Goal: Task Accomplishment & Management: Manage account settings

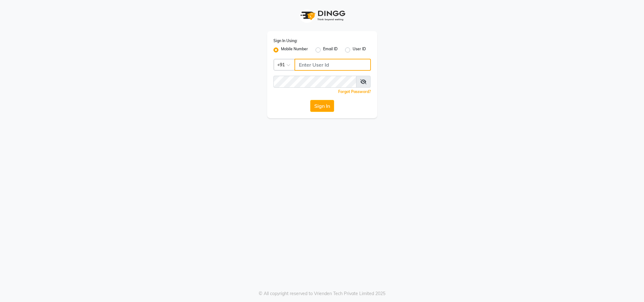
click at [326, 65] on input "Username" at bounding box center [333, 65] width 76 height 12
type input "8130105300"
click at [310, 100] on button "Sign In" at bounding box center [322, 106] width 24 height 12
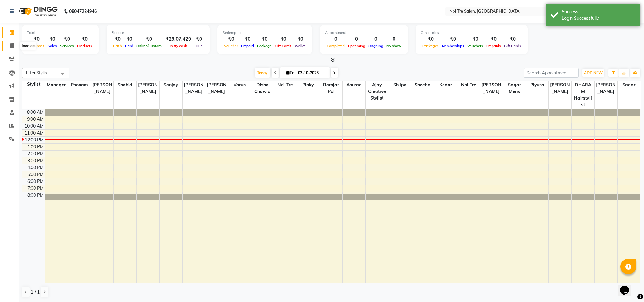
click at [11, 47] on icon at bounding box center [11, 45] width 3 height 5
select select "4307"
select select "service"
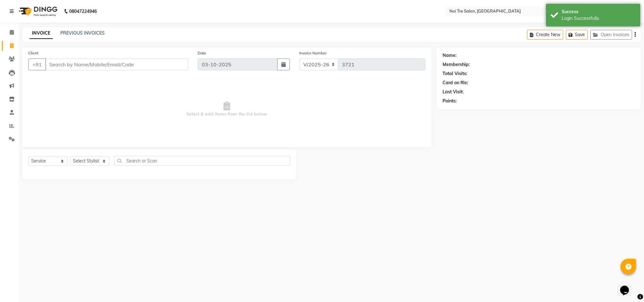
click at [80, 64] on input "Client" at bounding box center [116, 64] width 143 height 12
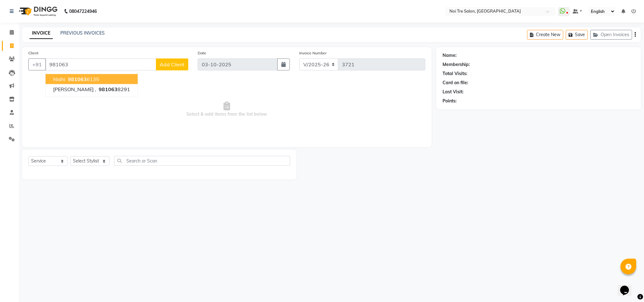
click at [87, 77] on ngb-highlight "981063 6135" at bounding box center [83, 79] width 33 height 6
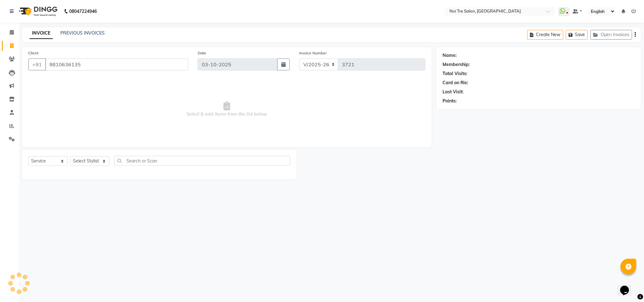
type input "9810636135"
select select "1: Object"
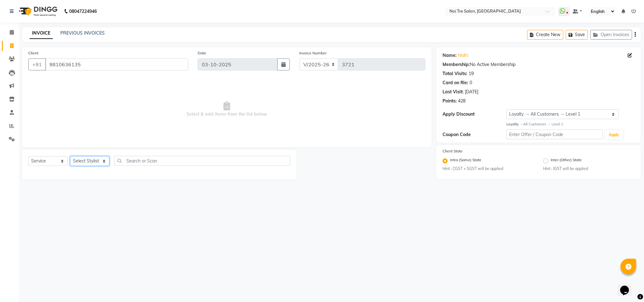
click at [97, 158] on select "Select Stylist Ajay Creative Stylist Anurag [PERSON_NAME] [PERSON_NAME] [PERSON…" at bounding box center [89, 161] width 39 height 10
select select "23274"
click at [70, 157] on select "Select Stylist Ajay Creative Stylist Anurag [PERSON_NAME] [PERSON_NAME] [PERSON…" at bounding box center [89, 161] width 39 height 10
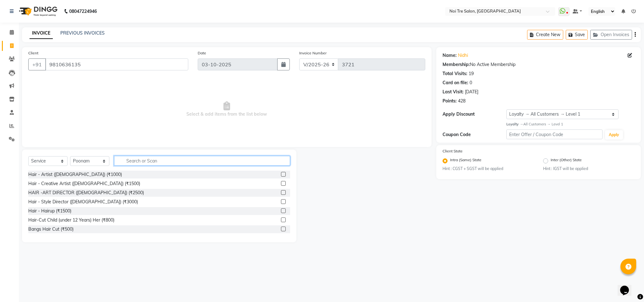
click at [140, 160] on input "text" at bounding box center [202, 161] width 176 height 10
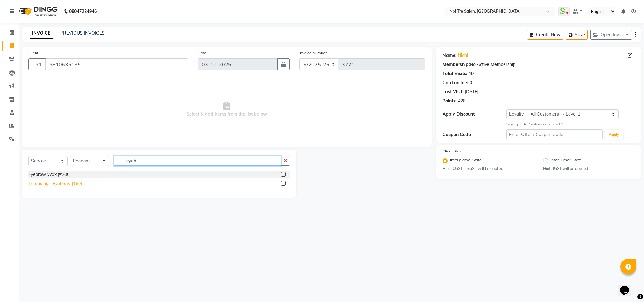
type input "eyeb"
click at [77, 186] on div "Threading - Eyebrow (₹60)" at bounding box center [55, 183] width 54 height 7
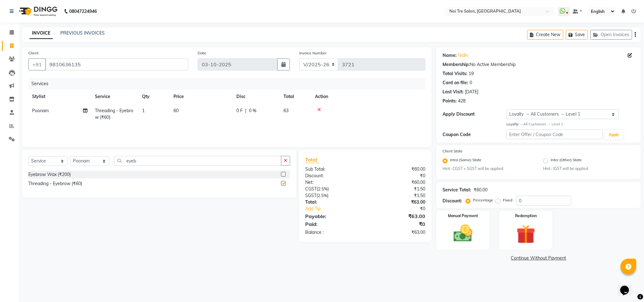
checkbox input "false"
click at [132, 161] on input "eyeb" at bounding box center [197, 161] width 167 height 10
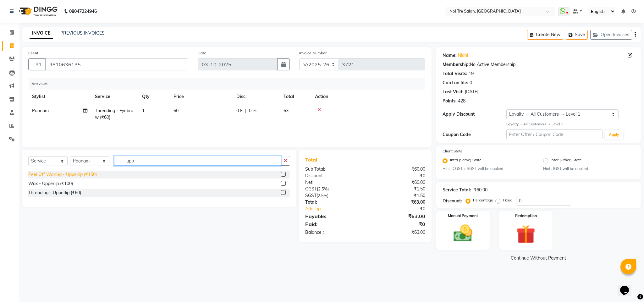
type input "upp"
click at [84, 173] on div "Peel Off Waxing - Upperlip (₹150)" at bounding box center [62, 174] width 69 height 7
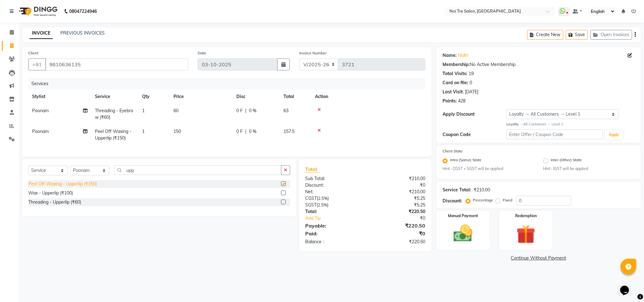
checkbox input "false"
click at [129, 175] on input "upp" at bounding box center [197, 170] width 167 height 10
type input "chin"
click at [86, 187] on div "Peel Off Waxing - Chin (₹150)" at bounding box center [58, 184] width 61 height 7
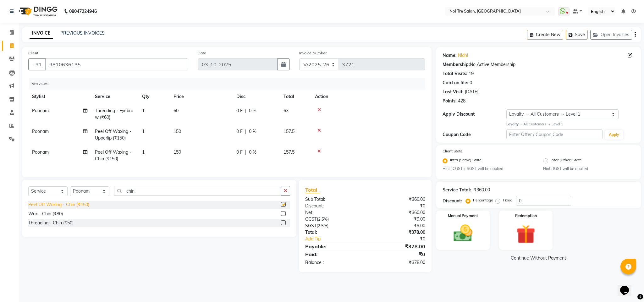
checkbox input "false"
click at [582, 36] on button "Save" at bounding box center [577, 35] width 22 height 10
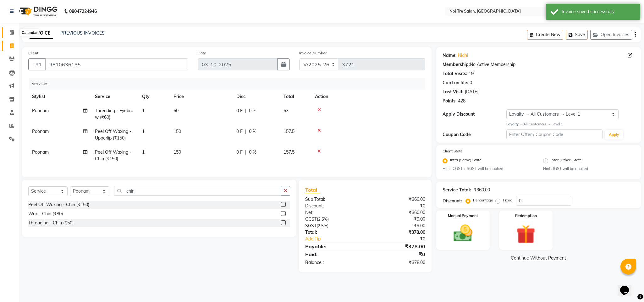
click at [14, 30] on span at bounding box center [11, 32] width 11 height 7
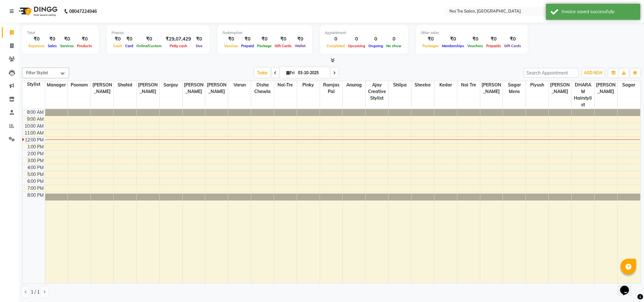
click at [114, 70] on div "Today Fri 03-10-2025" at bounding box center [296, 72] width 448 height 9
click at [11, 47] on icon at bounding box center [11, 45] width 3 height 5
select select "4307"
select select "service"
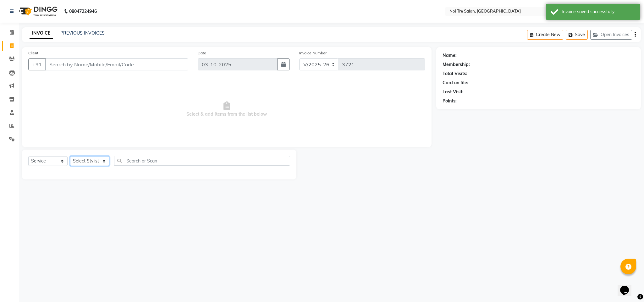
click at [98, 160] on select "Select Stylist Ajay Creative Stylist Anurag [PERSON_NAME] [PERSON_NAME] [PERSON…" at bounding box center [89, 161] width 39 height 10
click at [91, 162] on select "Select Stylist Ajay Creative Stylist Anurag [PERSON_NAME] [PERSON_NAME] [PERSON…" at bounding box center [89, 161] width 39 height 10
select select "23275"
click at [70, 157] on select "Select Stylist Ajay Creative Stylist Anurag [PERSON_NAME] [PERSON_NAME] [PERSON…" at bounding box center [89, 161] width 39 height 10
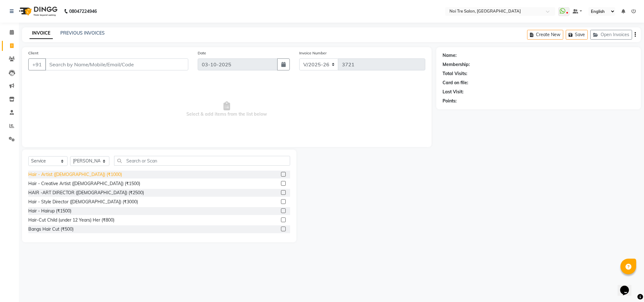
click at [79, 174] on div "Hair - Artist ([DEMOGRAPHIC_DATA]) (₹1000)" at bounding box center [75, 174] width 94 height 7
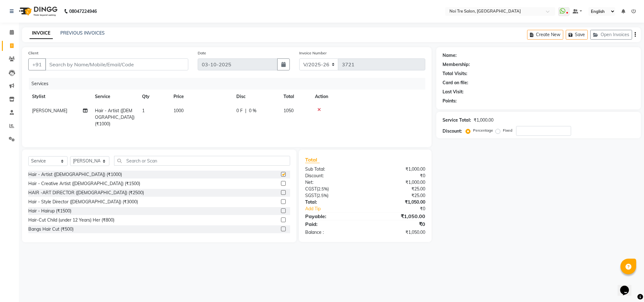
checkbox input "false"
click at [101, 160] on select "Select Stylist Ajay Creative Stylist Anurag [PERSON_NAME] [PERSON_NAME] [PERSON…" at bounding box center [89, 161] width 39 height 10
select select "24510"
click at [70, 157] on select "Select Stylist Ajay Creative Stylist Anurag [PERSON_NAME] [PERSON_NAME] [PERSON…" at bounding box center [89, 161] width 39 height 10
click at [130, 161] on input "text" at bounding box center [202, 161] width 176 height 10
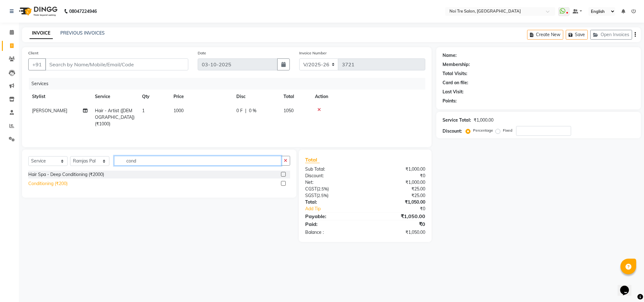
type input "cond"
click at [56, 183] on div "Conditioning (₹200)" at bounding box center [47, 183] width 39 height 7
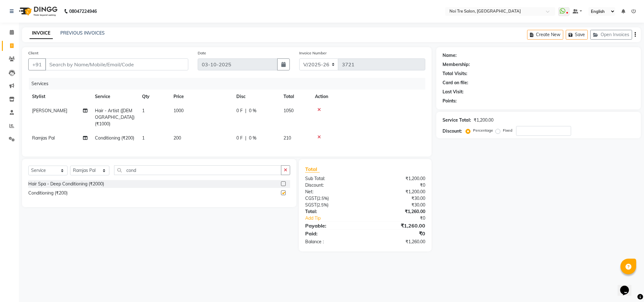
checkbox input "false"
click at [95, 175] on select "Select Stylist Ajay Creative Stylist Anurag [PERSON_NAME] [PERSON_NAME] [PERSON…" at bounding box center [89, 171] width 39 height 10
select select "24672"
click at [70, 173] on select "Select Stylist Ajay Creative Stylist Anurag [PERSON_NAME] [PERSON_NAME] [PERSON…" at bounding box center [89, 171] width 39 height 10
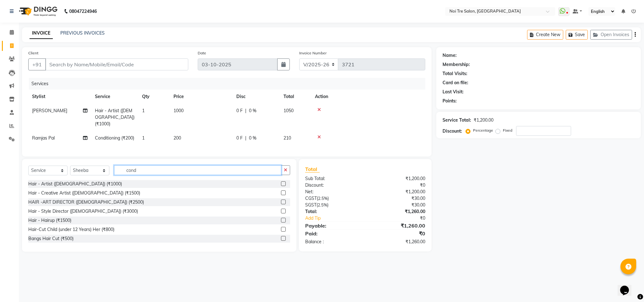
click at [134, 175] on input "cond" at bounding box center [197, 170] width 167 height 10
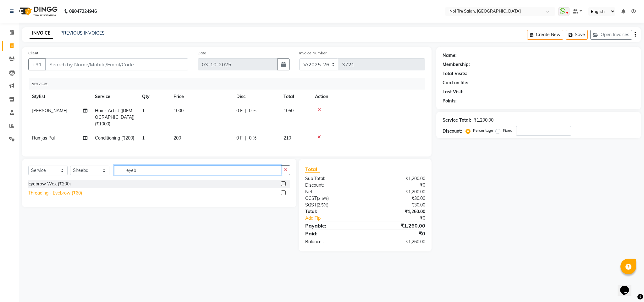
type input "eyeb"
click at [72, 197] on div "Threading - Eyebrow (₹60)" at bounding box center [55, 193] width 54 height 7
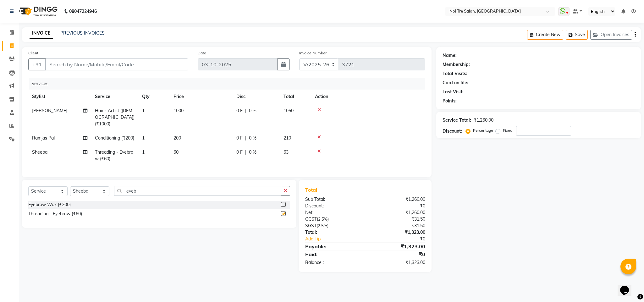
checkbox input "false"
click at [130, 196] on input "eyeb" at bounding box center [197, 191] width 167 height 10
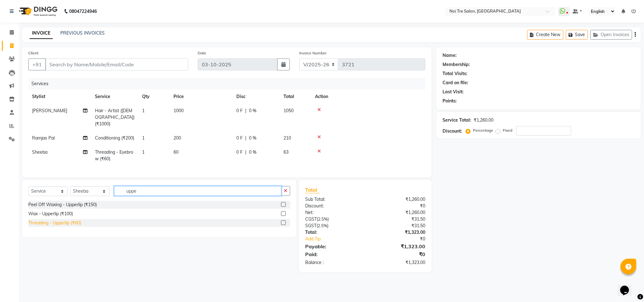
type input "uppe"
click at [76, 226] on div "Threading - Upperlip (₹60)" at bounding box center [54, 223] width 53 height 7
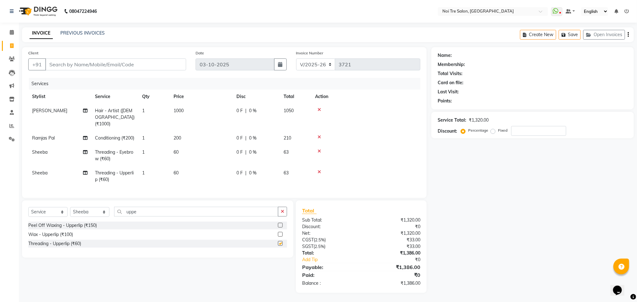
checkbox input "false"
click at [136, 217] on input "uppe" at bounding box center [196, 212] width 164 height 10
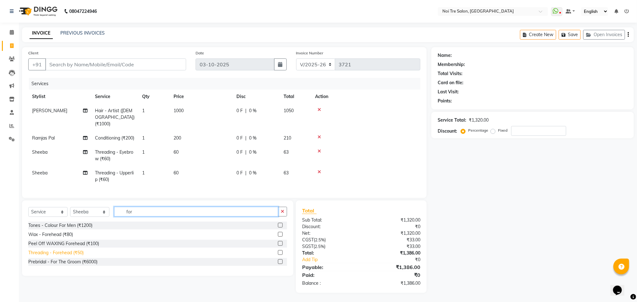
type input "for"
click at [77, 256] on div "Threading - Forehead (₹50)" at bounding box center [55, 253] width 55 height 7
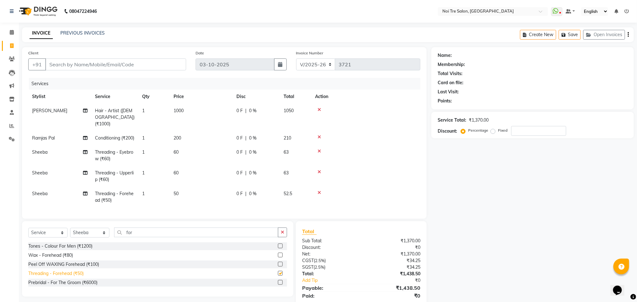
checkbox input "false"
click at [177, 192] on span "50" at bounding box center [176, 194] width 5 height 6
select select "24672"
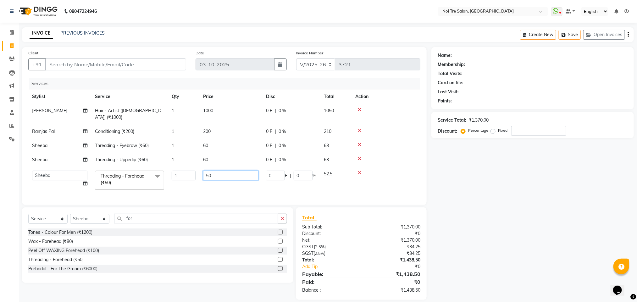
click at [208, 171] on input "50" at bounding box center [230, 176] width 55 height 10
type input "60"
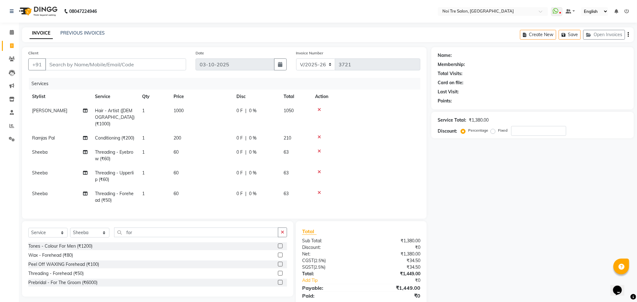
click at [208, 131] on td "200" at bounding box center [201, 138] width 63 height 14
select select "24510"
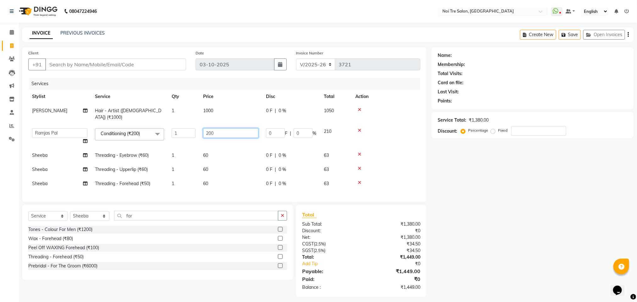
click at [208, 129] on input "200" at bounding box center [230, 133] width 55 height 10
type input "250"
click at [391, 82] on div "Services" at bounding box center [227, 84] width 396 height 12
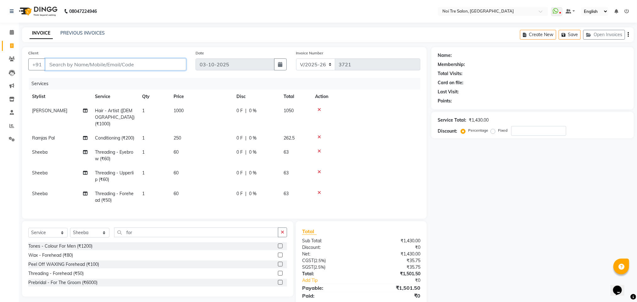
click at [93, 66] on input "Client" at bounding box center [115, 64] width 141 height 12
click at [47, 238] on select "Select Service Product Membership Package Voucher Prepaid Gift Card" at bounding box center [47, 233] width 39 height 10
select select "product"
click at [28, 235] on select "Select Service Product Membership Package Voucher Prepaid Gift Card" at bounding box center [47, 233] width 39 height 10
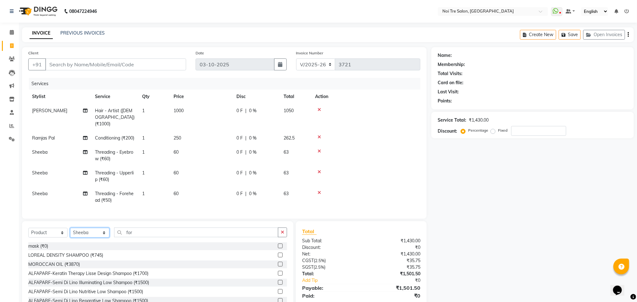
click at [101, 237] on select "Select Stylist Ajay Creative Stylist Anurag [PERSON_NAME] [PERSON_NAME] [PERSON…" at bounding box center [89, 233] width 39 height 10
select select "23275"
click at [70, 235] on select "Select Stylist Ajay Creative Stylist Anurag [PERSON_NAME] [PERSON_NAME] [PERSON…" at bounding box center [89, 233] width 39 height 10
click at [87, 64] on input "Client" at bounding box center [115, 64] width 141 height 12
type input "8"
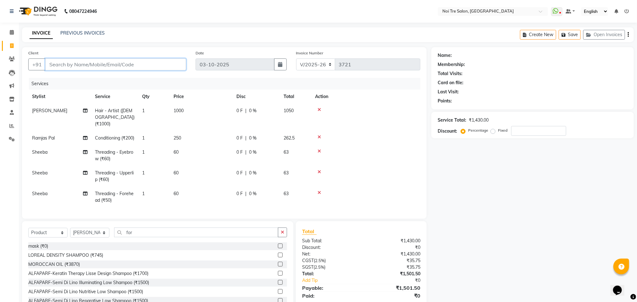
type input "0"
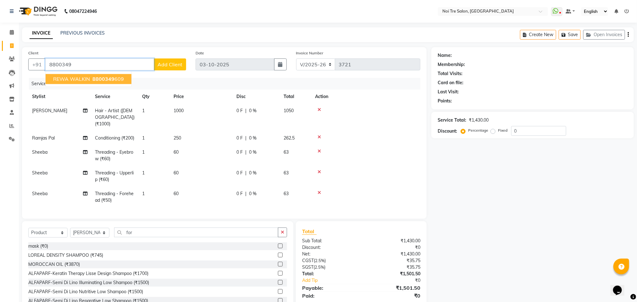
click at [96, 78] on span "8800349" at bounding box center [103, 79] width 22 height 6
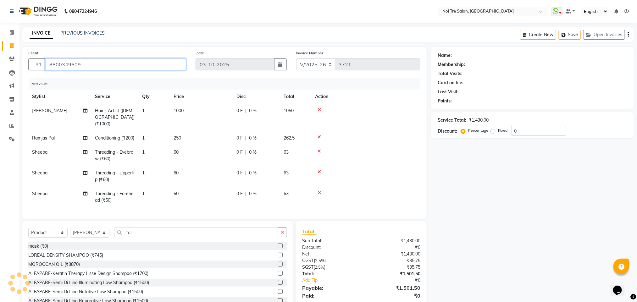
type input "8800349609"
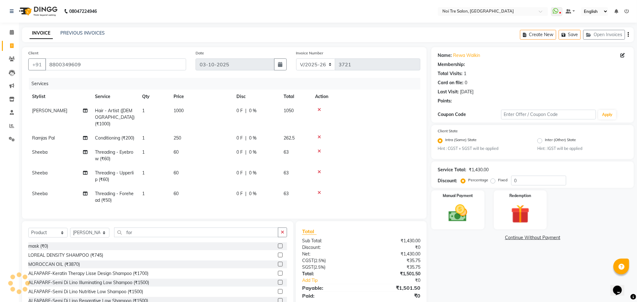
select select "1: Object"
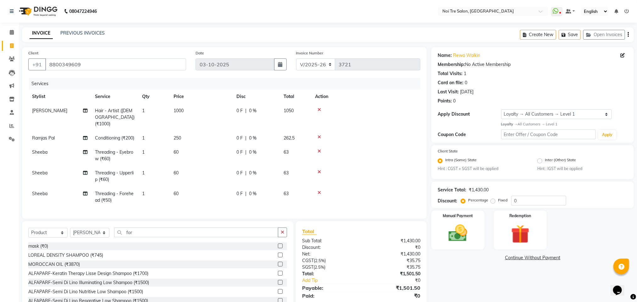
scroll to position [29, 0]
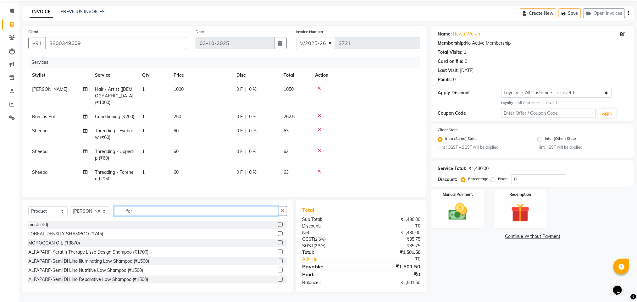
click at [130, 212] on input "for" at bounding box center [196, 211] width 164 height 10
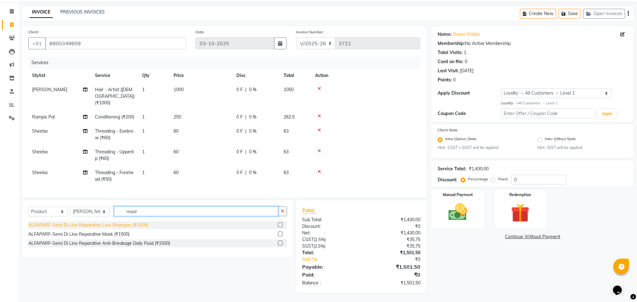
type input "repar"
click at [118, 222] on div "ALFAPARF-Semi Di Lino Reparative Low Shampoo (₹1500)" at bounding box center [88, 225] width 120 height 7
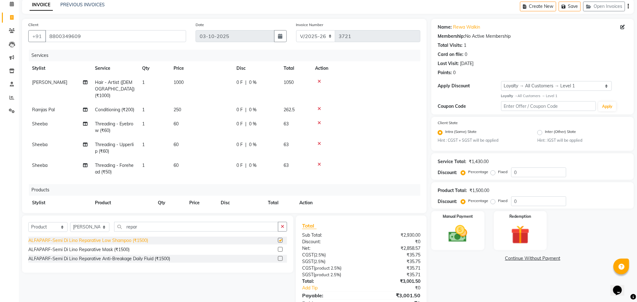
checkbox input "false"
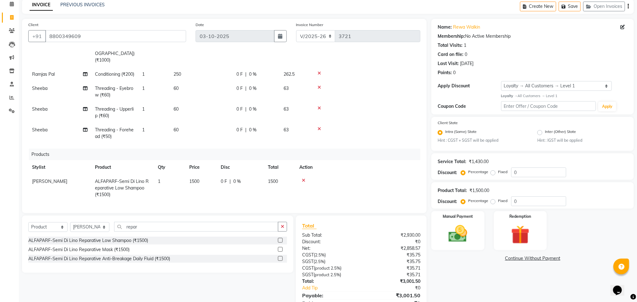
click at [195, 179] on span "1500" at bounding box center [194, 182] width 10 height 6
select select "23275"
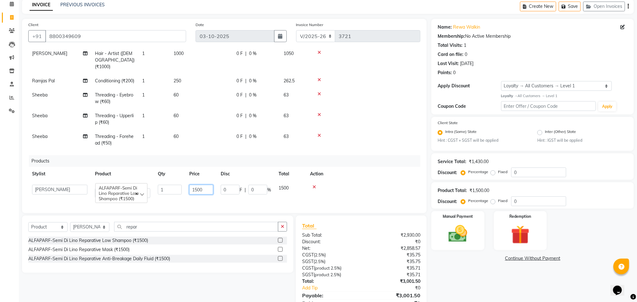
click at [196, 185] on input "1500" at bounding box center [201, 190] width 24 height 10
type input "1850"
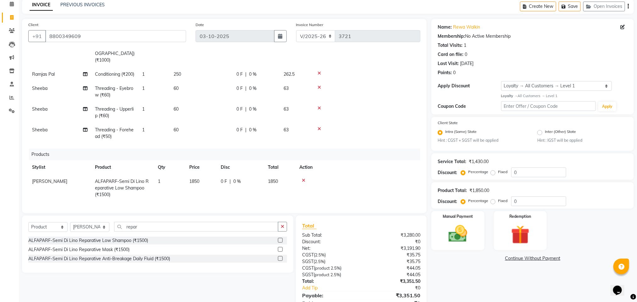
click at [392, 159] on div "Products" at bounding box center [227, 155] width 396 height 12
click at [450, 230] on img at bounding box center [457, 234] width 31 height 22
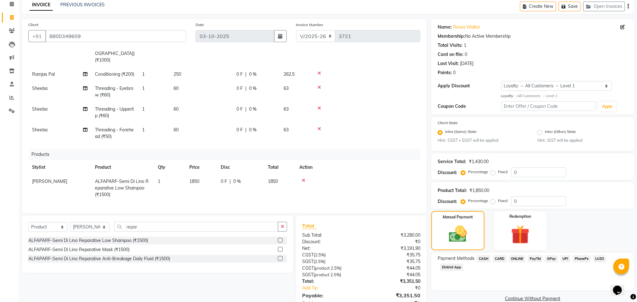
click at [519, 261] on span "ONLINE" at bounding box center [517, 258] width 16 height 7
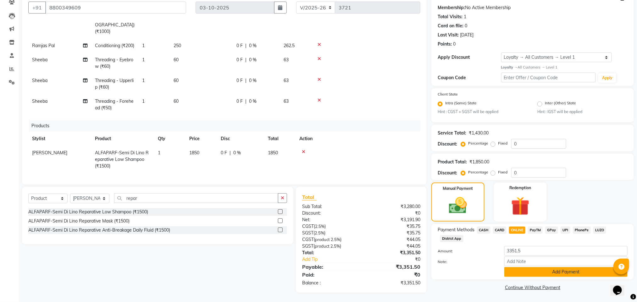
click at [539, 269] on button "Add Payment" at bounding box center [565, 272] width 123 height 10
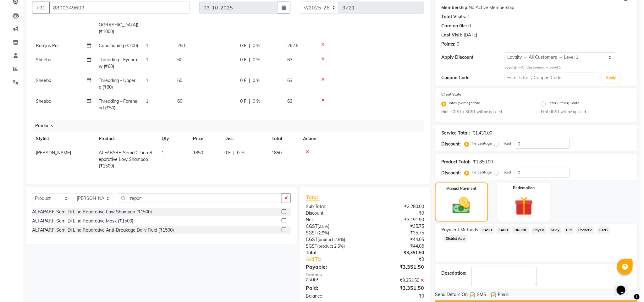
scroll to position [101, 0]
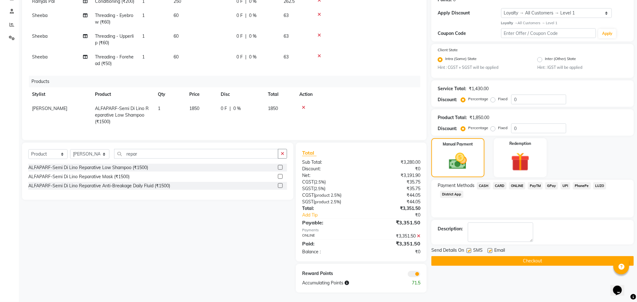
click at [416, 276] on span at bounding box center [414, 274] width 13 height 6
click at [420, 275] on input "checkbox" at bounding box center [420, 275] width 0 height 0
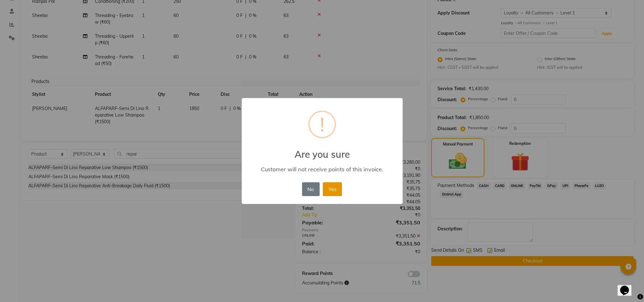
click at [330, 191] on button "Yes" at bounding box center [332, 189] width 19 height 14
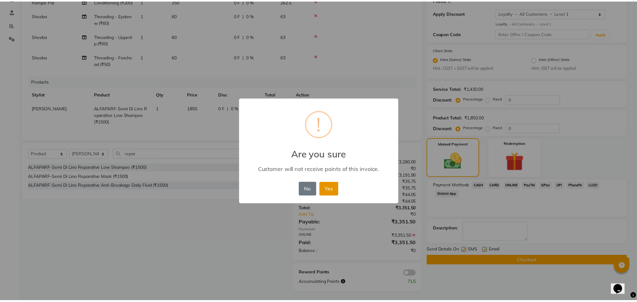
scroll to position [92, 0]
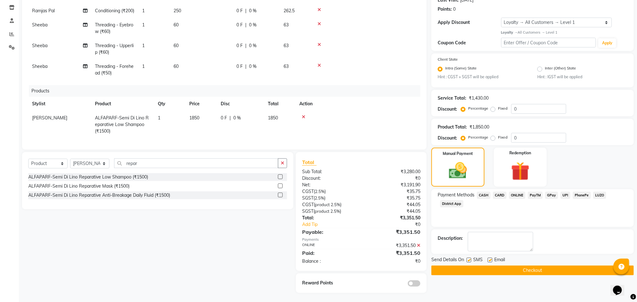
click at [506, 267] on button "Checkout" at bounding box center [532, 271] width 203 height 10
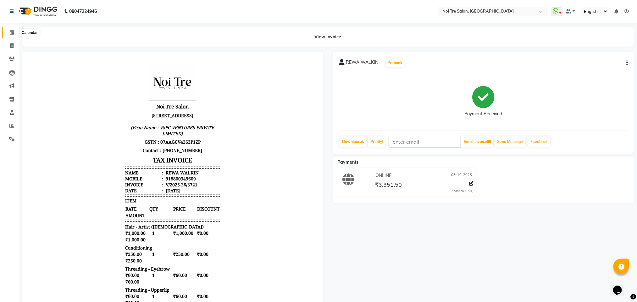
click at [11, 31] on icon at bounding box center [12, 32] width 4 height 5
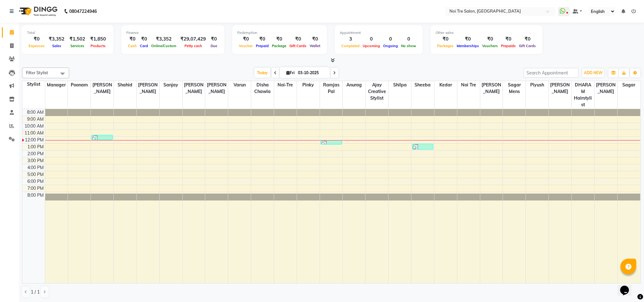
click at [123, 65] on div "Filter Stylist Select All Ajay Creative Stylist Anurag BOBBY Damini DHARAM hair…" at bounding box center [331, 183] width 619 height 236
click at [183, 75] on div "Today Fri 03-10-2025" at bounding box center [296, 72] width 448 height 9
click at [10, 46] on icon at bounding box center [11, 45] width 3 height 5
select select "4307"
select select "service"
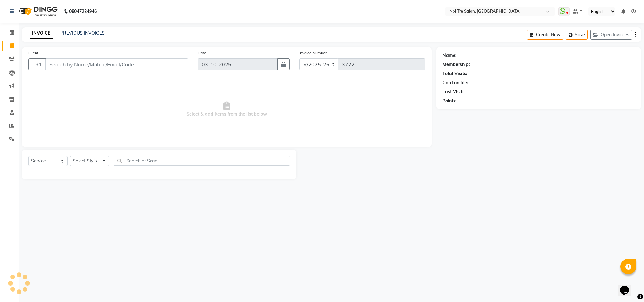
click at [69, 67] on input "Client" at bounding box center [116, 64] width 143 height 12
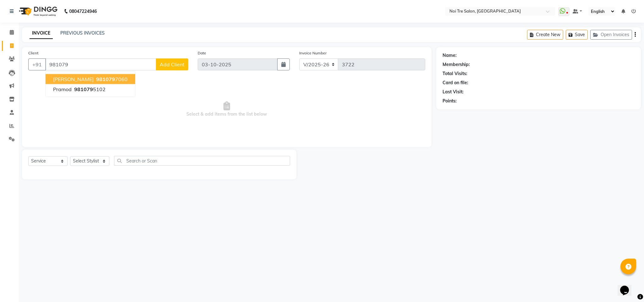
click at [95, 79] on ngb-highlight "981079 7060" at bounding box center [111, 79] width 33 height 6
type input "9810797060"
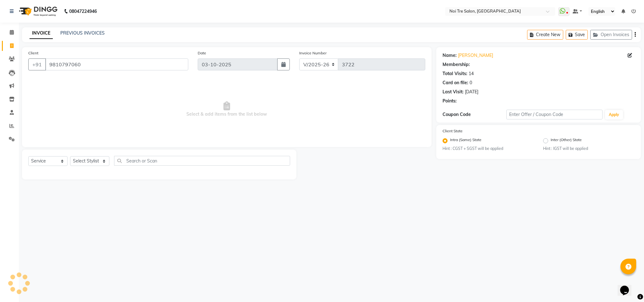
select select "1: Object"
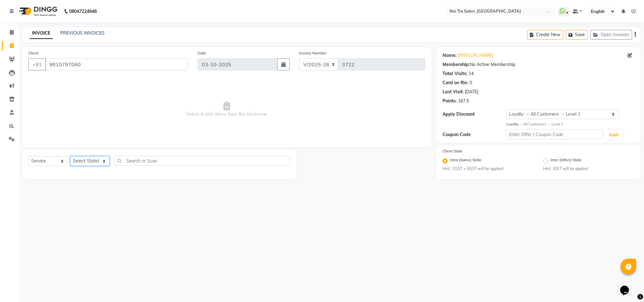
click at [90, 161] on select "Select Stylist Ajay Creative Stylist Anurag [PERSON_NAME] [PERSON_NAME] [PERSON…" at bounding box center [89, 161] width 39 height 10
select select "24530"
click at [70, 157] on select "Select Stylist Ajay Creative Stylist Anurag [PERSON_NAME] [PERSON_NAME] [PERSON…" at bounding box center [89, 161] width 39 height 10
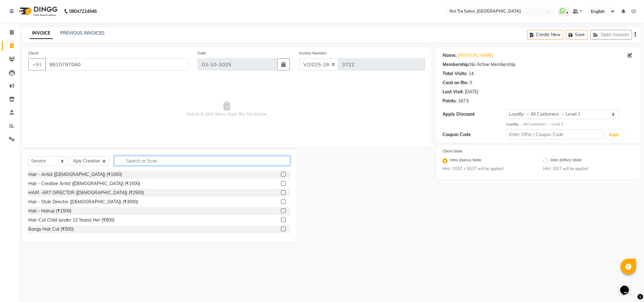
click at [148, 165] on input "text" at bounding box center [202, 161] width 176 height 10
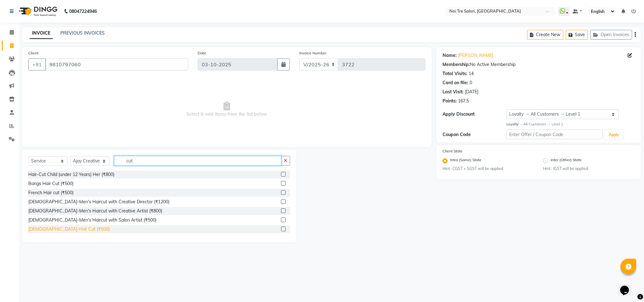
type input "cut"
click at [63, 227] on div "[DEMOGRAPHIC_DATA] Hair Cut (₹500)" at bounding box center [68, 229] width 81 height 7
checkbox input "false"
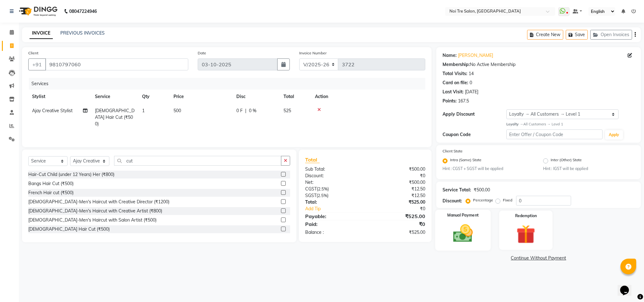
click at [471, 237] on img at bounding box center [463, 233] width 32 height 23
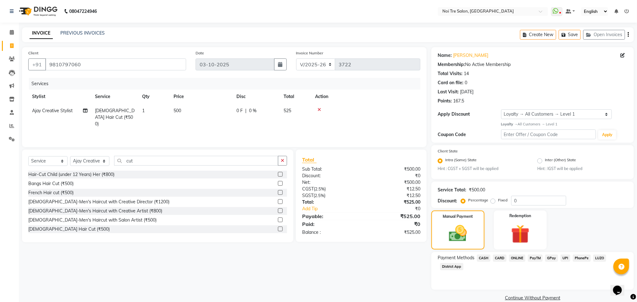
click at [480, 255] on span "CASH" at bounding box center [484, 258] width 14 height 7
click at [559, 296] on button "Add Payment" at bounding box center [565, 300] width 123 height 10
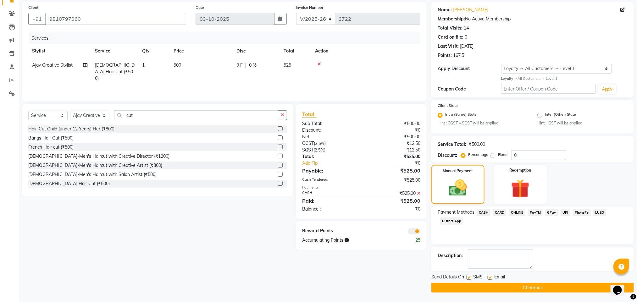
click at [472, 287] on button "Checkout" at bounding box center [532, 288] width 203 height 10
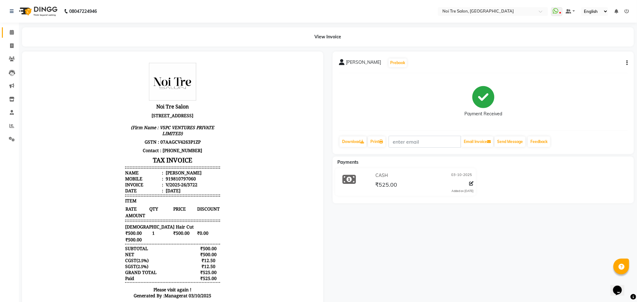
click at [12, 27] on link "Calendar" at bounding box center [9, 32] width 15 height 10
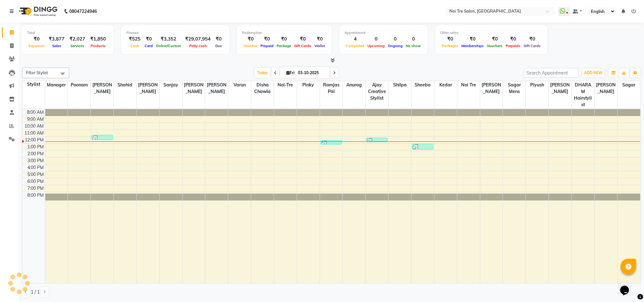
click at [354, 115] on table "Stylist Manager Poonam Dharam Singh Shahid Rashid Sanjay Damini Saif Varun Dish…" at bounding box center [331, 182] width 619 height 203
click at [505, 75] on div "Today Fri 03-10-2025" at bounding box center [296, 72] width 448 height 9
click at [142, 62] on div at bounding box center [331, 60] width 619 height 7
click at [219, 70] on div "Today Fri 03-10-2025" at bounding box center [296, 72] width 448 height 9
click at [9, 45] on span at bounding box center [11, 45] width 11 height 7
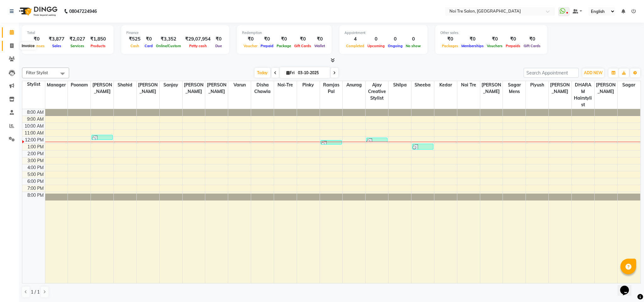
select select "service"
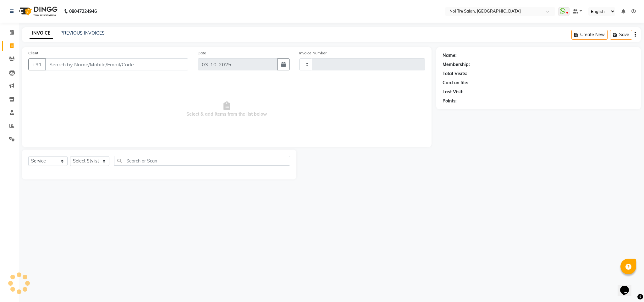
type input "3723"
select select "4307"
click at [91, 157] on select "Select Stylist Ajay Creative Stylist Anurag [PERSON_NAME] [PERSON_NAME] [PERSON…" at bounding box center [89, 161] width 39 height 10
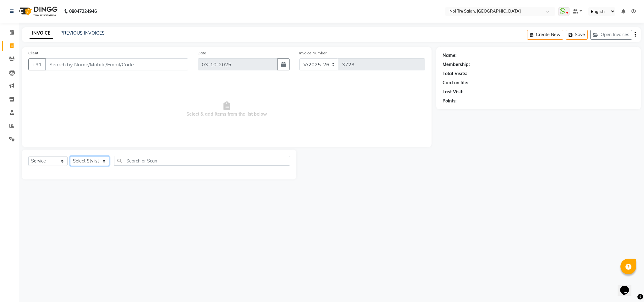
select select "24530"
click at [70, 157] on select "Select Stylist Ajay Creative Stylist Anurag [PERSON_NAME] [PERSON_NAME] [PERSON…" at bounding box center [89, 161] width 39 height 10
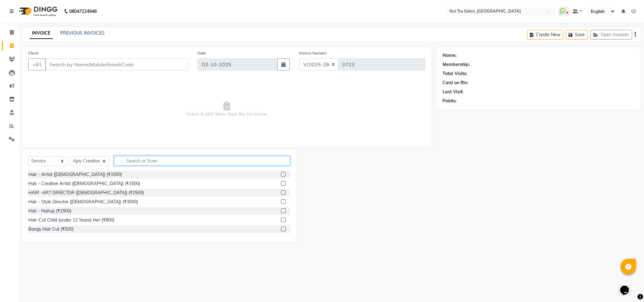
click at [135, 160] on input "text" at bounding box center [202, 161] width 176 height 10
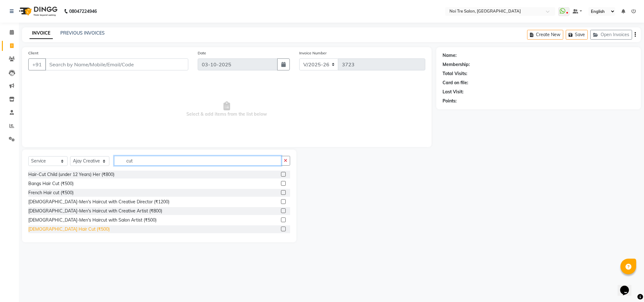
type input "cut"
click at [55, 230] on div "[DEMOGRAPHIC_DATA] Hair Cut (₹500)" at bounding box center [68, 229] width 81 height 7
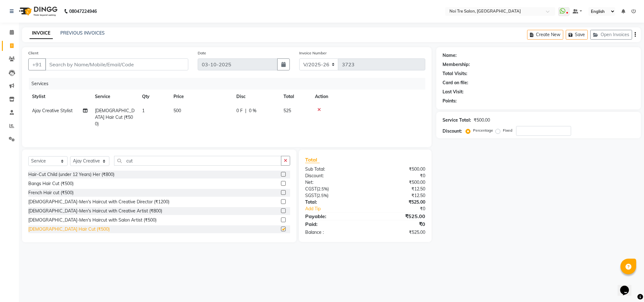
checkbox input "false"
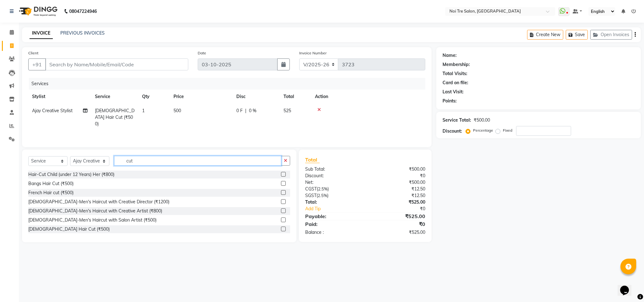
click at [129, 162] on input "cut" at bounding box center [197, 161] width 167 height 10
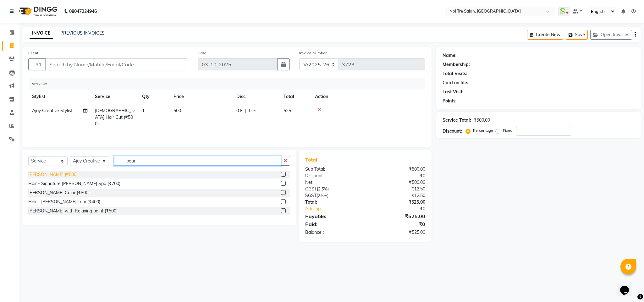
type input "bear"
click at [33, 175] on div "[PERSON_NAME] (₹500)" at bounding box center [52, 174] width 49 height 7
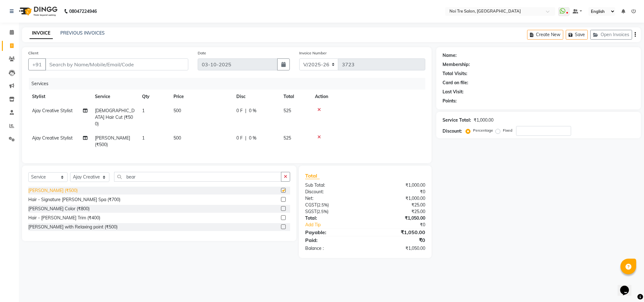
checkbox input "false"
click at [48, 111] on span "Ajay Creative Stylist" at bounding box center [52, 111] width 41 height 6
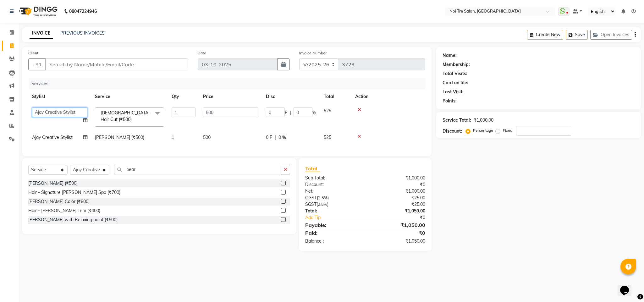
click at [48, 111] on select "Ajay Creative Stylist Anurag BOBBY Damini DHARAM hairstylist Dharam Singh Disha…" at bounding box center [59, 113] width 55 height 10
select select "24877"
click at [45, 135] on span "Ajay Creative Stylist" at bounding box center [52, 138] width 41 height 6
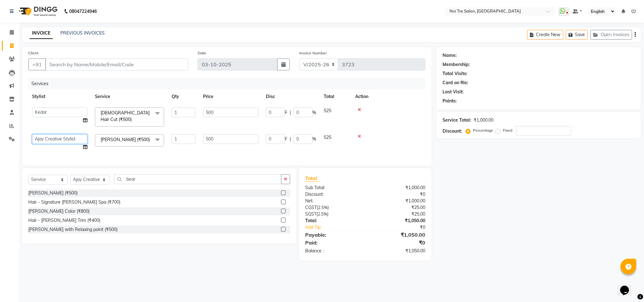
click at [45, 134] on select "Ajay Creative Stylist Anurag BOBBY Damini DHARAM hairstylist Dharam Singh Disha…" at bounding box center [59, 139] width 55 height 10
select select "24877"
click at [103, 69] on input "Client" at bounding box center [116, 64] width 143 height 12
type input "s"
type input "0"
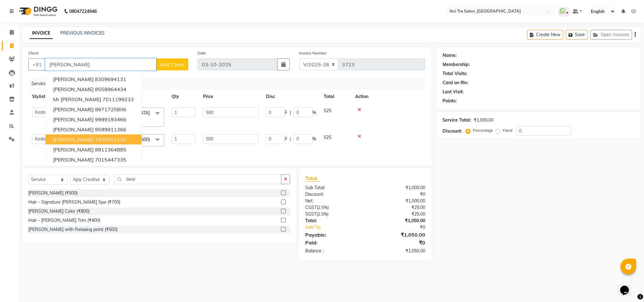
click at [119, 135] on button "Shubham Bhalla 7838551135" at bounding box center [94, 140] width 96 height 10
type input "7838551135"
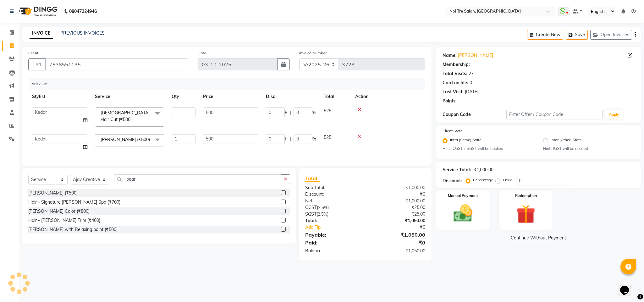
select select "1: Object"
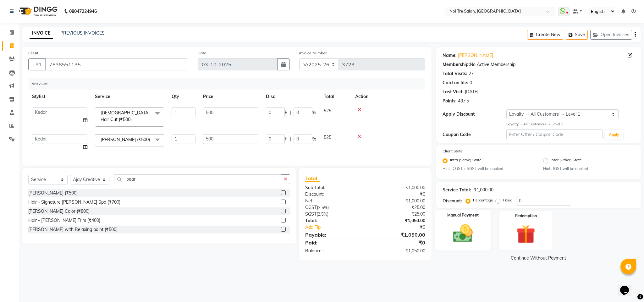
click at [457, 225] on img at bounding box center [463, 233] width 32 height 23
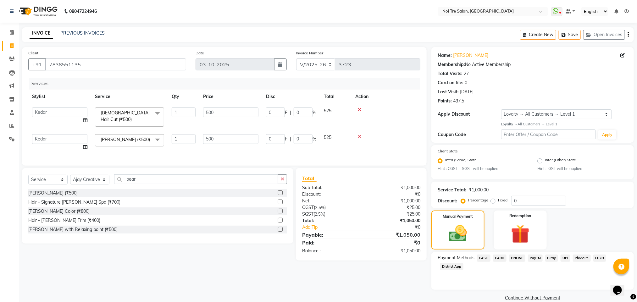
click at [482, 261] on span "CASH" at bounding box center [484, 258] width 14 height 7
click at [519, 257] on span "ONLINE" at bounding box center [517, 258] width 16 height 7
click at [517, 297] on button "Add Payment" at bounding box center [565, 300] width 123 height 10
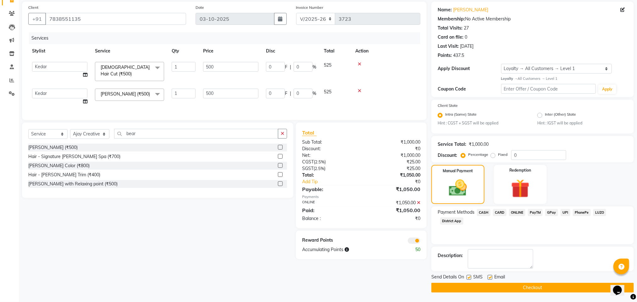
click at [535, 288] on button "Checkout" at bounding box center [532, 288] width 203 height 10
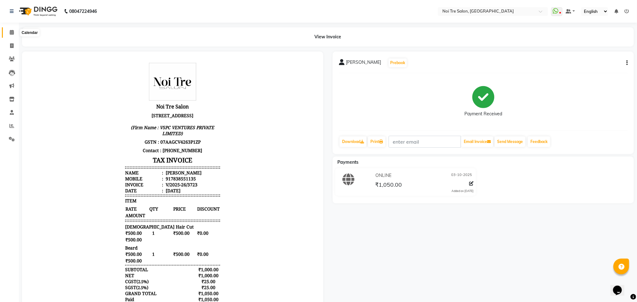
click at [8, 32] on span at bounding box center [11, 32] width 11 height 7
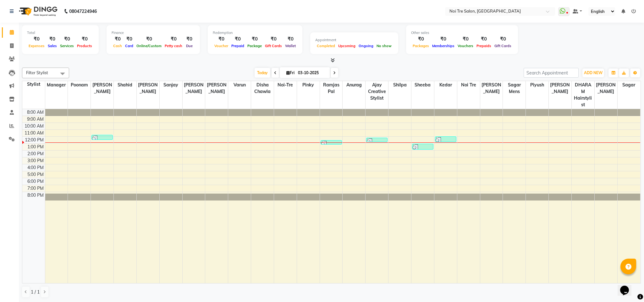
click at [154, 63] on div at bounding box center [331, 60] width 619 height 7
click at [11, 40] on li "Invoice" at bounding box center [9, 46] width 19 height 14
click at [11, 45] on icon at bounding box center [11, 45] width 3 height 5
select select "4307"
select select "service"
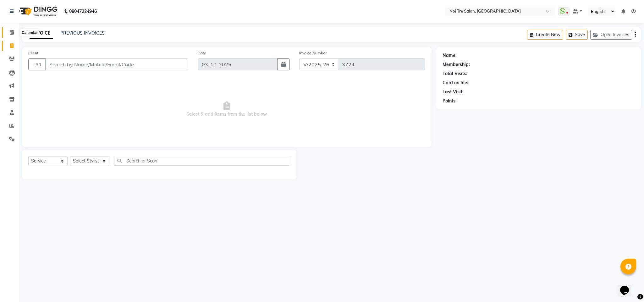
click at [10, 32] on icon at bounding box center [12, 32] width 4 height 5
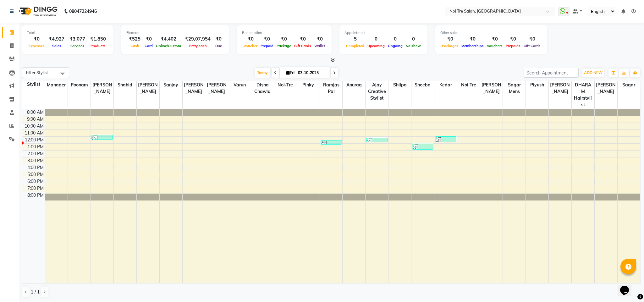
drag, startPoint x: 335, startPoint y: 79, endPoint x: 332, endPoint y: 75, distance: 5.5
click at [332, 75] on div "Filter Stylist Select All Ajay Creative Stylist Anurag BOBBY Damini DHARAM hair…" at bounding box center [331, 183] width 619 height 236
click at [333, 75] on icon at bounding box center [334, 73] width 3 height 4
type input "04-10-2025"
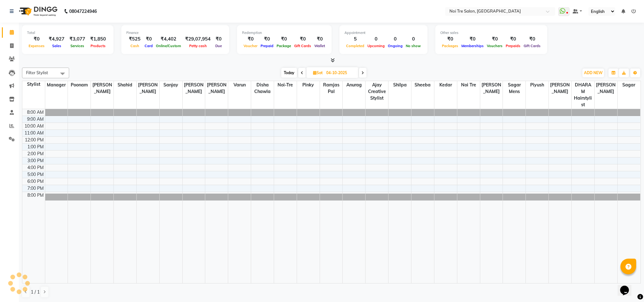
click at [332, 75] on input "04-10-2025" at bounding box center [340, 72] width 31 height 9
select select "10"
select select "2025"
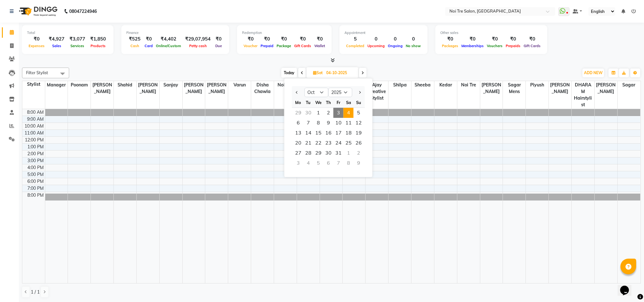
click at [360, 72] on span at bounding box center [363, 73] width 8 height 10
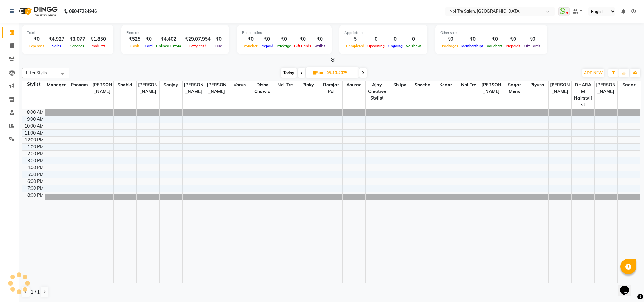
click at [360, 72] on span at bounding box center [363, 73] width 8 height 10
click at [360, 72] on div "Today Mon 06-10-2025" at bounding box center [324, 72] width 88 height 9
click at [363, 72] on icon at bounding box center [363, 73] width 3 height 4
click at [363, 72] on icon at bounding box center [364, 73] width 3 height 4
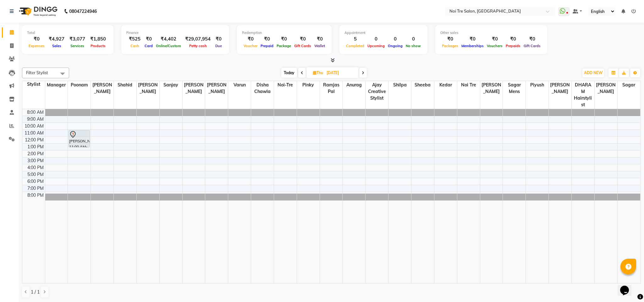
click at [301, 72] on icon at bounding box center [302, 73] width 3 height 4
type input "[DATE]"
click at [10, 33] on icon at bounding box center [12, 32] width 4 height 5
click at [6, 44] on span at bounding box center [11, 45] width 11 height 7
select select "service"
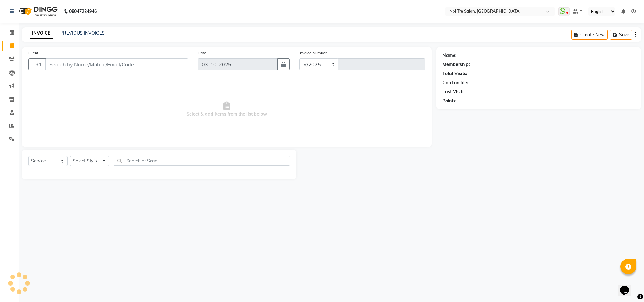
select select "4307"
type input "3724"
click at [14, 126] on span at bounding box center [11, 126] width 11 height 7
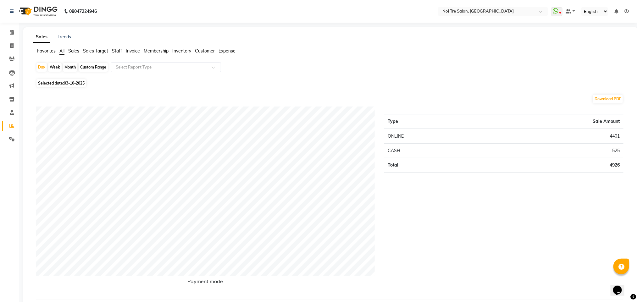
click at [74, 83] on span "03-10-2025" at bounding box center [74, 83] width 21 height 5
select select "10"
select select "2025"
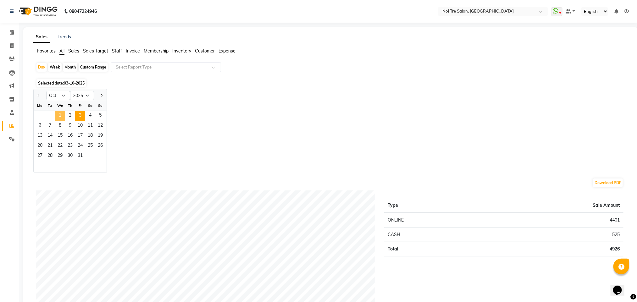
click at [60, 114] on span "1" at bounding box center [60, 116] width 10 height 10
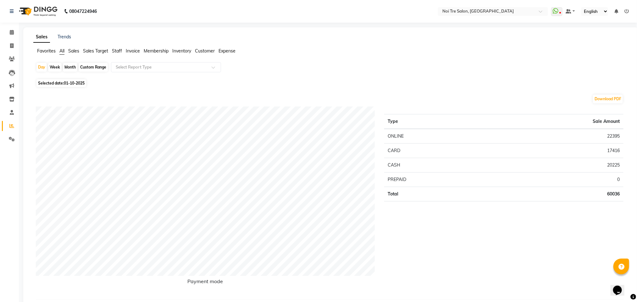
click at [115, 48] on span "Staff" at bounding box center [117, 51] width 10 height 6
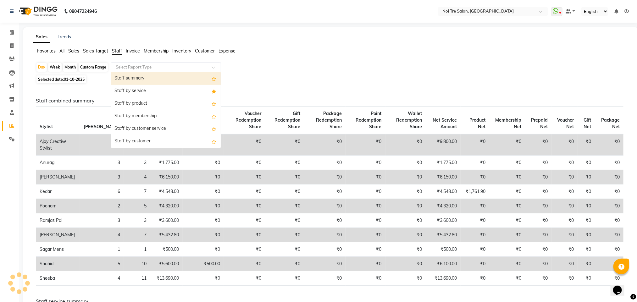
click at [132, 67] on input "text" at bounding box center [159, 67] width 91 height 6
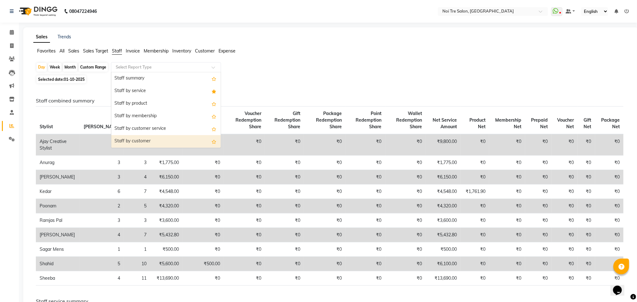
click at [143, 137] on div "Staff by customer" at bounding box center [165, 141] width 109 height 13
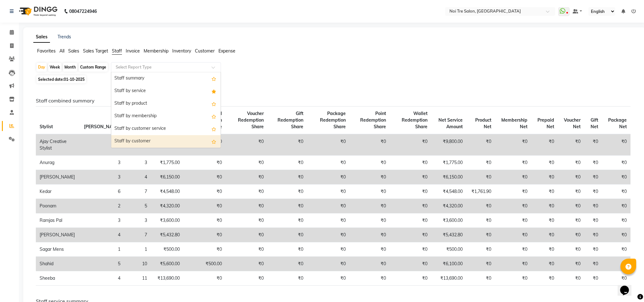
select select "filtered_report"
select select "csv"
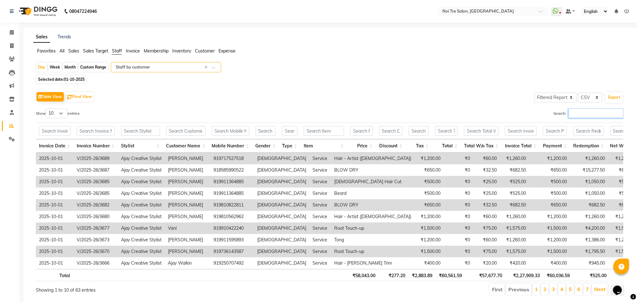
click at [591, 116] on input "Search:" at bounding box center [596, 113] width 55 height 10
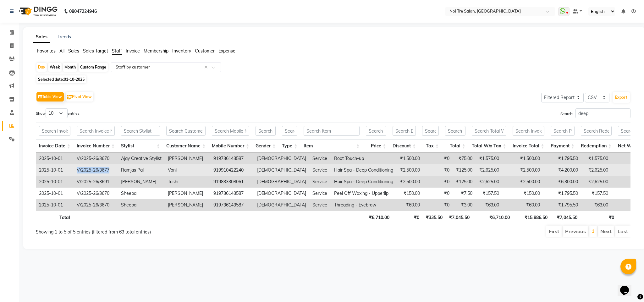
drag, startPoint x: 75, startPoint y: 171, endPoint x: 114, endPoint y: 170, distance: 39.0
click at [114, 170] on td "V/2025-26/3677" at bounding box center [96, 170] width 44 height 12
copy td "V/2025-26/3677"
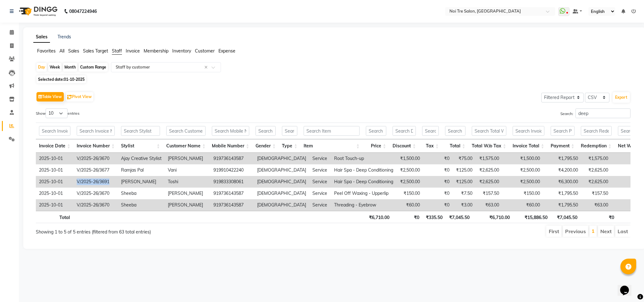
drag, startPoint x: 76, startPoint y: 182, endPoint x: 111, endPoint y: 184, distance: 35.0
click at [111, 184] on td "V/2025-26/3691" at bounding box center [96, 182] width 44 height 12
copy td "V/2025-26/3691"
drag, startPoint x: 591, startPoint y: 115, endPoint x: 558, endPoint y: 122, distance: 33.6
click at [558, 122] on div "Show 10 25 50 100 entries Search: deep Invoice Date Invoice Number Stylist Cust…" at bounding box center [333, 172] width 595 height 129
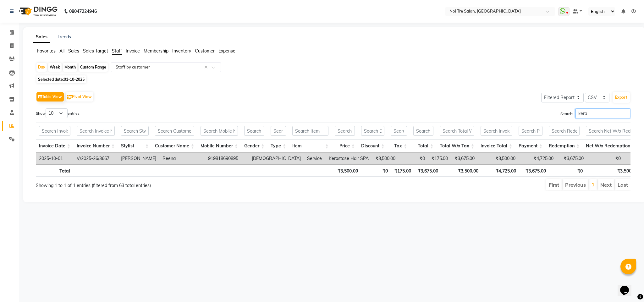
type input "kera"
drag, startPoint x: 75, startPoint y: 159, endPoint x: 114, endPoint y: 158, distance: 38.7
click at [114, 158] on td "V/2025-26/3667" at bounding box center [96, 159] width 44 height 12
copy td "V/2025-26/3667"
click at [75, 80] on span "01-10-2025" at bounding box center [74, 79] width 21 height 5
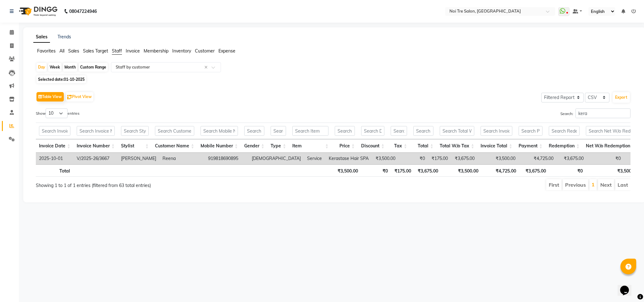
select select "10"
select select "2025"
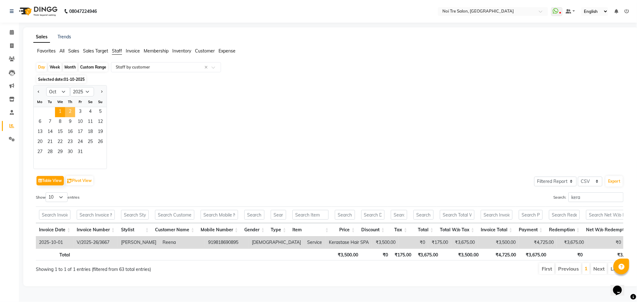
click at [68, 111] on span "2" at bounding box center [70, 112] width 10 height 10
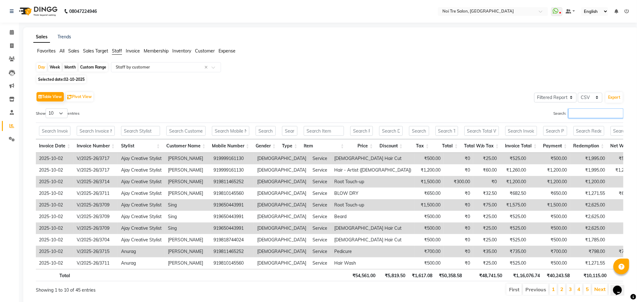
click at [576, 114] on input "Search:" at bounding box center [596, 113] width 55 height 10
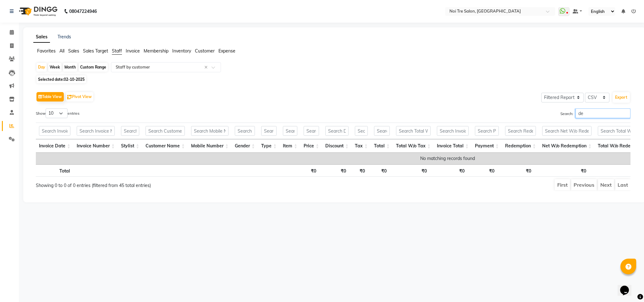
type input "d"
type input "ker"
click at [10, 44] on icon at bounding box center [11, 45] width 3 height 5
select select "service"
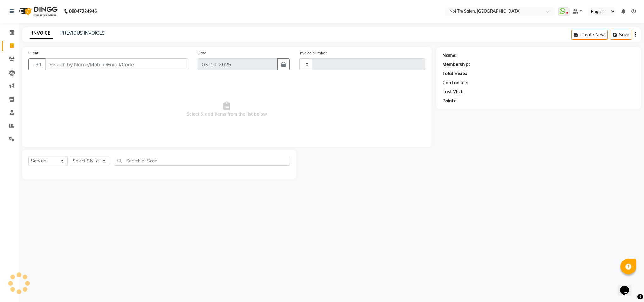
type input "3724"
select select "4307"
click at [69, 63] on input "Client" at bounding box center [116, 64] width 143 height 12
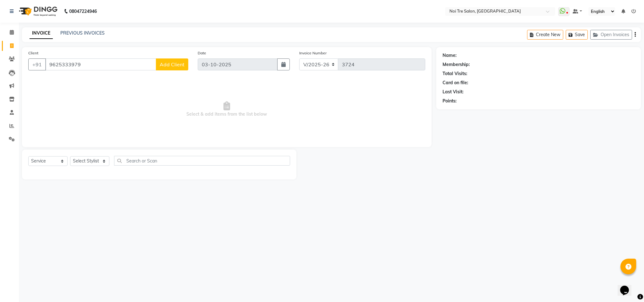
type input "9625333979"
click at [168, 58] on button "Add Client" at bounding box center [172, 64] width 32 height 12
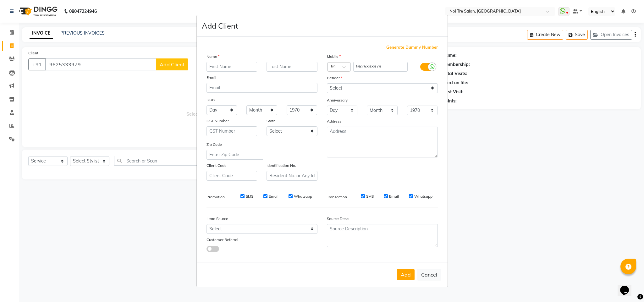
click at [222, 65] on input "text" at bounding box center [232, 67] width 51 height 10
type input "Bharti"
type input "Gupta"
click at [358, 87] on select "Select [DEMOGRAPHIC_DATA] [DEMOGRAPHIC_DATA] Other Prefer Not To Say" at bounding box center [382, 88] width 111 height 10
select select "[DEMOGRAPHIC_DATA]"
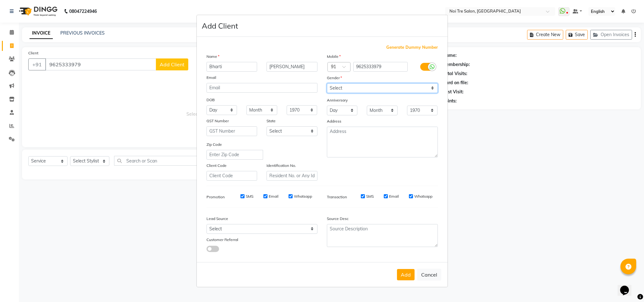
click at [327, 84] on select "Select [DEMOGRAPHIC_DATA] [DEMOGRAPHIC_DATA] Other Prefer Not To Say" at bounding box center [382, 88] width 111 height 10
click at [408, 275] on button "Add" at bounding box center [406, 274] width 18 height 11
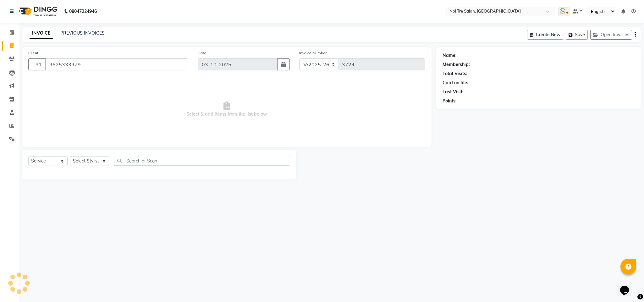
select select
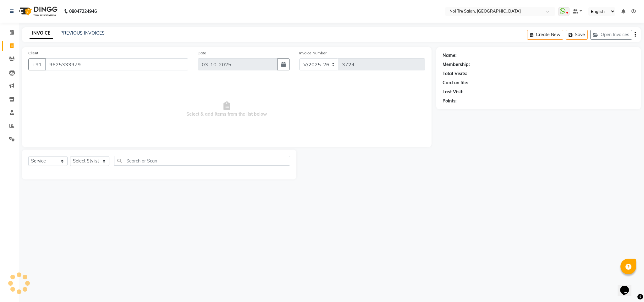
select select
checkbox input "false"
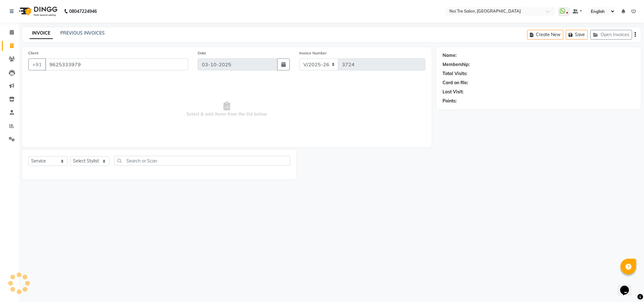
checkbox input "false"
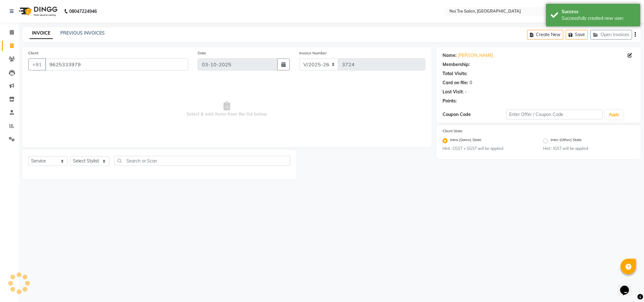
select select "1: Object"
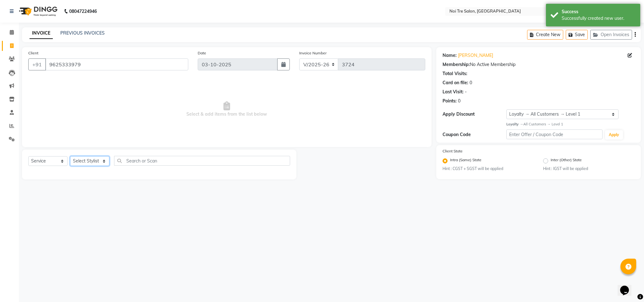
click at [98, 164] on select "Select Stylist Ajay Creative Stylist Anurag [PERSON_NAME] [PERSON_NAME] [PERSON…" at bounding box center [89, 161] width 39 height 10
select select "23277"
click at [70, 157] on select "Select Stylist Ajay Creative Stylist Anurag [PERSON_NAME] [PERSON_NAME] [PERSON…" at bounding box center [89, 161] width 39 height 10
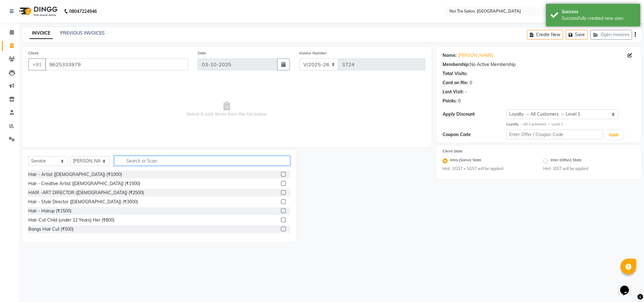
click at [135, 164] on input "text" at bounding box center [202, 161] width 176 height 10
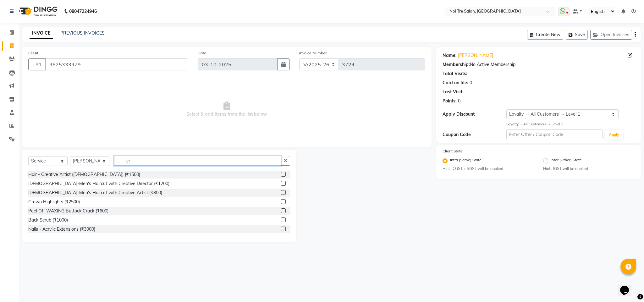
type input "c"
type input "styl"
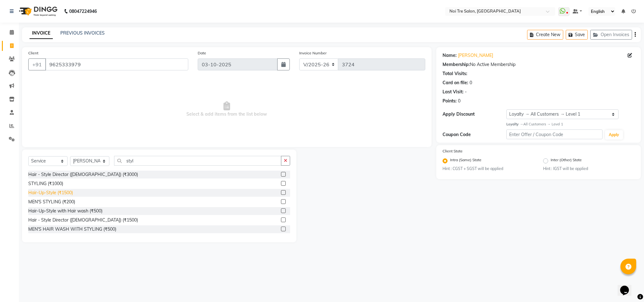
click at [59, 193] on div "Hair-Up-Style (₹1500)" at bounding box center [50, 193] width 45 height 7
checkbox input "false"
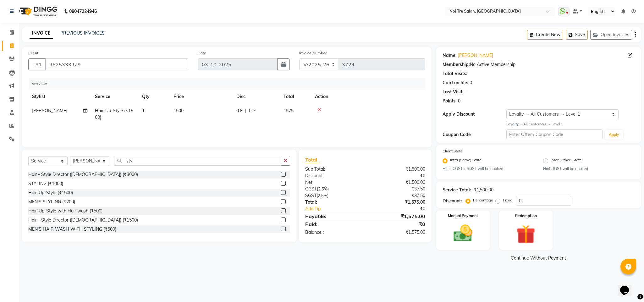
click at [183, 111] on span "1500" at bounding box center [179, 111] width 10 height 6
select select "23277"
click at [211, 113] on input "1500" at bounding box center [230, 113] width 55 height 10
type input "1400"
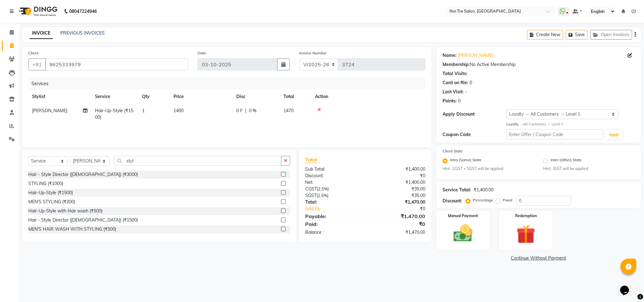
click at [395, 88] on div "Services" at bounding box center [229, 84] width 401 height 12
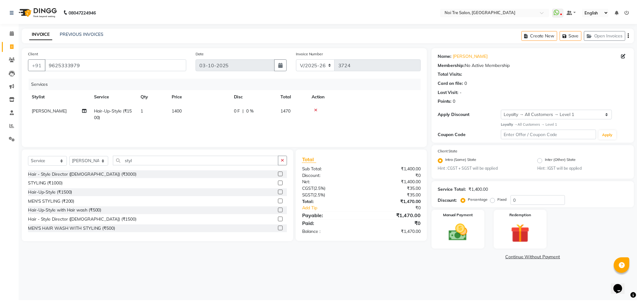
scroll to position [0, 5]
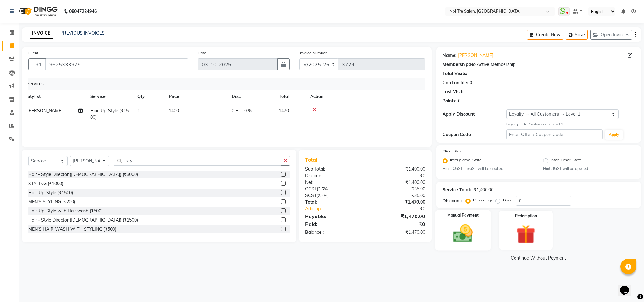
click at [472, 229] on img at bounding box center [463, 233] width 32 height 23
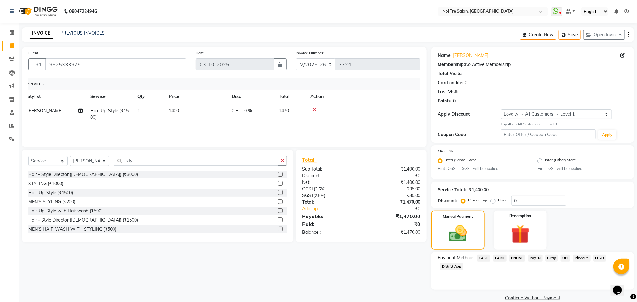
click at [519, 255] on span "ONLINE" at bounding box center [517, 258] width 16 height 7
click at [530, 297] on button "Add Payment" at bounding box center [565, 300] width 123 height 10
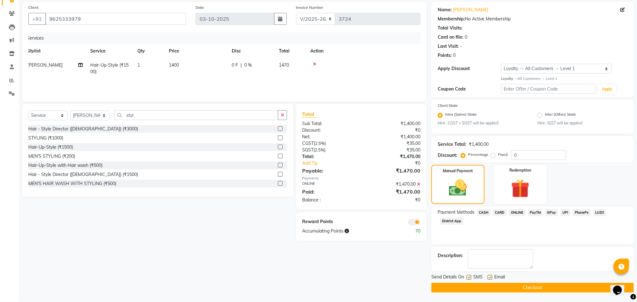
click at [478, 285] on button "Checkout" at bounding box center [532, 288] width 203 height 10
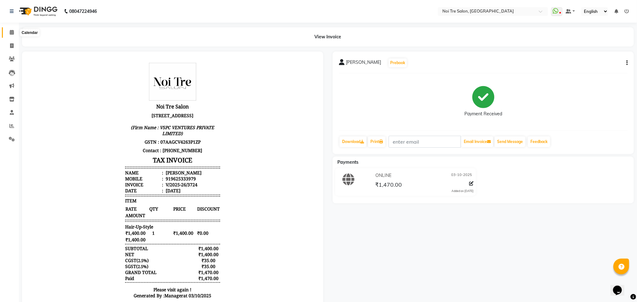
click at [11, 29] on span at bounding box center [11, 32] width 11 height 7
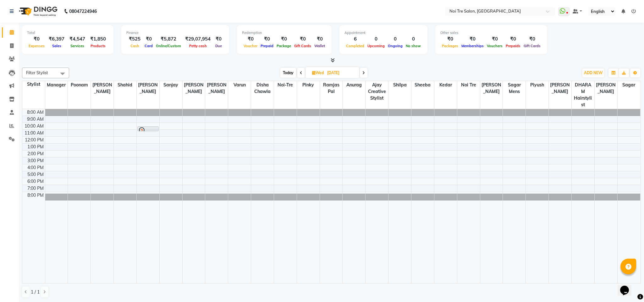
click at [132, 42] on div "Cash" at bounding box center [134, 45] width 17 height 7
drag, startPoint x: 85, startPoint y: 42, endPoint x: 150, endPoint y: 60, distance: 68.0
click at [150, 60] on div at bounding box center [331, 60] width 619 height 7
click at [116, 64] on div at bounding box center [331, 60] width 619 height 7
click at [14, 45] on span at bounding box center [11, 45] width 11 height 7
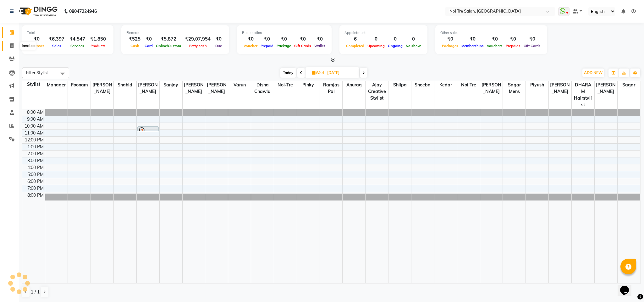
select select "service"
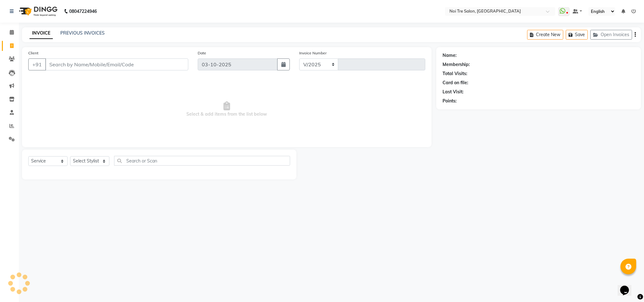
select select "4307"
type input "3725"
click at [95, 160] on select "Select Stylist Ajay Creative Stylist Anurag [PERSON_NAME] [PERSON_NAME] [PERSON…" at bounding box center [89, 161] width 39 height 10
select select "24510"
click at [70, 157] on select "Select Stylist Ajay Creative Stylist Anurag [PERSON_NAME] [PERSON_NAME] [PERSON…" at bounding box center [89, 161] width 39 height 10
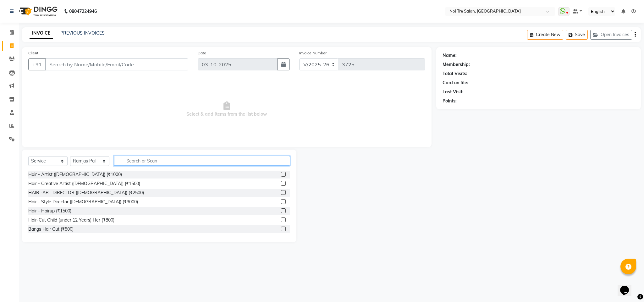
click at [138, 163] on input "text" at bounding box center [202, 161] width 176 height 10
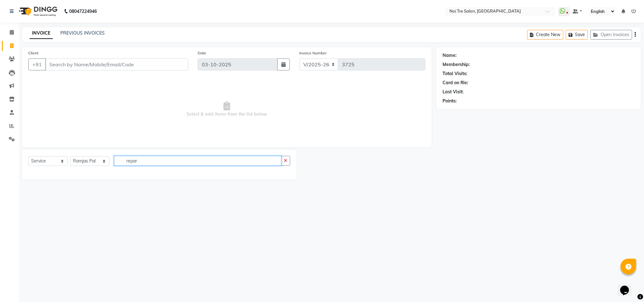
type input "repar"
drag, startPoint x: 54, startPoint y: 156, endPoint x: 42, endPoint y: 161, distance: 13.5
click at [42, 161] on select "Select Service Product Membership Package Voucher Prepaid Gift Card" at bounding box center [47, 161] width 39 height 10
select select "product"
click at [28, 157] on select "Select Service Product Membership Package Voucher Prepaid Gift Card" at bounding box center [47, 161] width 39 height 10
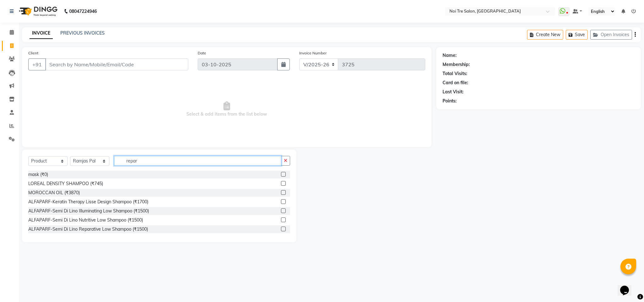
click at [147, 158] on input "repar" at bounding box center [197, 161] width 167 height 10
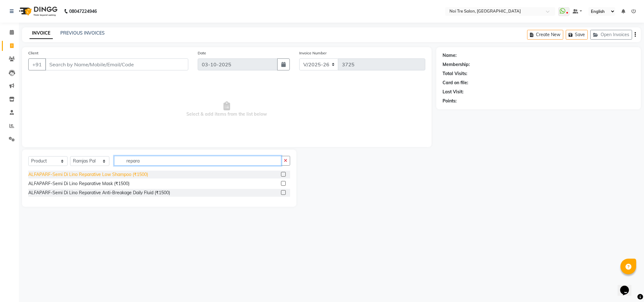
type input "repara"
click at [133, 173] on div "ALFAPARF-Semi Di Lino Reparative Low Shampoo (₹1500)" at bounding box center [88, 174] width 120 height 7
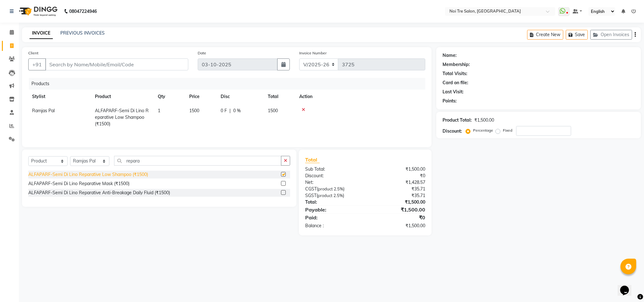
checkbox input "false"
click at [113, 67] on input "Client" at bounding box center [116, 64] width 143 height 12
type input "n"
type input "0"
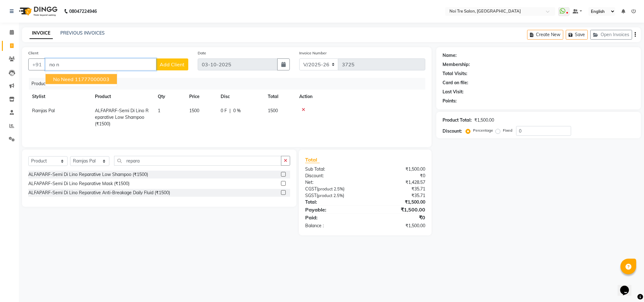
click at [108, 80] on ngb-highlight "11777000003" at bounding box center [92, 79] width 35 height 6
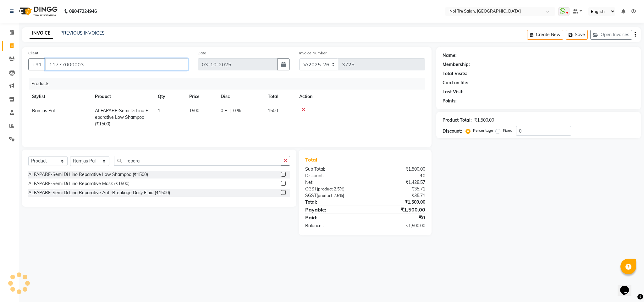
type input "11777000003"
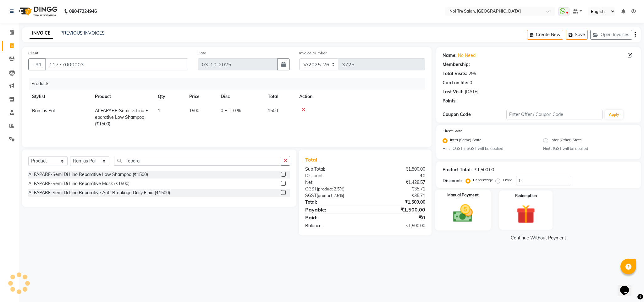
select select "1: Object"
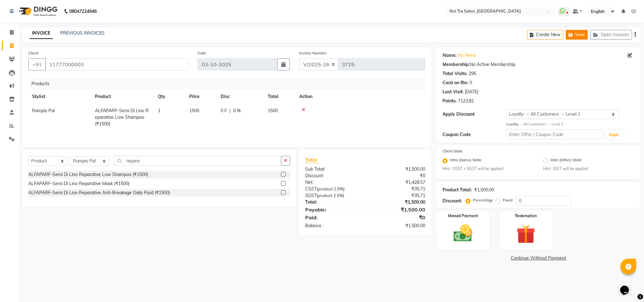
click at [571, 39] on button "Save" at bounding box center [577, 35] width 22 height 10
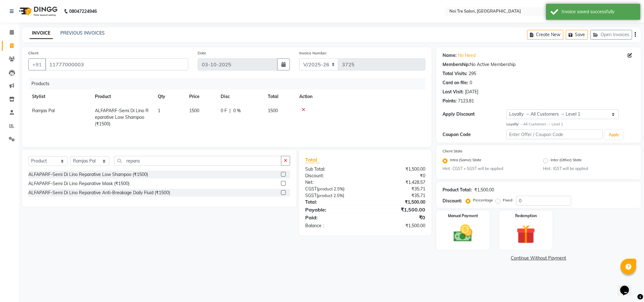
click at [5, 43] on link "Invoice" at bounding box center [9, 46] width 15 height 10
select select "service"
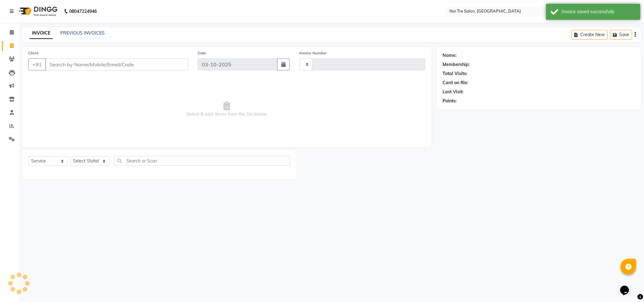
type input "3725"
select select "4307"
click at [77, 64] on input "Client" at bounding box center [116, 64] width 143 height 12
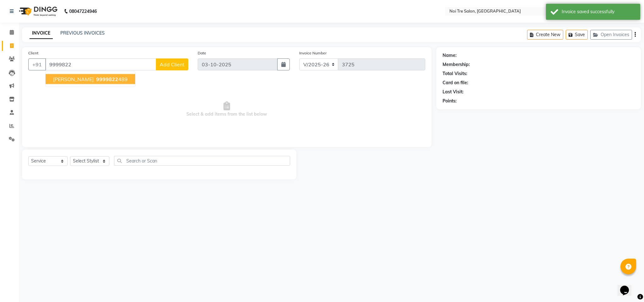
click at [80, 77] on span "rajesh waljkin" at bounding box center [73, 79] width 41 height 6
type input "9999822489"
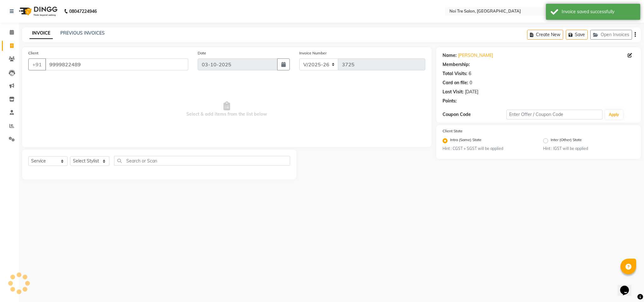
select select "1: Object"
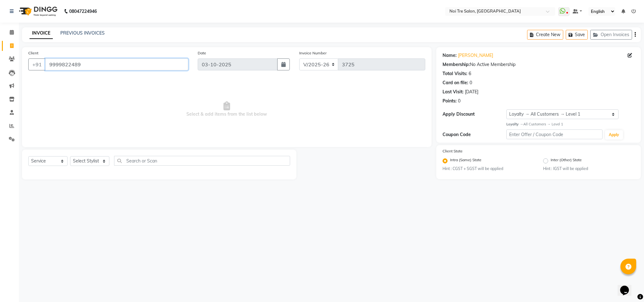
click at [87, 64] on input "9999822489" at bounding box center [116, 64] width 143 height 12
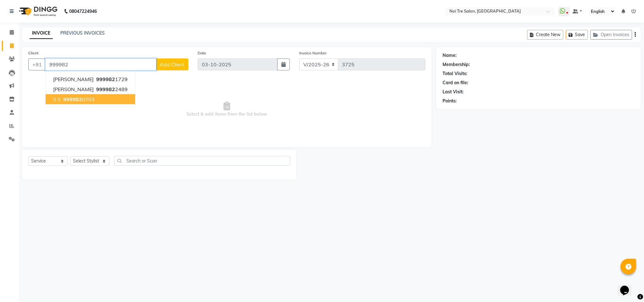
click at [95, 98] on button "s s 999982 0203" at bounding box center [91, 99] width 90 height 10
type input "9999820203"
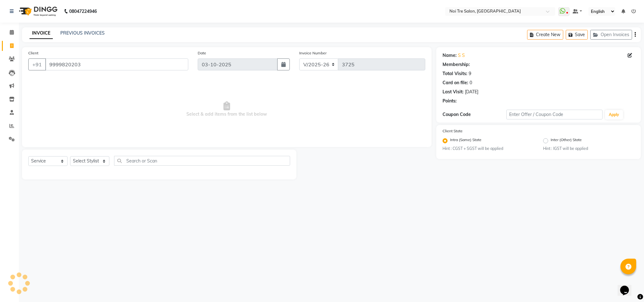
select select "1: Object"
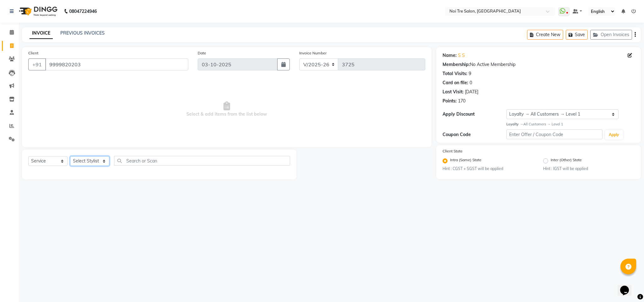
click at [95, 166] on select "Select Stylist Ajay Creative Stylist Anurag [PERSON_NAME] [PERSON_NAME] [PERSON…" at bounding box center [89, 161] width 39 height 10
select select "24877"
click at [70, 157] on select "Select Stylist Ajay Creative Stylist Anurag [PERSON_NAME] [PERSON_NAME] [PERSON…" at bounding box center [89, 161] width 39 height 10
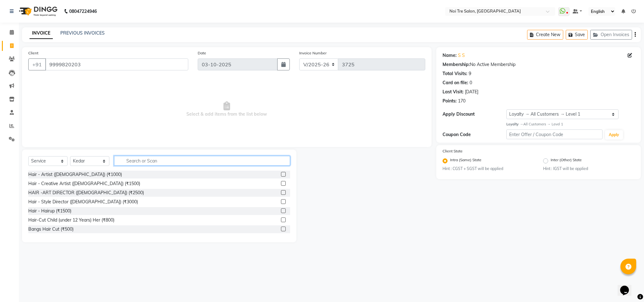
click at [135, 161] on input "text" at bounding box center [202, 161] width 176 height 10
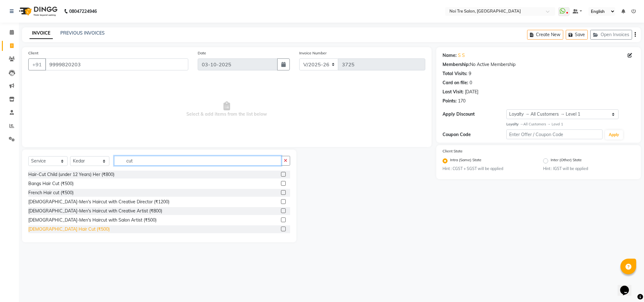
type input "cut"
click at [66, 230] on div "[DEMOGRAPHIC_DATA] Hair Cut (₹500)" at bounding box center [68, 229] width 81 height 7
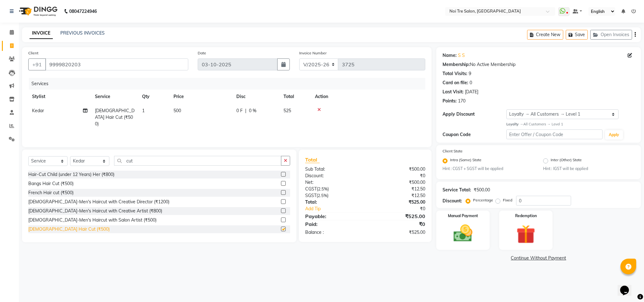
checkbox input "false"
click at [174, 109] on span "500" at bounding box center [178, 111] width 8 height 6
select select "24877"
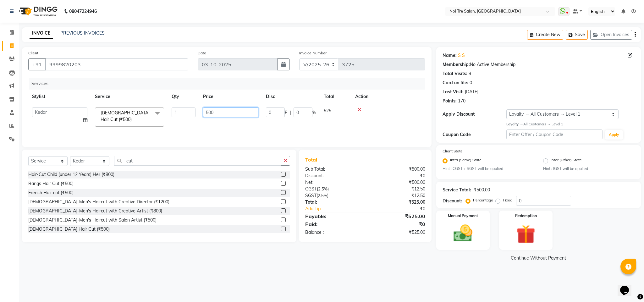
click at [209, 114] on input "500" at bounding box center [230, 113] width 55 height 10
type input "550"
click at [378, 121] on td at bounding box center [389, 117] width 74 height 27
click at [179, 110] on span "550" at bounding box center [178, 111] width 8 height 6
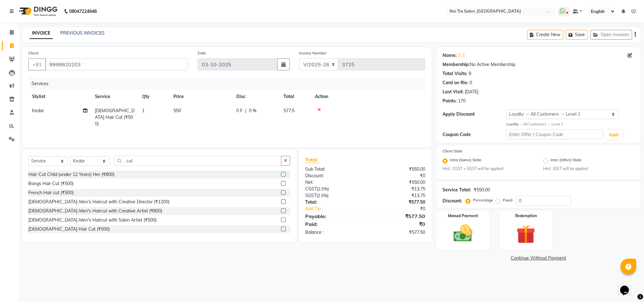
select select "24877"
click at [212, 117] on input "550" at bounding box center [230, 113] width 55 height 10
type input "567"
click at [384, 104] on td at bounding box center [368, 117] width 114 height 27
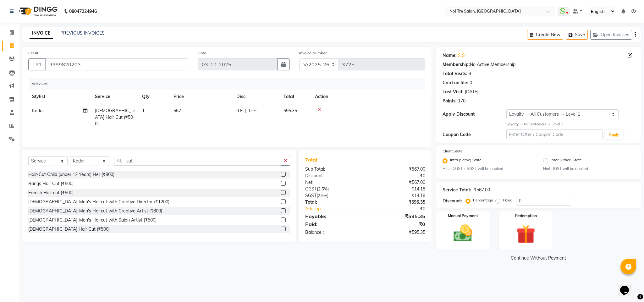
click at [173, 112] on td "567" at bounding box center [201, 117] width 63 height 27
select select "24877"
click at [210, 112] on input "567" at bounding box center [230, 113] width 55 height 10
type input "562"
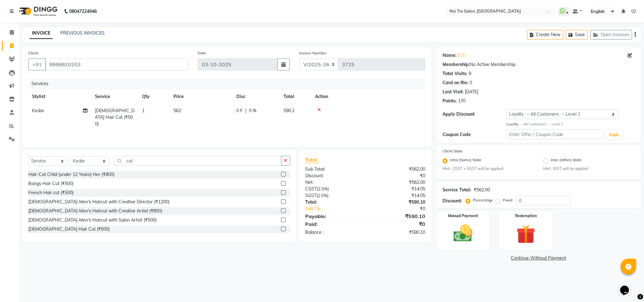
click at [399, 98] on th "Action" at bounding box center [368, 97] width 114 height 14
click at [455, 225] on img at bounding box center [463, 233] width 32 height 23
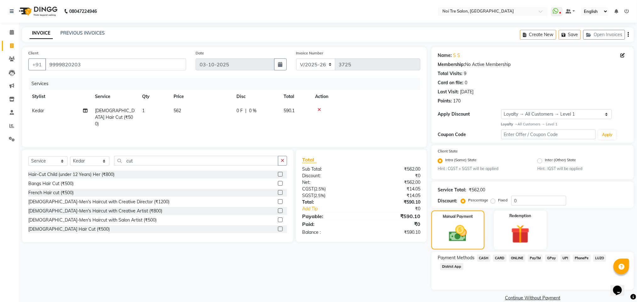
click at [514, 258] on span "ONLINE" at bounding box center [517, 258] width 16 height 7
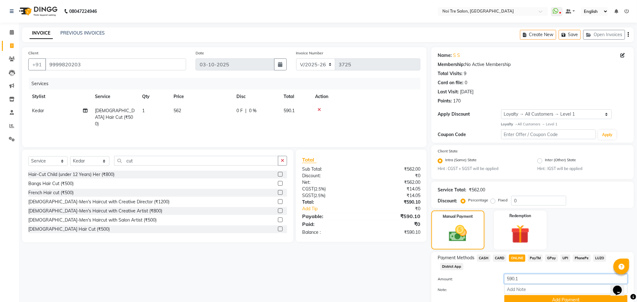
click at [511, 278] on input "590.1" at bounding box center [565, 279] width 123 height 10
type input "6"
click at [483, 256] on span "CASH" at bounding box center [484, 258] width 14 height 7
click at [514, 278] on input "590.1" at bounding box center [565, 279] width 123 height 10
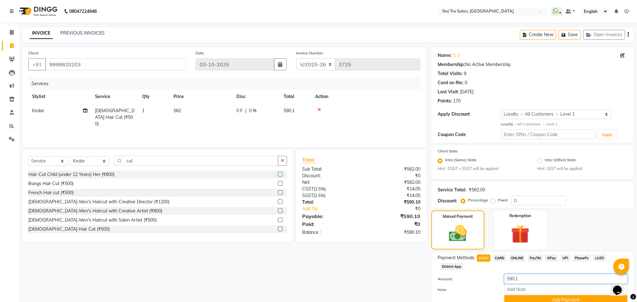
click at [514, 278] on input "590.1" at bounding box center [565, 279] width 123 height 10
type input "500"
click at [547, 297] on button "Add Payment" at bounding box center [565, 300] width 123 height 10
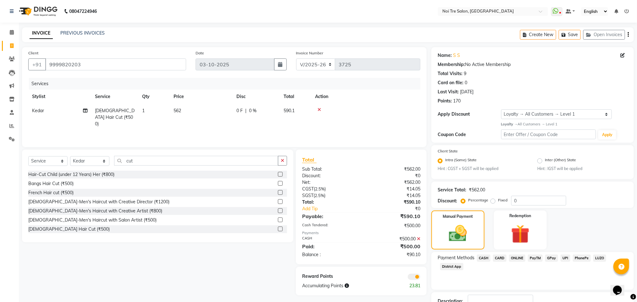
click at [515, 258] on span "ONLINE" at bounding box center [517, 258] width 16 height 7
click at [529, 298] on button "Add Payment" at bounding box center [565, 300] width 123 height 10
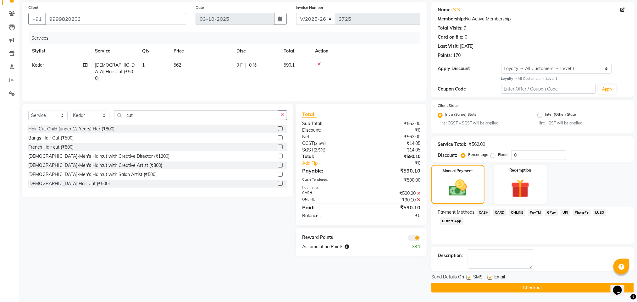
click at [468, 275] on label at bounding box center [469, 277] width 5 height 5
click at [468, 276] on input "checkbox" at bounding box center [469, 278] width 4 height 4
checkbox input "false"
click at [478, 285] on button "Checkout" at bounding box center [532, 288] width 203 height 10
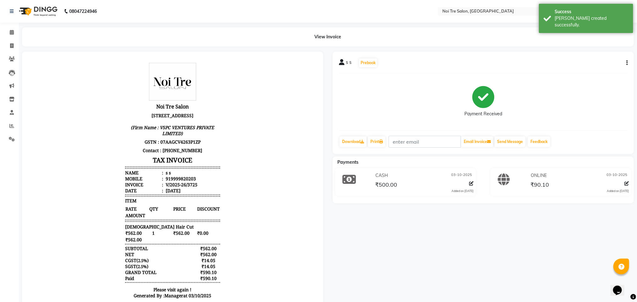
click at [6, 26] on li "Calendar" at bounding box center [9, 33] width 19 height 14
click at [8, 33] on span at bounding box center [11, 32] width 11 height 7
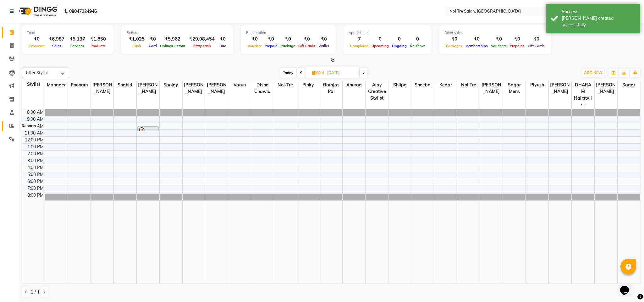
click at [9, 126] on icon at bounding box center [11, 126] width 5 height 5
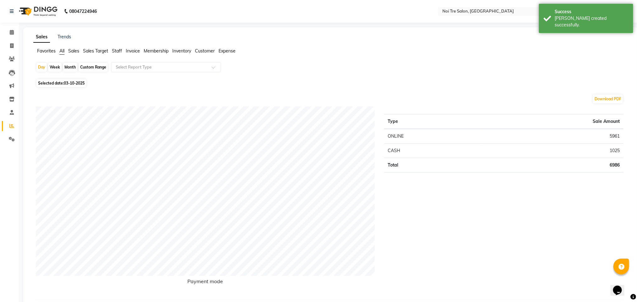
click at [73, 84] on span "03-10-2025" at bounding box center [74, 83] width 21 height 5
select select "10"
select select "2025"
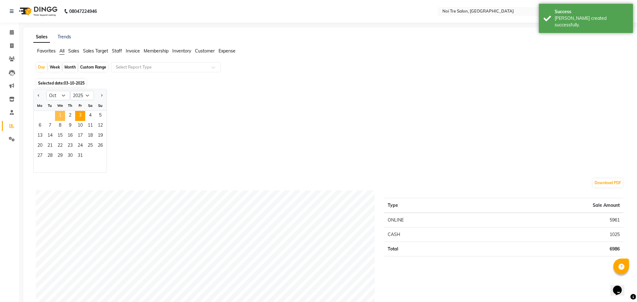
click at [61, 116] on span "1" at bounding box center [60, 116] width 10 height 10
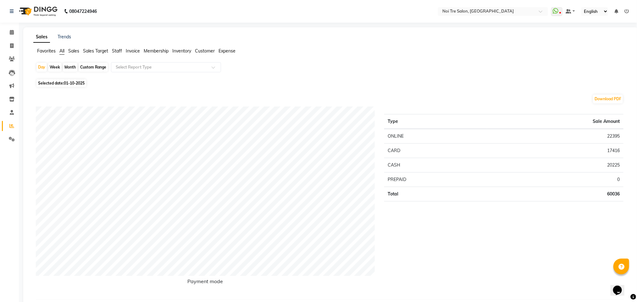
click at [120, 51] on span "Staff" at bounding box center [117, 51] width 10 height 6
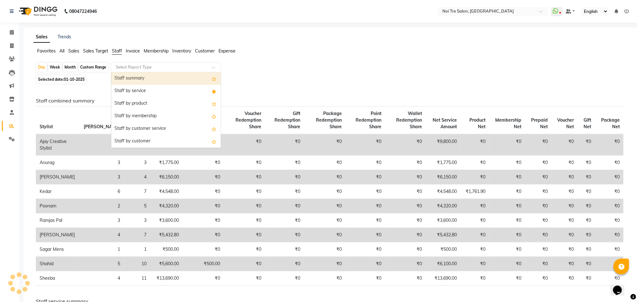
click at [131, 66] on input "text" at bounding box center [159, 67] width 91 height 6
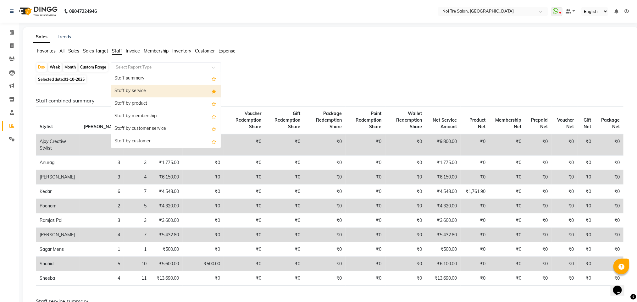
click at [142, 87] on div "Staff by service" at bounding box center [165, 91] width 109 height 13
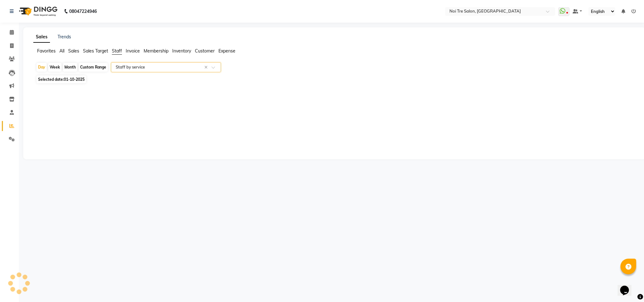
select select "filtered_report"
select select "csv"
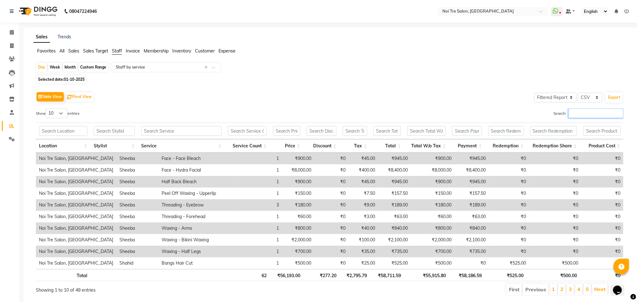
click at [582, 115] on input "Search:" at bounding box center [596, 113] width 55 height 10
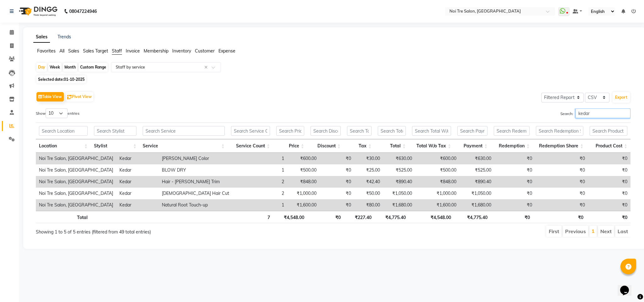
type input "kedar"
click at [72, 78] on span "01-10-2025" at bounding box center [74, 79] width 21 height 5
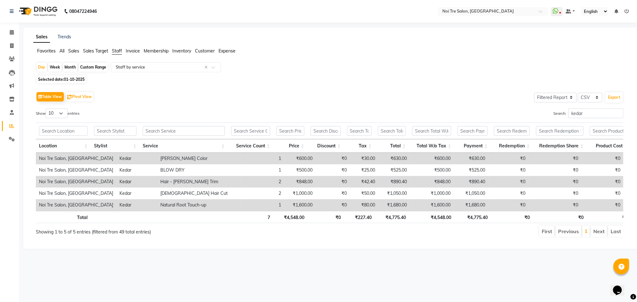
select select "10"
select select "2025"
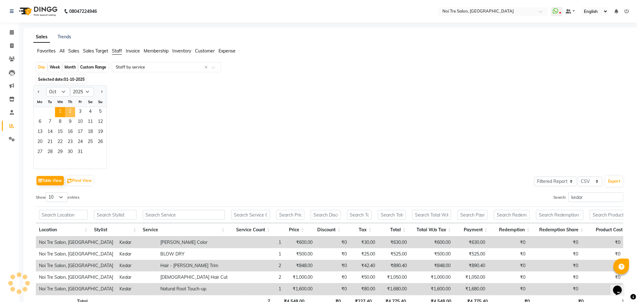
click at [74, 111] on span "2" at bounding box center [70, 112] width 10 height 10
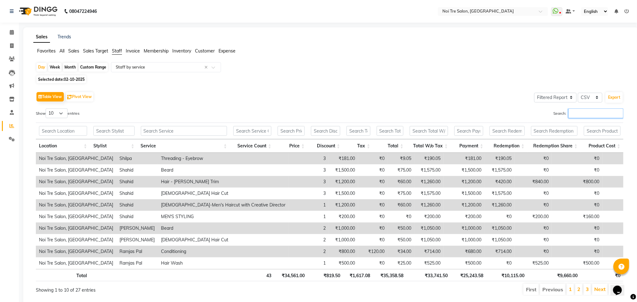
click at [603, 114] on input "Search:" at bounding box center [596, 113] width 55 height 10
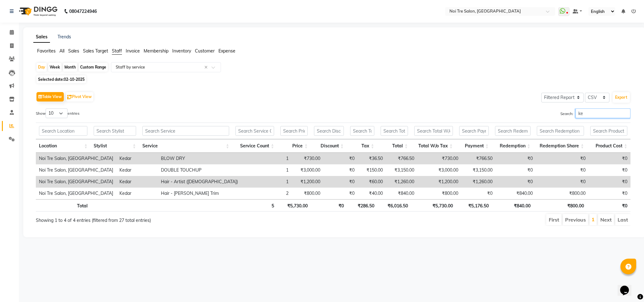
type input "k"
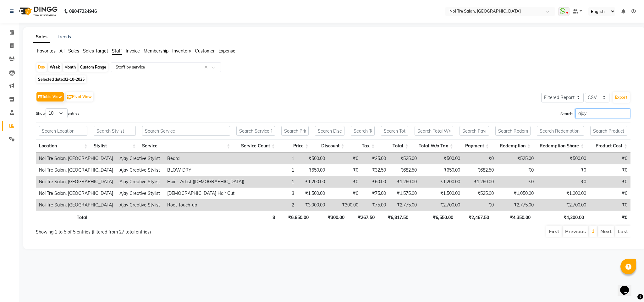
type input "ajay"
click at [75, 82] on span "Selected date: 02-10-2025" at bounding box center [61, 79] width 50 height 8
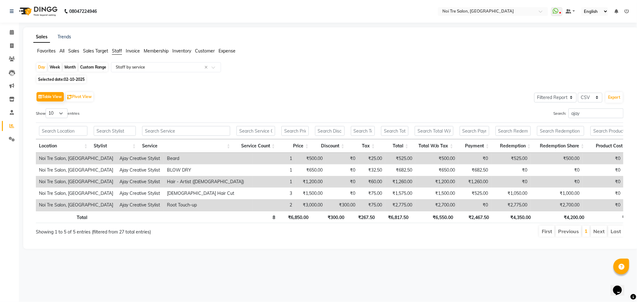
select select "10"
select select "2025"
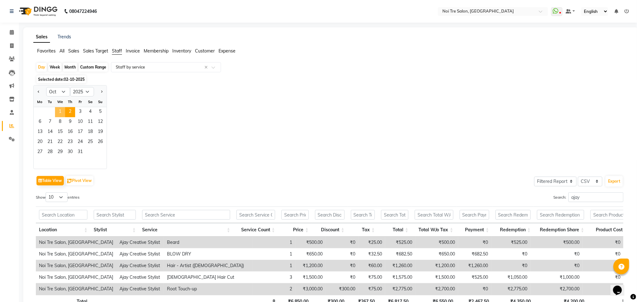
click at [59, 111] on span "1" at bounding box center [60, 112] width 10 height 10
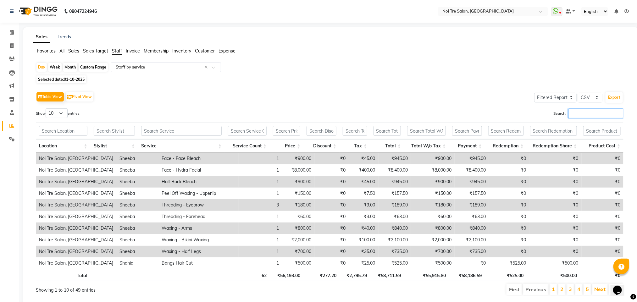
click at [588, 117] on input "Search:" at bounding box center [596, 113] width 55 height 10
type input "1"
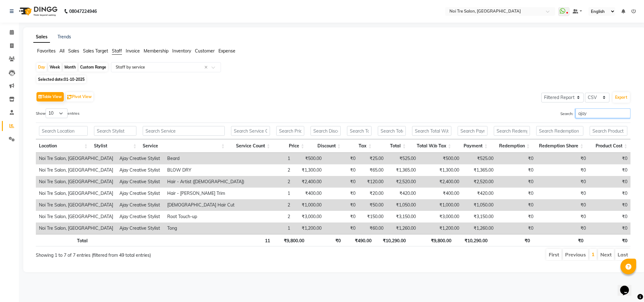
click at [588, 117] on input "ajay" at bounding box center [603, 113] width 55 height 10
type input "ajay"
click at [9, 31] on span at bounding box center [11, 32] width 11 height 7
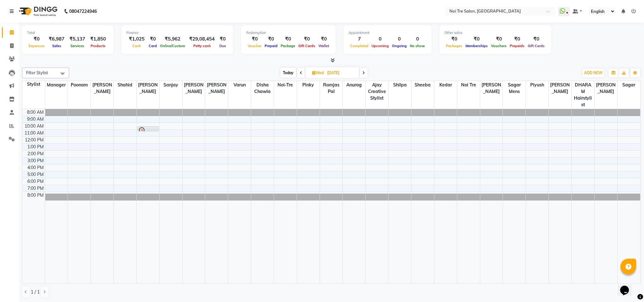
click at [8, 53] on li "Clients" at bounding box center [9, 60] width 19 height 14
click at [10, 42] on span at bounding box center [11, 45] width 11 height 7
select select "4307"
select select "service"
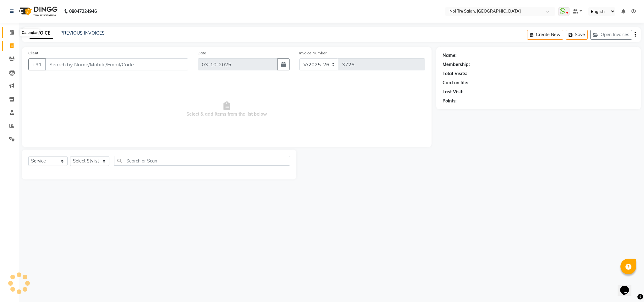
click at [11, 31] on icon at bounding box center [12, 32] width 4 height 5
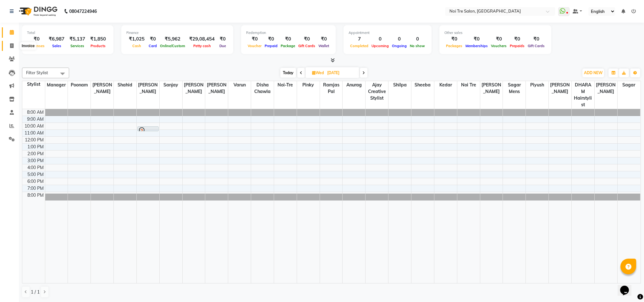
click at [9, 47] on span at bounding box center [11, 45] width 11 height 7
select select "service"
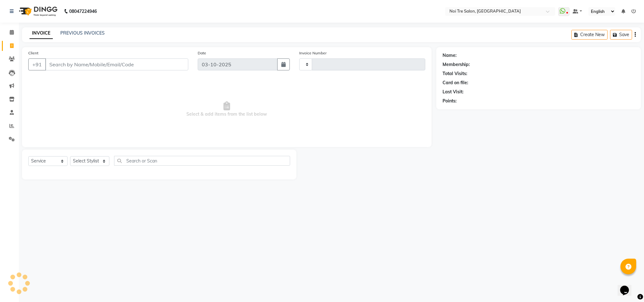
type input "3726"
select select "4307"
click at [86, 30] on div "PREVIOUS INVOICES" at bounding box center [82, 33] width 44 height 7
click at [87, 32] on link "PREVIOUS INVOICES" at bounding box center [82, 33] width 44 height 6
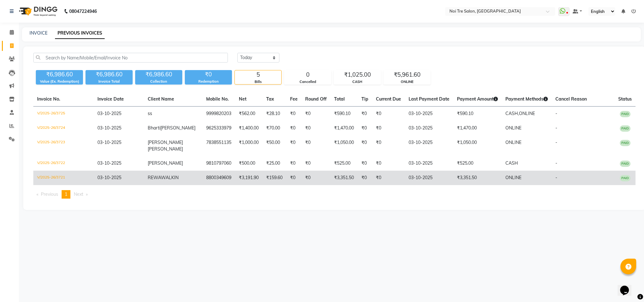
click at [203, 173] on td "8800349609" at bounding box center [219, 178] width 33 height 14
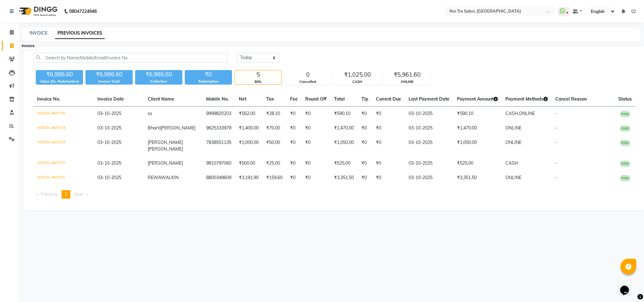
click at [15, 43] on span at bounding box center [11, 45] width 11 height 7
select select "service"
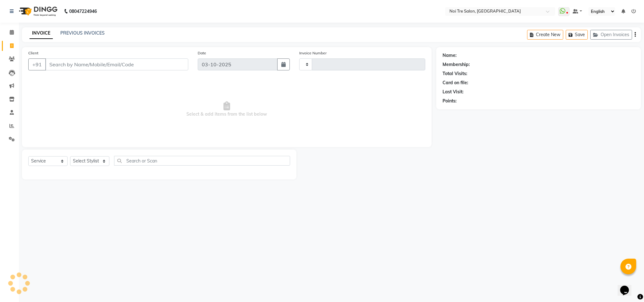
type input "3726"
select select "4307"
click at [613, 36] on button "Open Invoices" at bounding box center [612, 35] width 42 height 10
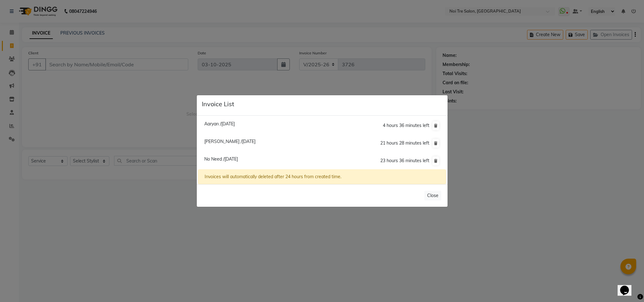
click at [230, 155] on li "No Need /03 October 2025 23 hours 36 minutes left" at bounding box center [322, 161] width 248 height 18
click at [230, 159] on span "No Need /[DATE]" at bounding box center [221, 159] width 34 height 6
type input "11777000003"
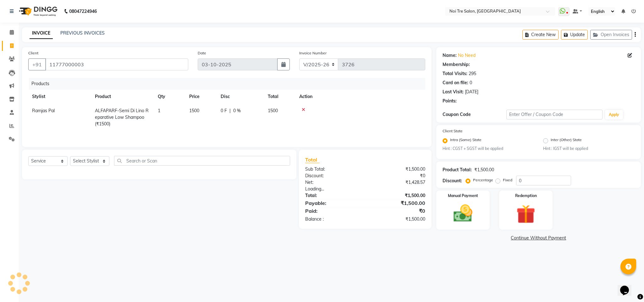
select select "1: Object"
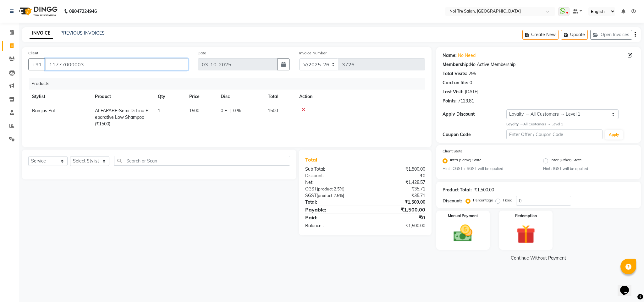
click at [64, 63] on input "11777000003" at bounding box center [116, 64] width 143 height 12
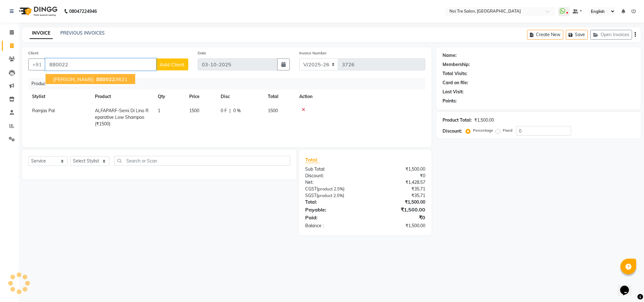
click at [96, 77] on span "880022" at bounding box center [105, 79] width 19 height 6
type input "8800223621"
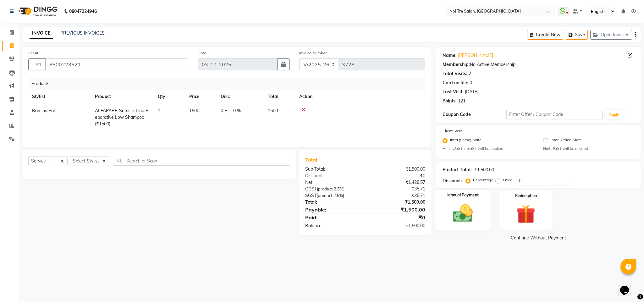
click at [460, 210] on img at bounding box center [463, 213] width 32 height 23
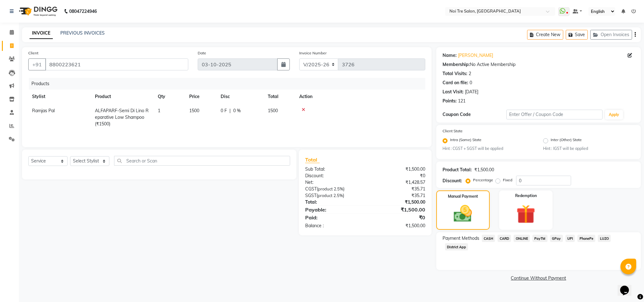
click at [491, 241] on span "CASH" at bounding box center [489, 238] width 14 height 7
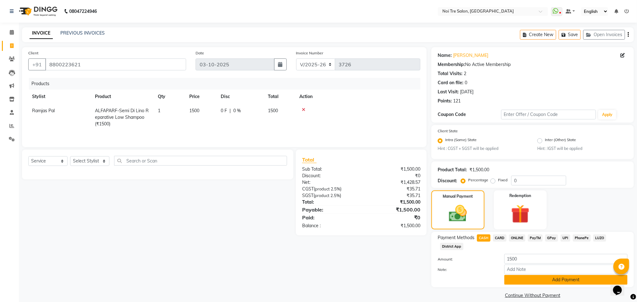
click at [539, 280] on button "Add Payment" at bounding box center [565, 280] width 123 height 10
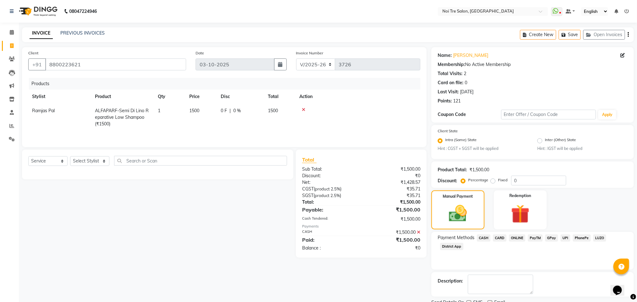
scroll to position [26, 0]
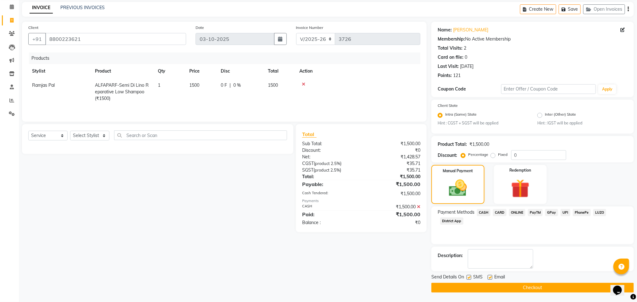
click at [542, 287] on button "Checkout" at bounding box center [532, 288] width 203 height 10
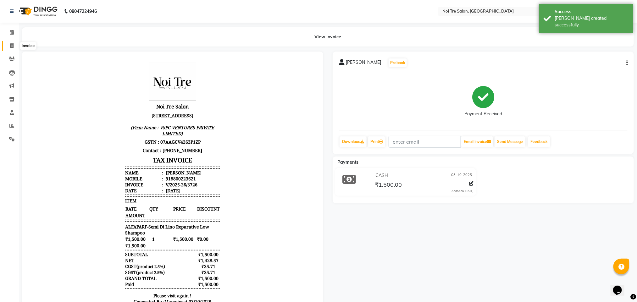
click at [11, 46] on icon at bounding box center [11, 45] width 3 height 5
select select "4307"
select select "service"
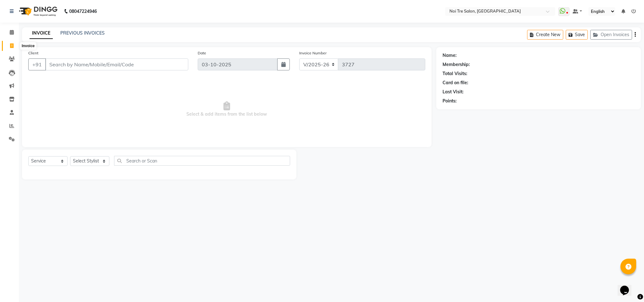
click at [11, 43] on icon at bounding box center [11, 45] width 3 height 5
select select "service"
type input "3727"
select select "4307"
click at [80, 63] on input "Client" at bounding box center [116, 64] width 143 height 12
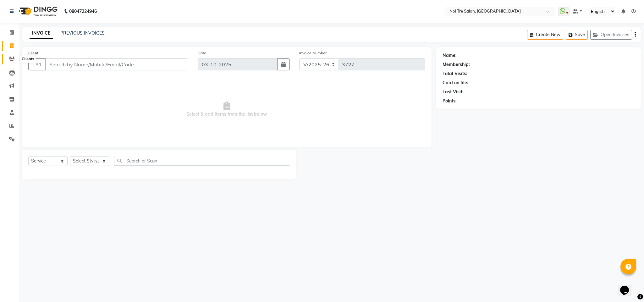
click at [12, 61] on icon at bounding box center [12, 59] width 6 height 5
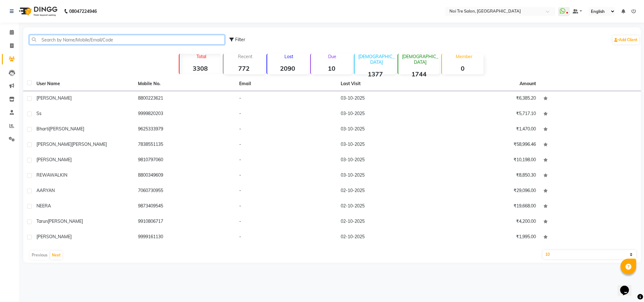
click at [70, 42] on input "text" at bounding box center [127, 40] width 196 height 10
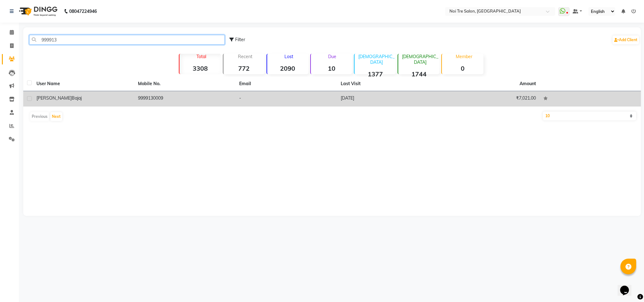
type input "999913"
click at [144, 99] on td "9999130009" at bounding box center [185, 98] width 102 height 15
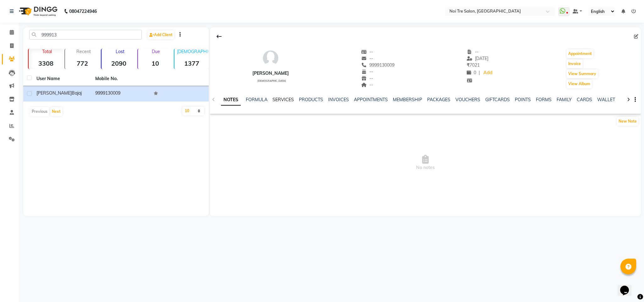
click at [280, 100] on link "SERVICES" at bounding box center [283, 100] width 21 height 6
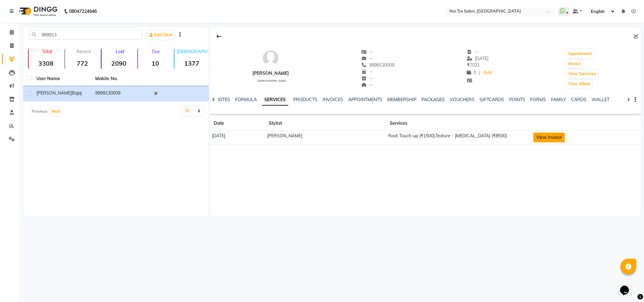
click at [549, 138] on button "View Invoice" at bounding box center [549, 138] width 31 height 10
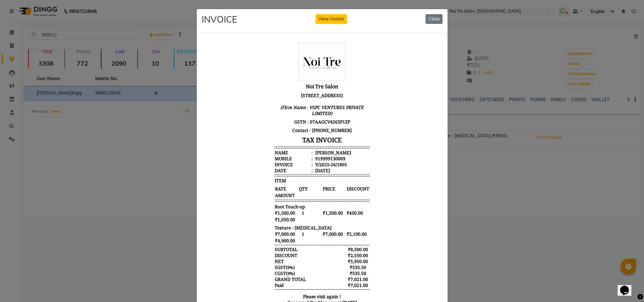
drag, startPoint x: 635, startPoint y: 120, endPoint x: 634, endPoint y: 80, distance: 39.6
click at [634, 80] on ngb-modal-window "INVOICE View Invoice Close" at bounding box center [322, 151] width 644 height 302
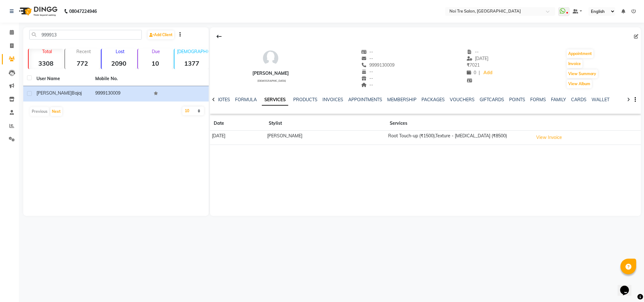
click at [337, 222] on main "999913 Add Client Total 3308 Recent 772 Lost 2090 Due 10 Male 1377 Female 1744 …" at bounding box center [331, 126] width 625 height 198
click at [219, 39] on icon at bounding box center [219, 36] width 5 height 5
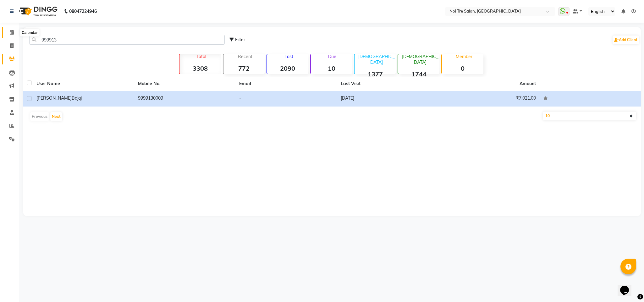
click at [13, 32] on icon at bounding box center [12, 32] width 4 height 5
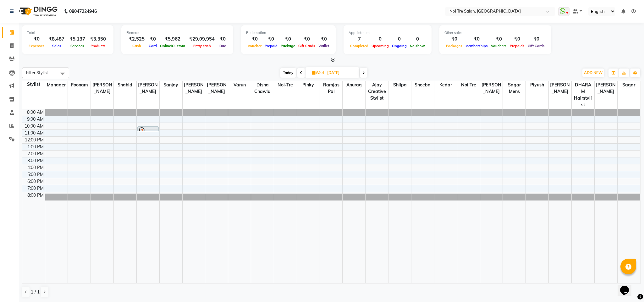
click at [508, 69] on div "[DATE] [DATE]" at bounding box center [323, 72] width 503 height 9
click at [200, 60] on div at bounding box center [331, 60] width 619 height 7
click at [9, 47] on span at bounding box center [11, 45] width 11 height 7
select select "service"
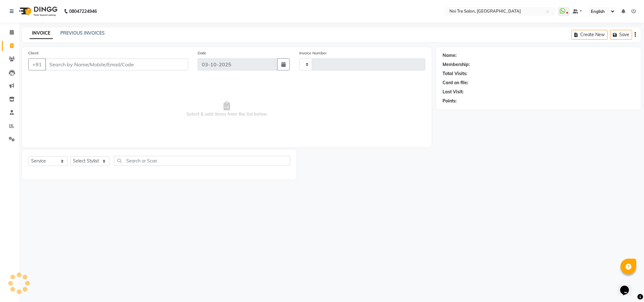
type input "3727"
select select "4307"
click at [89, 68] on input "Client" at bounding box center [116, 64] width 143 height 12
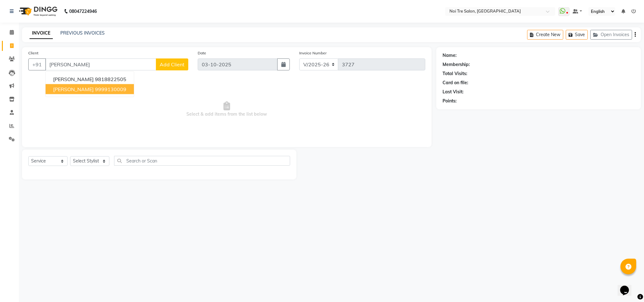
click at [100, 91] on ngb-highlight "9999130009" at bounding box center [110, 89] width 31 height 6
type input "9999130009"
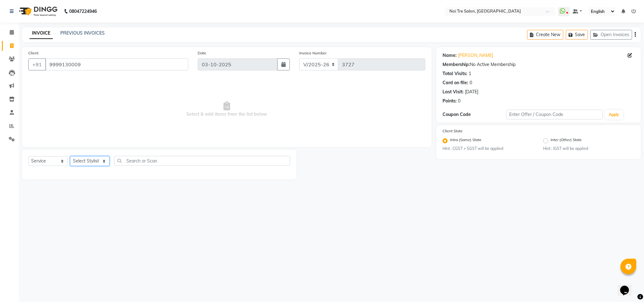
click at [104, 163] on select "Select Stylist Ajay Creative Stylist Anurag [PERSON_NAME] [PERSON_NAME] [PERSON…" at bounding box center [89, 161] width 39 height 10
select select "23275"
click at [70, 157] on select "Select Stylist Ajay Creative Stylist Anurag [PERSON_NAME] [PERSON_NAME] [PERSON…" at bounding box center [89, 161] width 39 height 10
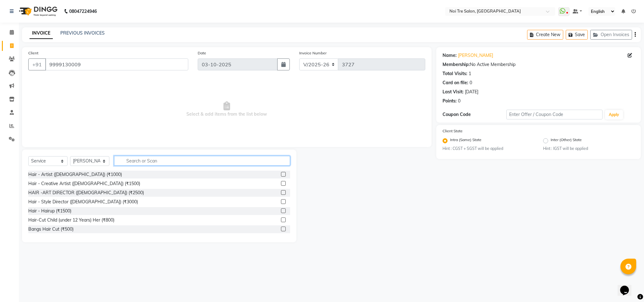
click at [145, 161] on input "text" at bounding box center [202, 161] width 176 height 10
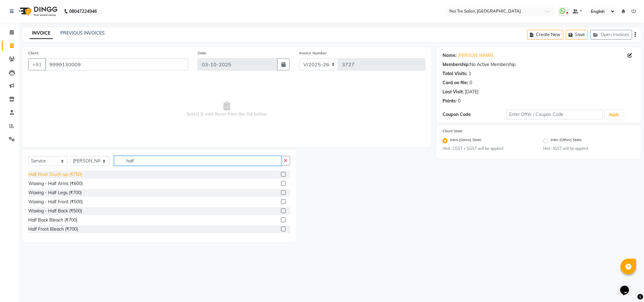
type input "half"
click at [68, 175] on div "Half Root Touch-up (₹750)" at bounding box center [55, 174] width 54 height 7
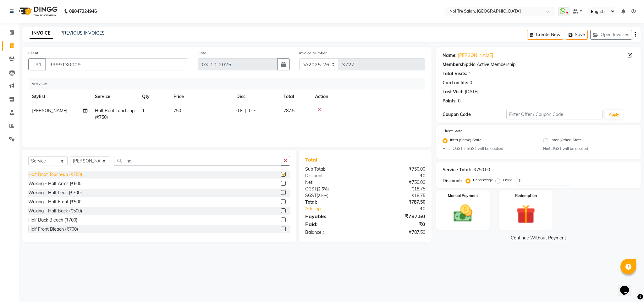
checkbox input "false"
click at [180, 110] on span "750" at bounding box center [178, 111] width 8 height 6
select select "23275"
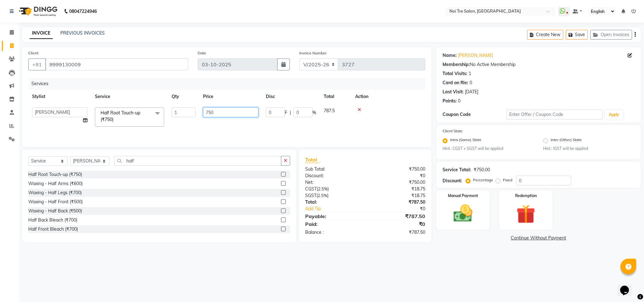
click at [211, 114] on input "750" at bounding box center [230, 113] width 55 height 10
type input "1000"
click at [178, 112] on span "1000" at bounding box center [179, 111] width 10 height 6
select select "23275"
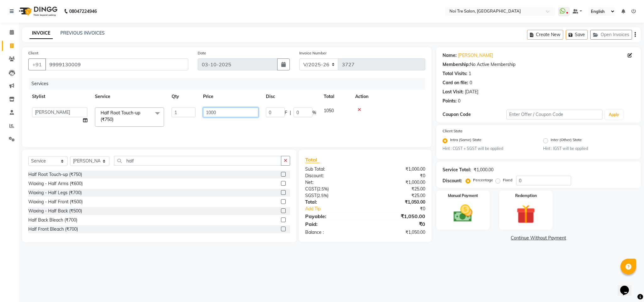
click at [212, 115] on input "1000" at bounding box center [230, 113] width 55 height 10
type input "1200"
click at [246, 110] on span "|" at bounding box center [245, 111] width 1 height 7
select select "23275"
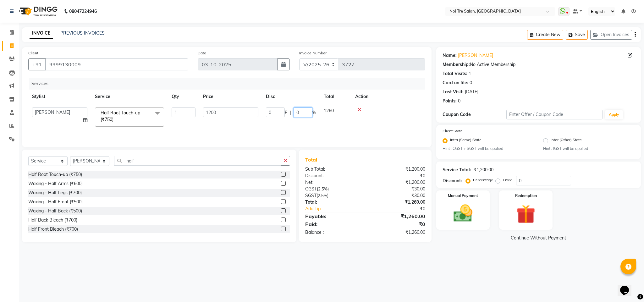
click at [303, 114] on input "0" at bounding box center [303, 113] width 19 height 10
type input "30"
click at [396, 127] on div "Services Stylist Service Qty Price Disc Total Action Dharam Singh Half Root Tou…" at bounding box center [226, 109] width 397 height 63
click at [178, 113] on span "1200" at bounding box center [179, 111] width 10 height 6
select select "23275"
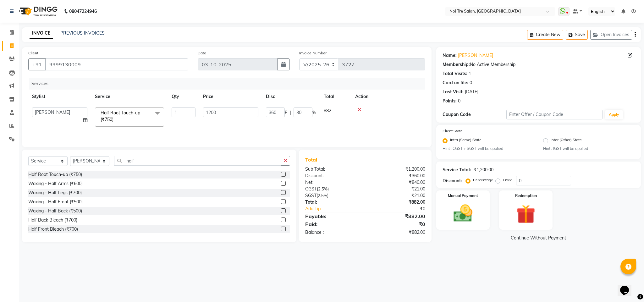
click at [209, 107] on td "1200" at bounding box center [230, 117] width 63 height 27
click at [213, 112] on input "1200" at bounding box center [230, 113] width 55 height 10
type input "1400"
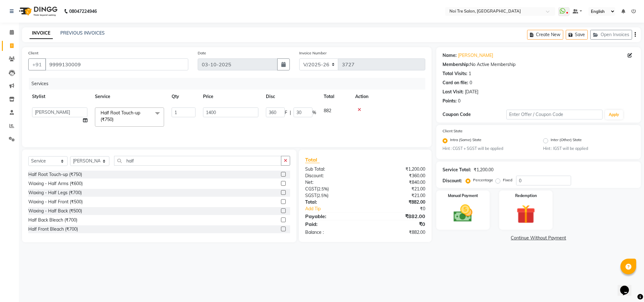
click at [399, 116] on td at bounding box center [389, 117] width 74 height 27
click at [251, 111] on span "|" at bounding box center [250, 111] width 1 height 7
select select "23275"
click at [305, 110] on input "25.71" at bounding box center [303, 113] width 19 height 10
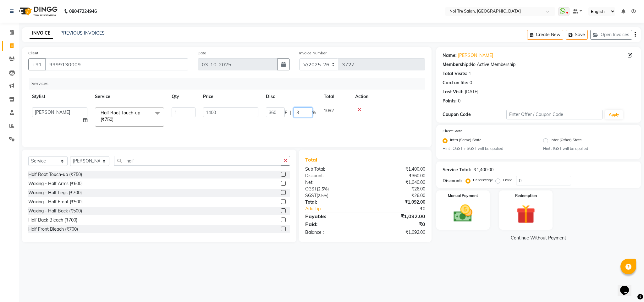
type input "30"
click at [406, 116] on td at bounding box center [368, 114] width 114 height 21
click at [260, 111] on span "30 %" at bounding box center [259, 111] width 10 height 7
select select "23275"
click at [305, 114] on input "30" at bounding box center [303, 113] width 19 height 10
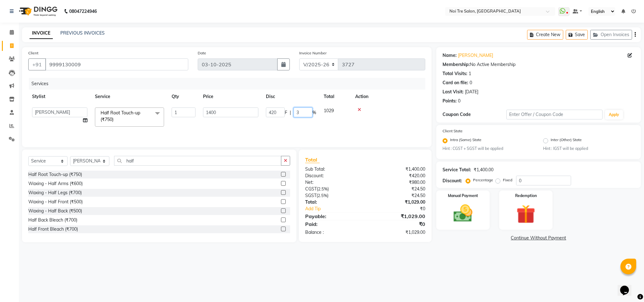
type input "35"
click at [374, 119] on td at bounding box center [389, 117] width 74 height 27
click at [257, 112] on span "35 %" at bounding box center [259, 111] width 10 height 7
select select "23275"
click at [304, 112] on input "35" at bounding box center [303, 113] width 19 height 10
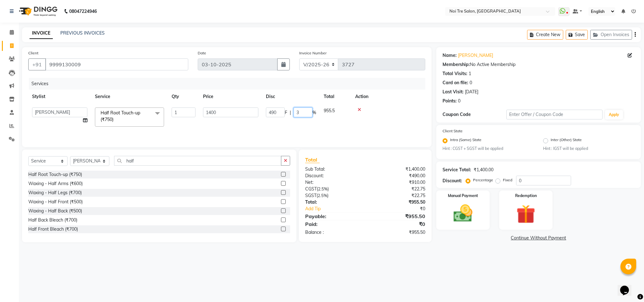
type input "33"
click at [380, 112] on div at bounding box center [388, 110] width 66 height 4
click at [255, 113] on span "33 %" at bounding box center [259, 111] width 10 height 7
select select "23275"
click at [304, 114] on input "33" at bounding box center [303, 113] width 19 height 10
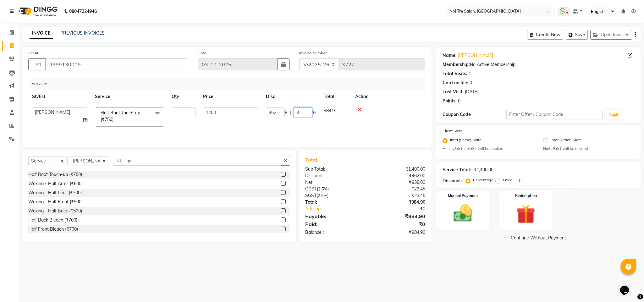
type input "32"
click at [390, 113] on td at bounding box center [389, 117] width 74 height 27
click at [471, 210] on img at bounding box center [463, 213] width 32 height 23
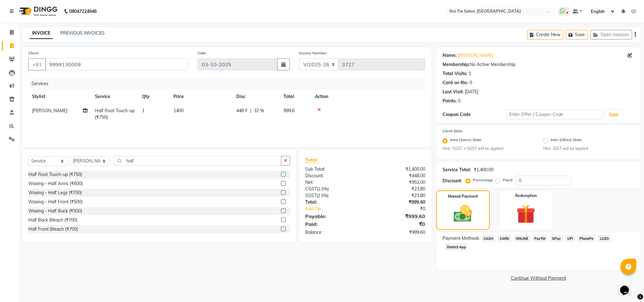
click at [488, 239] on span "CASH" at bounding box center [489, 238] width 14 height 7
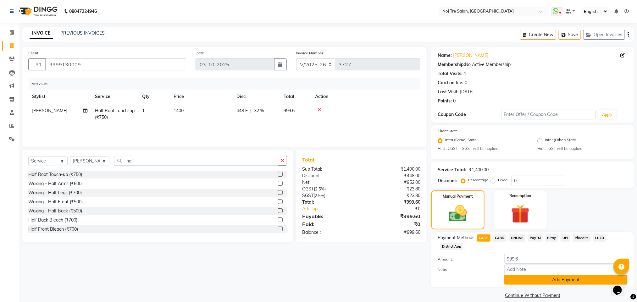
click at [528, 278] on button "Add Payment" at bounding box center [565, 280] width 123 height 10
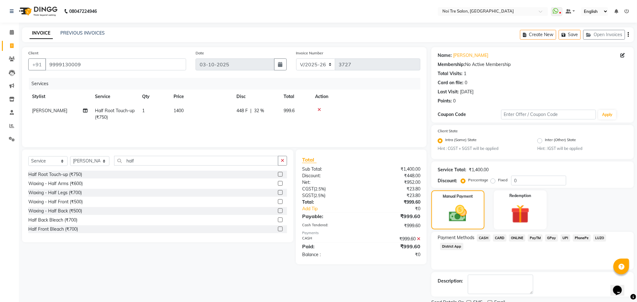
scroll to position [26, 0]
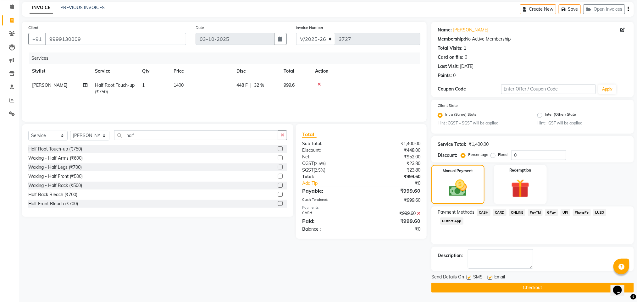
click at [512, 288] on button "Checkout" at bounding box center [532, 288] width 203 height 10
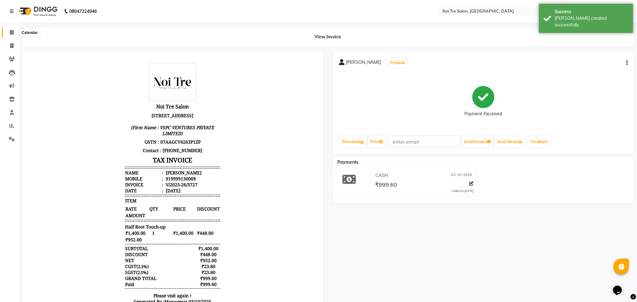
click at [8, 31] on span at bounding box center [11, 32] width 11 height 7
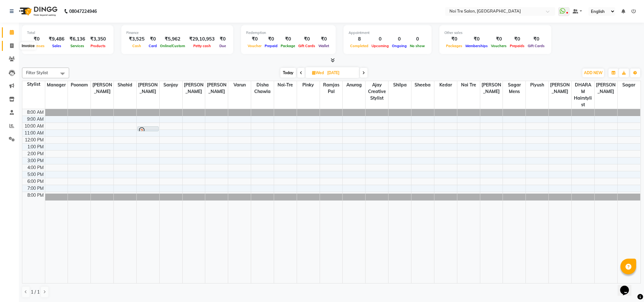
click at [11, 42] on span at bounding box center [11, 45] width 11 height 7
select select "4307"
select select "service"
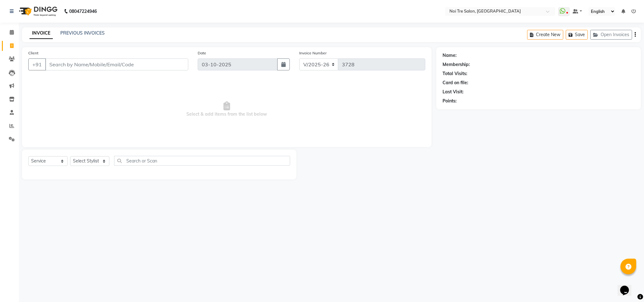
click at [90, 58] on div "Client +91" at bounding box center [108, 63] width 169 height 26
click at [91, 64] on input "Client" at bounding box center [116, 64] width 143 height 12
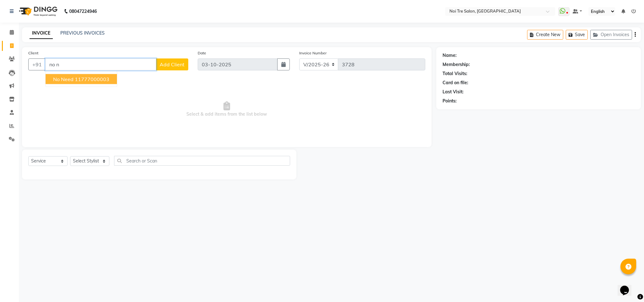
click at [97, 80] on ngb-highlight "11777000003" at bounding box center [92, 79] width 35 height 6
type input "11777000003"
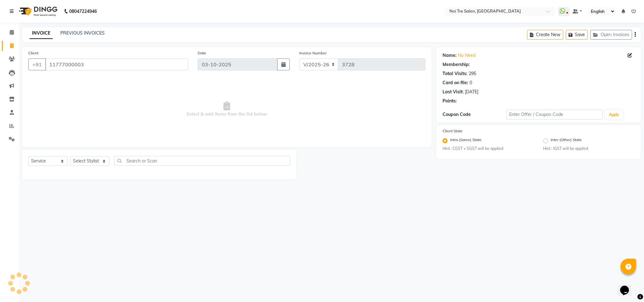
select select "1: Object"
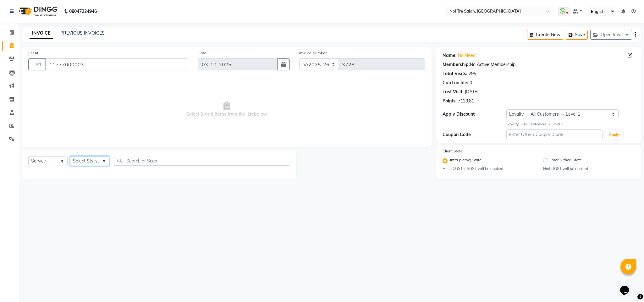
click at [95, 163] on select "Select Stylist Ajay Creative Stylist Anurag [PERSON_NAME] [PERSON_NAME] [PERSON…" at bounding box center [89, 161] width 39 height 10
select select "23274"
click at [70, 157] on select "Select Stylist Ajay Creative Stylist Anurag [PERSON_NAME] [PERSON_NAME] [PERSON…" at bounding box center [89, 161] width 39 height 10
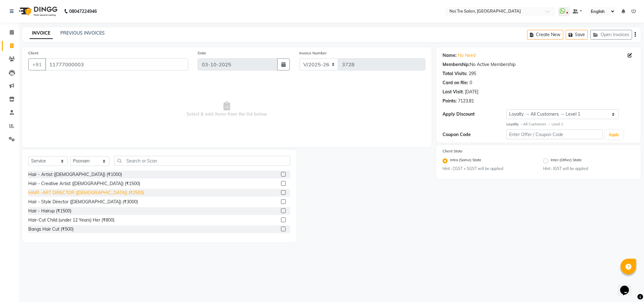
click at [109, 196] on div "HAIR -ART DIRECTOR ([DEMOGRAPHIC_DATA]) (₹2500)" at bounding box center [86, 193] width 116 height 7
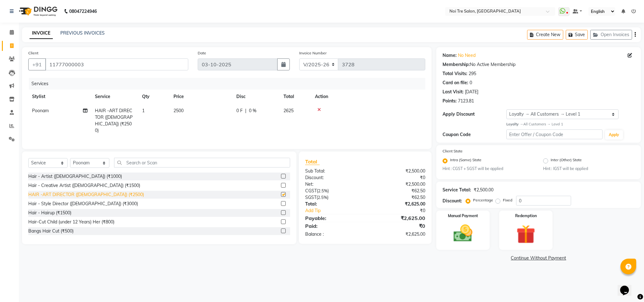
checkbox input "false"
click at [455, 238] on img at bounding box center [463, 233] width 32 height 23
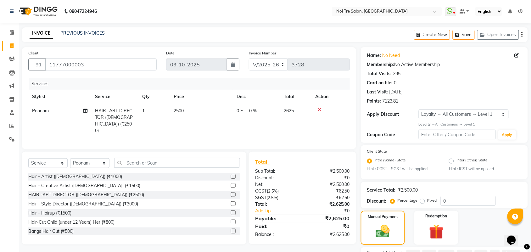
click at [152, 30] on main "INVOICE PREVIOUS INVOICES Create New Save Open Invoices Client +91 11777000003 …" at bounding box center [275, 167] width 512 height 280
click at [152, 30] on div "INVOICE PREVIOUS INVOICES Create New Save Open Invoices" at bounding box center [275, 34] width 506 height 15
click at [11, 32] on icon at bounding box center [12, 32] width 4 height 5
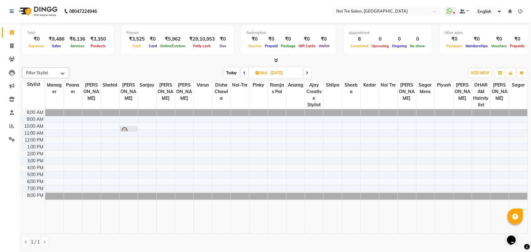
click at [281, 69] on input "[DATE]" at bounding box center [284, 72] width 31 height 9
select select "10"
select select "2025"
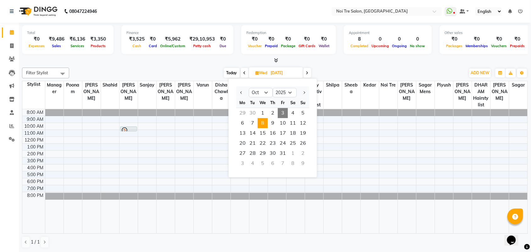
click at [153, 63] on div at bounding box center [275, 60] width 506 height 7
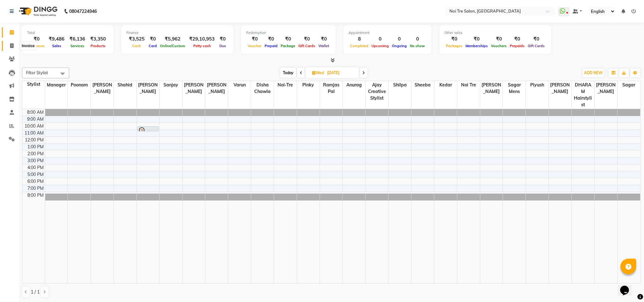
click at [10, 49] on span at bounding box center [11, 45] width 11 height 7
select select "service"
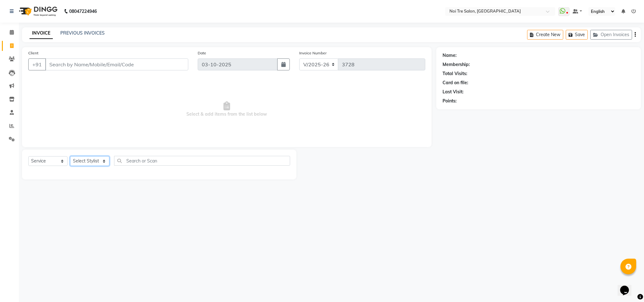
click at [92, 162] on select "Select Stylist Ajay Creative Stylist Anurag [PERSON_NAME] [PERSON_NAME] [PERSON…" at bounding box center [89, 161] width 39 height 10
click at [134, 68] on input "Client" at bounding box center [116, 64] width 143 height 12
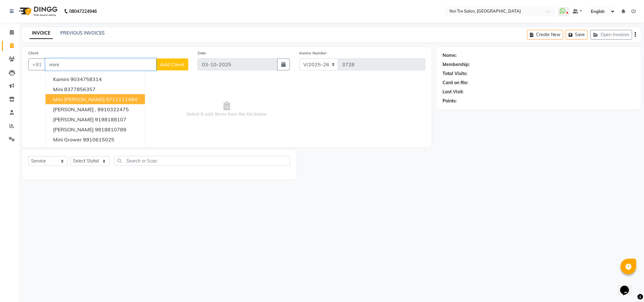
click at [108, 95] on button "Mini Oberoi 9711111484" at bounding box center [95, 99] width 99 height 10
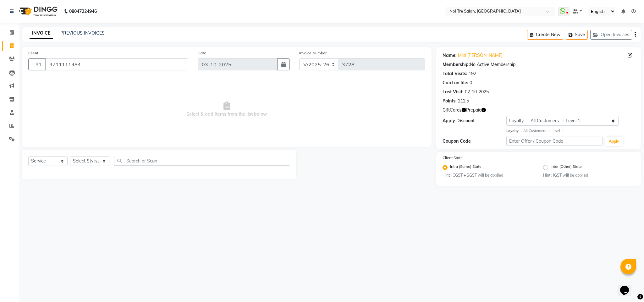
click at [485, 110] on icon "button" at bounding box center [484, 110] width 4 height 4
click at [482, 129] on div "Name: Mini Oberoi Membership: No Active Membership Total Visits: 192 Card on fi…" at bounding box center [538, 98] width 205 height 102
click at [106, 158] on select "Select Stylist Ajay Creative Stylist Anurag [PERSON_NAME] [PERSON_NAME] [PERSON…" at bounding box center [89, 161] width 39 height 10
click at [55, 64] on input "9711111484" at bounding box center [116, 64] width 143 height 12
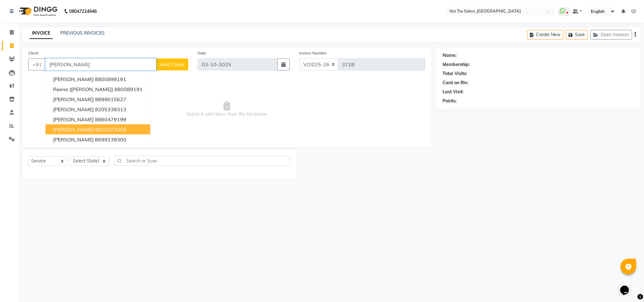
click at [95, 130] on ngb-highlight "9810373356" at bounding box center [110, 129] width 31 height 6
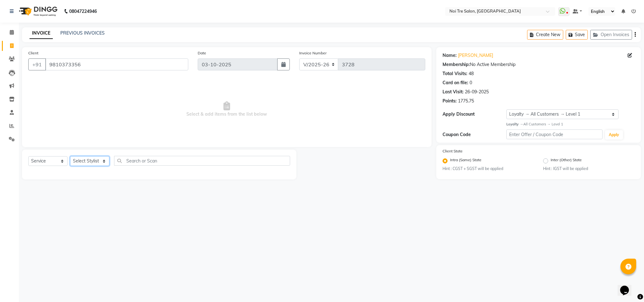
click at [92, 163] on select "Select Stylist Ajay Creative Stylist Anurag [PERSON_NAME] [PERSON_NAME] [PERSON…" at bounding box center [89, 161] width 39 height 10
click at [70, 157] on select "Select Stylist Ajay Creative Stylist Anurag [PERSON_NAME] [PERSON_NAME] [PERSON…" at bounding box center [89, 161] width 39 height 10
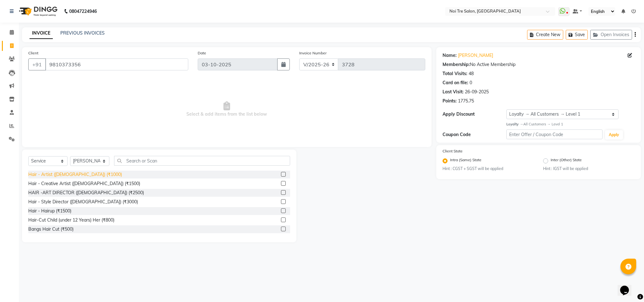
click at [80, 173] on div "Hair - Artist ([DEMOGRAPHIC_DATA]) (₹1000)" at bounding box center [75, 174] width 94 height 7
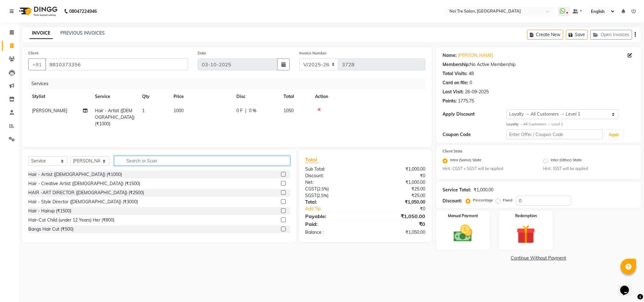
click at [133, 165] on input "text" at bounding box center [202, 161] width 176 height 10
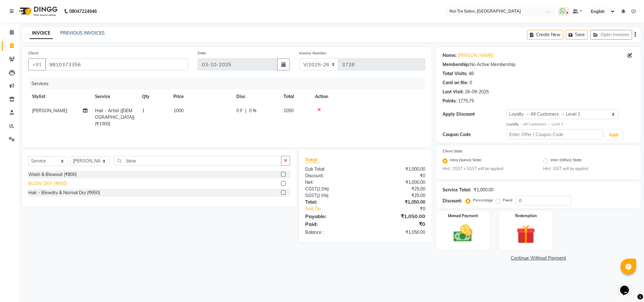
click at [59, 184] on div "BLOW DRY (₹650)" at bounding box center [47, 183] width 38 height 7
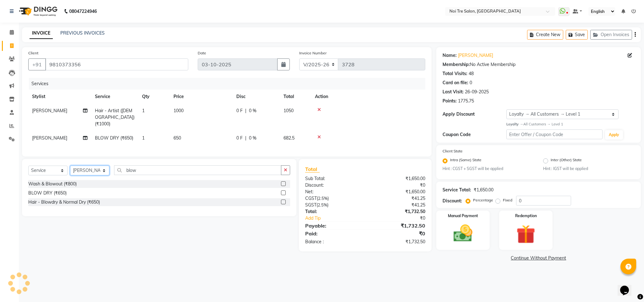
click at [97, 167] on select "Select Stylist Ajay Creative Stylist Anurag [PERSON_NAME] [PERSON_NAME] [PERSON…" at bounding box center [89, 171] width 39 height 10
click at [70, 166] on select "Select Stylist Ajay Creative Stylist Anurag [PERSON_NAME] [PERSON_NAME] [PERSON…" at bounding box center [89, 171] width 39 height 10
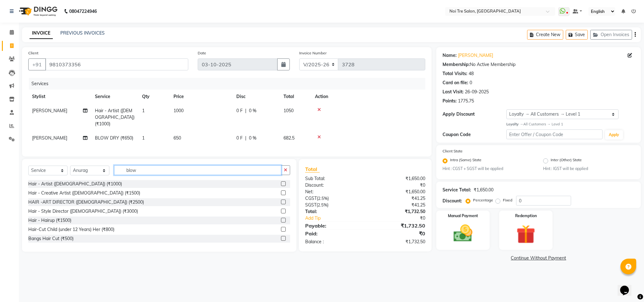
click at [127, 171] on input "blow" at bounding box center [197, 170] width 167 height 10
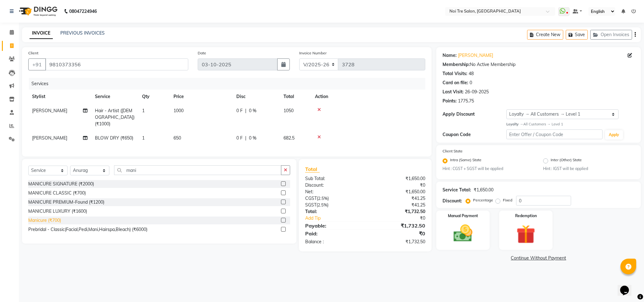
click at [51, 221] on div "Manicure (₹700)" at bounding box center [44, 220] width 33 height 7
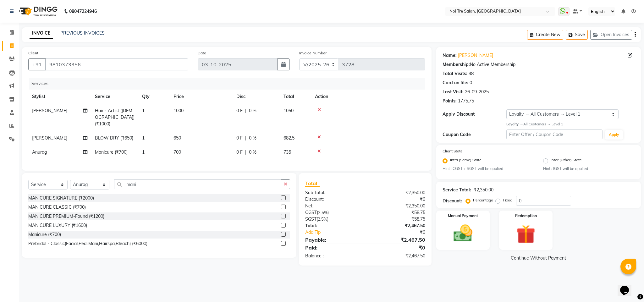
drag, startPoint x: 644, startPoint y: 138, endPoint x: 644, endPoint y: 167, distance: 29.2
click at [644, 167] on div "Name: Ashima Membership: No Active Membership Total Visits: 48 Card on file: 0 …" at bounding box center [540, 156] width 209 height 219
click at [353, 86] on div "Services" at bounding box center [229, 84] width 401 height 12
click at [467, 230] on img at bounding box center [463, 233] width 32 height 23
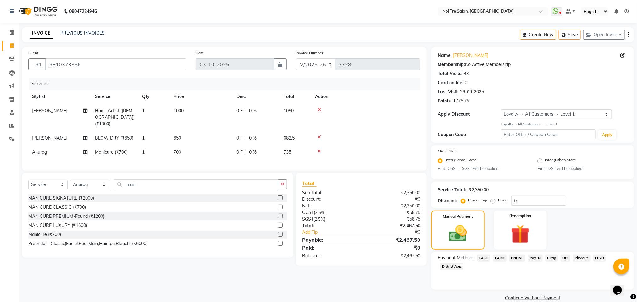
click at [481, 256] on span "CASH" at bounding box center [484, 258] width 14 height 7
click at [499, 259] on span "CARD" at bounding box center [500, 258] width 14 height 7
click at [544, 298] on button "Add Payment" at bounding box center [565, 300] width 123 height 10
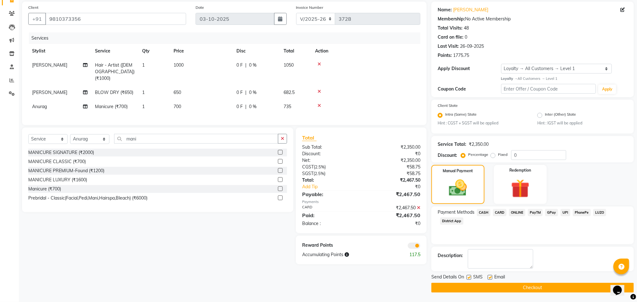
click at [529, 284] on button "Checkout" at bounding box center [532, 288] width 203 height 10
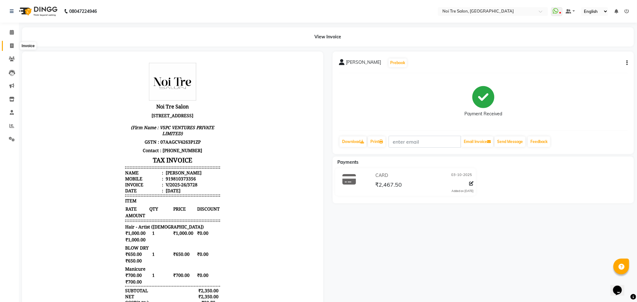
click at [11, 45] on icon at bounding box center [11, 45] width 3 height 5
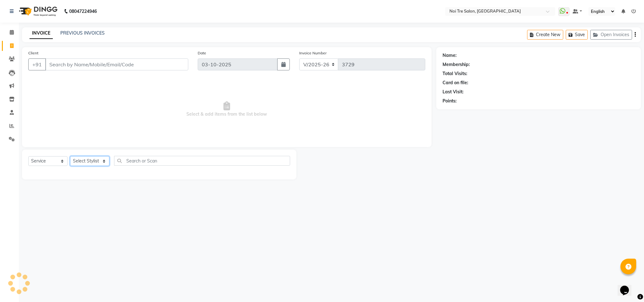
click at [102, 160] on select "Select Stylist" at bounding box center [89, 161] width 39 height 10
click at [8, 32] on span at bounding box center [11, 32] width 11 height 7
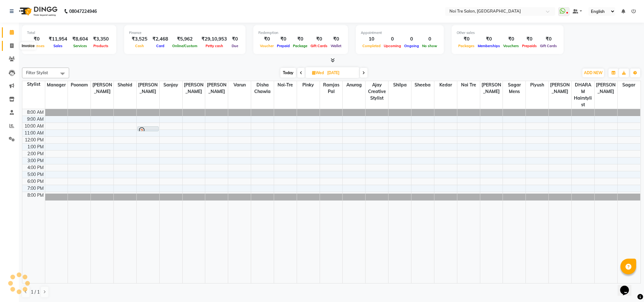
click at [13, 47] on icon at bounding box center [11, 45] width 3 height 5
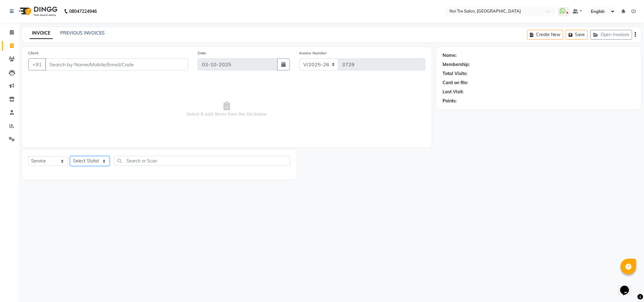
click at [92, 166] on select "Select Stylist Ajay Creative Stylist Anurag [PERSON_NAME] [PERSON_NAME] [PERSON…" at bounding box center [89, 161] width 39 height 10
click at [70, 157] on select "Select Stylist Ajay Creative Stylist Anurag [PERSON_NAME] [PERSON_NAME] [PERSON…" at bounding box center [89, 161] width 39 height 10
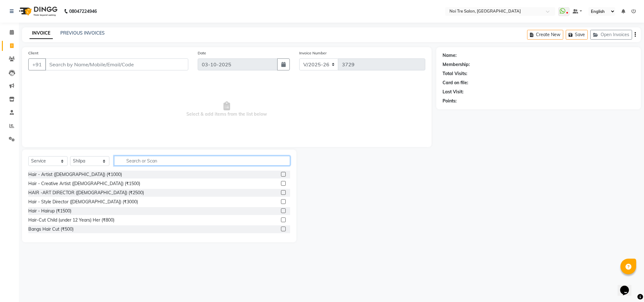
click at [136, 158] on input "text" at bounding box center [202, 161] width 176 height 10
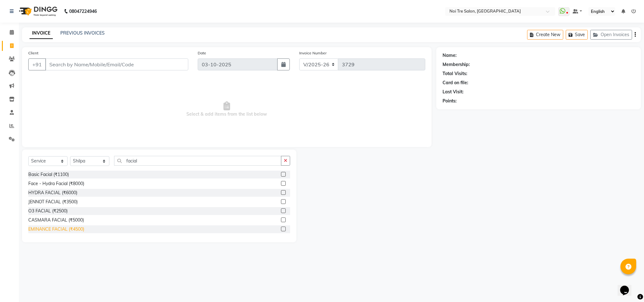
click at [80, 228] on div "EMINANCE FACIAL (₹4500)" at bounding box center [56, 229] width 56 height 7
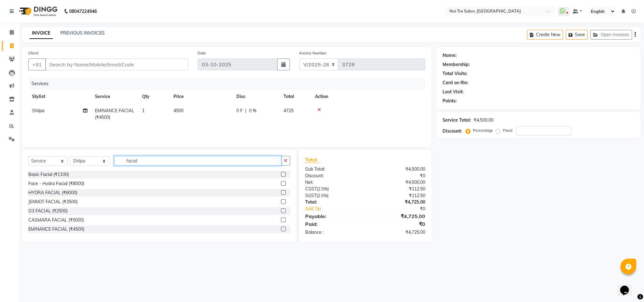
click at [129, 164] on input "facial" at bounding box center [197, 161] width 167 height 10
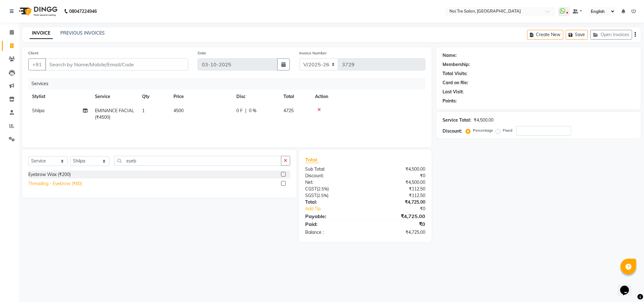
click at [78, 186] on div "Threading - Eyebrow (₹60)" at bounding box center [55, 183] width 54 height 7
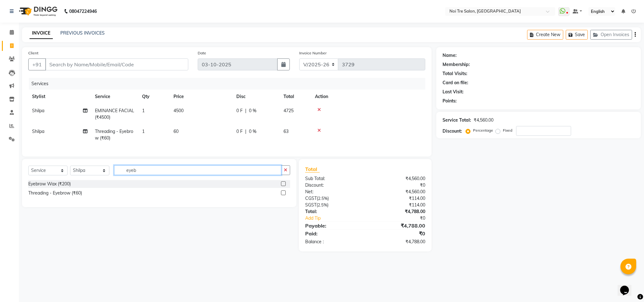
click at [128, 175] on input "eyeb" at bounding box center [197, 170] width 167 height 10
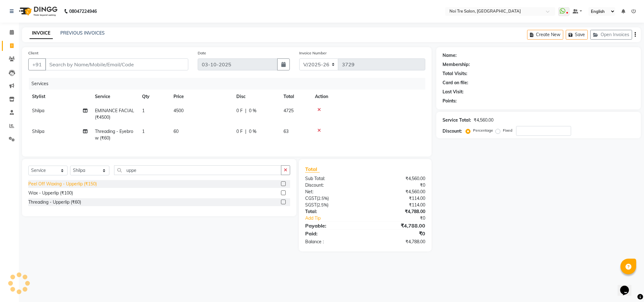
click at [91, 187] on div "Peel Off Waxing - Upperlip (₹150)" at bounding box center [62, 184] width 69 height 7
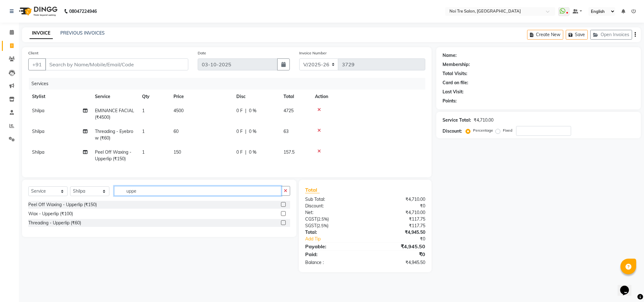
click at [130, 196] on input "uppe" at bounding box center [197, 191] width 167 height 10
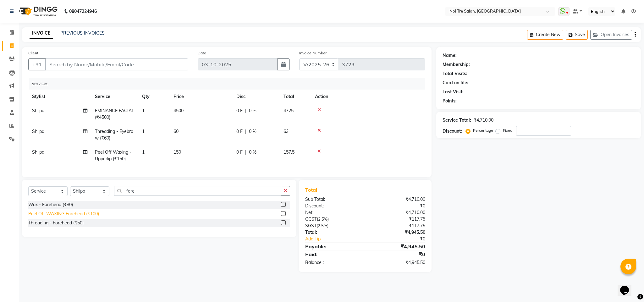
click at [75, 217] on div "Peel Off WAXING Forehead (₹100)" at bounding box center [63, 214] width 71 height 7
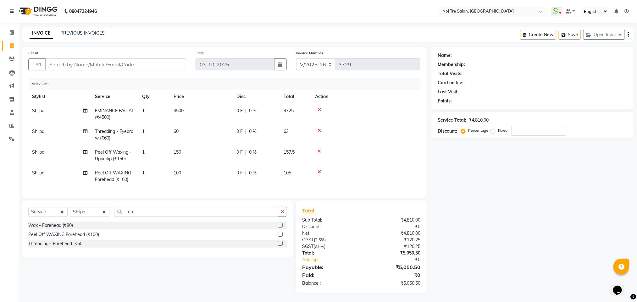
click at [180, 174] on span "100" at bounding box center [178, 173] width 8 height 6
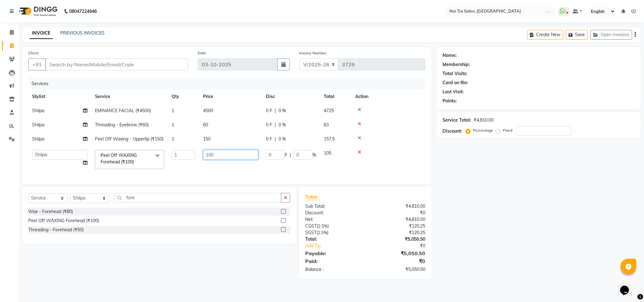
click at [210, 155] on input "100" at bounding box center [230, 155] width 55 height 10
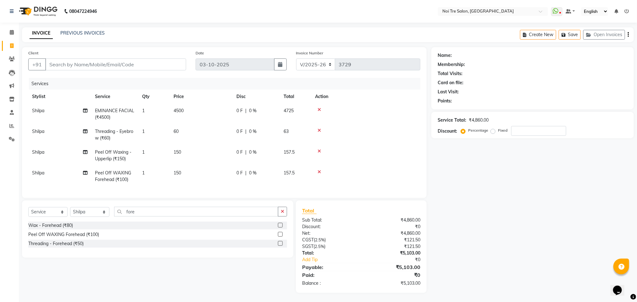
click at [394, 86] on div "Services" at bounding box center [227, 84] width 396 height 12
click at [101, 67] on input "Client" at bounding box center [115, 64] width 141 height 12
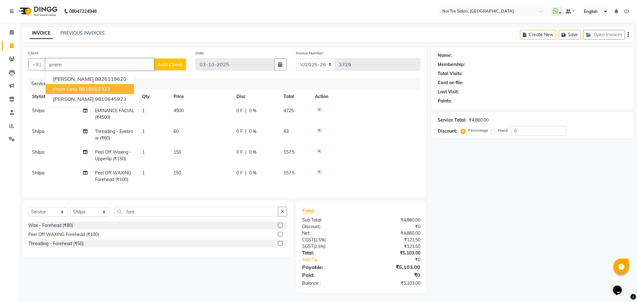
click at [108, 89] on ngb-highlight "9818552322" at bounding box center [94, 89] width 31 height 6
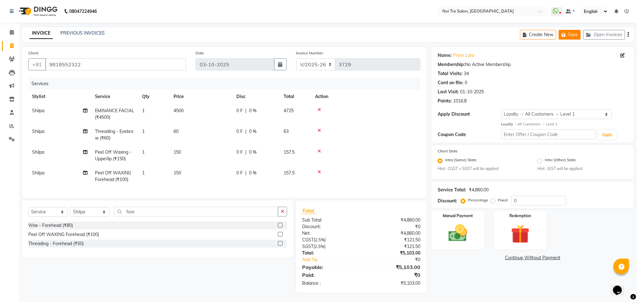
click at [571, 36] on button "Save" at bounding box center [570, 35] width 22 height 10
click at [8, 45] on span at bounding box center [11, 45] width 11 height 7
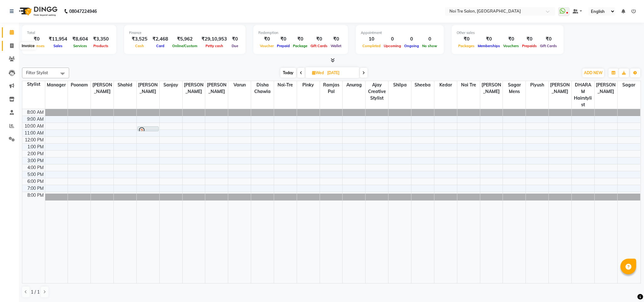
click at [11, 47] on icon at bounding box center [11, 45] width 3 height 5
select select "4307"
select select "service"
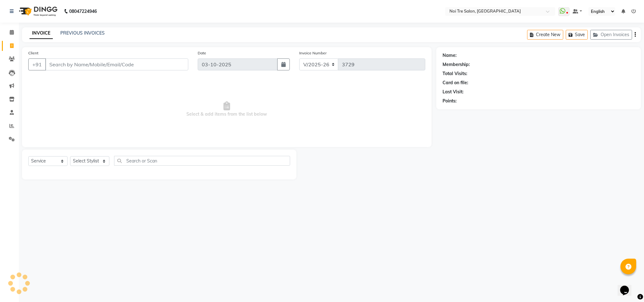
click at [96, 68] on input "Client" at bounding box center [116, 64] width 143 height 12
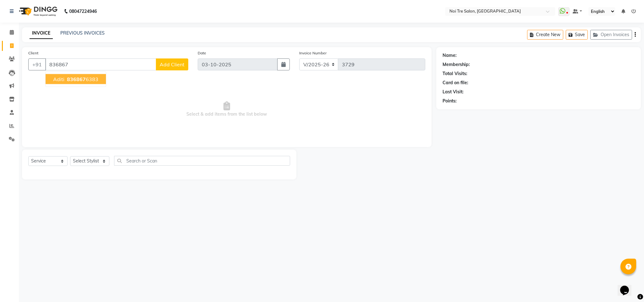
click at [95, 79] on ngb-highlight "836867 6383" at bounding box center [82, 79] width 33 height 6
type input "8368676383"
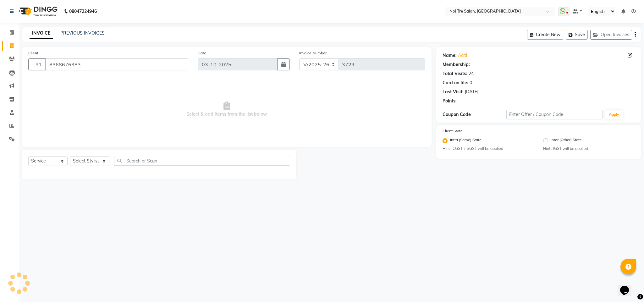
select select "1: Object"
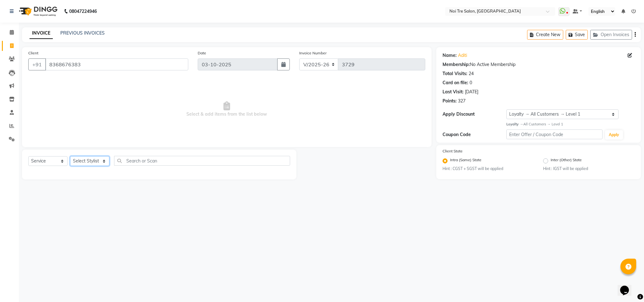
click at [86, 158] on select "Select Stylist Ajay Creative Stylist Anurag [PERSON_NAME] [PERSON_NAME] [PERSON…" at bounding box center [89, 161] width 39 height 10
select select "24530"
click at [70, 157] on select "Select Stylist Ajay Creative Stylist Anurag [PERSON_NAME] [PERSON_NAME] [PERSON…" at bounding box center [89, 161] width 39 height 10
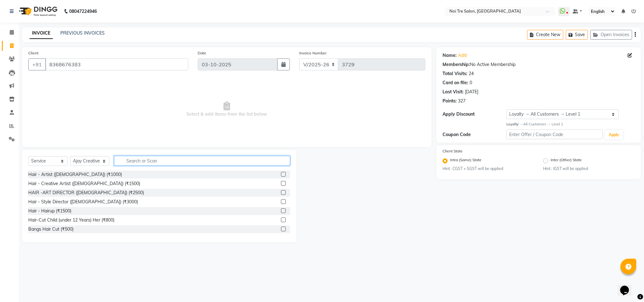
click at [136, 163] on input "text" at bounding box center [202, 161] width 176 height 10
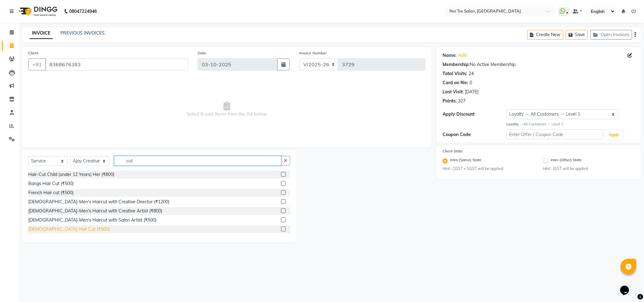
type input "cut"
click at [60, 229] on div "[DEMOGRAPHIC_DATA] Hair Cut (₹500)" at bounding box center [68, 229] width 81 height 7
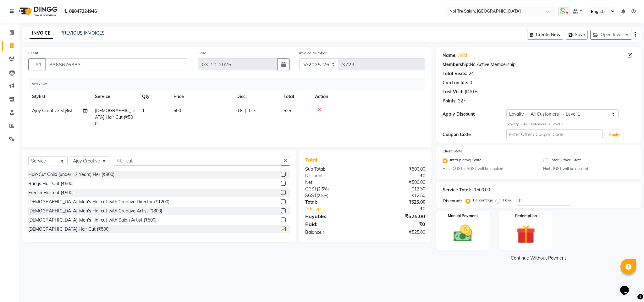
checkbox input "false"
click at [130, 158] on input "cut" at bounding box center [197, 161] width 167 height 10
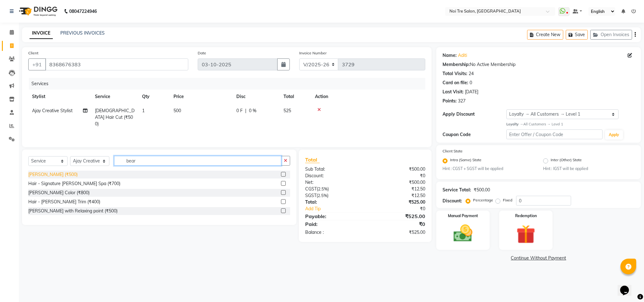
type input "bear"
click at [51, 173] on div "[PERSON_NAME] (₹500)" at bounding box center [52, 174] width 49 height 7
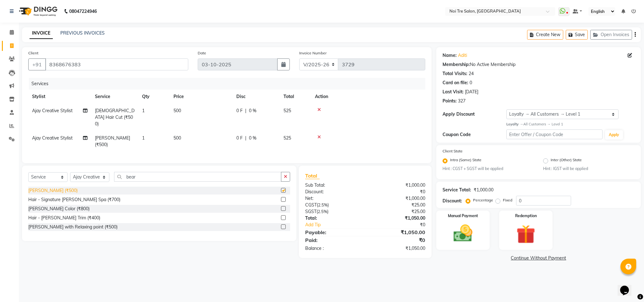
checkbox input "false"
click at [366, 100] on th "Action" at bounding box center [368, 97] width 114 height 14
click at [458, 240] on img at bounding box center [463, 233] width 32 height 23
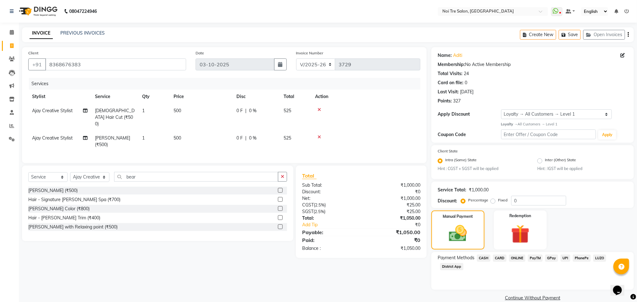
click at [518, 258] on span "ONLINE" at bounding box center [517, 258] width 16 height 7
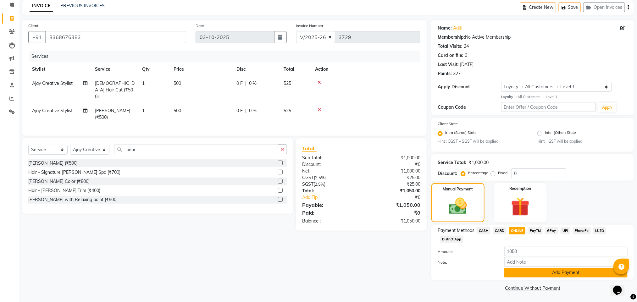
click at [525, 272] on button "Add Payment" at bounding box center [565, 273] width 123 height 10
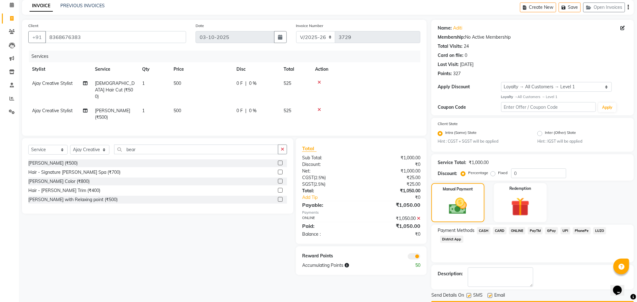
scroll to position [46, 0]
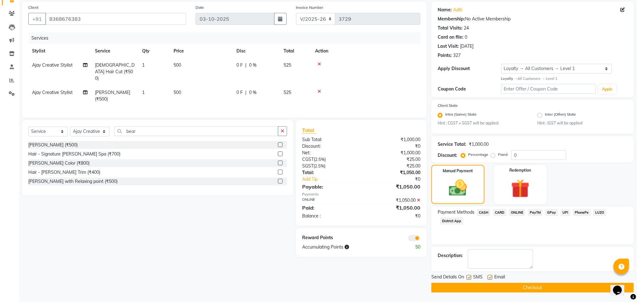
click at [508, 285] on button "Checkout" at bounding box center [532, 288] width 203 height 10
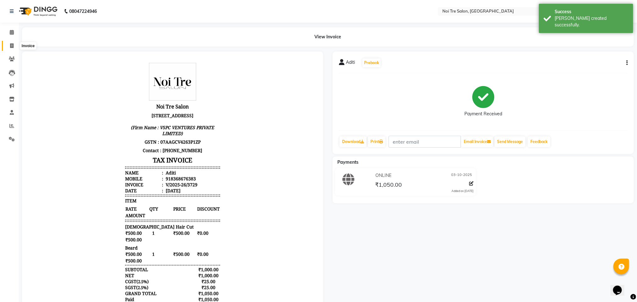
click at [12, 44] on icon at bounding box center [11, 45] width 3 height 5
select select "service"
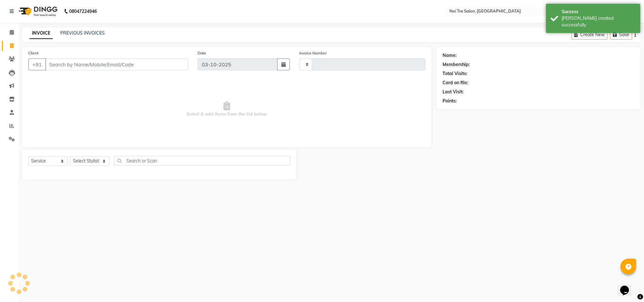
type input "3730"
select select "4307"
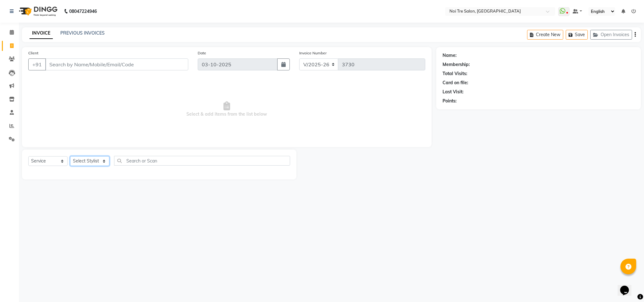
click at [87, 162] on select "Select Stylist Ajay Creative Stylist Anurag [PERSON_NAME] [PERSON_NAME] [PERSON…" at bounding box center [89, 161] width 39 height 10
select select "24672"
click at [70, 157] on select "Select Stylist Ajay Creative Stylist Anurag [PERSON_NAME] [PERSON_NAME] [PERSON…" at bounding box center [89, 161] width 39 height 10
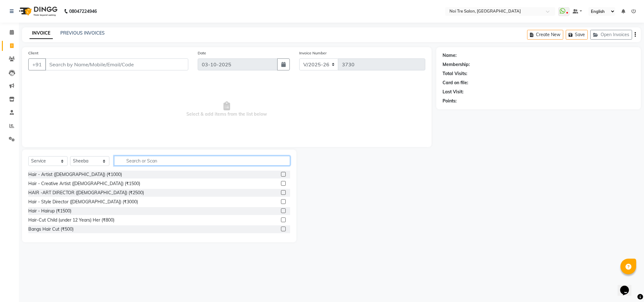
click at [133, 162] on input "text" at bounding box center [202, 161] width 176 height 10
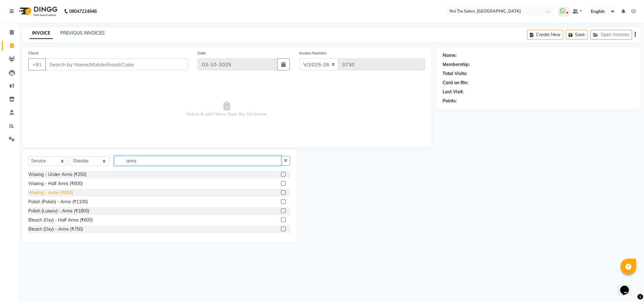
type input "arms"
click at [66, 194] on div "Waxing - Arms (₹800)" at bounding box center [50, 193] width 45 height 7
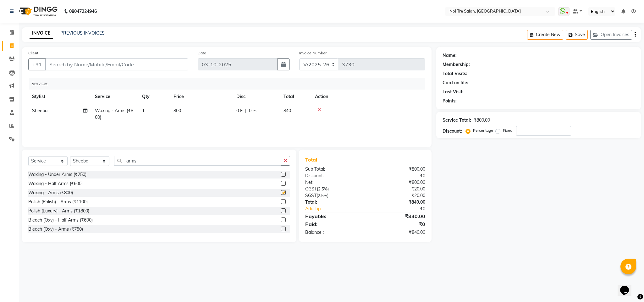
checkbox input "false"
click at [127, 163] on input "arms" at bounding box center [197, 161] width 167 height 10
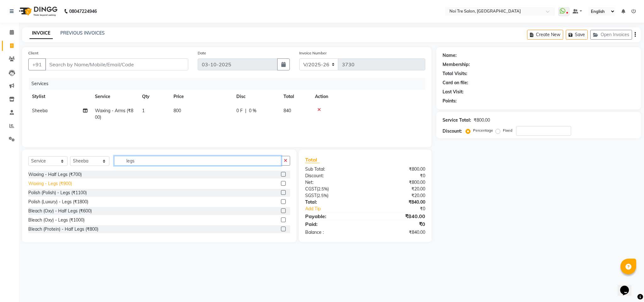
type input "legs"
click at [56, 184] on div "Waxing - Legs (₹900)" at bounding box center [50, 183] width 44 height 7
checkbox input "false"
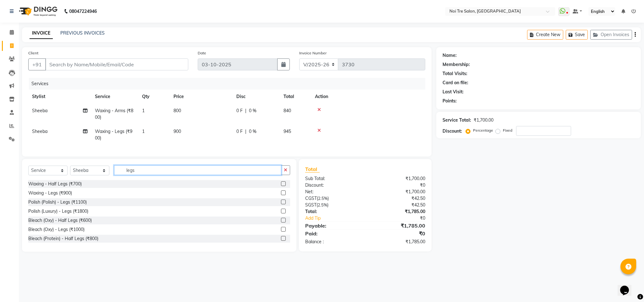
click at [128, 175] on input "legs" at bounding box center [197, 170] width 167 height 10
drag, startPoint x: 138, startPoint y: 176, endPoint x: 84, endPoint y: 182, distance: 54.1
click at [84, 180] on div "Select Service Product Membership Package Voucher Prepaid Gift Card Select Styl…" at bounding box center [159, 172] width 262 height 15
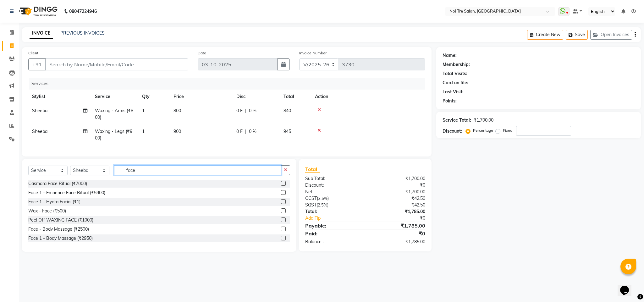
scroll to position [149, 0]
type input "face"
click at [54, 211] on div "Wax - Face (₹500)" at bounding box center [47, 208] width 38 height 7
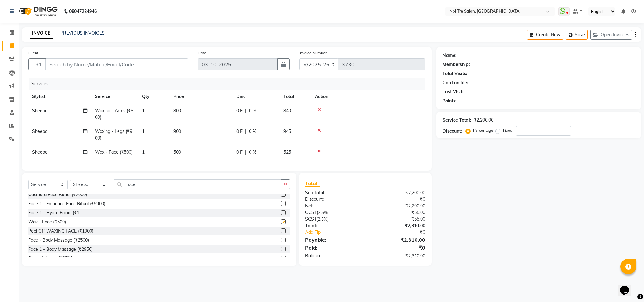
checkbox input "false"
click at [131, 189] on input "face" at bounding box center [197, 185] width 167 height 10
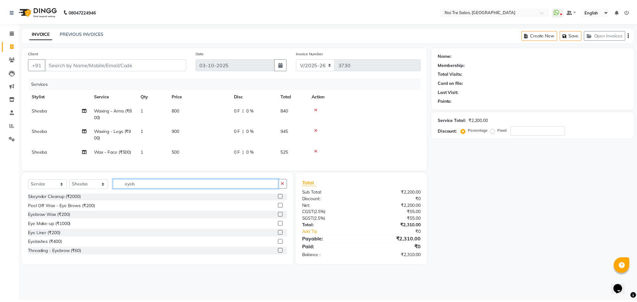
scroll to position [0, 0]
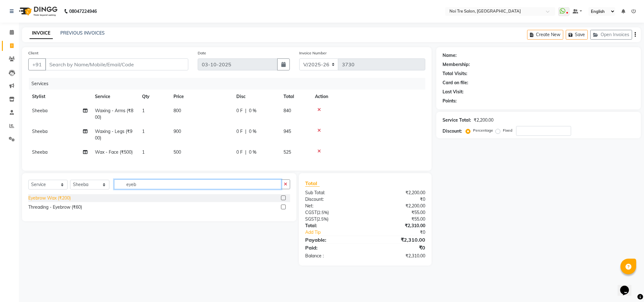
type input "eyeb"
click at [67, 202] on div "Eyebrow Wax (₹200)" at bounding box center [49, 198] width 42 height 7
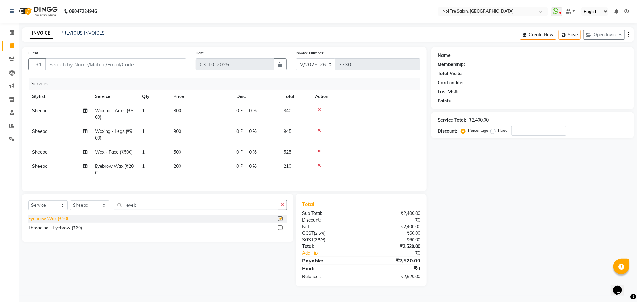
checkbox input "false"
click at [129, 210] on input "eyeb" at bounding box center [196, 205] width 164 height 10
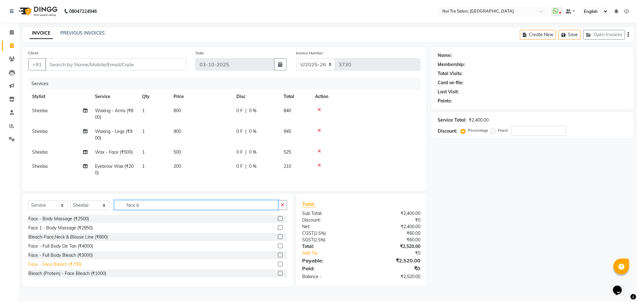
type input "face b"
click at [70, 268] on div "Face - Face Bleach (₹700)" at bounding box center [54, 264] width 53 height 7
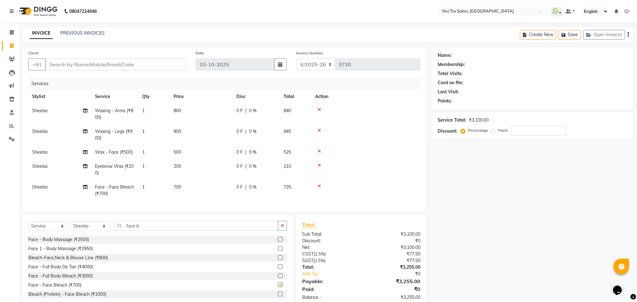
checkbox input "false"
click at [131, 231] on input "face b" at bounding box center [196, 226] width 164 height 10
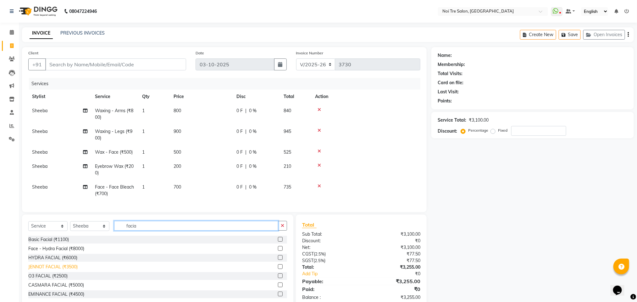
type input "facia"
click at [60, 270] on div "JENNOT FACIAL (₹3500)" at bounding box center [52, 267] width 49 height 7
checkbox input "false"
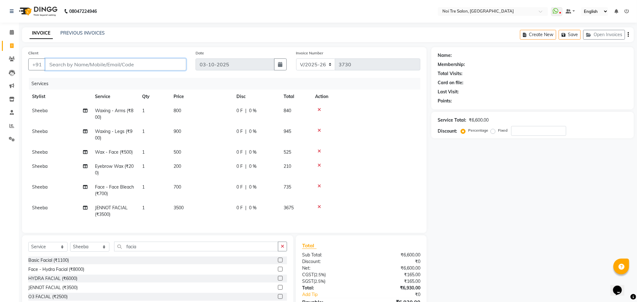
click at [79, 68] on input "Client" at bounding box center [115, 64] width 141 height 12
type input "9"
type input "0"
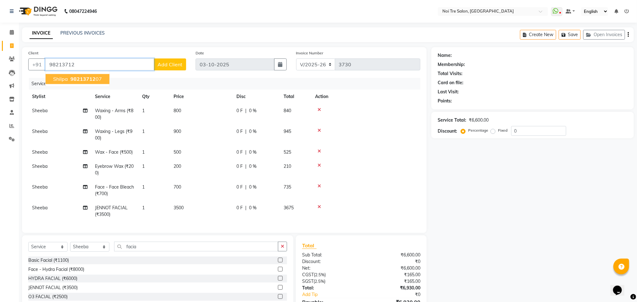
click at [80, 78] on span "98213712" at bounding box center [82, 79] width 25 height 6
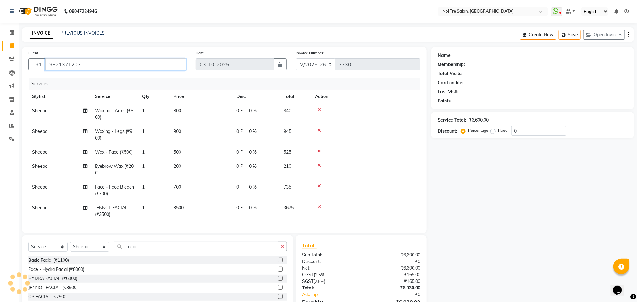
type input "9821371207"
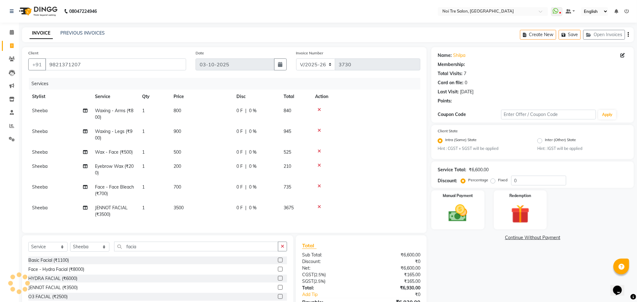
select select "1: Object"
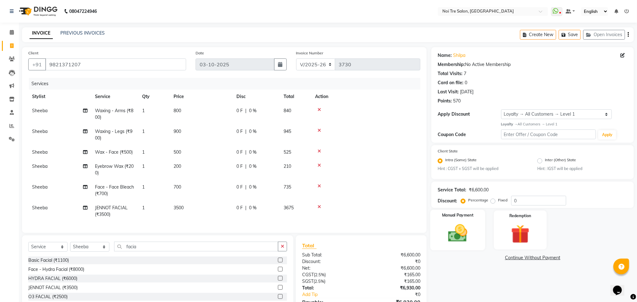
click at [462, 225] on img at bounding box center [457, 233] width 31 height 22
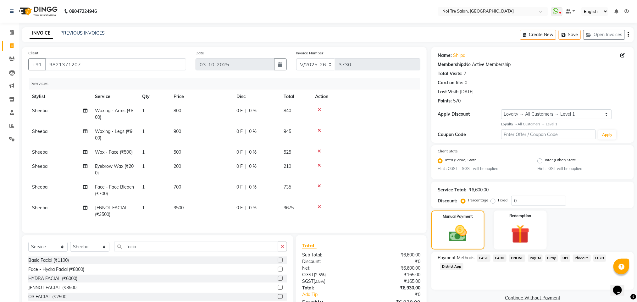
click at [516, 258] on span "ONLINE" at bounding box center [517, 258] width 16 height 7
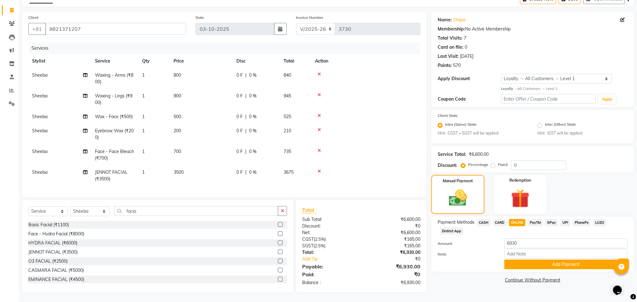
click at [536, 251] on div "Note:" at bounding box center [532, 254] width 199 height 11
click at [538, 260] on button "Add Payment" at bounding box center [565, 265] width 123 height 10
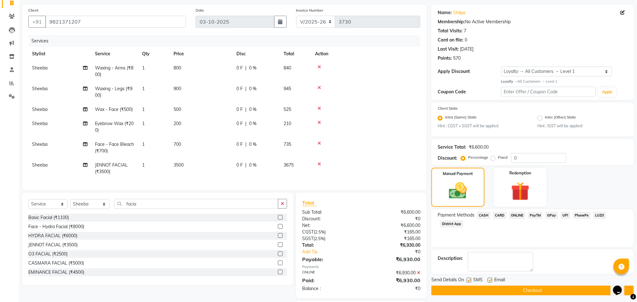
scroll to position [86, 0]
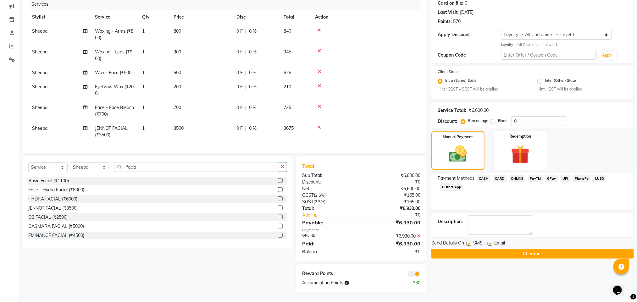
click at [580, 252] on button "Checkout" at bounding box center [532, 254] width 203 height 10
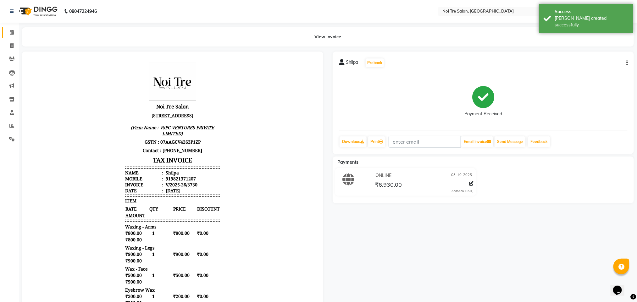
click at [5, 32] on link "Calendar" at bounding box center [9, 32] width 15 height 10
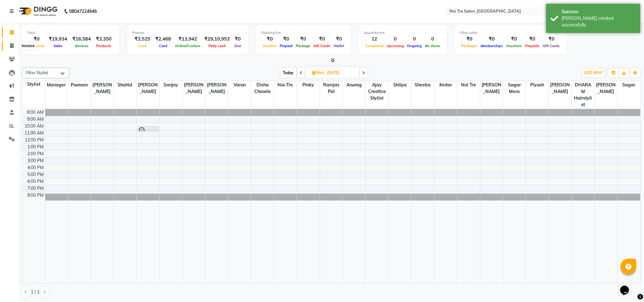
click at [12, 47] on icon at bounding box center [11, 45] width 3 height 5
select select "4307"
select select "service"
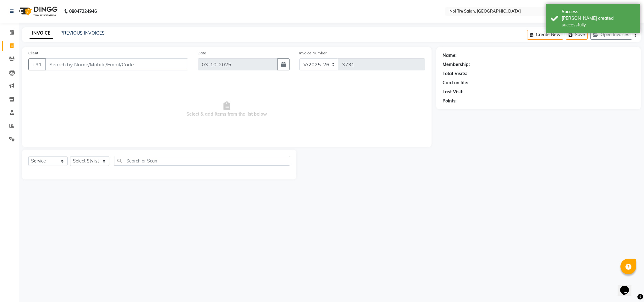
click at [117, 69] on input "Client" at bounding box center [116, 64] width 143 height 12
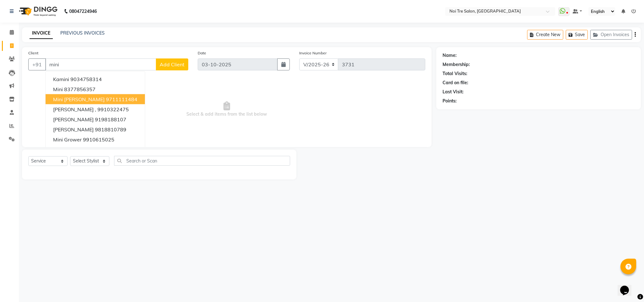
click at [112, 100] on ngb-highlight "9711111484" at bounding box center [121, 99] width 31 height 6
type input "9711111484"
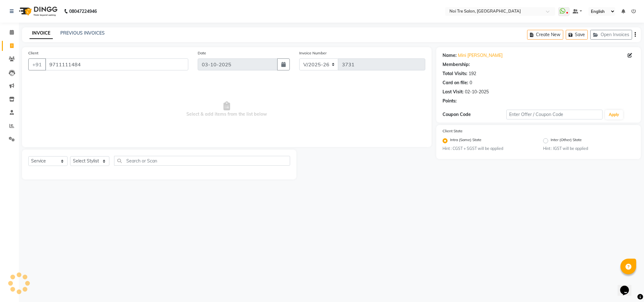
select select "1: Object"
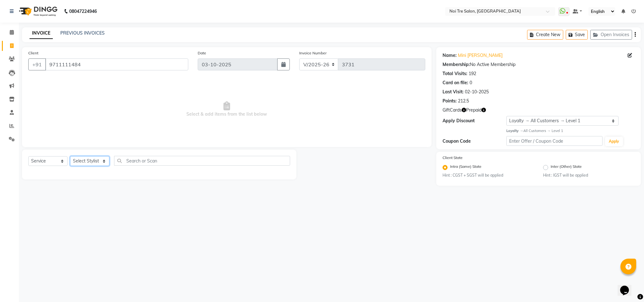
click at [94, 162] on select "Select Stylist Ajay Creative Stylist Anurag [PERSON_NAME] [PERSON_NAME] [PERSON…" at bounding box center [89, 161] width 39 height 10
select select "24672"
click at [70, 157] on select "Select Stylist Ajay Creative Stylist Anurag [PERSON_NAME] [PERSON_NAME] [PERSON…" at bounding box center [89, 161] width 39 height 10
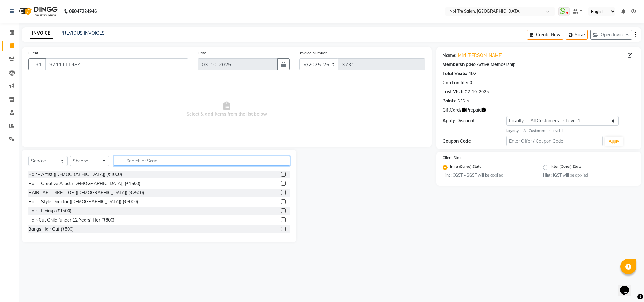
click at [128, 160] on input "text" at bounding box center [202, 161] width 176 height 10
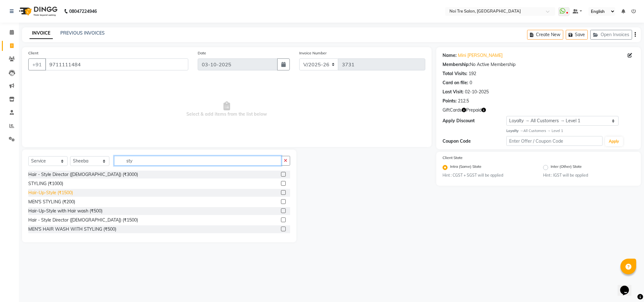
type input "sty"
click at [56, 195] on div "Hair-Up-Style (₹1500)" at bounding box center [50, 193] width 45 height 7
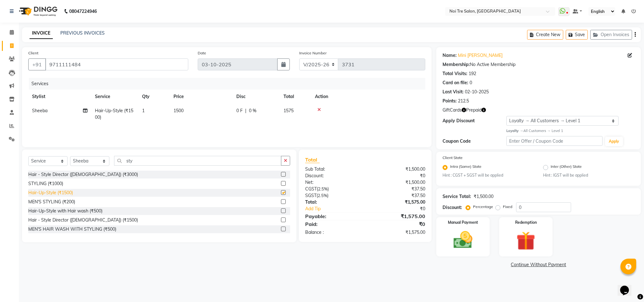
checkbox input "false"
click at [180, 113] on span "1500" at bounding box center [179, 111] width 10 height 6
select select "24672"
click at [208, 114] on input "1500" at bounding box center [230, 113] width 55 height 10
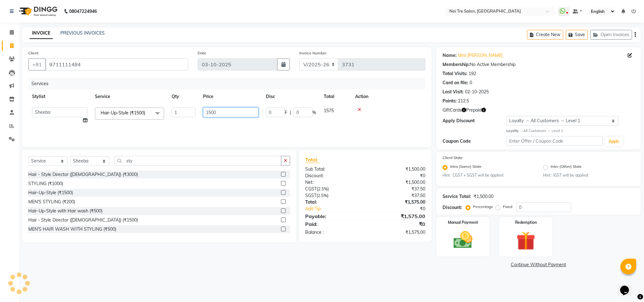
click at [208, 114] on input "1500" at bounding box center [230, 113] width 55 height 10
type input "1200"
click at [389, 121] on td at bounding box center [389, 116] width 74 height 24
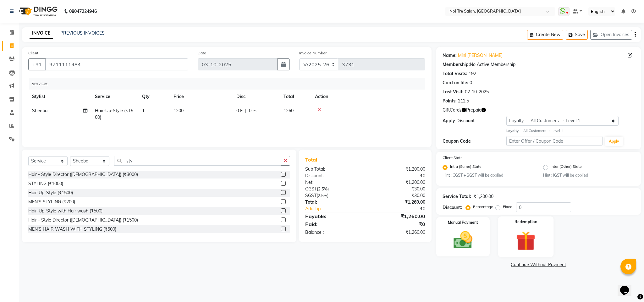
click at [519, 240] on img at bounding box center [526, 241] width 32 height 25
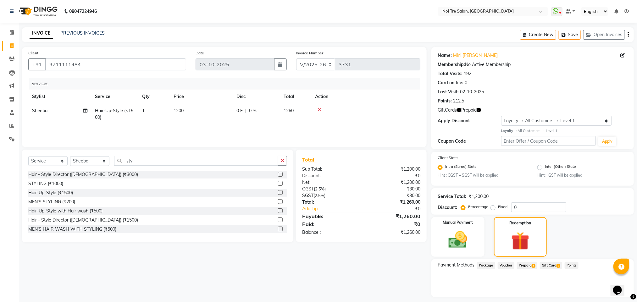
click at [550, 266] on span "Gift Card 1" at bounding box center [551, 265] width 22 height 7
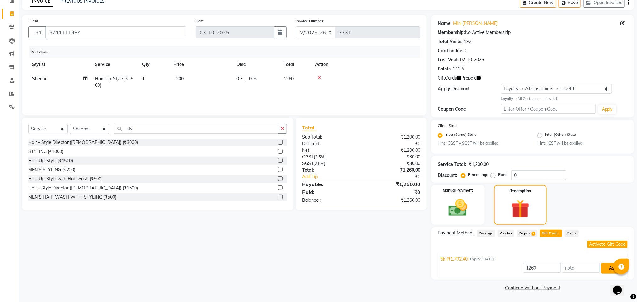
click at [608, 272] on button "Add" at bounding box center [612, 268] width 23 height 11
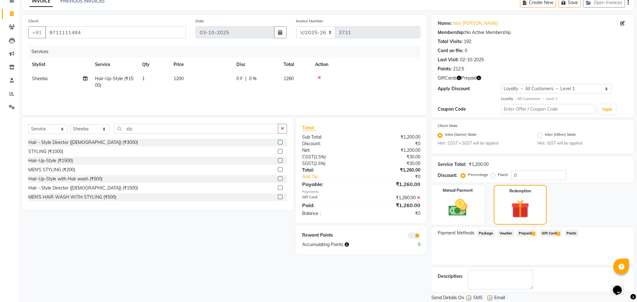
scroll to position [53, 0]
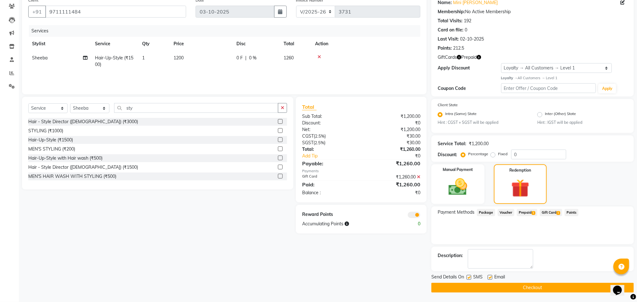
click at [527, 289] on button "Checkout" at bounding box center [532, 288] width 203 height 10
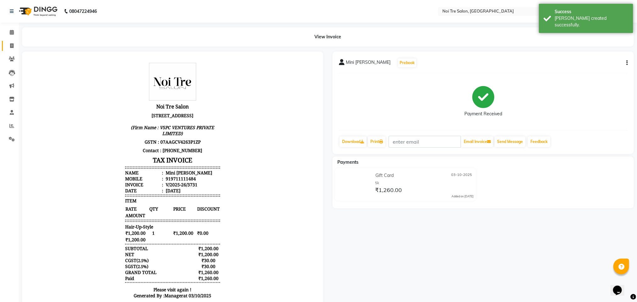
click at [11, 49] on link "Invoice" at bounding box center [9, 46] width 15 height 10
select select "service"
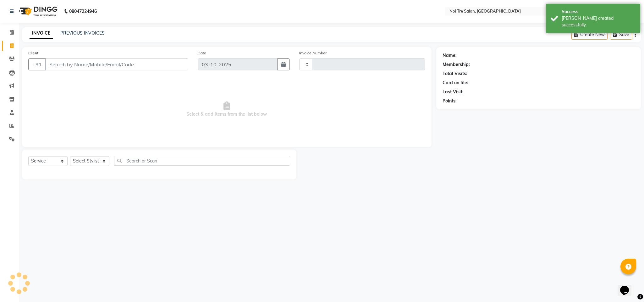
type input "3732"
select select "4307"
click at [16, 125] on span at bounding box center [11, 126] width 11 height 7
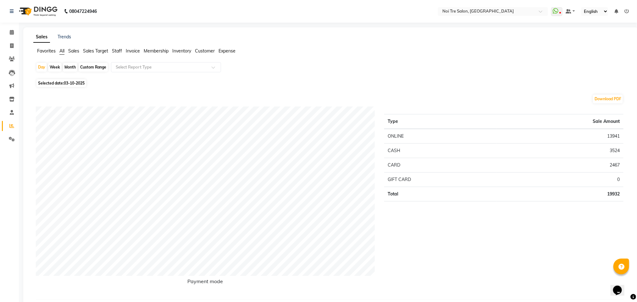
click at [116, 50] on span "Staff" at bounding box center [117, 51] width 10 height 6
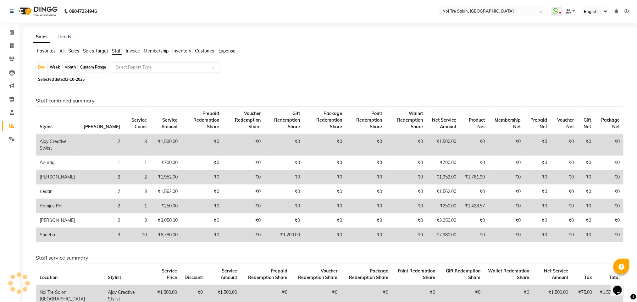
click at [128, 71] on div "Select Report Type" at bounding box center [166, 67] width 110 height 10
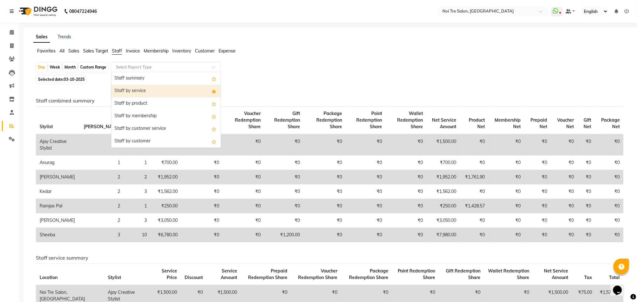
click at [132, 89] on div "Staff by service" at bounding box center [165, 91] width 109 height 13
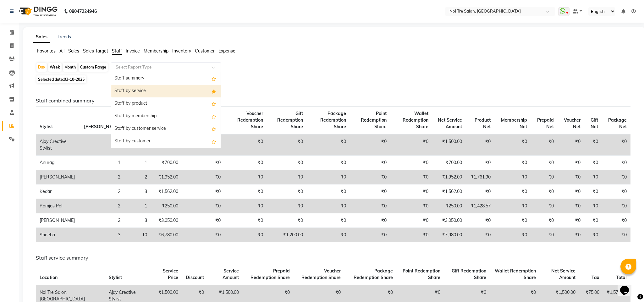
select select "filtered_report"
select select "csv"
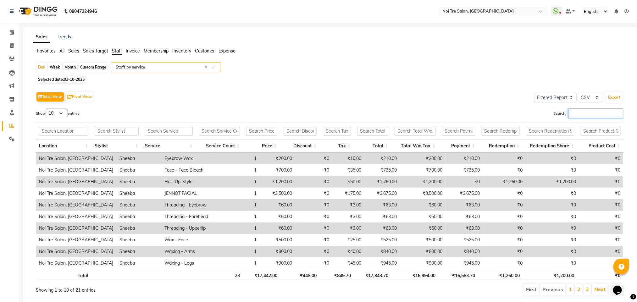
click at [580, 117] on input "Search:" at bounding box center [596, 113] width 55 height 10
type input "s"
click at [125, 67] on input "text" at bounding box center [159, 67] width 91 height 6
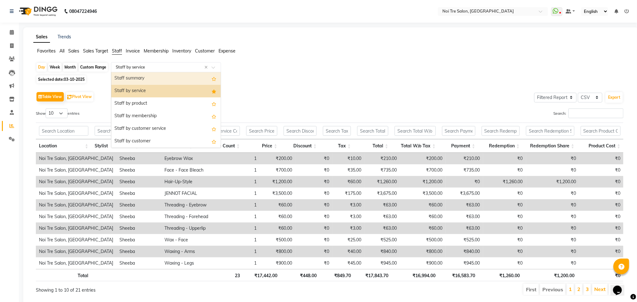
click at [71, 68] on div "Month" at bounding box center [70, 67] width 14 height 9
select select "10"
select select "2025"
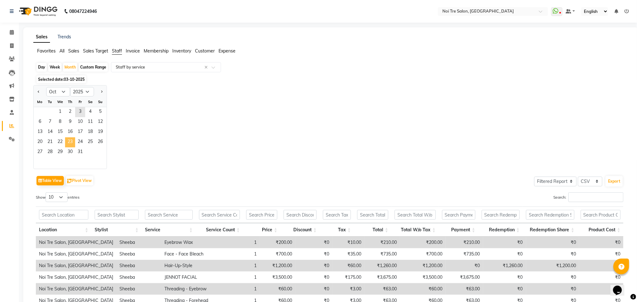
click at [71, 140] on span "23" at bounding box center [70, 142] width 10 height 10
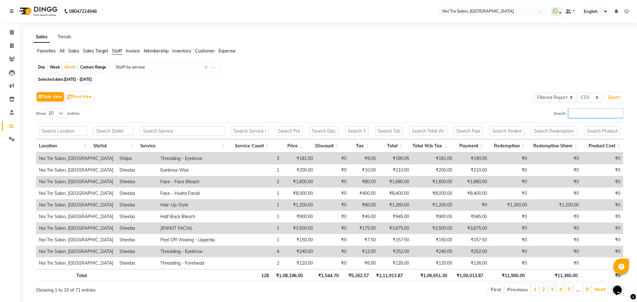
click at [582, 114] on input "Search:" at bounding box center [596, 113] width 55 height 10
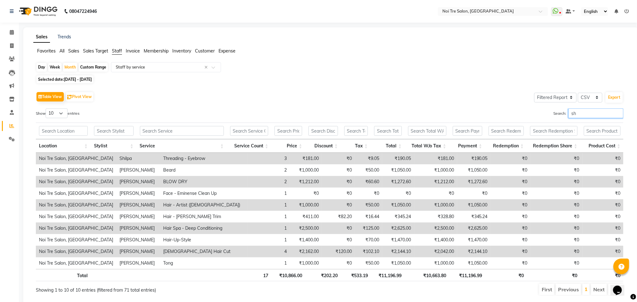
type input "s"
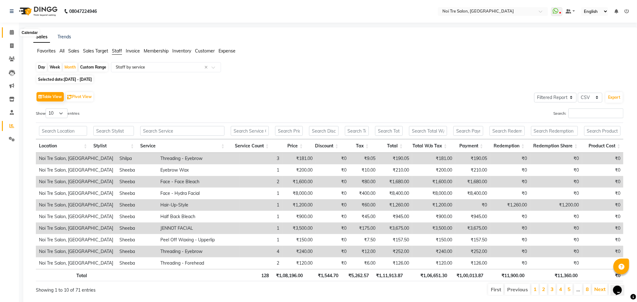
click at [14, 31] on span at bounding box center [11, 32] width 11 height 7
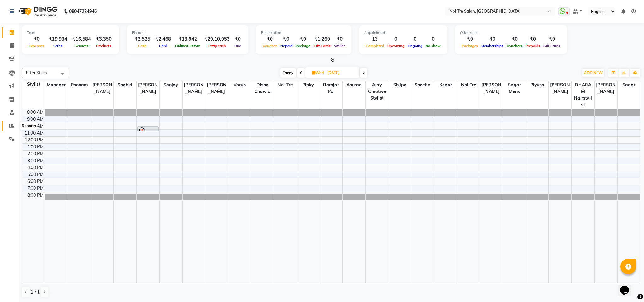
click at [14, 128] on span at bounding box center [11, 126] width 11 height 7
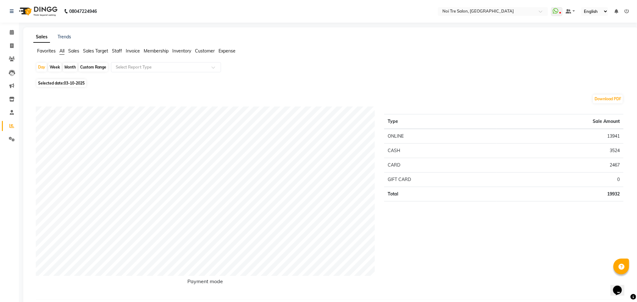
click at [119, 48] on span "Staff" at bounding box center [117, 51] width 10 height 6
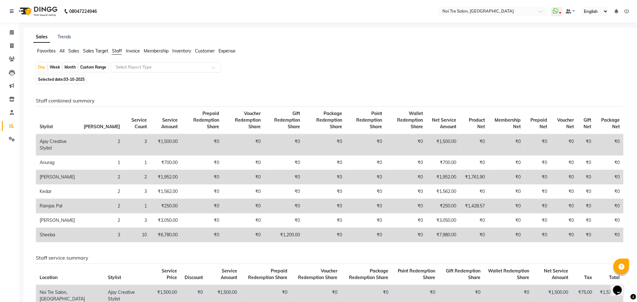
click at [124, 67] on input "text" at bounding box center [159, 67] width 91 height 6
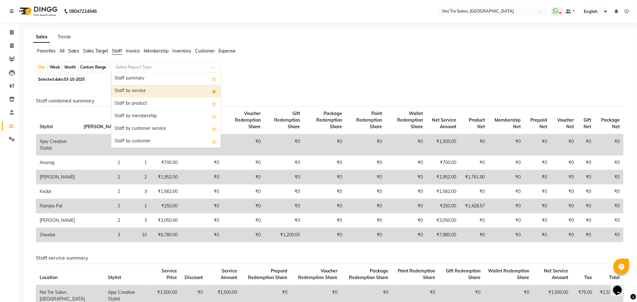
click at [125, 87] on div "Staff by service" at bounding box center [165, 91] width 109 height 13
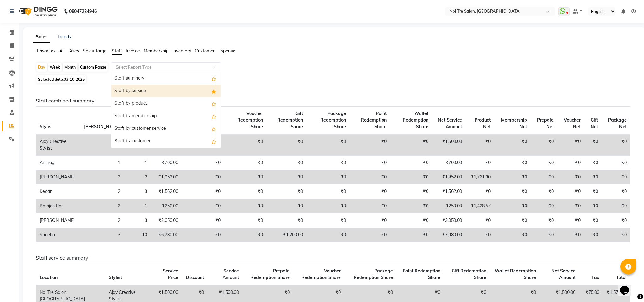
select select "filtered_report"
select select "csv"
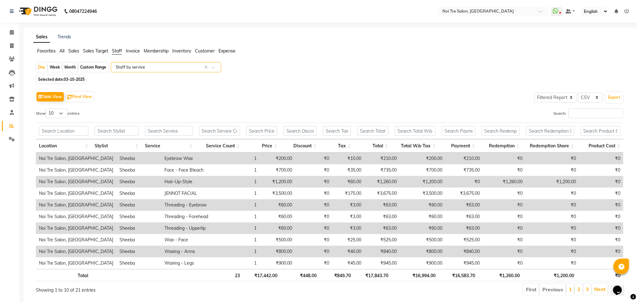
click at [70, 65] on div "Month" at bounding box center [70, 67] width 14 height 9
select select "10"
select select "2025"
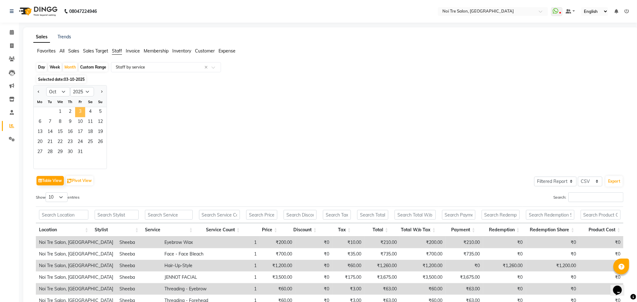
click at [75, 116] on span "3" at bounding box center [80, 112] width 10 height 10
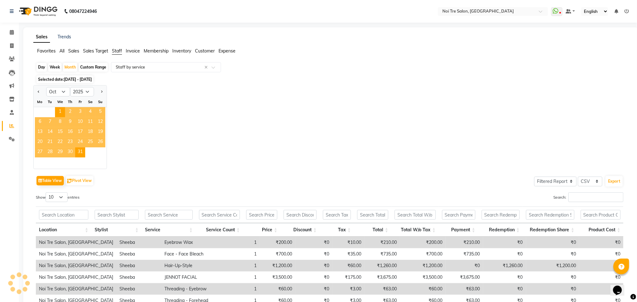
click at [75, 116] on span "3" at bounding box center [80, 112] width 10 height 10
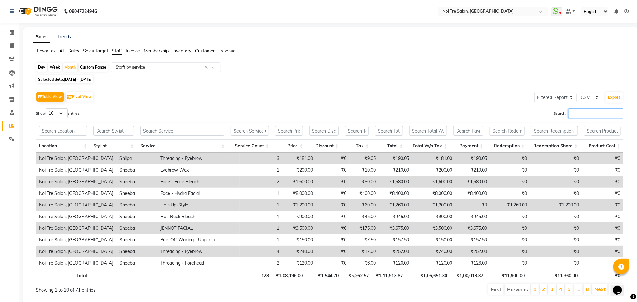
click at [579, 114] on input "Search:" at bounding box center [596, 113] width 55 height 10
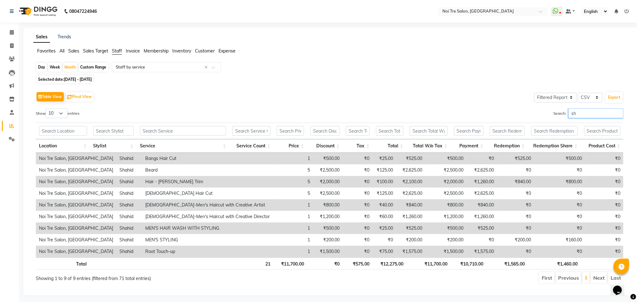
type input "s"
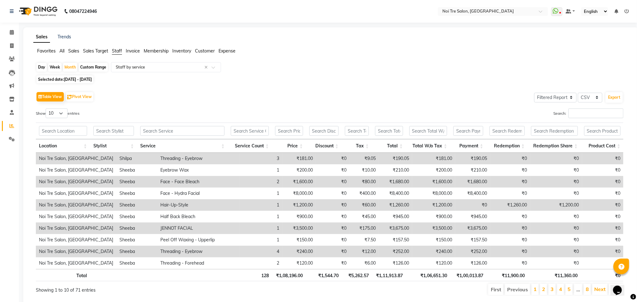
click at [364, 95] on div "Table View Pivot View Select Full Report Filtered Report Select CSV PDF Export" at bounding box center [330, 96] width 588 height 13
click at [13, 48] on span at bounding box center [11, 45] width 11 height 7
select select "service"
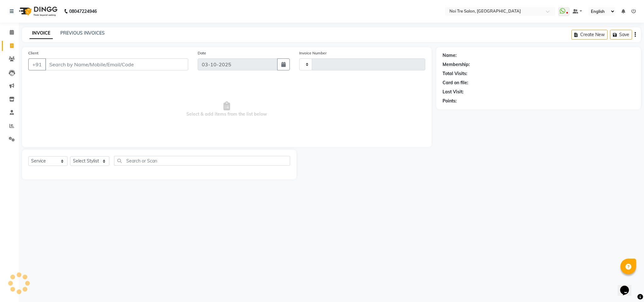
type input "3732"
select select "4307"
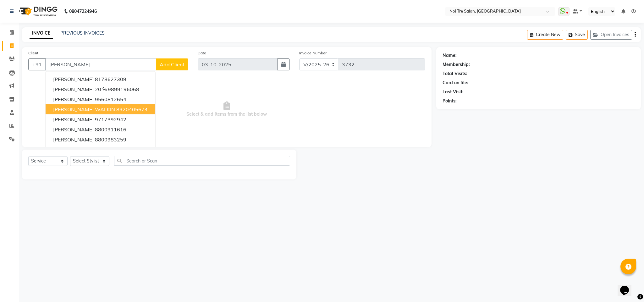
click at [116, 107] on ngb-highlight "8920405674" at bounding box center [131, 109] width 31 height 6
type input "8920405674"
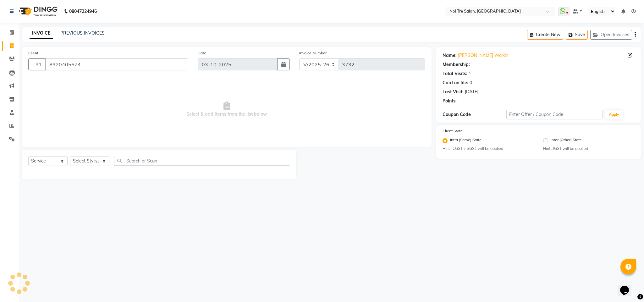
select select "1: Object"
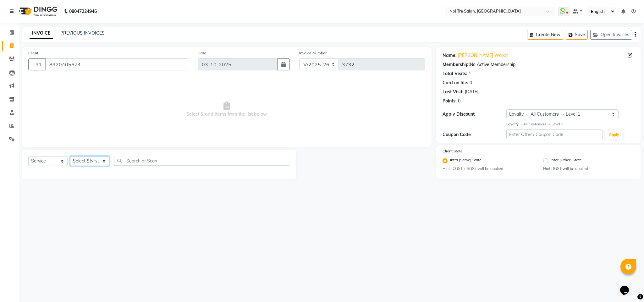
click at [85, 160] on select "Select Stylist Ajay Creative Stylist Anurag [PERSON_NAME] [PERSON_NAME] [PERSON…" at bounding box center [89, 161] width 39 height 10
select select "24530"
click at [70, 157] on select "Select Stylist Ajay Creative Stylist Anurag [PERSON_NAME] [PERSON_NAME] [PERSON…" at bounding box center [89, 161] width 39 height 10
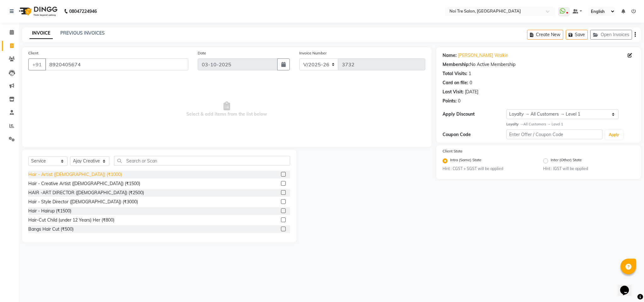
click at [81, 176] on div "Hair - Artist ([DEMOGRAPHIC_DATA]) (₹1000)" at bounding box center [75, 174] width 94 height 7
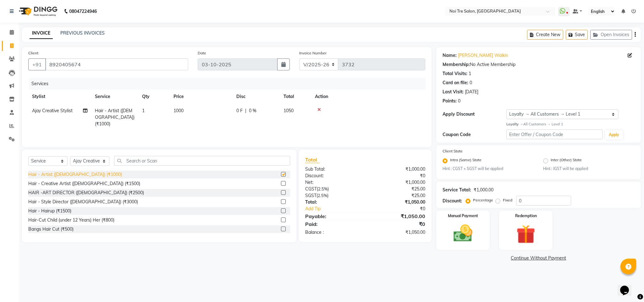
checkbox input "false"
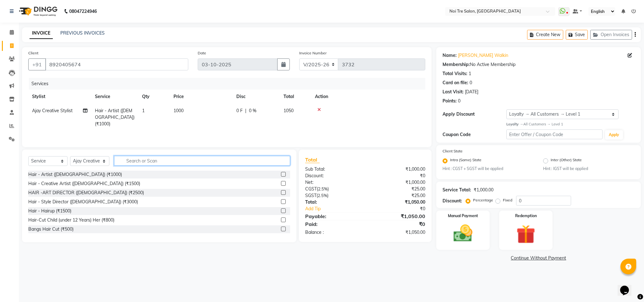
click at [127, 160] on input "text" at bounding box center [202, 161] width 176 height 10
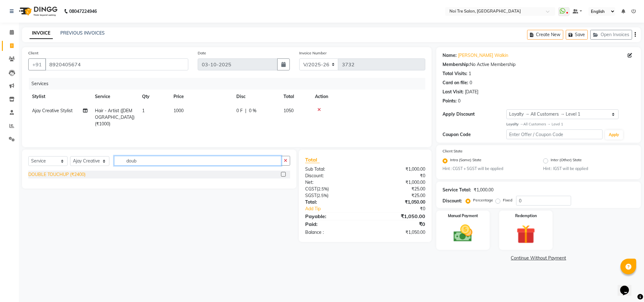
type input "doub"
click at [74, 177] on div "DOUBLE TOUCHUP (₹2400)" at bounding box center [56, 174] width 57 height 7
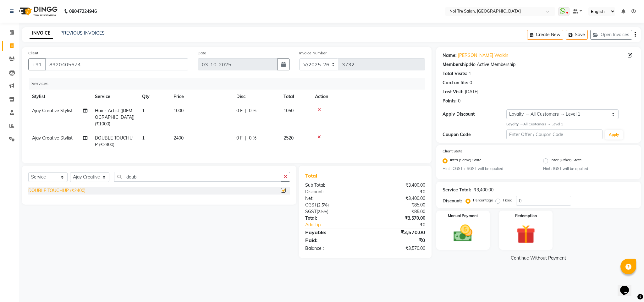
checkbox input "false"
click at [174, 135] on span "2400" at bounding box center [179, 138] width 10 height 6
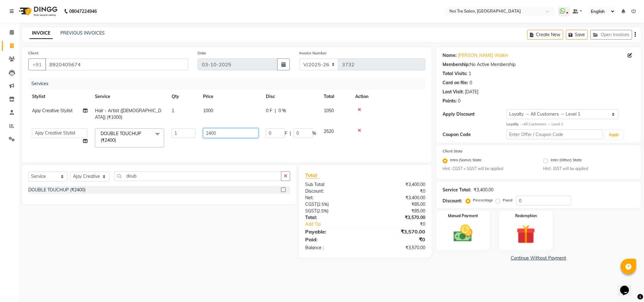
click at [211, 128] on input "2400" at bounding box center [230, 133] width 55 height 10
type input "3000"
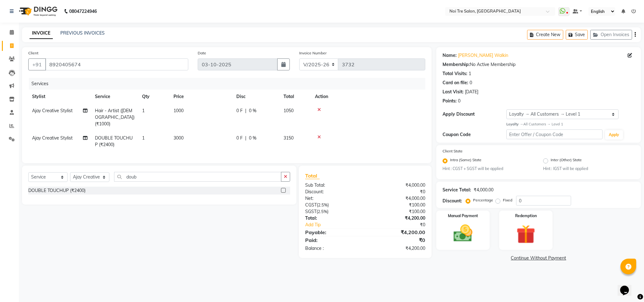
click at [204, 114] on td "1000" at bounding box center [201, 117] width 63 height 27
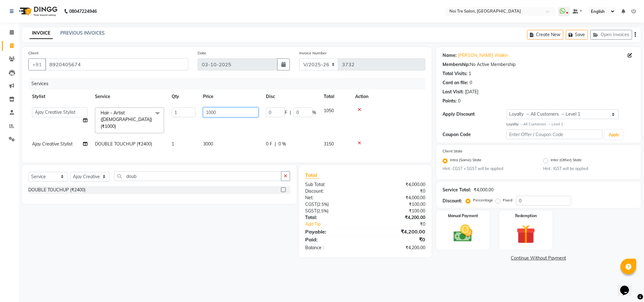
click at [211, 114] on input "1000" at bounding box center [230, 113] width 55 height 10
type input "1200"
click at [382, 88] on div "Services" at bounding box center [229, 84] width 401 height 12
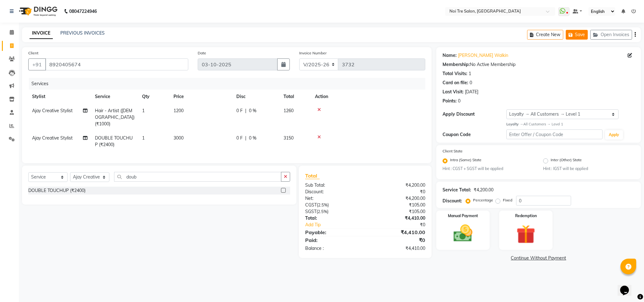
click at [571, 37] on icon "button" at bounding box center [572, 35] width 6 height 4
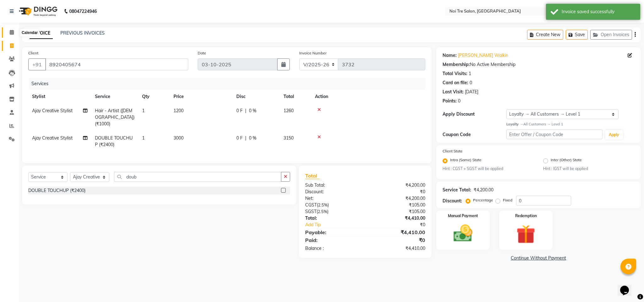
click at [8, 30] on span at bounding box center [11, 32] width 11 height 7
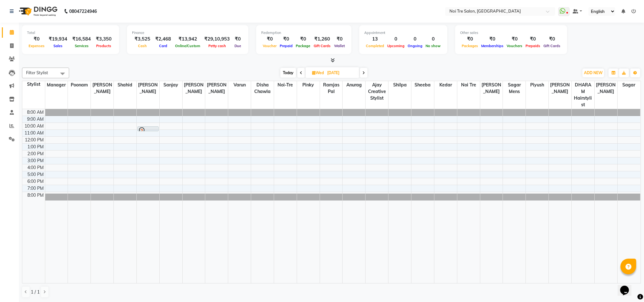
click at [102, 71] on div "[DATE] [DATE]" at bounding box center [323, 72] width 503 height 9
click at [13, 124] on icon at bounding box center [11, 126] width 5 height 5
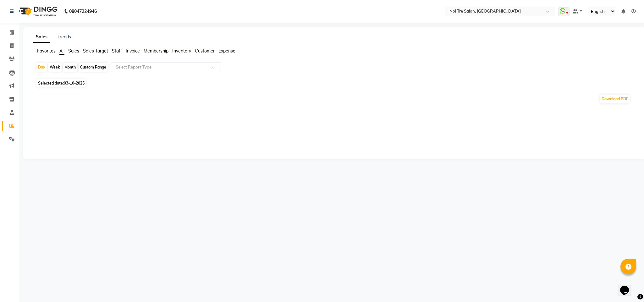
click at [117, 49] on span "Staff" at bounding box center [117, 51] width 10 height 6
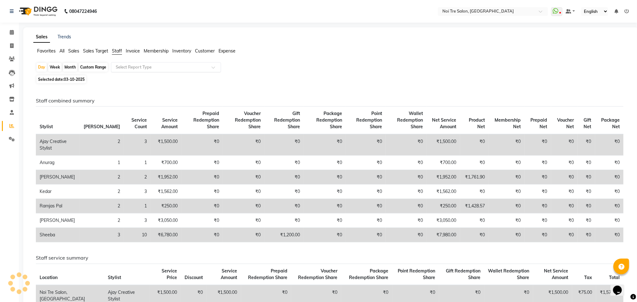
click at [135, 67] on input "text" at bounding box center [159, 67] width 91 height 6
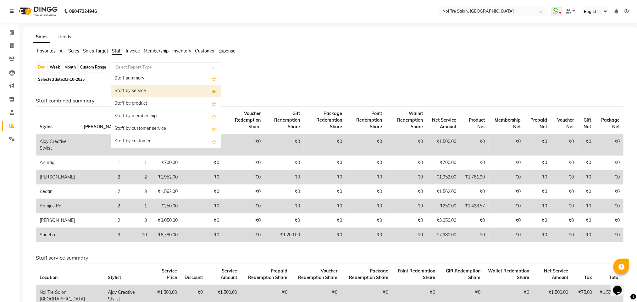
click at [138, 87] on div "Staff by service" at bounding box center [165, 91] width 109 height 13
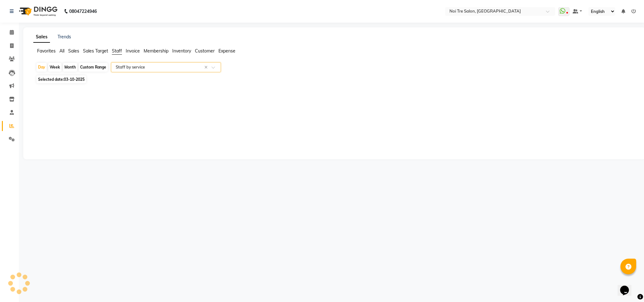
select select "filtered_report"
select select "csv"
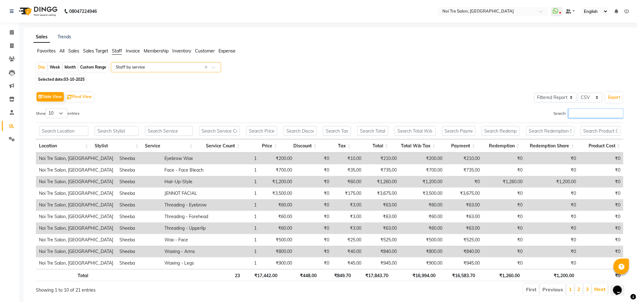
click at [598, 109] on input "Search:" at bounding box center [596, 113] width 55 height 10
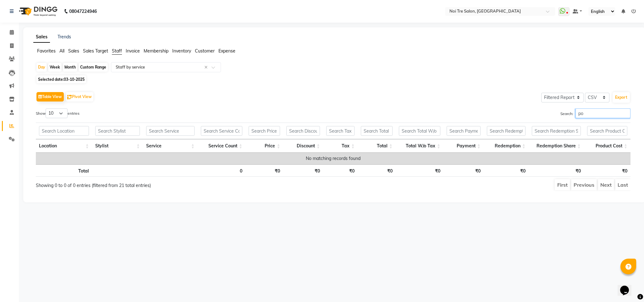
type input "p"
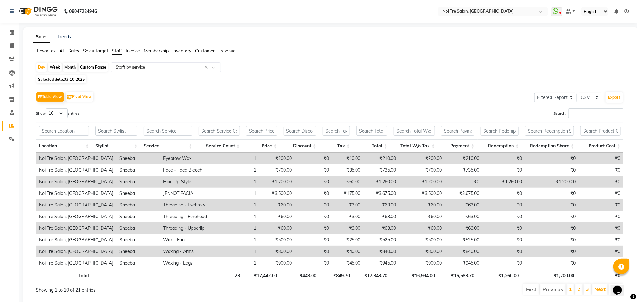
click at [273, 43] on div "Sales Trends Favorites All Sales Sales Target Staff Invoice Membership Inventor…" at bounding box center [330, 167] width 615 height 280
click at [278, 48] on ul "Favorites All Sales Sales Target Staff Invoice Membership Inventory Customer Ex…" at bounding box center [330, 51] width 595 height 7
click at [267, 22] on nav "08047224946 Select Location × [GEOGRAPHIC_DATA], Dwarka WhatsApp Status ✕ Statu…" at bounding box center [318, 11] width 637 height 23
click at [271, 28] on div "Sales Trends Favorites All Sales Sales Target Staff Invoice Membership Inventor…" at bounding box center [330, 167] width 615 height 280
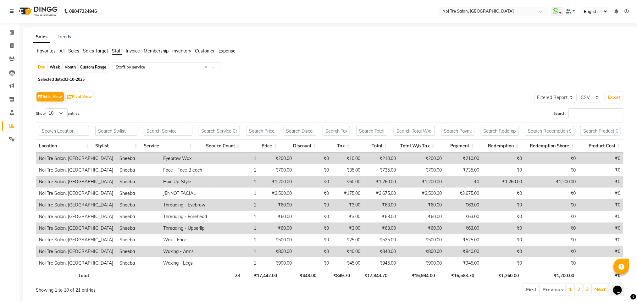
click at [254, 24] on div "08047224946 Select Location × Noi Tre Salon, Dwarka WhatsApp Status ✕ Status: D…" at bounding box center [318, 158] width 637 height 317
click at [272, 48] on ul "Favorites All Sales Sales Target Staff Invoice Membership Inventory Customer Ex…" at bounding box center [330, 51] width 595 height 7
click at [247, 25] on div "08047224946 Select Location × Noi Tre Salon, Dwarka WhatsApp Status ✕ Status: D…" at bounding box center [318, 158] width 637 height 317
click at [268, 29] on div "Sales Trends Favorites All Sales Sales Target Staff Invoice Membership Inventor…" at bounding box center [330, 167] width 615 height 280
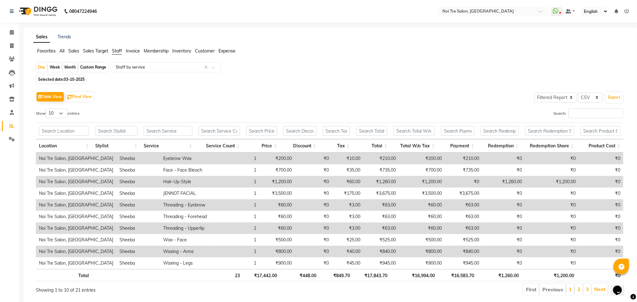
click at [254, 26] on div "08047224946 Select Location × Noi Tre Salon, Dwarka WhatsApp Status ✕ Status: D…" at bounding box center [318, 158] width 637 height 317
click at [242, 27] on div "Sales Trends Favorites All Sales Sales Target Staff Invoice Membership Inventor…" at bounding box center [330, 167] width 615 height 280
click at [215, 25] on div "08047224946 Select Location × Noi Tre Salon, Dwarka WhatsApp Status ✕ Status: D…" at bounding box center [318, 158] width 637 height 317
click at [261, 26] on div "08047224946 Select Location × Noi Tre Salon, Dwarka WhatsApp Status ✕ Status: D…" at bounding box center [318, 158] width 637 height 317
click at [234, 25] on div "08047224946 Select Location × Noi Tre Salon, Dwarka WhatsApp Status ✕ Status: D…" at bounding box center [318, 158] width 637 height 317
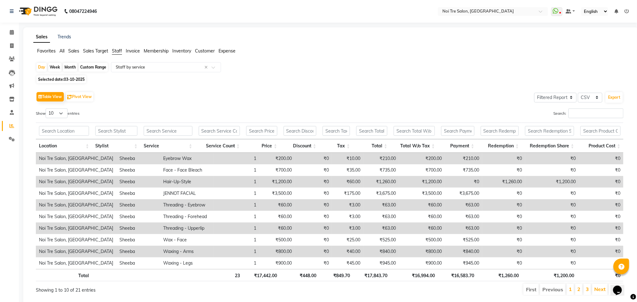
click at [234, 25] on div "08047224946 Select Location × Noi Tre Salon, Dwarka WhatsApp Status ✕ Status: D…" at bounding box center [318, 158] width 637 height 317
click at [279, 27] on div "Sales Trends Favorites All Sales Sales Target Staff Invoice Membership Inventor…" at bounding box center [330, 167] width 615 height 280
click at [29, 23] on div "08047224946 Select Location × Noi Tre Salon, Dwarka WhatsApp Status ✕ Status: D…" at bounding box center [318, 158] width 637 height 317
click at [281, 30] on div "Sales Trends Favorites All Sales Sales Target Staff Invoice Membership Inventor…" at bounding box center [330, 167] width 615 height 280
click at [300, 25] on div "08047224946 Select Location × Noi Tre Salon, Dwarka WhatsApp Status ✕ Status: D…" at bounding box center [318, 158] width 637 height 317
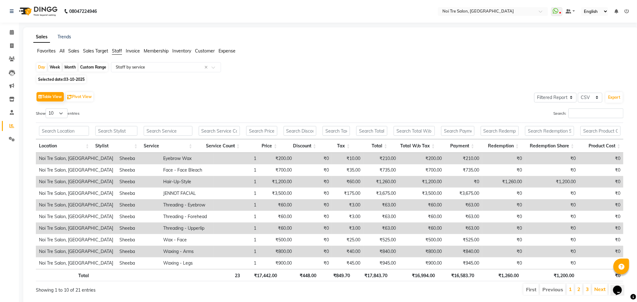
click at [266, 26] on div "08047224946 Select Location × Noi Tre Salon, Dwarka WhatsApp Status ✕ Status: D…" at bounding box center [318, 158] width 637 height 317
click at [250, 27] on div "Sales Trends Favorites All Sales Sales Target Staff Invoice Membership Inventor…" at bounding box center [330, 167] width 615 height 280
click at [9, 47] on span at bounding box center [11, 45] width 11 height 7
select select "service"
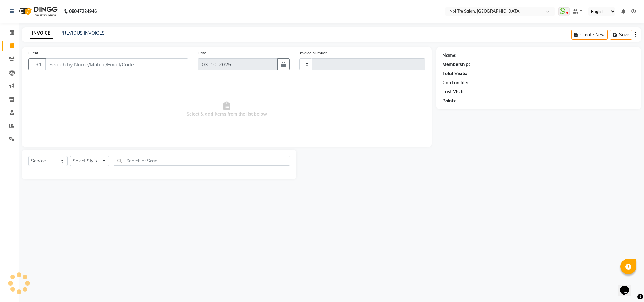
type input "3732"
select select "4307"
click at [613, 33] on button "Open Invoices" at bounding box center [612, 35] width 42 height 10
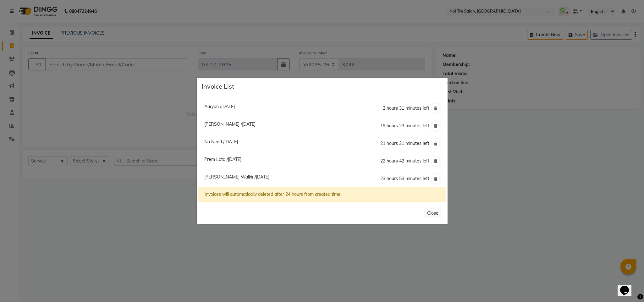
click at [212, 161] on span "Prem Lata /[DATE]" at bounding box center [222, 160] width 37 height 6
type input "9818552322"
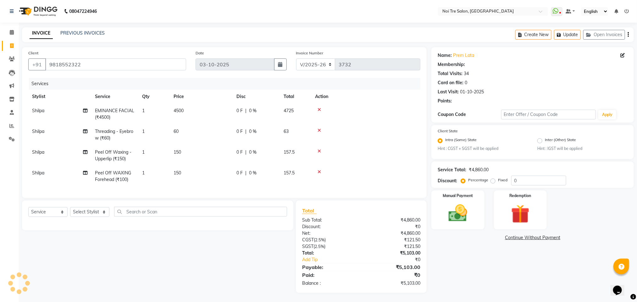
select select "1: Object"
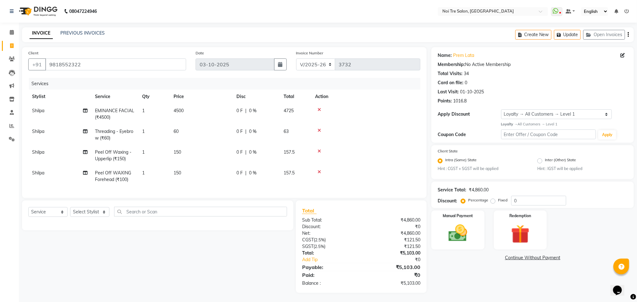
click at [149, 79] on div "Services" at bounding box center [227, 84] width 396 height 12
click at [179, 86] on div "Services" at bounding box center [227, 84] width 396 height 12
click at [249, 81] on div "Services" at bounding box center [227, 84] width 396 height 12
click at [302, 86] on div "Services" at bounding box center [227, 84] width 396 height 12
click at [296, 84] on div "Services" at bounding box center [227, 84] width 396 height 12
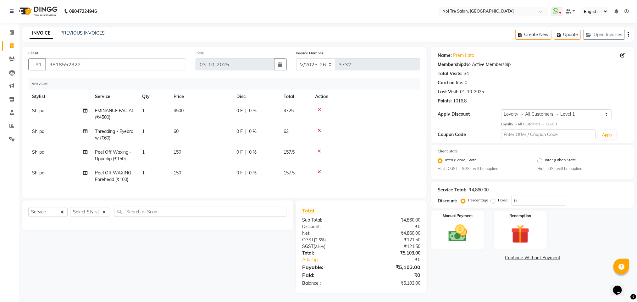
click at [309, 84] on div "Services" at bounding box center [227, 84] width 396 height 12
click at [101, 217] on select "Select Stylist Ajay Creative Stylist Anurag [PERSON_NAME] [PERSON_NAME] [PERSON…" at bounding box center [89, 212] width 39 height 10
select select "24877"
click at [70, 214] on select "Select Stylist Ajay Creative Stylist Anurag [PERSON_NAME] [PERSON_NAME] [PERSON…" at bounding box center [89, 212] width 39 height 10
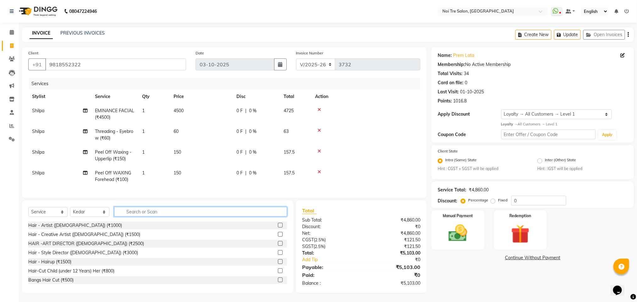
click at [138, 217] on input "text" at bounding box center [200, 212] width 173 height 10
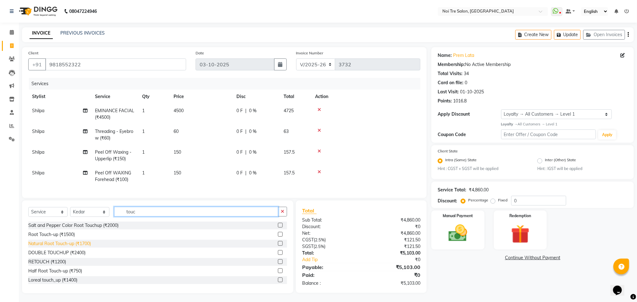
type input "touc"
click at [88, 247] on div "Natural Root Touch-up (₹1700)" at bounding box center [59, 244] width 63 height 7
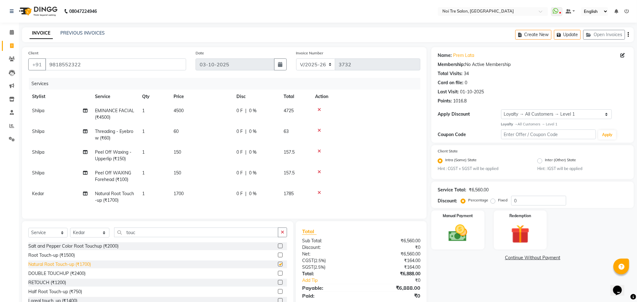
checkbox input "false"
click at [130, 237] on input "touc" at bounding box center [196, 233] width 164 height 10
type input "t"
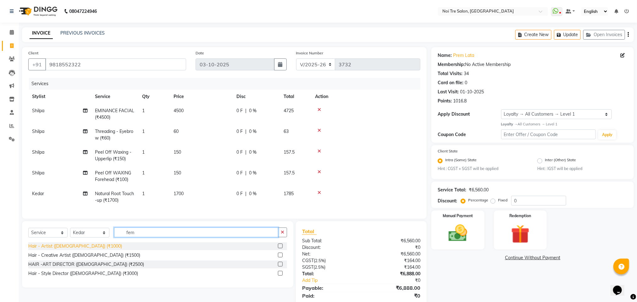
type input "fem"
click at [80, 250] on div "Hair - Artist ([DEMOGRAPHIC_DATA]) (₹1000)" at bounding box center [75, 246] width 94 height 7
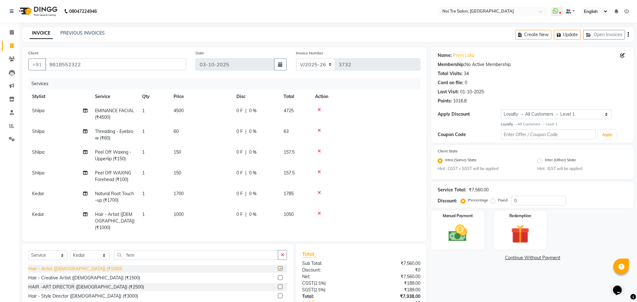
checkbox input "false"
click at [240, 88] on div "Services" at bounding box center [227, 84] width 396 height 12
click at [530, 224] on img at bounding box center [520, 234] width 31 height 24
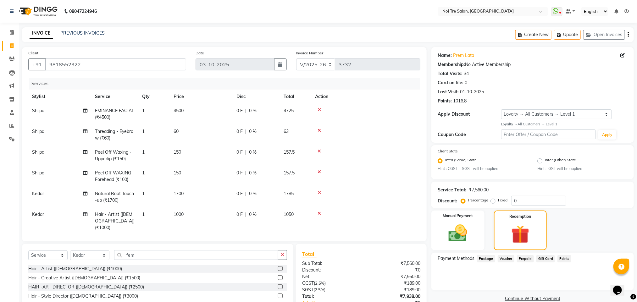
scroll to position [44, 0]
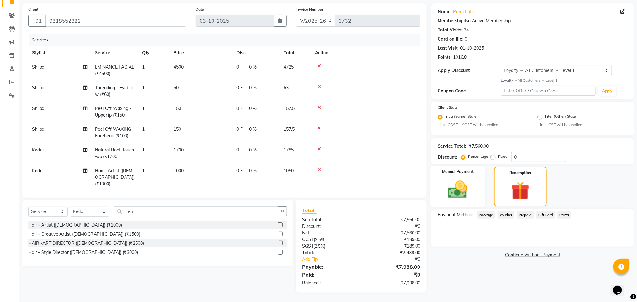
click at [463, 183] on img at bounding box center [457, 190] width 31 height 22
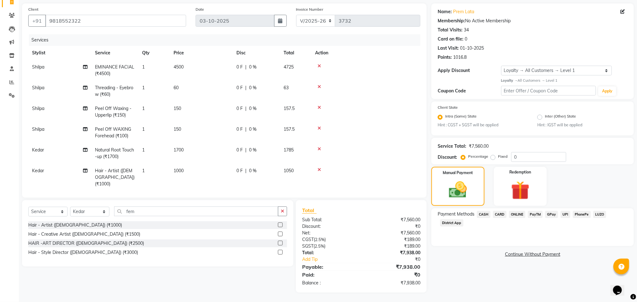
click at [501, 216] on span "CARD" at bounding box center [500, 214] width 14 height 7
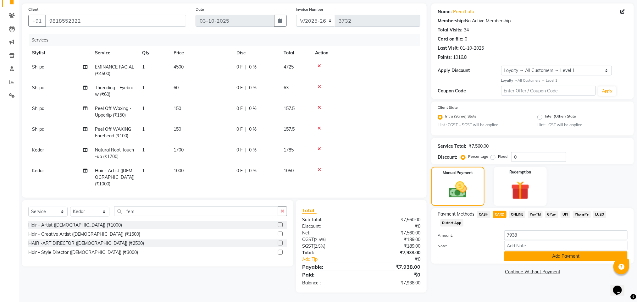
click at [520, 256] on button "Add Payment" at bounding box center [565, 257] width 123 height 10
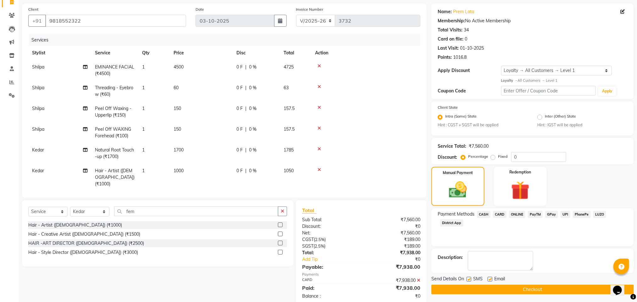
scroll to position [88, 0]
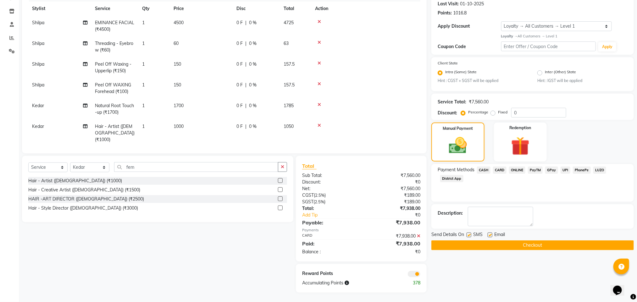
click at [501, 246] on button "Checkout" at bounding box center [532, 246] width 203 height 10
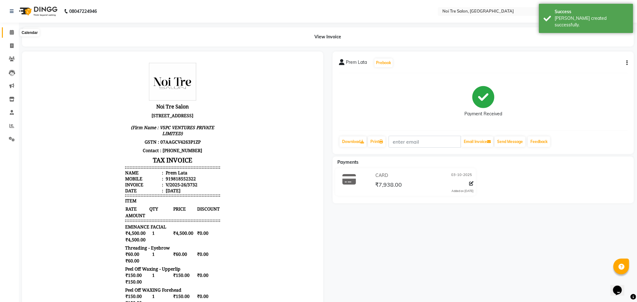
click at [15, 30] on span at bounding box center [11, 32] width 11 height 7
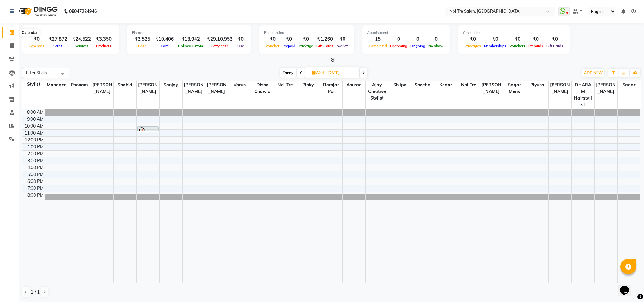
click at [12, 36] on span at bounding box center [11, 32] width 11 height 7
click at [11, 48] on span at bounding box center [11, 45] width 11 height 7
select select "service"
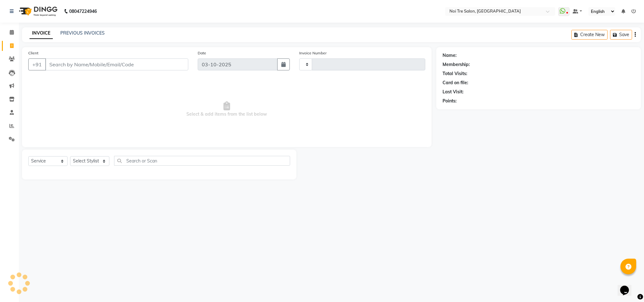
type input "3733"
select select "4307"
click at [11, 27] on link "Calendar" at bounding box center [9, 32] width 15 height 10
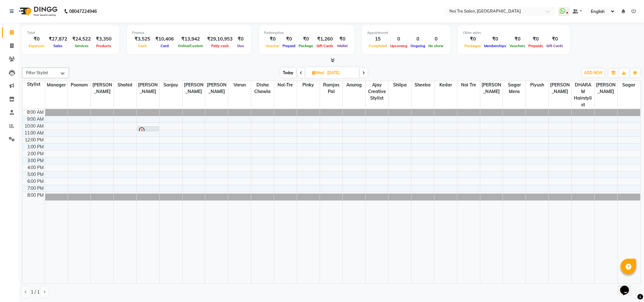
click at [172, 74] on div "[DATE] [DATE]" at bounding box center [323, 72] width 503 height 9
click at [6, 43] on span at bounding box center [11, 45] width 11 height 7
select select "service"
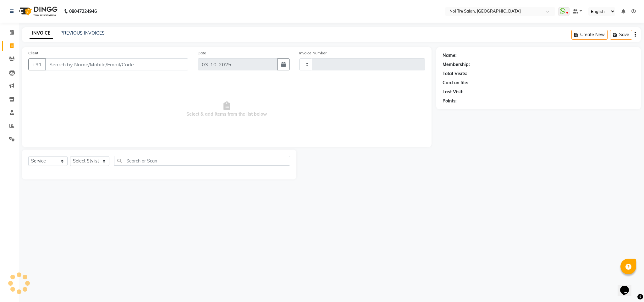
type input "3733"
select select "4307"
click at [75, 64] on input "Client" at bounding box center [116, 64] width 143 height 12
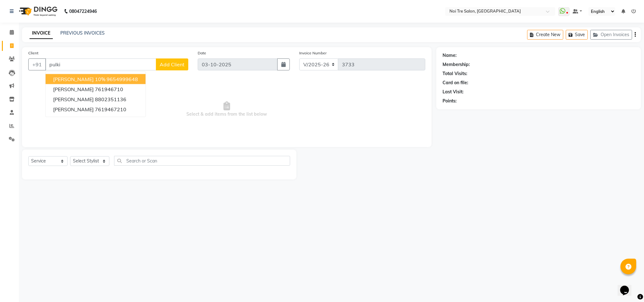
click at [107, 78] on ngb-highlight "9654999648" at bounding box center [122, 79] width 31 height 6
type input "9654999648"
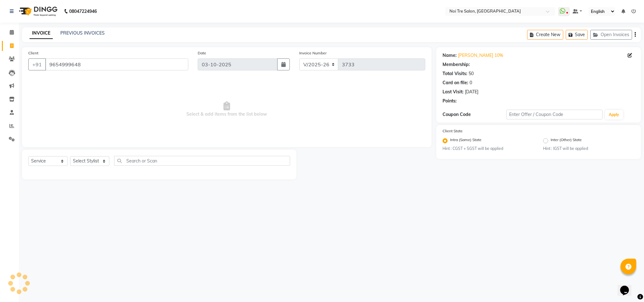
select select "1: Object"
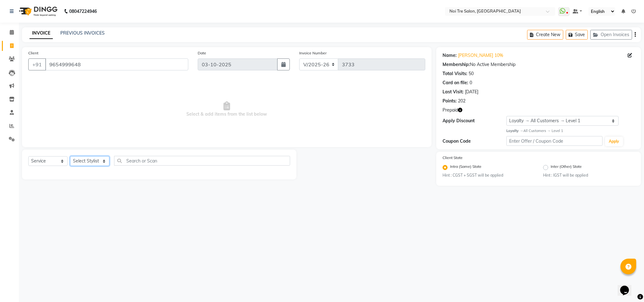
click at [92, 159] on select "Select Stylist Ajay Creative Stylist Anurag [PERSON_NAME] [PERSON_NAME] [PERSON…" at bounding box center [89, 161] width 39 height 10
select select "24877"
click at [70, 157] on select "Select Stylist Ajay Creative Stylist Anurag [PERSON_NAME] [PERSON_NAME] [PERSON…" at bounding box center [89, 161] width 39 height 10
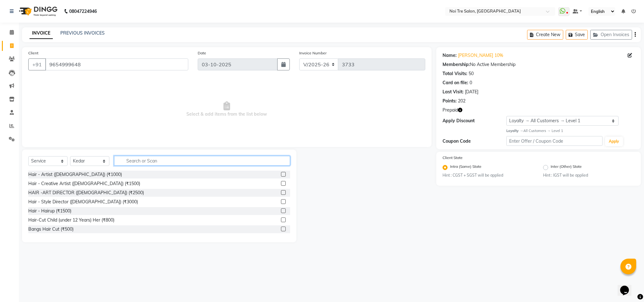
click at [138, 162] on input "text" at bounding box center [202, 161] width 176 height 10
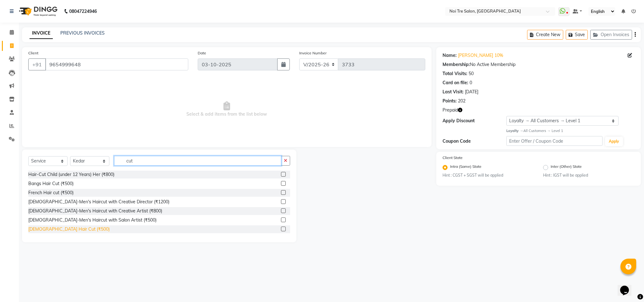
type input "cut"
click at [51, 231] on div "[DEMOGRAPHIC_DATA] Hair Cut (₹500)" at bounding box center [68, 229] width 81 height 7
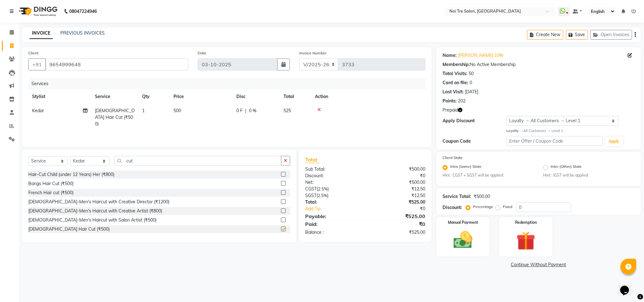
checkbox input "false"
click at [126, 161] on input "cut" at bounding box center [197, 161] width 167 height 10
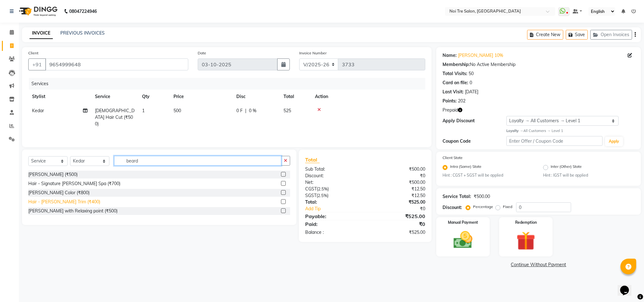
type input "beard"
click at [53, 203] on div "Hair - [PERSON_NAME] Trim (₹400)" at bounding box center [64, 202] width 72 height 7
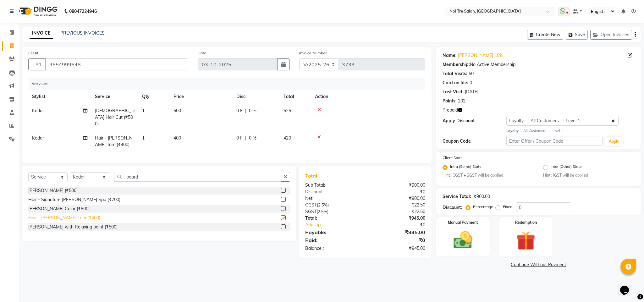
checkbox input "false"
click at [462, 109] on icon "button" at bounding box center [460, 110] width 4 height 4
click at [490, 113] on div "Prepaid" at bounding box center [539, 110] width 192 height 7
click at [140, 68] on input "9654999648" at bounding box center [116, 64] width 143 height 12
click at [116, 65] on input "9654999648" at bounding box center [116, 64] width 143 height 12
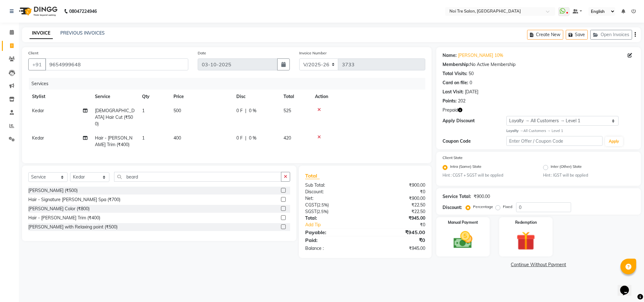
click at [398, 80] on div "Services" at bounding box center [229, 84] width 401 height 12
click at [340, 81] on div "Services" at bounding box center [229, 84] width 401 height 12
click at [348, 80] on div "Services" at bounding box center [229, 84] width 401 height 12
click at [370, 84] on div "Services" at bounding box center [229, 84] width 401 height 12
click at [351, 82] on div "Services" at bounding box center [229, 84] width 401 height 12
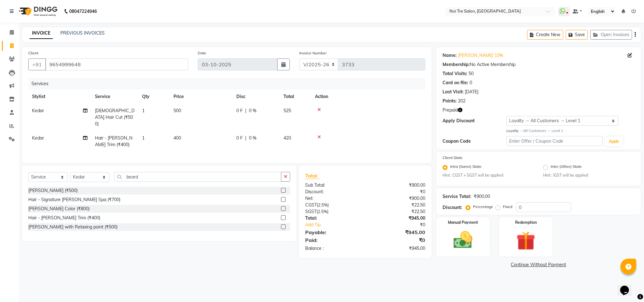
click at [390, 84] on div "Services" at bounding box center [229, 84] width 401 height 12
click at [299, 84] on div "Services" at bounding box center [229, 84] width 401 height 12
click at [469, 250] on img at bounding box center [463, 240] width 32 height 23
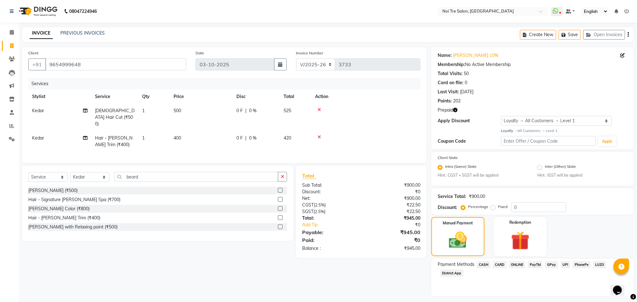
scroll to position [16, 0]
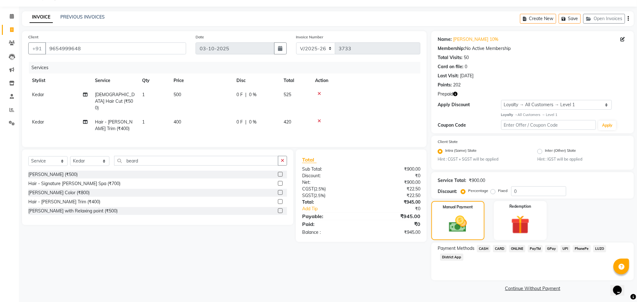
click at [498, 247] on span "CARD" at bounding box center [500, 248] width 14 height 7
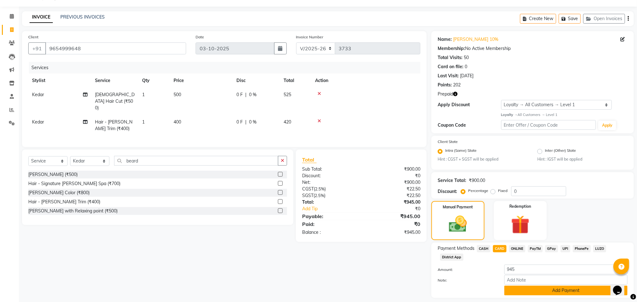
click at [544, 291] on button "Add Payment" at bounding box center [565, 291] width 123 height 10
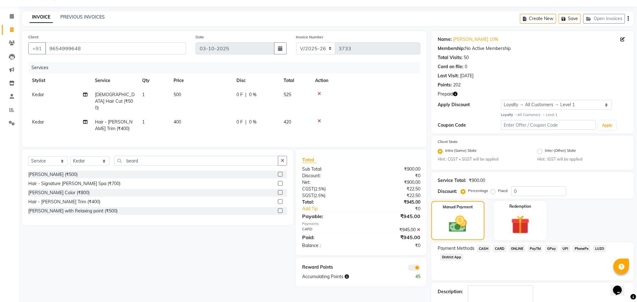
scroll to position [52, 0]
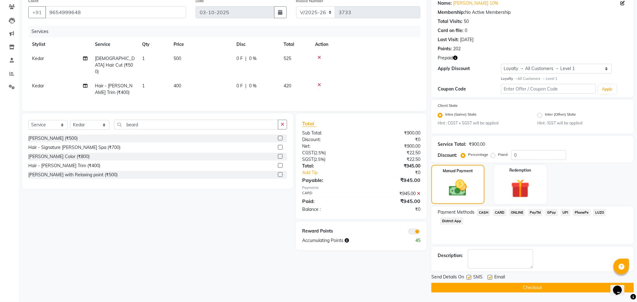
click at [502, 287] on button "Checkout" at bounding box center [532, 288] width 203 height 10
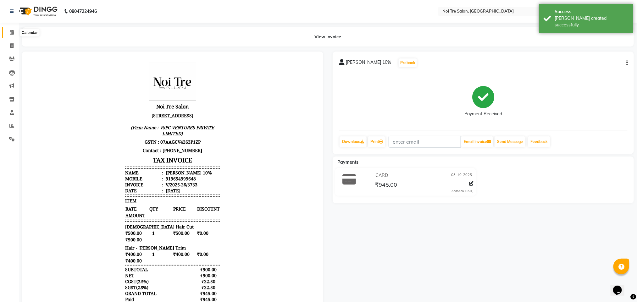
click at [12, 34] on icon at bounding box center [12, 32] width 4 height 5
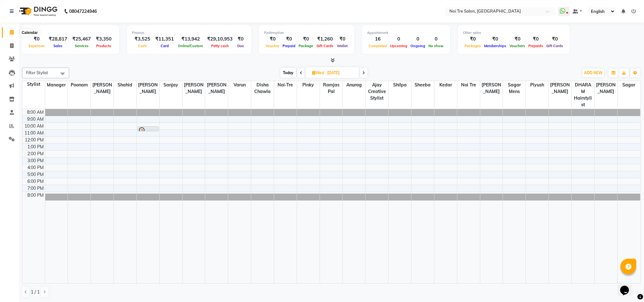
click at [12, 29] on span at bounding box center [11, 32] width 11 height 7
click at [11, 30] on icon at bounding box center [12, 32] width 4 height 5
click at [11, 31] on icon at bounding box center [12, 32] width 4 height 5
click at [8, 44] on span at bounding box center [11, 45] width 11 height 7
select select "4307"
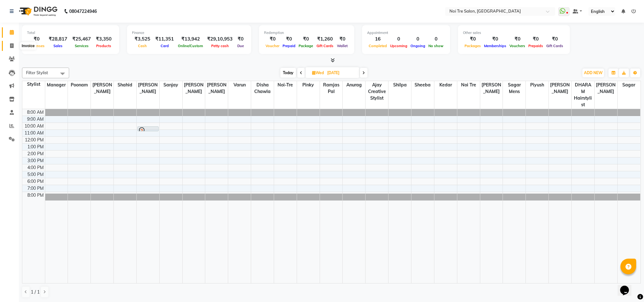
select select "service"
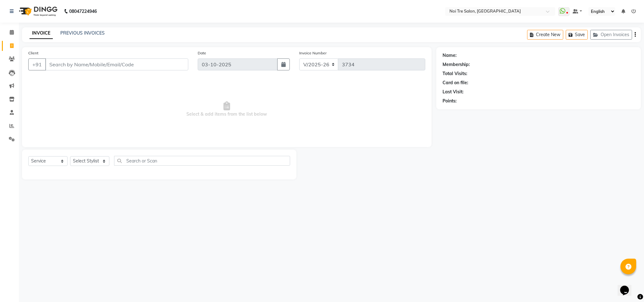
click at [14, 42] on link "Invoice" at bounding box center [9, 46] width 15 height 10
select select "service"
select select "4307"
type input "3734"
click at [10, 43] on icon at bounding box center [11, 45] width 3 height 5
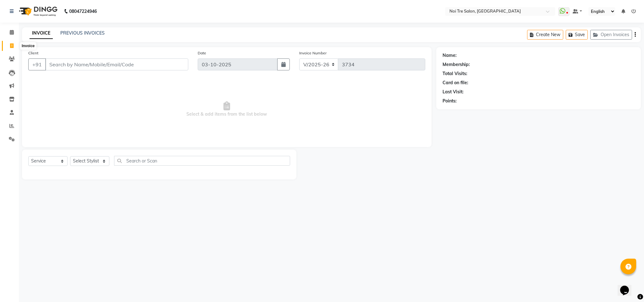
select select "service"
type input "3734"
select select "4307"
click at [10, 35] on span at bounding box center [11, 32] width 11 height 7
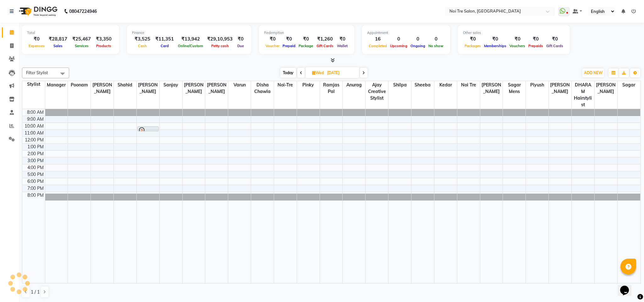
click at [138, 72] on div "[DATE] [DATE]" at bounding box center [323, 72] width 503 height 9
click at [15, 43] on span at bounding box center [11, 45] width 11 height 7
select select "4307"
select select "service"
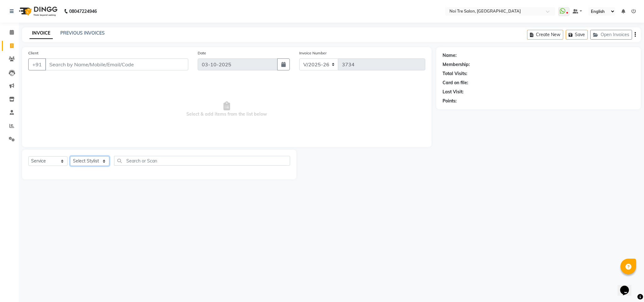
click at [95, 160] on select "Select Stylist" at bounding box center [89, 161] width 39 height 10
click at [114, 201] on div "08047224946 Select Location × Noi Tre Salon, Dwarka WhatsApp Status ✕ Status: D…" at bounding box center [322, 151] width 644 height 302
click at [93, 165] on select "Select Stylist Ajay Creative Stylist Anurag [PERSON_NAME] [PERSON_NAME] [PERSON…" at bounding box center [89, 161] width 39 height 10
select select "24614"
click at [70, 157] on select "Select Stylist Ajay Creative Stylist Anurag [PERSON_NAME] [PERSON_NAME] [PERSON…" at bounding box center [89, 161] width 39 height 10
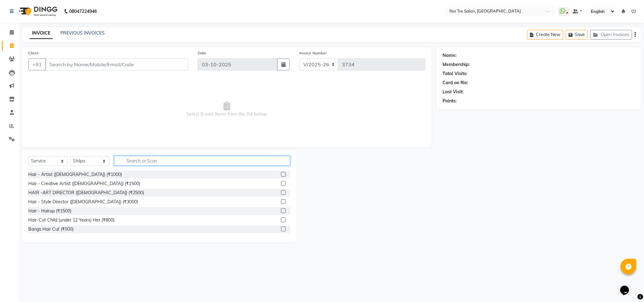
click at [129, 158] on input "text" at bounding box center [202, 161] width 176 height 10
click at [137, 162] on input "text" at bounding box center [202, 161] width 176 height 10
click at [151, 160] on input "text" at bounding box center [202, 161] width 176 height 10
click at [126, 162] on input "text" at bounding box center [202, 161] width 176 height 10
click at [145, 159] on input "text" at bounding box center [202, 161] width 176 height 10
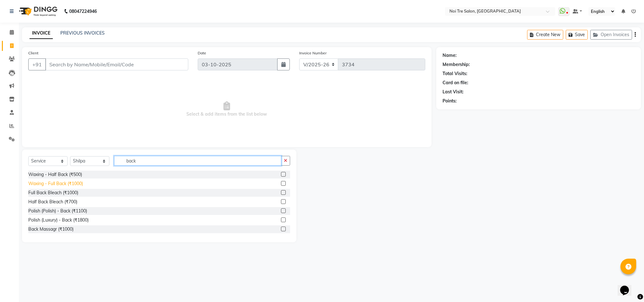
type input "back"
click at [74, 185] on div "Waxing - Full Back (₹1000)" at bounding box center [55, 183] width 55 height 7
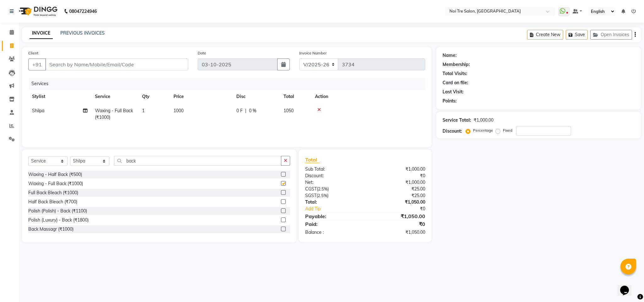
checkbox input "false"
click at [130, 162] on input "back" at bounding box center [197, 161] width 167 height 10
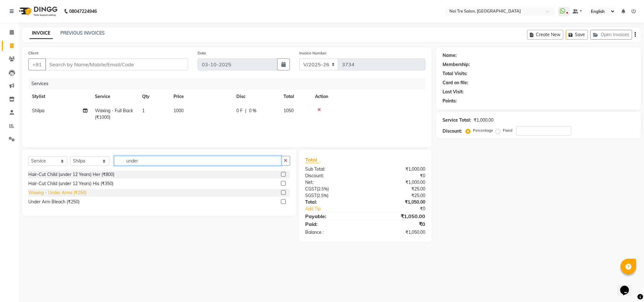
type input "under"
click at [69, 194] on div "Waxing - Under Arms (₹250)" at bounding box center [57, 193] width 58 height 7
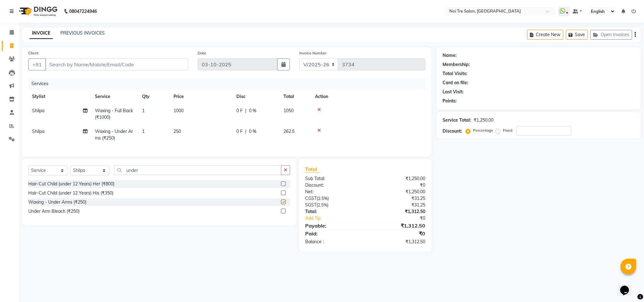
checkbox input "false"
click at [132, 175] on input "under" at bounding box center [197, 170] width 167 height 10
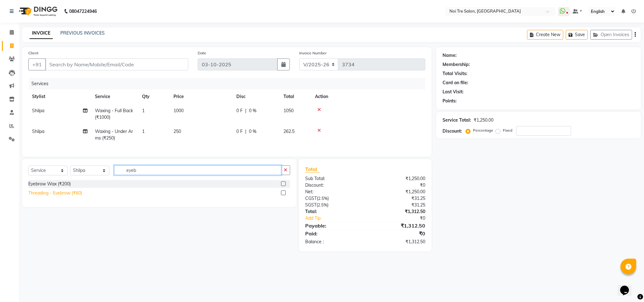
type input "eyeb"
click at [75, 197] on div "Threading - Eyebrow (₹60)" at bounding box center [55, 193] width 54 height 7
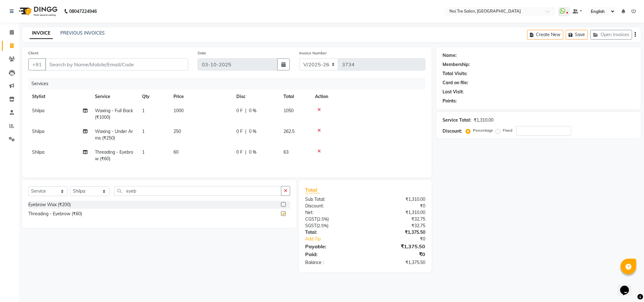
checkbox input "false"
click at [178, 132] on span "250" at bounding box center [178, 132] width 8 height 6
select select "24614"
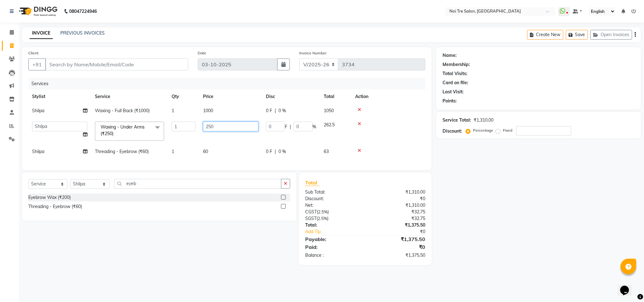
click at [211, 130] on input "250" at bounding box center [230, 127] width 55 height 10
type input "350"
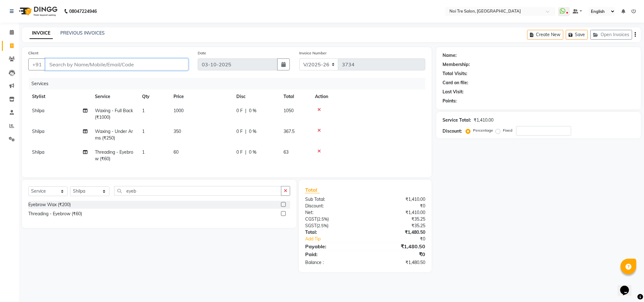
click at [83, 64] on input "Client" at bounding box center [116, 64] width 143 height 12
click at [89, 67] on input "Client" at bounding box center [116, 64] width 143 height 12
type input "9"
type input "0"
type input "9266861944"
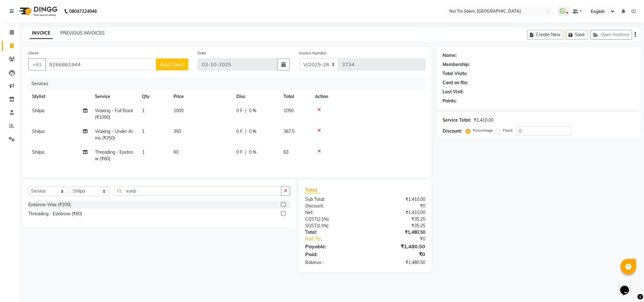
click at [173, 65] on span "Add Client" at bounding box center [172, 64] width 25 height 6
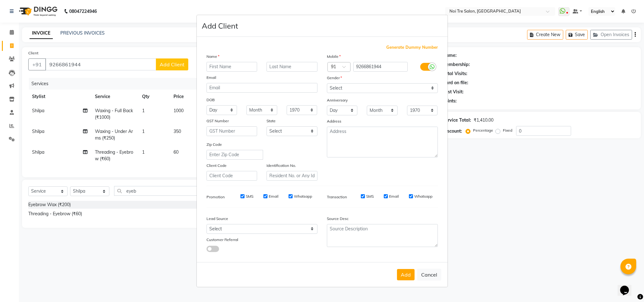
click at [221, 64] on input "text" at bounding box center [232, 67] width 51 height 10
type input "Shyam"
click at [378, 90] on select "Select [DEMOGRAPHIC_DATA] [DEMOGRAPHIC_DATA] Other Prefer Not To Say" at bounding box center [382, 88] width 111 height 10
select select "[DEMOGRAPHIC_DATA]"
click at [327, 84] on select "Select [DEMOGRAPHIC_DATA] [DEMOGRAPHIC_DATA] Other Prefer Not To Say" at bounding box center [382, 88] width 111 height 10
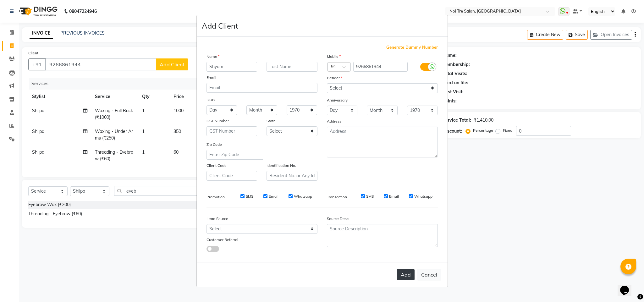
click at [410, 274] on button "Add" at bounding box center [406, 274] width 18 height 11
select select
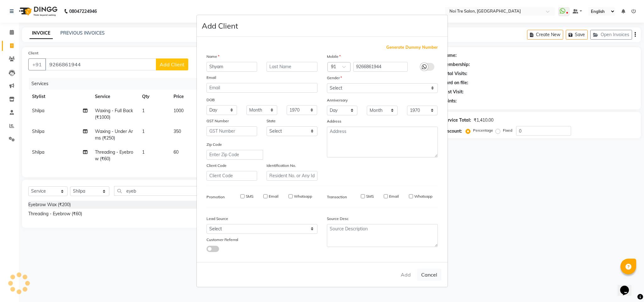
select select
checkbox input "false"
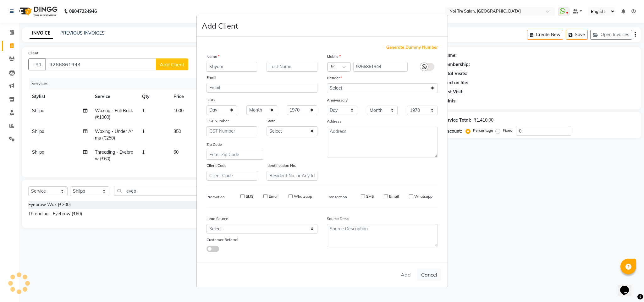
checkbox input "false"
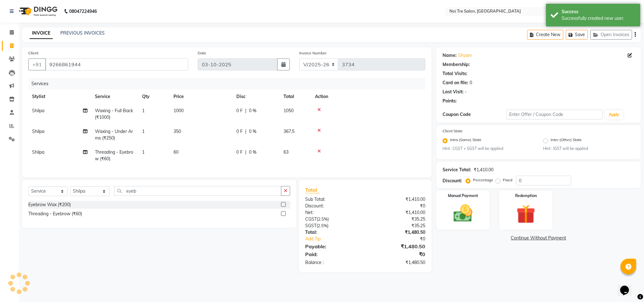
select select "1: Object"
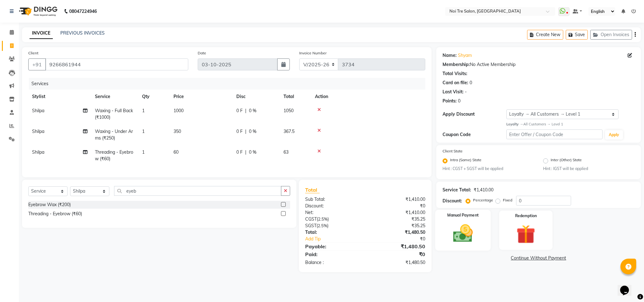
click at [456, 231] on img at bounding box center [463, 233] width 32 height 23
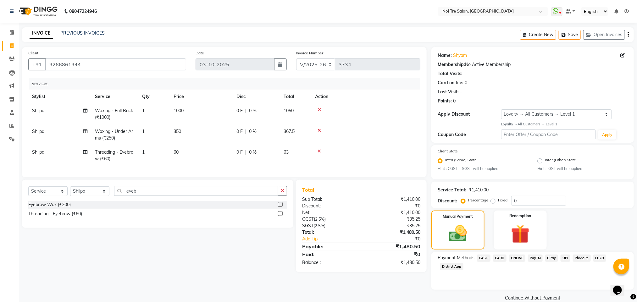
scroll to position [9, 0]
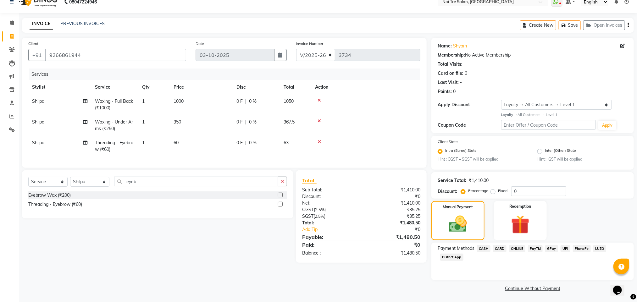
click at [357, 25] on div "INVOICE PREVIOUS INVOICES Create New Save Open Invoices" at bounding box center [328, 25] width 612 height 15
click at [510, 250] on span "ONLINE" at bounding box center [517, 248] width 16 height 7
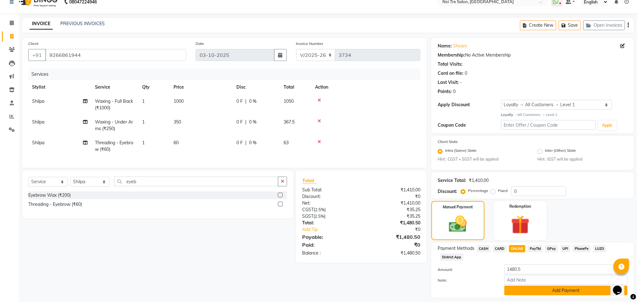
click at [562, 286] on button "Add Payment" at bounding box center [565, 291] width 123 height 10
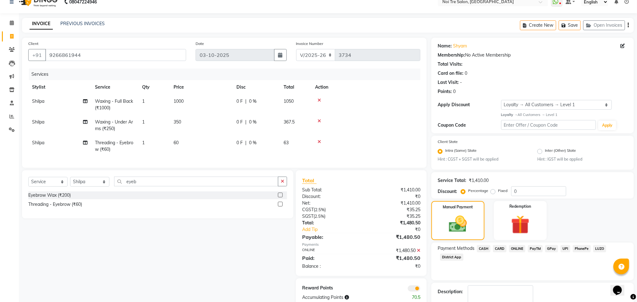
scroll to position [46, 0]
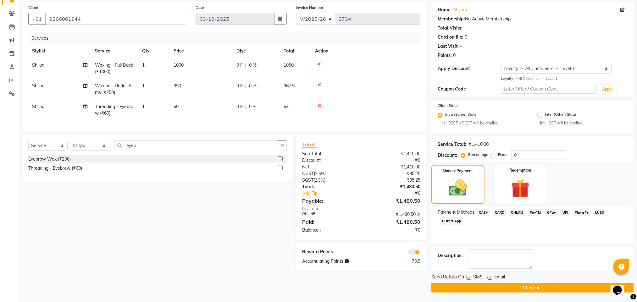
click at [516, 289] on button "Checkout" at bounding box center [532, 288] width 203 height 10
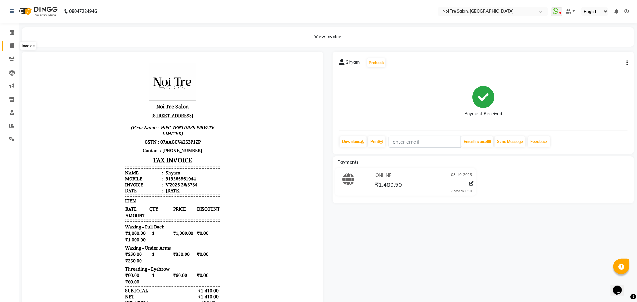
click at [7, 43] on span at bounding box center [11, 45] width 11 height 7
select select "service"
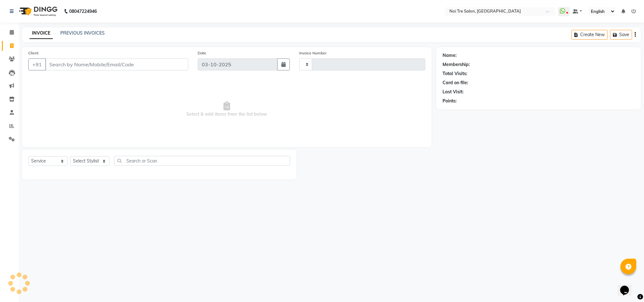
type input "3737"
select select "4307"
click at [13, 127] on icon at bounding box center [11, 126] width 5 height 5
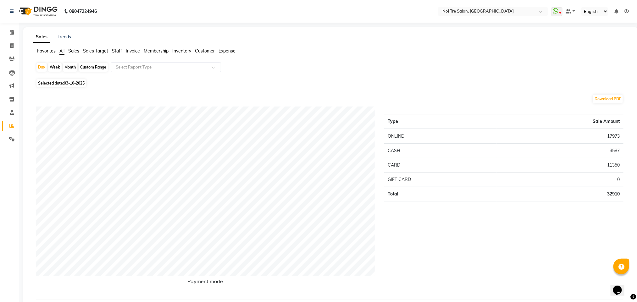
click at [119, 50] on span "Staff" at bounding box center [117, 51] width 10 height 6
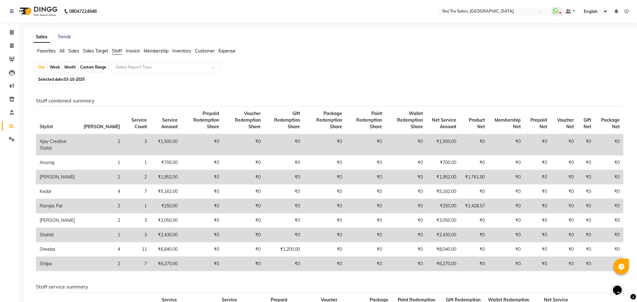
click at [71, 69] on div "Month" at bounding box center [70, 67] width 14 height 9
select select "10"
select select "2025"
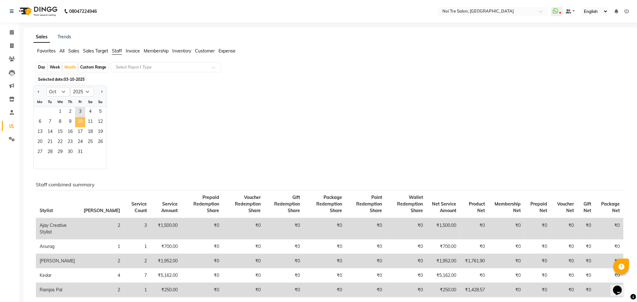
click at [79, 122] on span "10" at bounding box center [80, 122] width 10 height 10
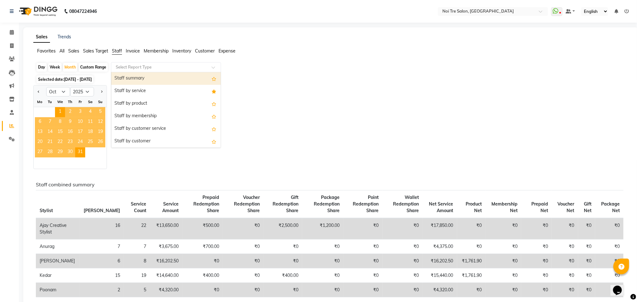
click at [147, 68] on input "text" at bounding box center [159, 67] width 91 height 6
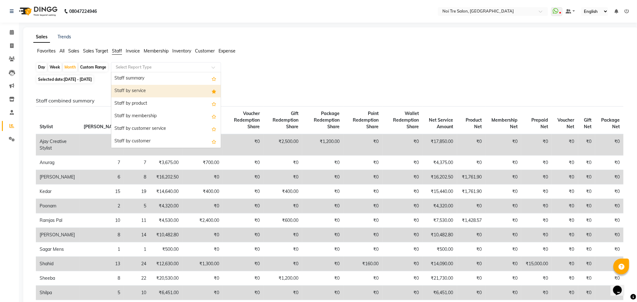
click at [144, 88] on div "Staff by service" at bounding box center [165, 91] width 109 height 13
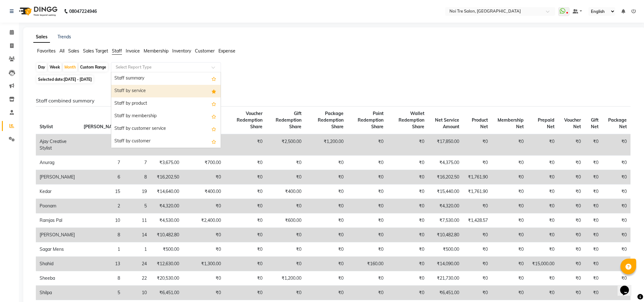
select select "filtered_report"
select select "csv"
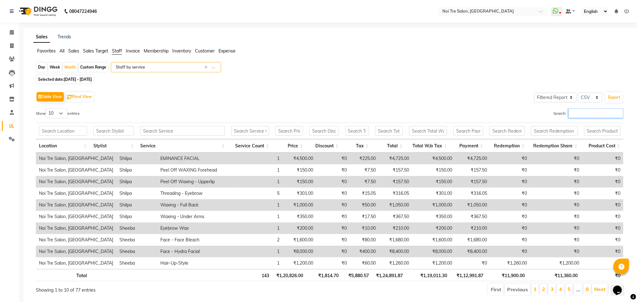
click at [585, 115] on input "Search:" at bounding box center [596, 113] width 55 height 10
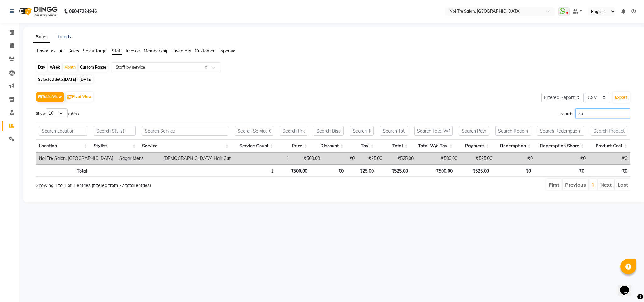
type input "s"
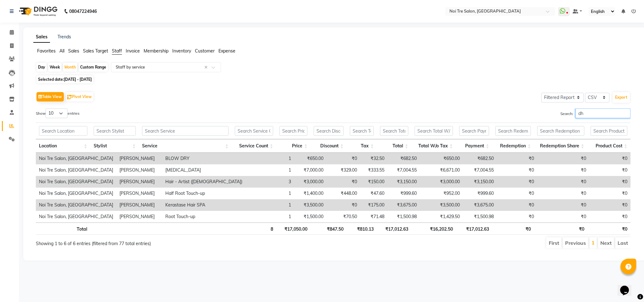
type input "d"
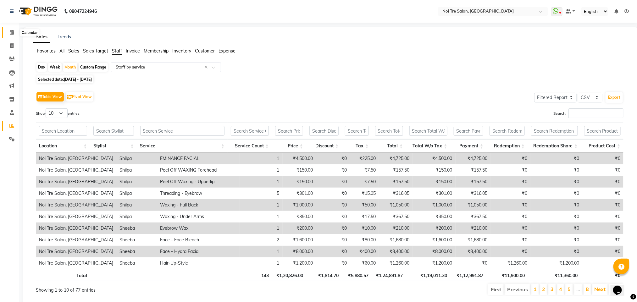
click at [10, 31] on icon at bounding box center [12, 32] width 4 height 5
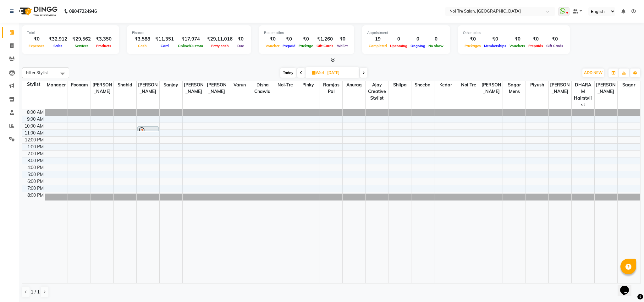
click at [466, 69] on div "[DATE] [DATE]" at bounding box center [323, 72] width 503 height 9
click at [202, 72] on div "[DATE] [DATE]" at bounding box center [323, 72] width 503 height 9
click at [432, 75] on div "[DATE] [DATE]" at bounding box center [323, 72] width 503 height 9
click at [13, 40] on li "Invoice" at bounding box center [9, 46] width 19 height 14
click at [13, 47] on icon at bounding box center [11, 45] width 3 height 5
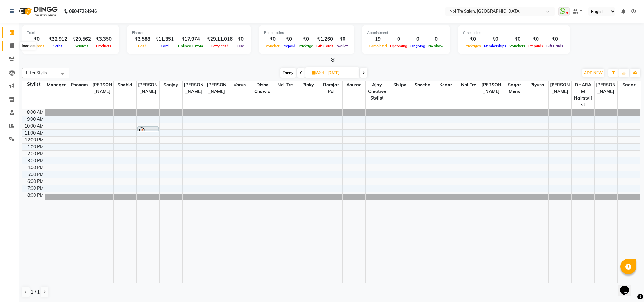
select select "service"
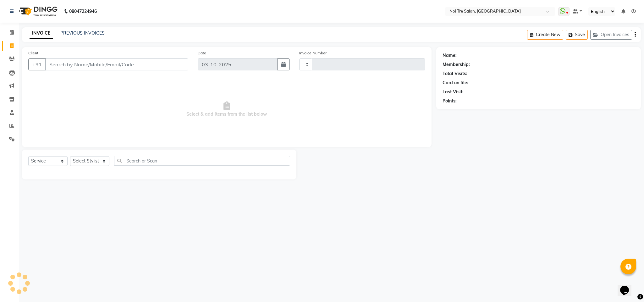
type input "3737"
select select "4307"
click at [96, 160] on select "Select Stylist Ajay Creative Stylist Anurag [PERSON_NAME] [PERSON_NAME] [PERSON…" at bounding box center [89, 161] width 39 height 10
select select "24672"
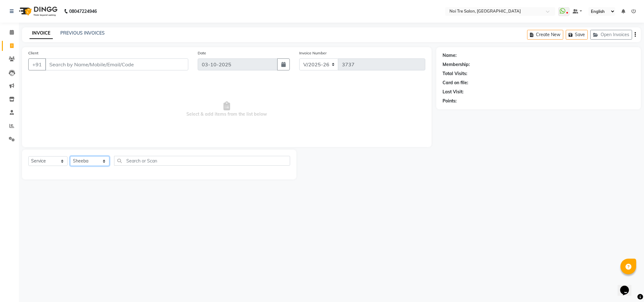
click at [70, 157] on select "Select Stylist Ajay Creative Stylist Anurag [PERSON_NAME] [PERSON_NAME] [PERSON…" at bounding box center [89, 161] width 39 height 10
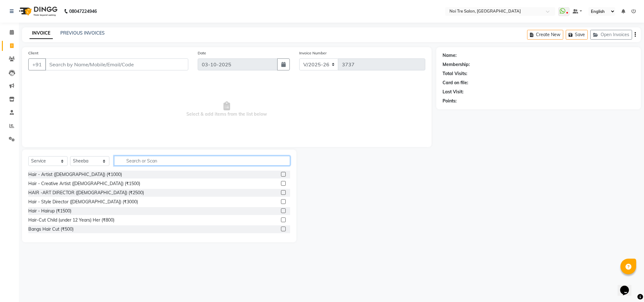
click at [145, 161] on input "text" at bounding box center [202, 161] width 176 height 10
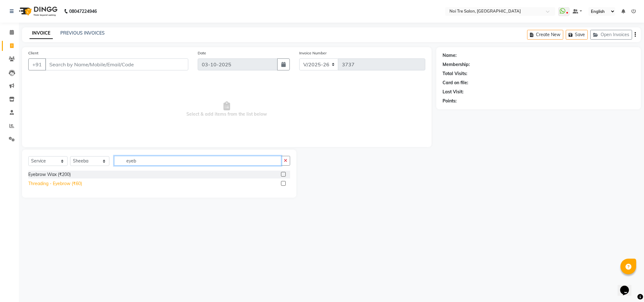
type input "eyeb"
click at [70, 186] on div "Threading - Eyebrow (₹60)" at bounding box center [55, 183] width 54 height 7
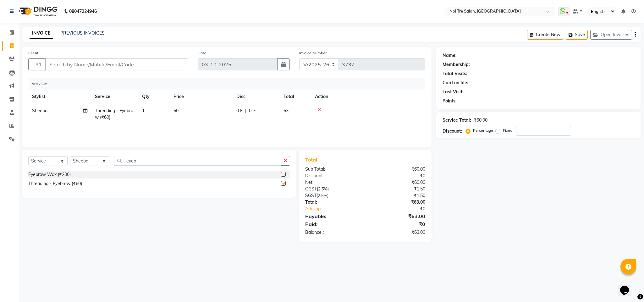
checkbox input "false"
click at [132, 163] on input "eyeb" at bounding box center [197, 161] width 167 height 10
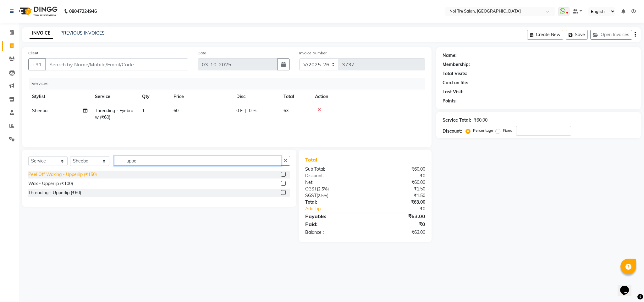
type input "uppe"
click at [93, 174] on div "Peel Off Waxing - Upperlip (₹150)" at bounding box center [62, 174] width 69 height 7
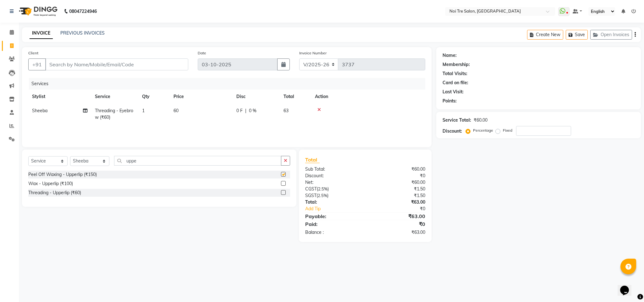
checkbox input "false"
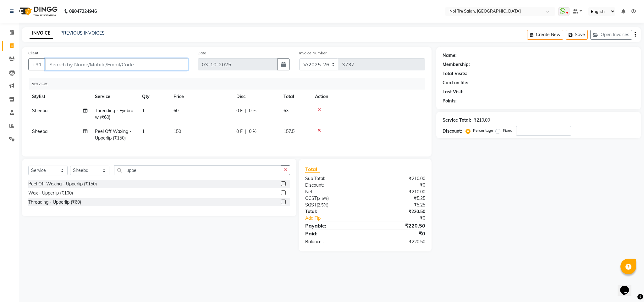
click at [68, 66] on input "Client" at bounding box center [116, 64] width 143 height 12
click at [91, 61] on input "Client" at bounding box center [116, 64] width 143 height 12
click at [85, 64] on input "Client" at bounding box center [116, 64] width 143 height 12
click at [100, 64] on input "Client" at bounding box center [116, 64] width 143 height 12
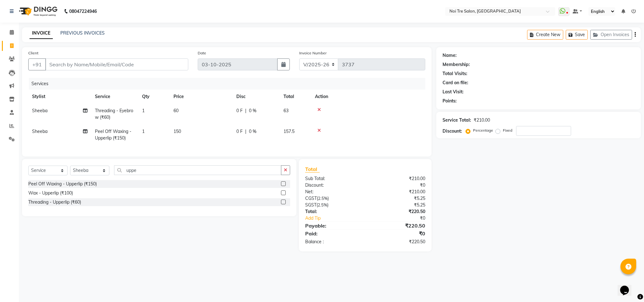
click at [400, 85] on div "Services" at bounding box center [229, 84] width 401 height 12
click at [182, 130] on td "150" at bounding box center [201, 135] width 63 height 21
select select "24672"
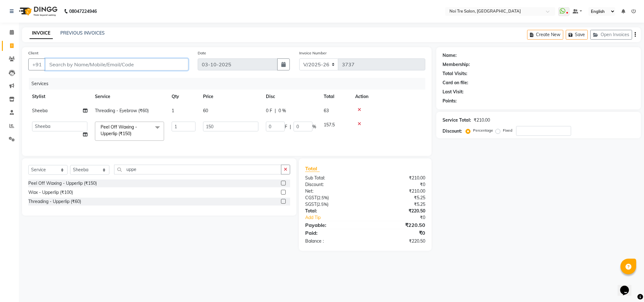
click at [71, 65] on input "Client" at bounding box center [116, 64] width 143 height 12
type input "8"
type input "0"
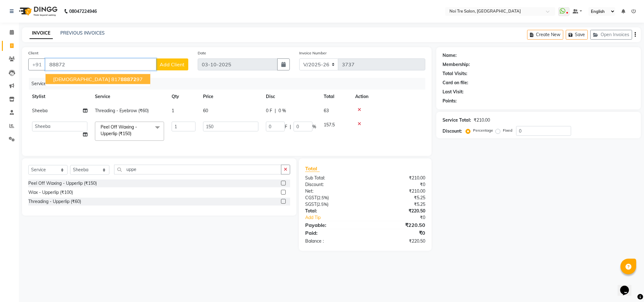
click at [111, 77] on ngb-highlight "817 88872 97" at bounding box center [126, 79] width 31 height 6
type input "8178887297"
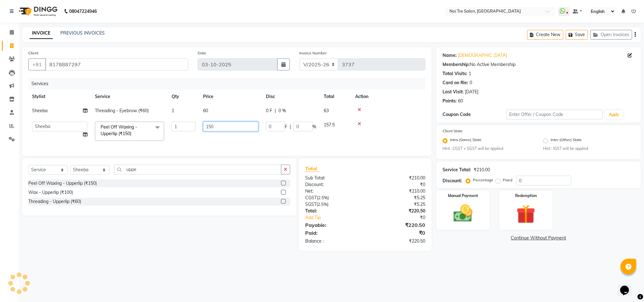
click at [209, 127] on input "150" at bounding box center [230, 127] width 55 height 10
type input "120"
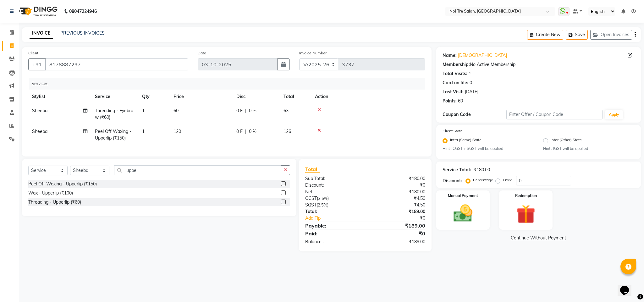
click at [409, 125] on td at bounding box center [368, 135] width 114 height 21
click at [474, 214] on img at bounding box center [463, 213] width 32 height 23
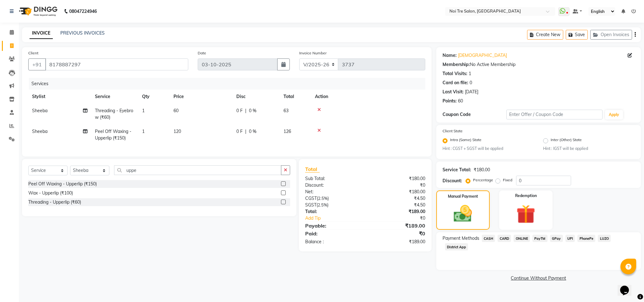
click at [501, 242] on div "CARD" at bounding box center [503, 239] width 16 height 8
click at [515, 238] on span "ONLINE" at bounding box center [522, 238] width 16 height 7
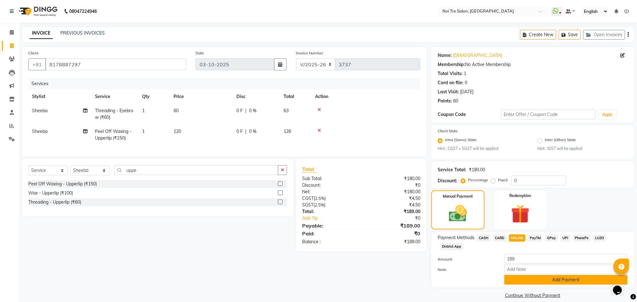
click at [542, 281] on button "Add Payment" at bounding box center [565, 280] width 123 height 10
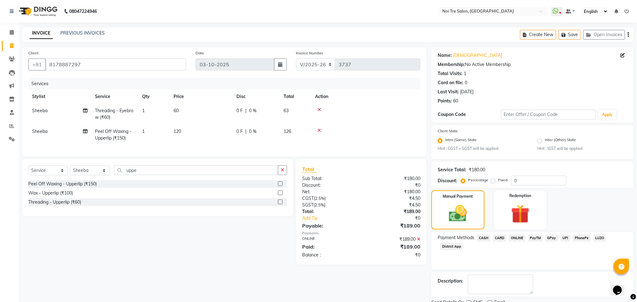
scroll to position [26, 0]
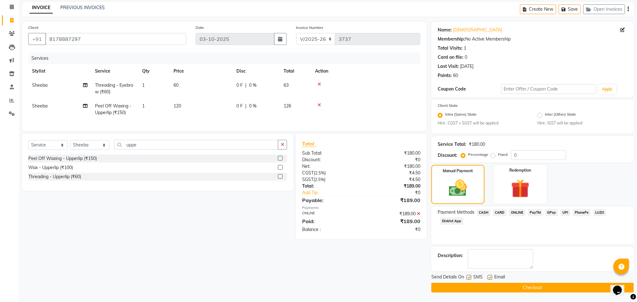
click at [537, 288] on button "Checkout" at bounding box center [532, 288] width 203 height 10
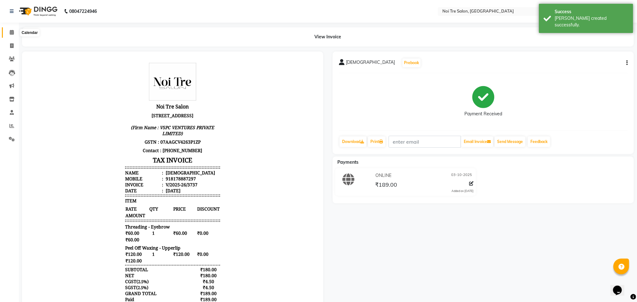
click at [9, 31] on span at bounding box center [11, 32] width 11 height 7
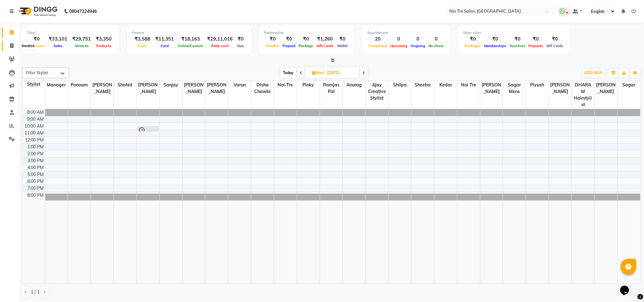
click at [12, 44] on icon at bounding box center [11, 45] width 3 height 5
select select "service"
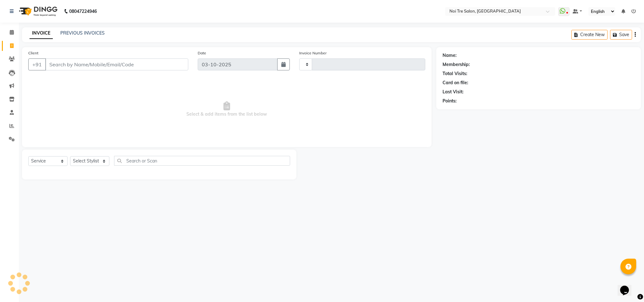
type input "3738"
select select "4307"
click at [10, 33] on icon at bounding box center [12, 32] width 4 height 5
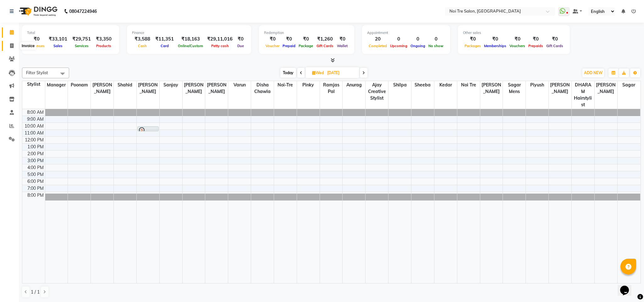
click at [13, 46] on icon at bounding box center [11, 45] width 3 height 5
select select "service"
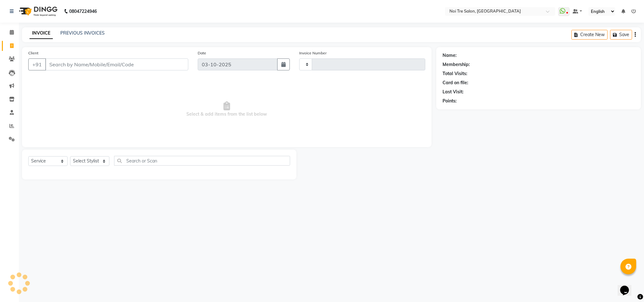
type input "3738"
select select "4307"
click at [102, 157] on select "Select Stylist Ajay Creative Stylist Anurag [PERSON_NAME] [PERSON_NAME] [PERSON…" at bounding box center [89, 161] width 39 height 10
select select "23274"
click at [70, 157] on select "Select Stylist Ajay Creative Stylist Anurag [PERSON_NAME] [PERSON_NAME] [PERSON…" at bounding box center [89, 161] width 39 height 10
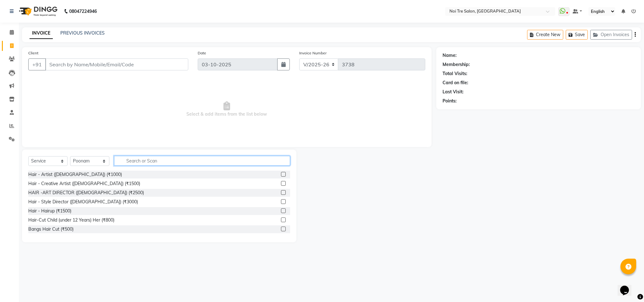
click at [142, 161] on input "text" at bounding box center [202, 161] width 176 height 10
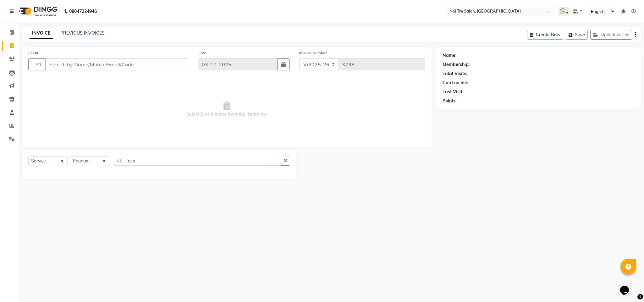
click at [150, 166] on div "faca" at bounding box center [202, 161] width 176 height 10
click at [145, 163] on input "faca" at bounding box center [197, 161] width 167 height 10
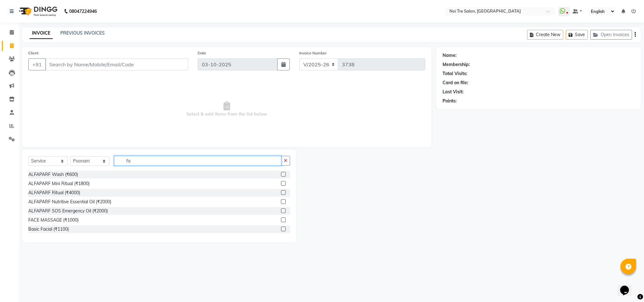
type input "f"
type input "k"
drag, startPoint x: 131, startPoint y: 163, endPoint x: 119, endPoint y: 160, distance: 12.2
click at [119, 160] on input "fa" at bounding box center [197, 161] width 167 height 10
type input "faci"
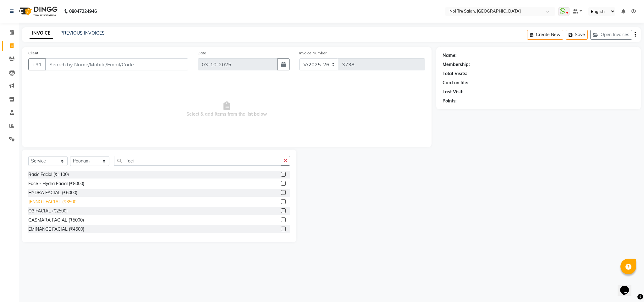
click at [49, 202] on div "JENNOT FACIAL (₹3500)" at bounding box center [52, 202] width 49 height 7
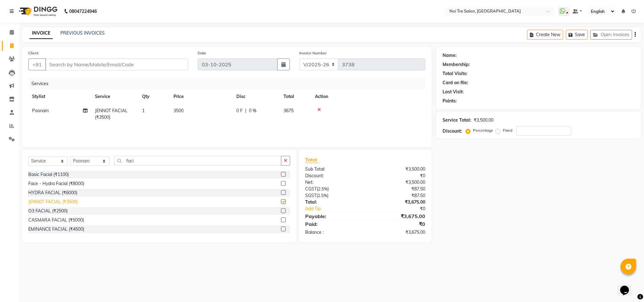
checkbox input "false"
click at [246, 107] on td "0 F | 0 %" at bounding box center [256, 114] width 47 height 21
select select "23274"
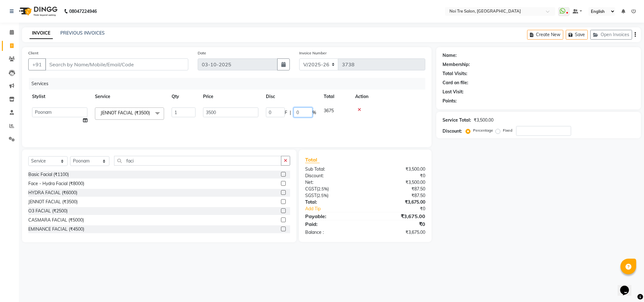
click at [301, 111] on input "0" at bounding box center [303, 113] width 19 height 10
type input "4.67"
click at [396, 112] on div at bounding box center [368, 110] width 107 height 4
click at [268, 112] on span "4.67 %" at bounding box center [267, 111] width 14 height 7
select select "23274"
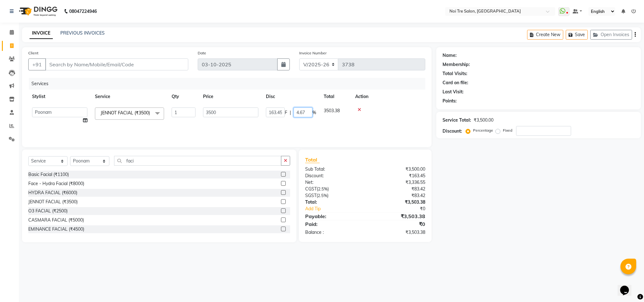
click at [305, 113] on input "4.67" at bounding box center [303, 113] width 19 height 10
type input "4.7"
click at [385, 114] on td at bounding box center [368, 114] width 114 height 21
click at [257, 114] on div "164.5 F | 4.7 %" at bounding box center [256, 111] width 40 height 7
select select "23274"
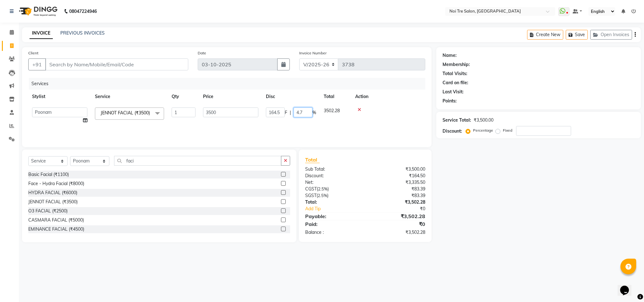
click at [306, 112] on input "4.7" at bounding box center [303, 113] width 19 height 10
type input "4.76"
click at [388, 111] on div at bounding box center [388, 110] width 66 height 4
click at [261, 108] on span "4.76 %" at bounding box center [265, 111] width 14 height 7
select select "23274"
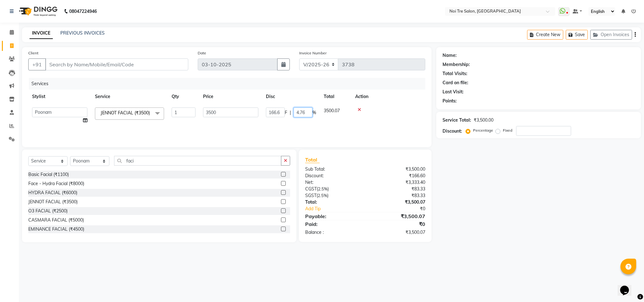
click at [308, 113] on input "4.76" at bounding box center [303, 113] width 19 height 10
type input "4.77"
click at [391, 118] on td at bounding box center [368, 114] width 114 height 21
click at [265, 112] on span "4.77 %" at bounding box center [267, 111] width 14 height 7
select select "23274"
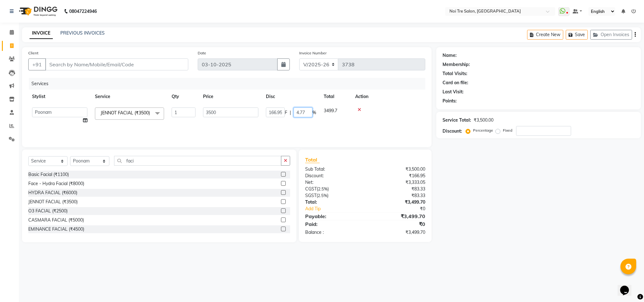
click at [307, 114] on input "4.77" at bounding box center [303, 113] width 19 height 10
type input "4.766"
click at [376, 113] on td at bounding box center [368, 114] width 114 height 21
click at [262, 112] on span "4.77 %" at bounding box center [267, 111] width 14 height 7
select select "23274"
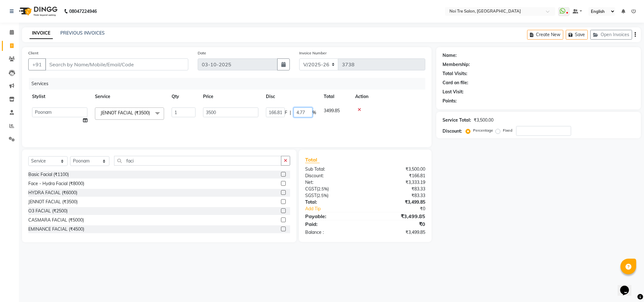
click at [307, 114] on input "4.77" at bounding box center [303, 113] width 19 height 10
type input "4.765"
click at [386, 124] on td at bounding box center [368, 114] width 114 height 21
click at [261, 113] on span "4.77 %" at bounding box center [267, 111] width 14 height 7
select select "23274"
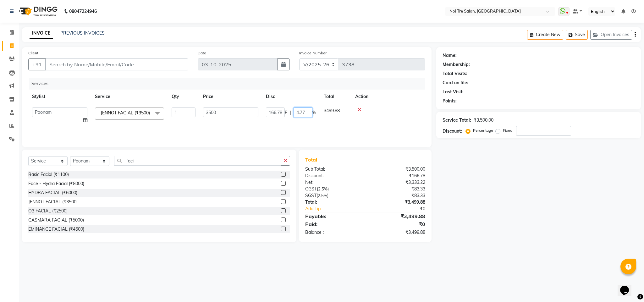
click at [302, 114] on input "4.77" at bounding box center [303, 113] width 19 height 10
click at [307, 114] on input "4.77" at bounding box center [303, 113] width 19 height 10
type input "4.764"
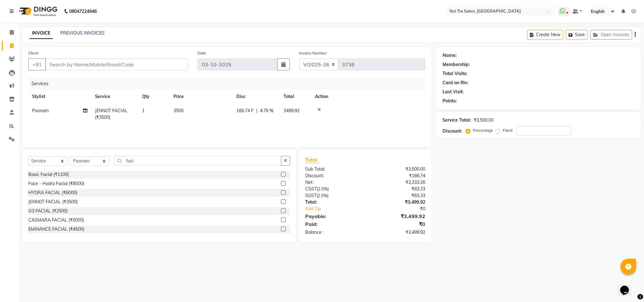
click at [391, 108] on div at bounding box center [368, 110] width 107 height 4
click at [266, 112] on span "4.76 %" at bounding box center [267, 111] width 14 height 7
select select "23274"
click at [305, 113] on input "4.76" at bounding box center [303, 113] width 19 height 10
type input "4.765"
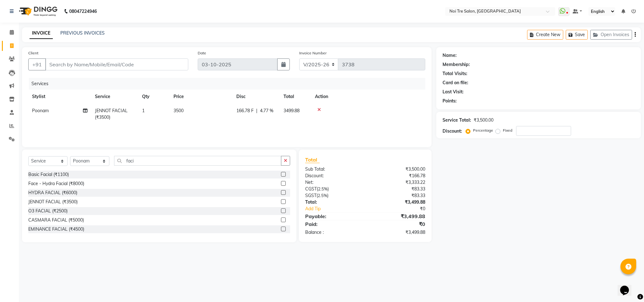
click at [391, 115] on td at bounding box center [368, 114] width 114 height 21
click at [270, 109] on span "4.77 %" at bounding box center [267, 111] width 14 height 7
select select "23274"
click at [309, 114] on input "4.77" at bounding box center [303, 113] width 19 height 10
type input "4.763"
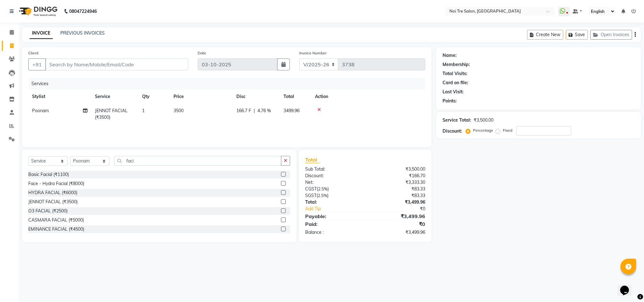
click at [395, 114] on td at bounding box center [368, 114] width 114 height 21
click at [265, 112] on span "4.76 %" at bounding box center [265, 111] width 14 height 7
select select "23274"
click at [304, 113] on input "4.76" at bounding box center [303, 113] width 19 height 10
type input "4.762"
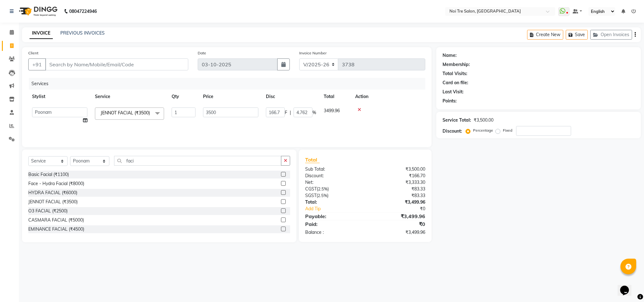
click at [389, 116] on td at bounding box center [389, 116] width 74 height 24
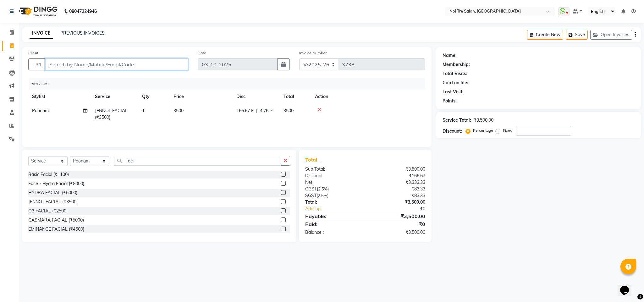
click at [103, 67] on input "Client" at bounding box center [116, 64] width 143 height 12
click at [75, 61] on input "Client" at bounding box center [116, 64] width 143 height 12
click at [64, 62] on input "Client" at bounding box center [116, 64] width 143 height 12
type input "9"
type input "0"
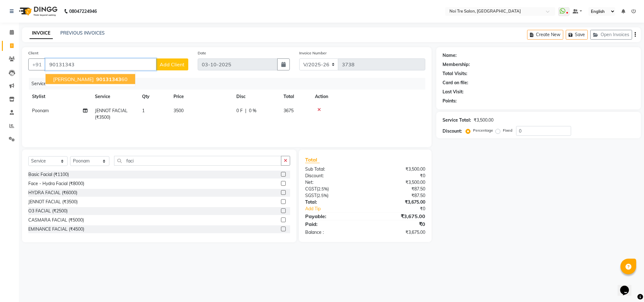
click at [73, 75] on button "[PERSON_NAME] 90131343 60" at bounding box center [91, 79] width 90 height 10
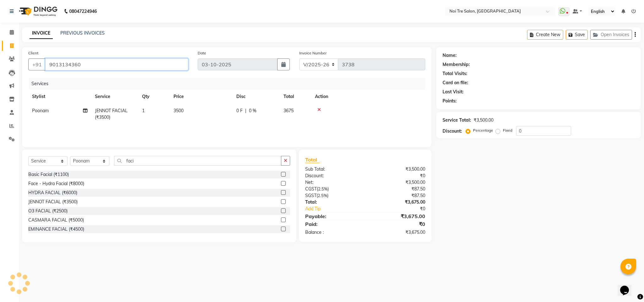
type input "9013134360"
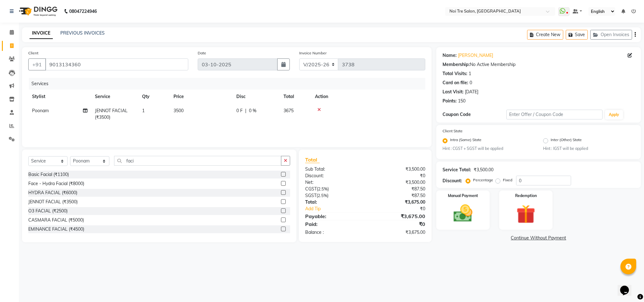
click at [251, 112] on span "0 %" at bounding box center [253, 111] width 8 height 7
select select "23274"
click at [306, 112] on input "0" at bounding box center [303, 113] width 19 height 10
type input "4.762"
click at [376, 113] on td at bounding box center [368, 114] width 114 height 21
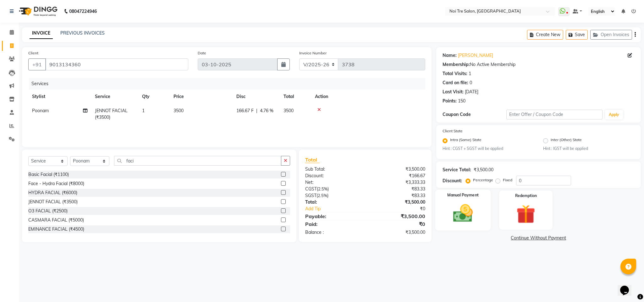
click at [463, 214] on img at bounding box center [463, 213] width 32 height 23
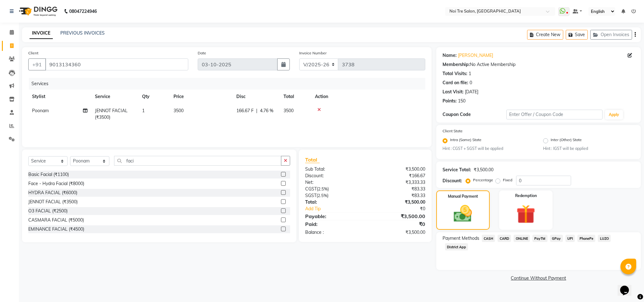
click at [507, 237] on span "CARD" at bounding box center [505, 238] width 14 height 7
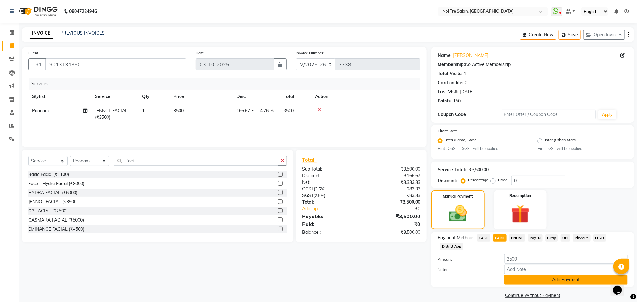
click at [522, 279] on button "Add Payment" at bounding box center [565, 280] width 123 height 10
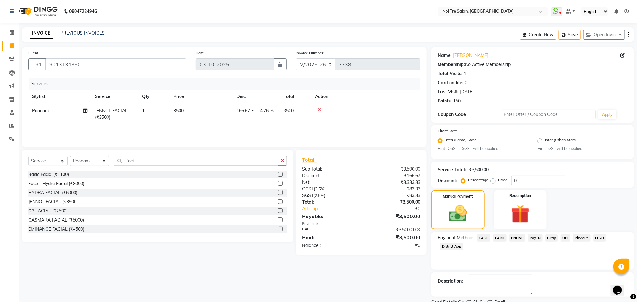
scroll to position [26, 0]
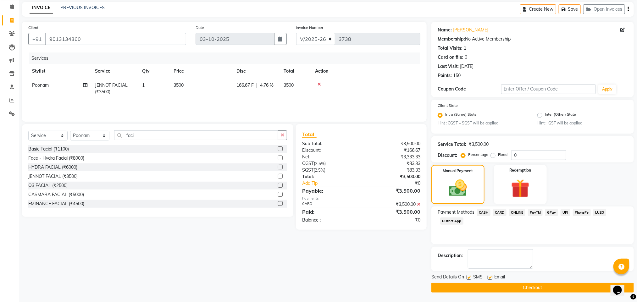
click at [514, 288] on button "Checkout" at bounding box center [532, 288] width 203 height 10
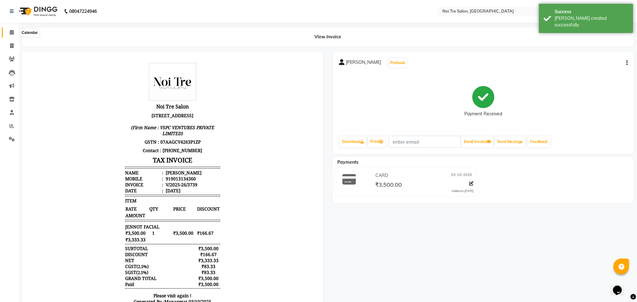
click at [10, 34] on icon at bounding box center [12, 32] width 4 height 5
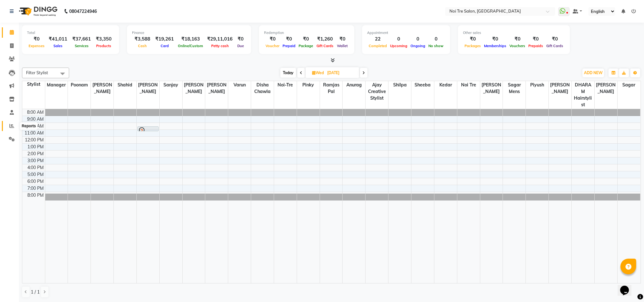
click at [11, 126] on icon at bounding box center [11, 126] width 5 height 5
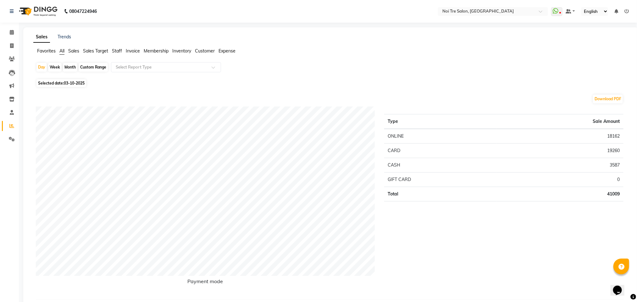
click at [120, 50] on span "Staff" at bounding box center [117, 51] width 10 height 6
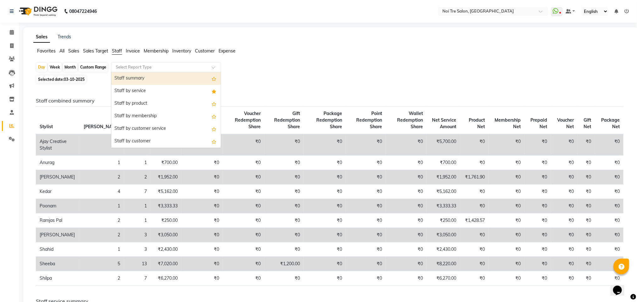
click at [130, 68] on input "text" at bounding box center [159, 67] width 91 height 6
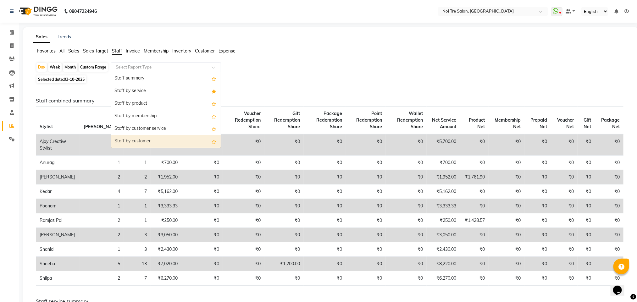
click at [142, 139] on div "Staff by customer" at bounding box center [165, 141] width 109 height 13
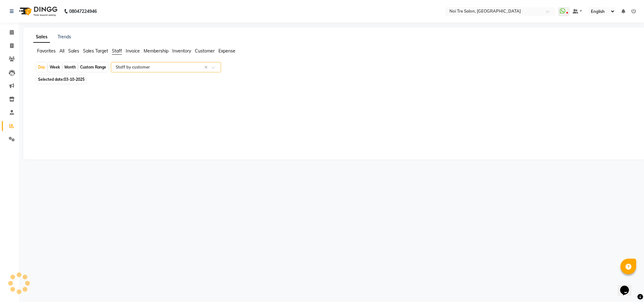
select select "filtered_report"
select select "csv"
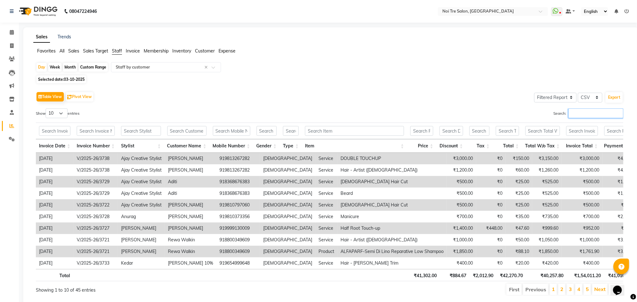
click at [579, 113] on input "Search:" at bounding box center [596, 113] width 55 height 10
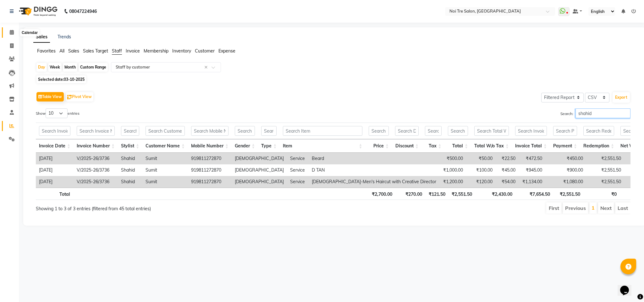
type input "shahid"
click at [10, 32] on icon at bounding box center [12, 32] width 4 height 5
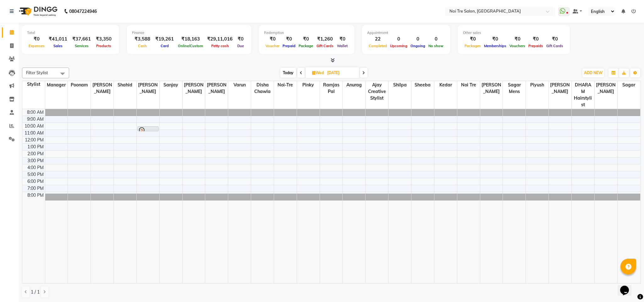
click at [112, 68] on div "Filter Stylist Select All Ajay Creative Stylist Anurag [PERSON_NAME] [PERSON_NA…" at bounding box center [331, 73] width 619 height 11
click at [10, 44] on icon at bounding box center [11, 45] width 3 height 5
select select "service"
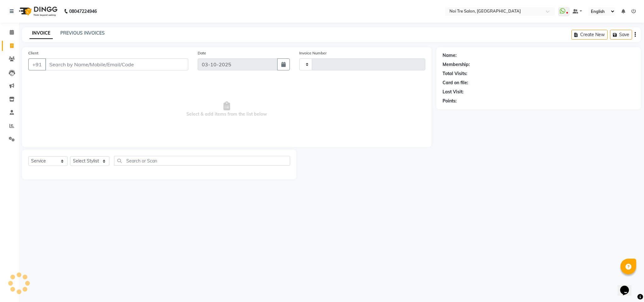
type input "3740"
select select "4307"
click at [76, 64] on input "Client" at bounding box center [116, 64] width 143 height 12
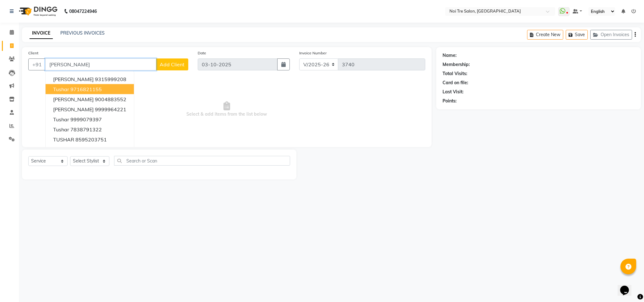
click at [97, 86] on ngb-highlight "9716821155" at bounding box center [85, 89] width 31 height 6
type input "9716821155"
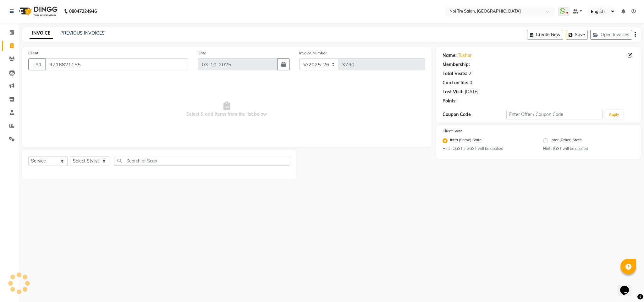
select select "1: Object"
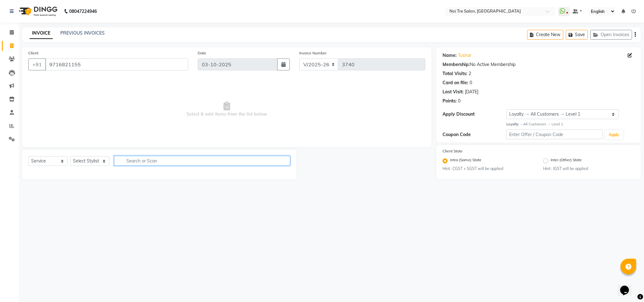
click at [137, 162] on input "text" at bounding box center [202, 161] width 176 height 10
click at [95, 161] on select "Select Stylist Ajay Creative Stylist Anurag [PERSON_NAME] [PERSON_NAME] [PERSON…" at bounding box center [89, 161] width 39 height 10
select select "27177"
click at [70, 157] on select "Select Stylist Ajay Creative Stylist Anurag [PERSON_NAME] [PERSON_NAME] [PERSON…" at bounding box center [89, 161] width 39 height 10
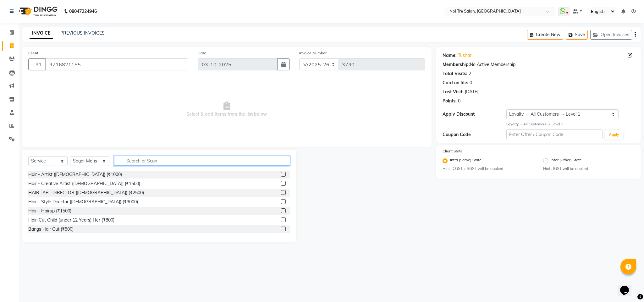
click at [142, 164] on input "text" at bounding box center [202, 161] width 176 height 10
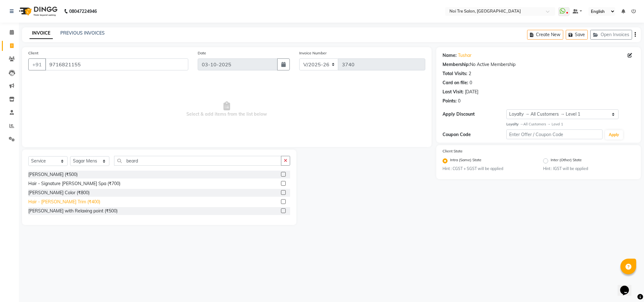
click at [74, 202] on div "Hair - [PERSON_NAME] Trim (₹400)" at bounding box center [64, 202] width 72 height 7
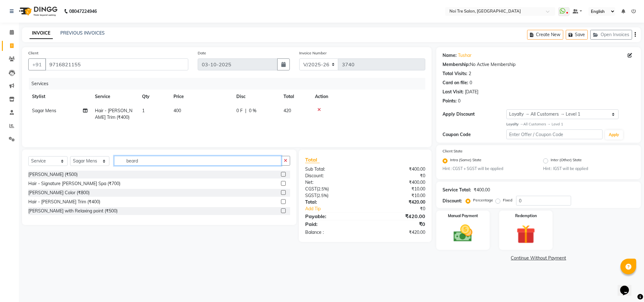
click at [131, 160] on input "beard" at bounding box center [197, 161] width 167 height 10
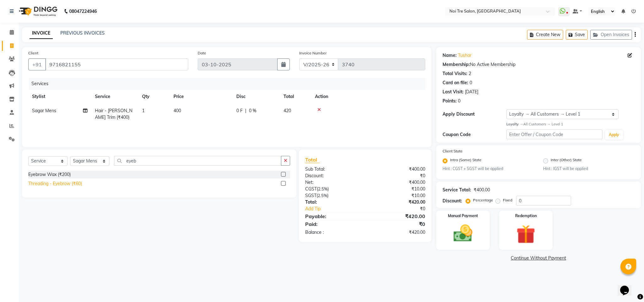
click at [74, 187] on div "Threading - Eyebrow (₹60)" at bounding box center [55, 183] width 54 height 7
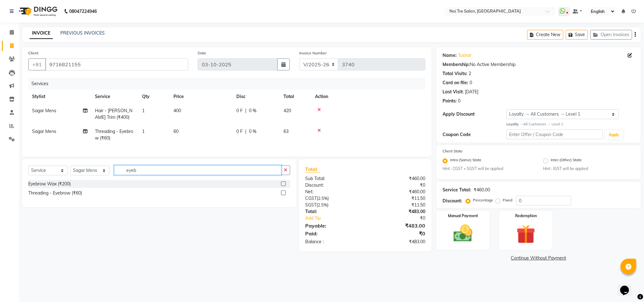
click at [127, 175] on input "eyeb" at bounding box center [197, 170] width 167 height 10
click at [76, 206] on div "Threading - Upperlip (₹60)" at bounding box center [54, 202] width 53 height 7
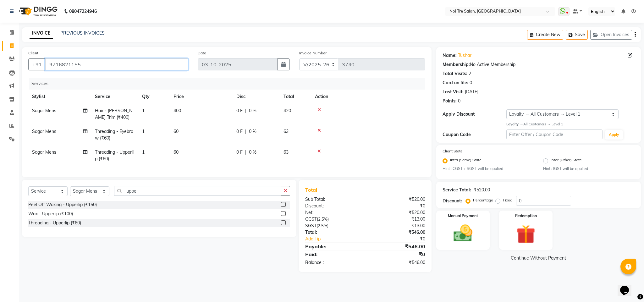
click at [62, 66] on input "9716821155" at bounding box center [116, 64] width 143 height 12
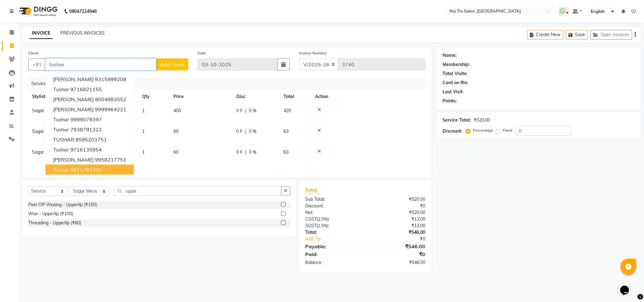
click at [88, 170] on ngb-highlight "9811791301" at bounding box center [85, 170] width 31 height 6
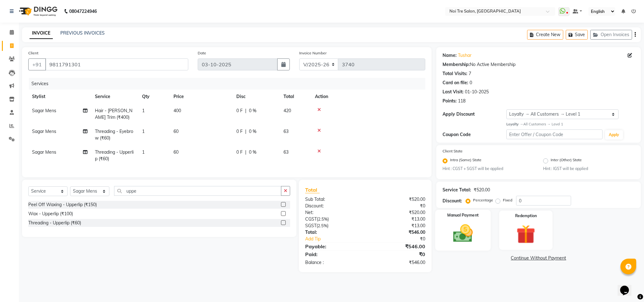
click at [466, 230] on img at bounding box center [463, 233] width 32 height 23
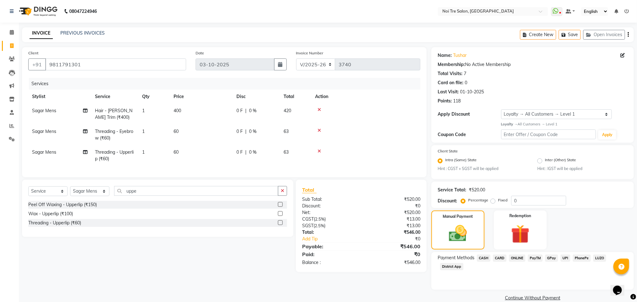
click at [485, 258] on span "CASH" at bounding box center [484, 258] width 14 height 7
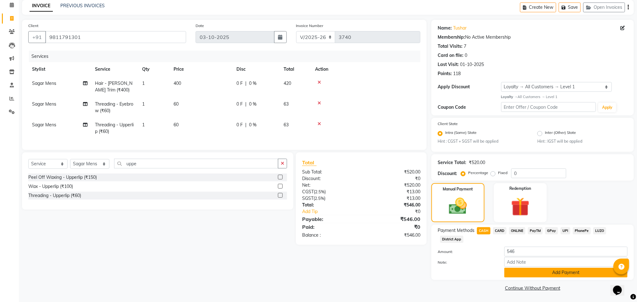
click at [571, 271] on button "Add Payment" at bounding box center [565, 273] width 123 height 10
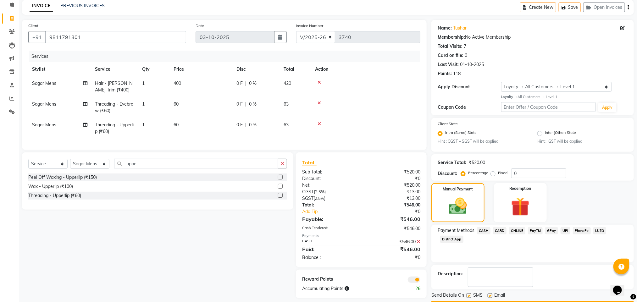
scroll to position [46, 0]
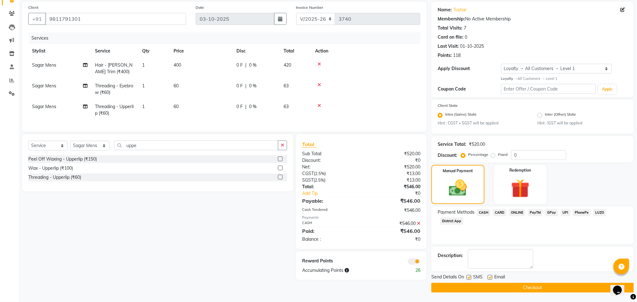
click at [471, 278] on label at bounding box center [469, 277] width 5 height 5
click at [471, 278] on input "checkbox" at bounding box center [469, 278] width 4 height 4
click at [489, 275] on label at bounding box center [490, 277] width 5 height 5
click at [489, 276] on input "checkbox" at bounding box center [490, 278] width 4 height 4
click at [415, 265] on span at bounding box center [414, 261] width 13 height 6
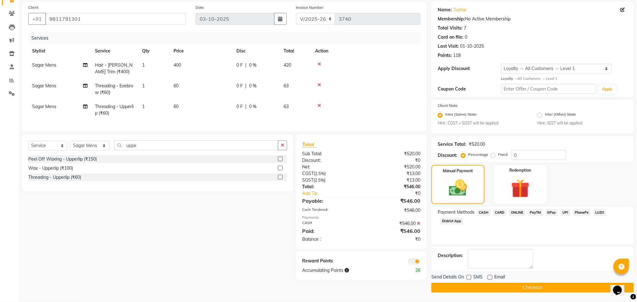
click at [420, 263] on input "checkbox" at bounding box center [420, 263] width 0 height 0
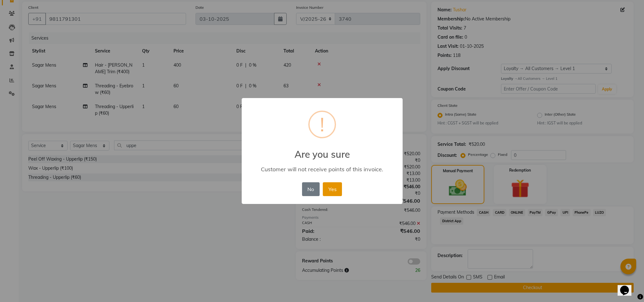
click at [333, 193] on button "Yes" at bounding box center [332, 189] width 19 height 14
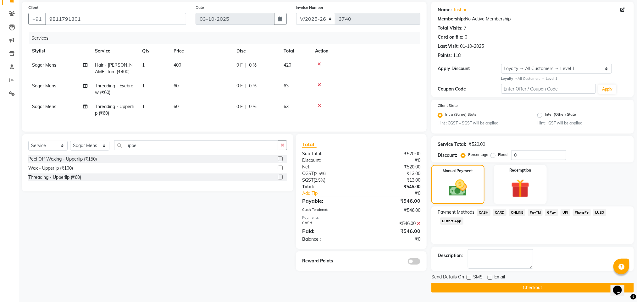
click at [513, 291] on button "Checkout" at bounding box center [532, 288] width 203 height 10
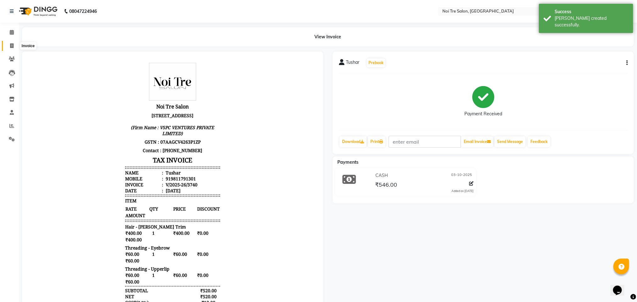
click at [12, 45] on icon at bounding box center [11, 45] width 3 height 5
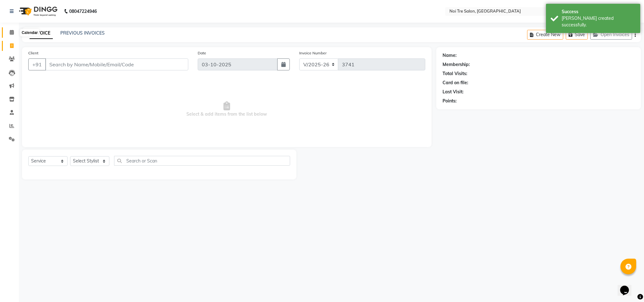
click at [10, 29] on span at bounding box center [11, 32] width 11 height 7
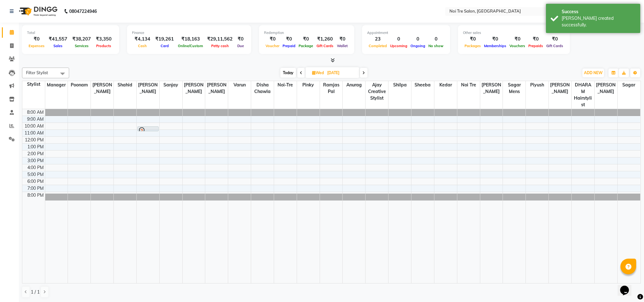
click at [133, 66] on div "Filter Stylist Select All Ajay Creative Stylist Anurag [PERSON_NAME] [PERSON_NA…" at bounding box center [331, 183] width 619 height 236
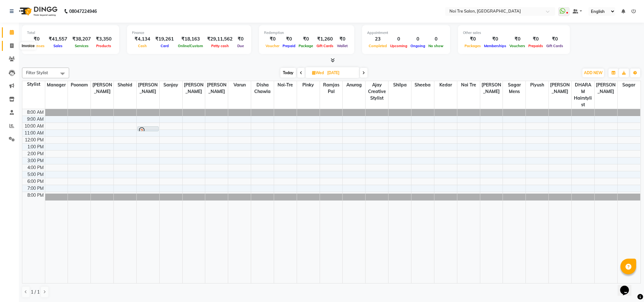
click at [13, 46] on icon at bounding box center [11, 45] width 3 height 5
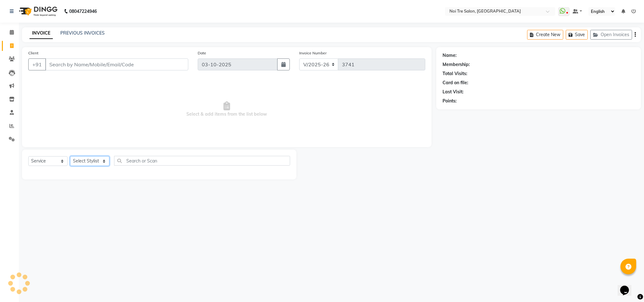
click at [92, 157] on select "Select Stylist Ajay Creative Stylist Anurag [PERSON_NAME] [PERSON_NAME] [PERSON…" at bounding box center [89, 161] width 39 height 10
click at [70, 157] on select "Select Stylist Ajay Creative Stylist Anurag [PERSON_NAME] [PERSON_NAME] [PERSON…" at bounding box center [89, 161] width 39 height 10
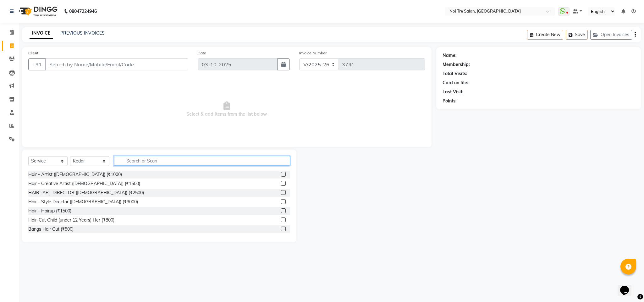
click at [129, 159] on input "text" at bounding box center [202, 161] width 176 height 10
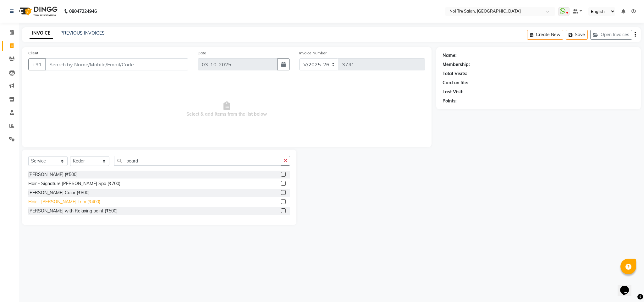
click at [66, 202] on div "Hair - [PERSON_NAME] Trim (₹400)" at bounding box center [64, 202] width 72 height 7
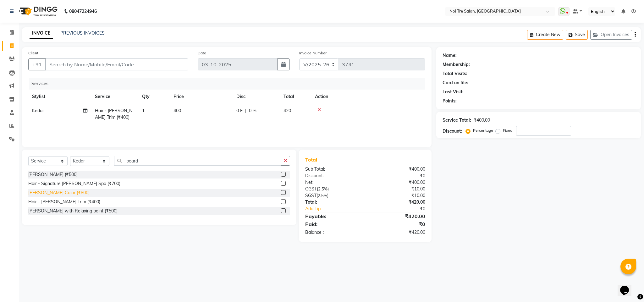
click at [56, 191] on div "[PERSON_NAME] Color (₹800)" at bounding box center [58, 193] width 61 height 7
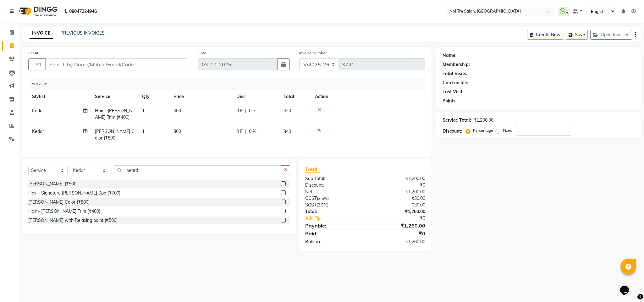
click at [180, 130] on span "800" at bounding box center [178, 132] width 8 height 6
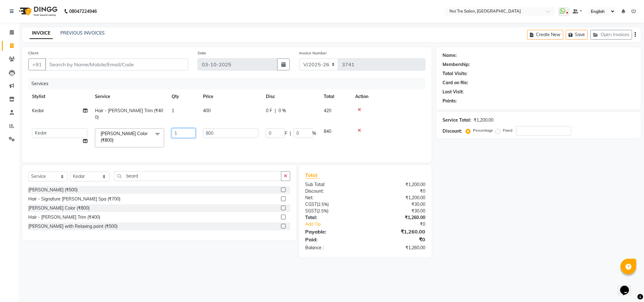
click at [180, 130] on input "1" at bounding box center [184, 133] width 24 height 10
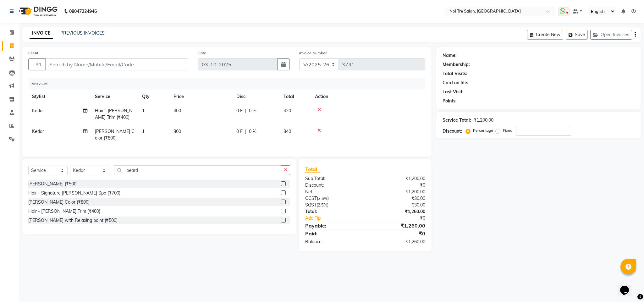
click at [209, 125] on td "800" at bounding box center [201, 135] width 63 height 21
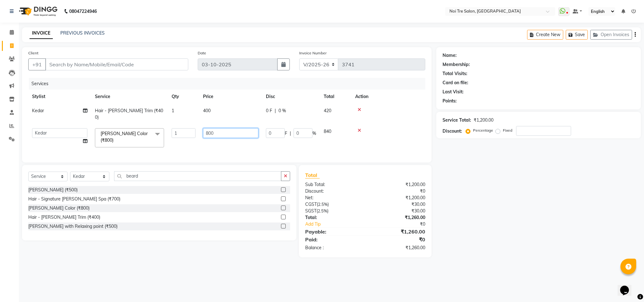
click at [208, 128] on input "800" at bounding box center [230, 133] width 55 height 10
click at [102, 58] on input "Client" at bounding box center [116, 64] width 143 height 12
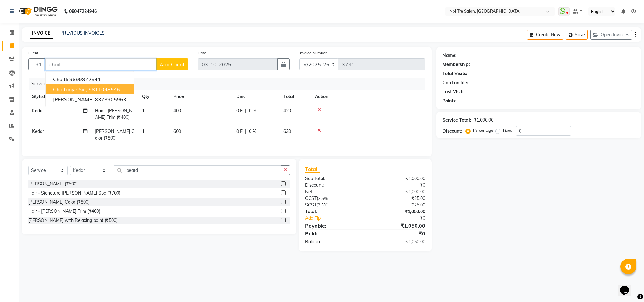
click at [90, 88] on ngb-highlight "9811048546" at bounding box center [104, 89] width 31 height 6
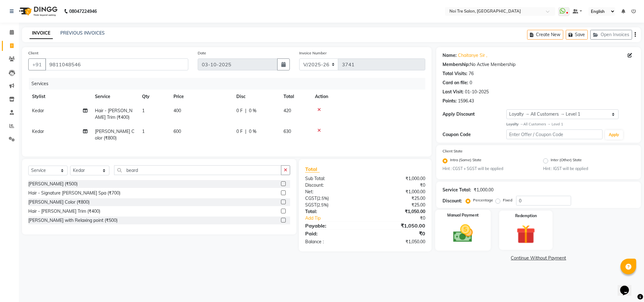
click at [458, 240] on img at bounding box center [463, 233] width 32 height 23
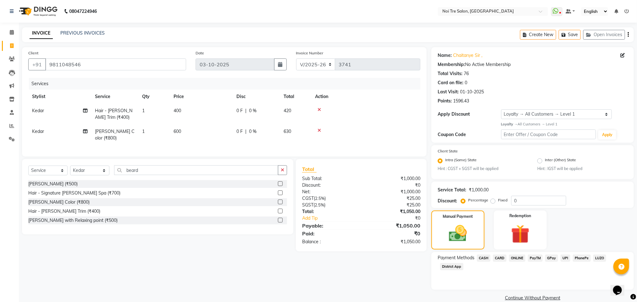
scroll to position [9, 0]
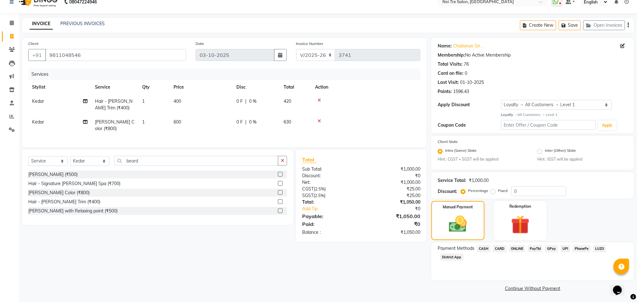
click at [480, 247] on span "CASH" at bounding box center [484, 248] width 14 height 7
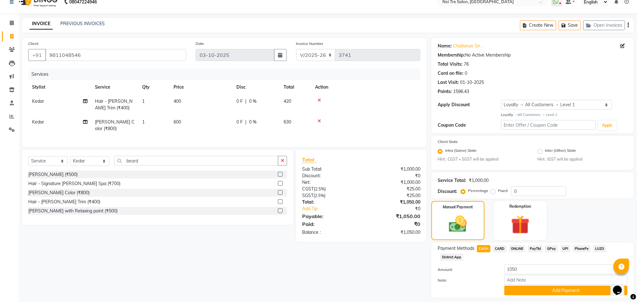
scroll to position [27, 0]
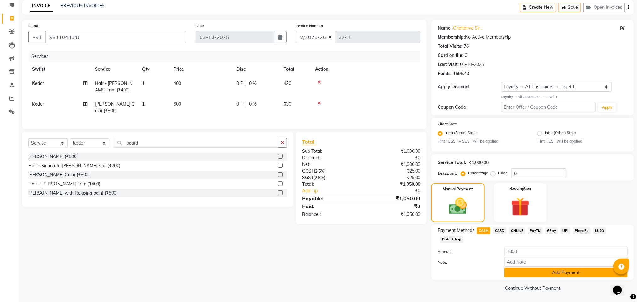
click at [588, 273] on button "Add Payment" at bounding box center [565, 273] width 123 height 10
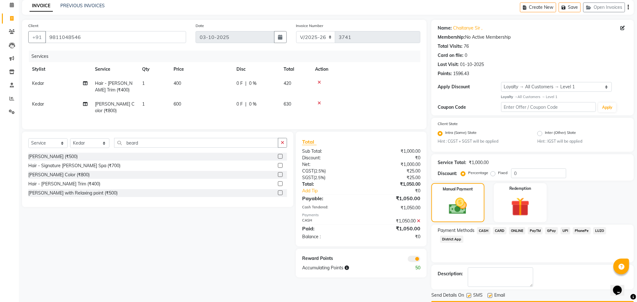
scroll to position [46, 0]
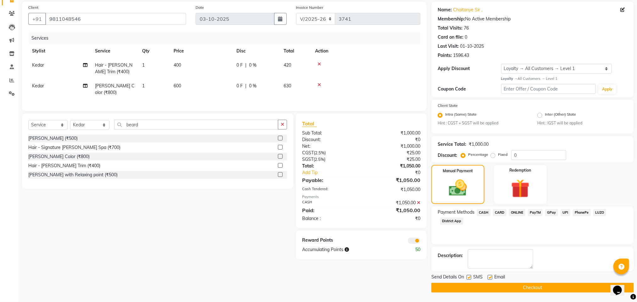
click at [179, 65] on span "400" at bounding box center [178, 65] width 8 height 6
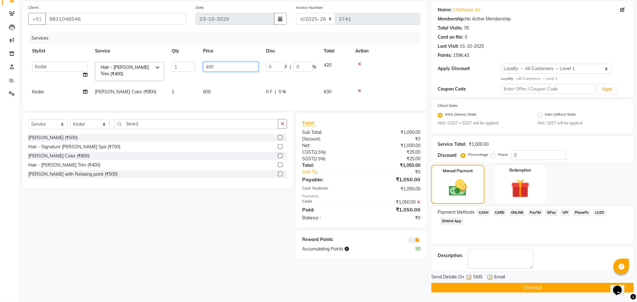
click at [210, 69] on input "400" at bounding box center [230, 67] width 55 height 10
click at [402, 71] on td at bounding box center [386, 71] width 69 height 27
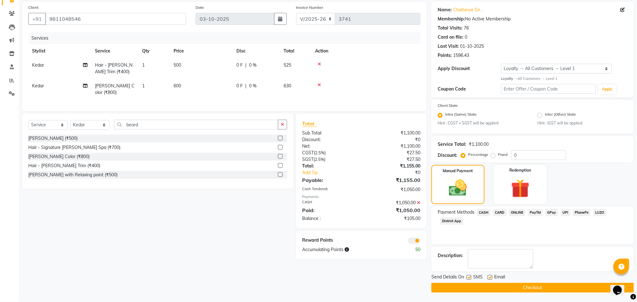
click at [418, 204] on icon at bounding box center [418, 203] width 3 height 4
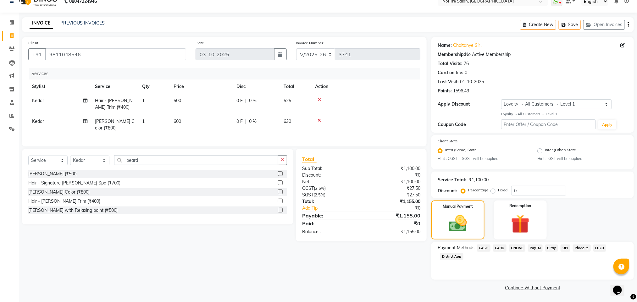
scroll to position [9, 0]
click at [526, 223] on img at bounding box center [520, 225] width 31 height 24
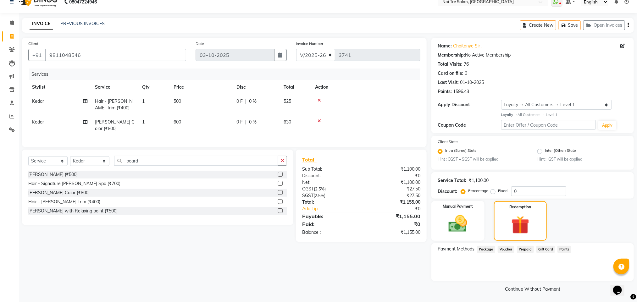
scroll to position [10, 0]
click at [562, 249] on span "Points" at bounding box center [565, 249] width 14 height 7
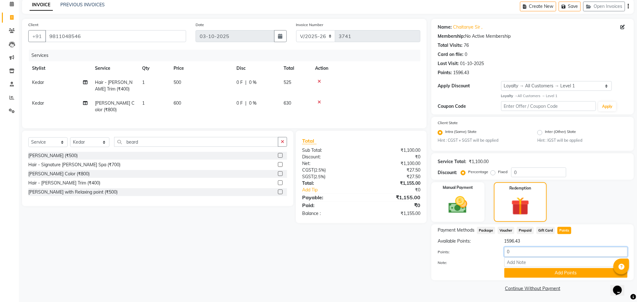
drag, startPoint x: 516, startPoint y: 252, endPoint x: 480, endPoint y: 252, distance: 35.8
click at [480, 252] on div "Points: 0" at bounding box center [532, 252] width 199 height 11
click at [536, 272] on button "Add Points" at bounding box center [565, 273] width 123 height 10
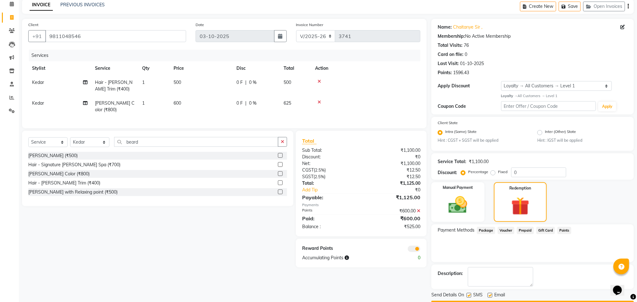
scroll to position [46, 0]
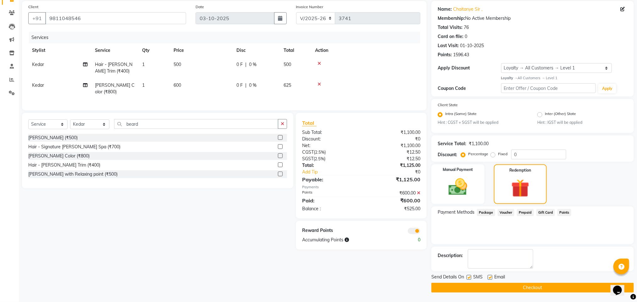
click at [420, 194] on icon at bounding box center [418, 193] width 3 height 4
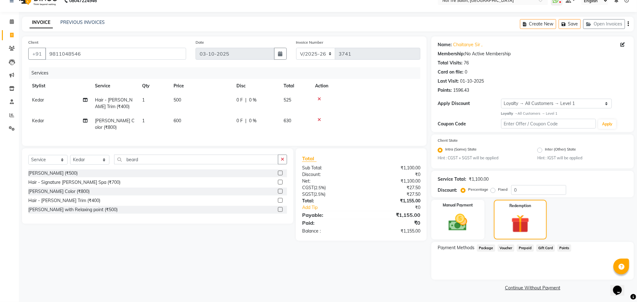
scroll to position [10, 0]
click at [563, 247] on span "Points" at bounding box center [565, 249] width 14 height 7
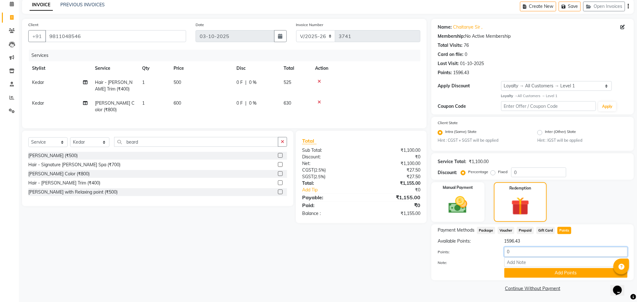
drag, startPoint x: 515, startPoint y: 250, endPoint x: 488, endPoint y: 255, distance: 28.1
click at [488, 255] on div "Points: 0" at bounding box center [532, 252] width 199 height 11
click at [536, 272] on button "Add Points" at bounding box center [565, 273] width 123 height 10
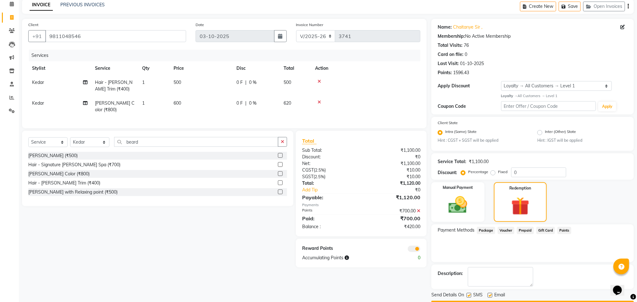
scroll to position [46, 0]
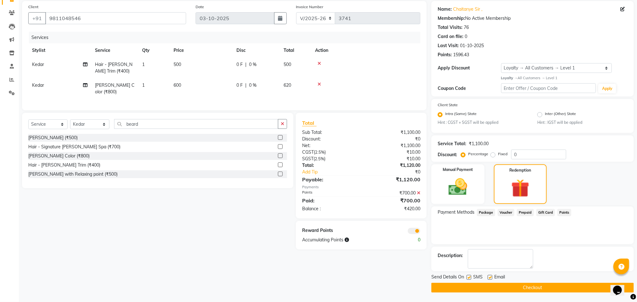
click at [418, 191] on icon at bounding box center [418, 193] width 3 height 4
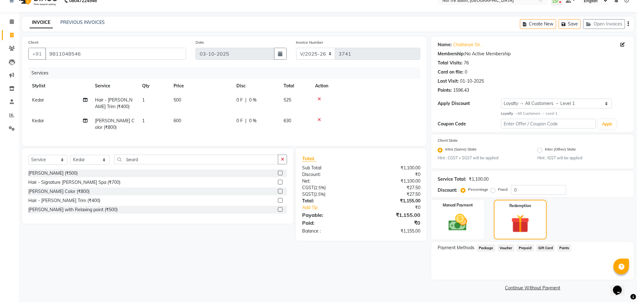
scroll to position [10, 0]
click at [563, 250] on span "Points" at bounding box center [565, 249] width 14 height 7
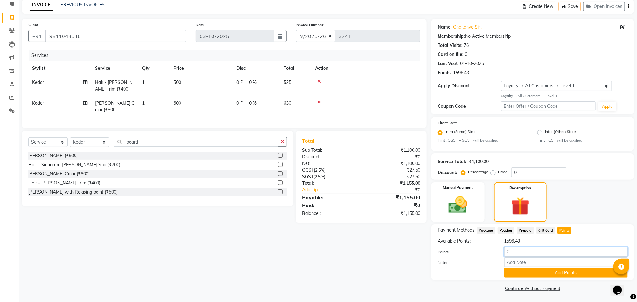
drag, startPoint x: 531, startPoint y: 254, endPoint x: 475, endPoint y: 247, distance: 56.3
click at [475, 247] on div "Points: 0" at bounding box center [532, 252] width 199 height 11
click at [560, 275] on button "Add Points" at bounding box center [565, 273] width 123 height 10
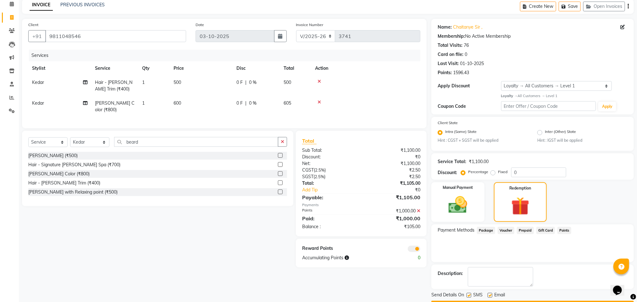
click at [417, 212] on icon at bounding box center [418, 211] width 3 height 4
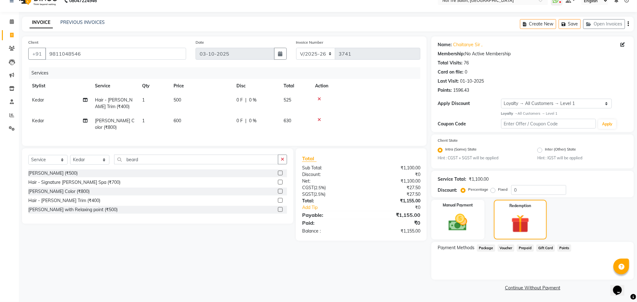
scroll to position [10, 0]
click at [181, 104] on td "500" at bounding box center [201, 104] width 63 height 21
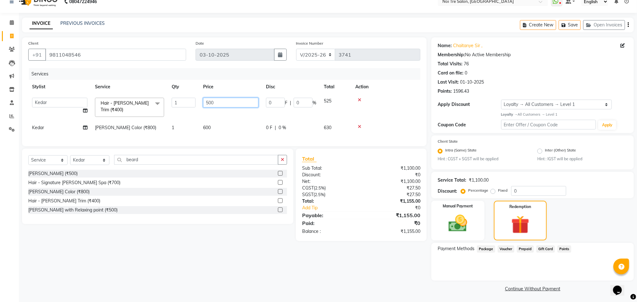
click at [210, 102] on input "500" at bounding box center [230, 103] width 55 height 10
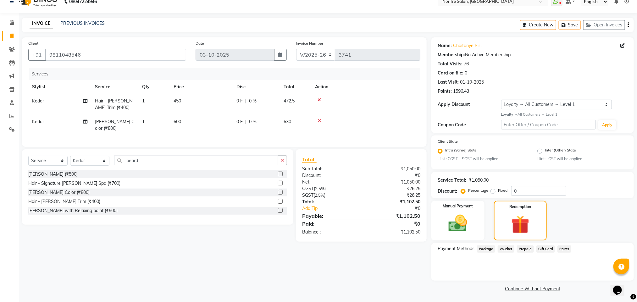
click at [404, 118] on tbody "Kedar Hair - [PERSON_NAME] Trim (₹400) 1 450 0 F | 0 % 472.5 [PERSON_NAME] Colo…" at bounding box center [224, 115] width 392 height 42
click at [562, 247] on span "Points" at bounding box center [565, 249] width 14 height 7
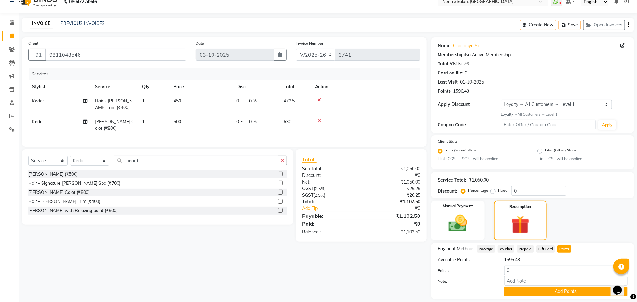
scroll to position [28, 0]
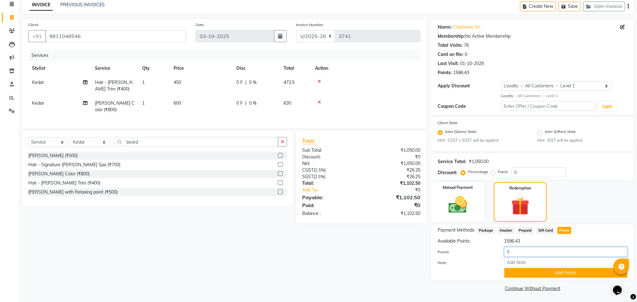
drag, startPoint x: 514, startPoint y: 250, endPoint x: 481, endPoint y: 254, distance: 33.5
click at [481, 254] on div "Points: 0" at bounding box center [532, 252] width 199 height 11
click at [557, 275] on button "Add Points" at bounding box center [565, 273] width 123 height 10
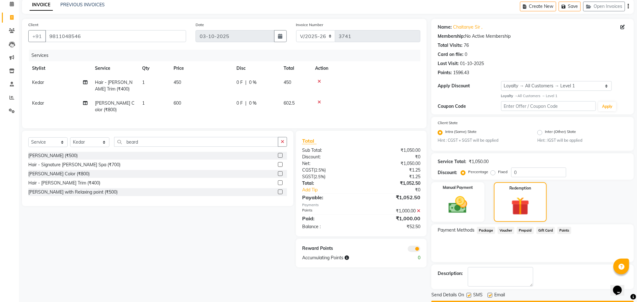
click at [180, 85] on td "450" at bounding box center [201, 85] width 63 height 21
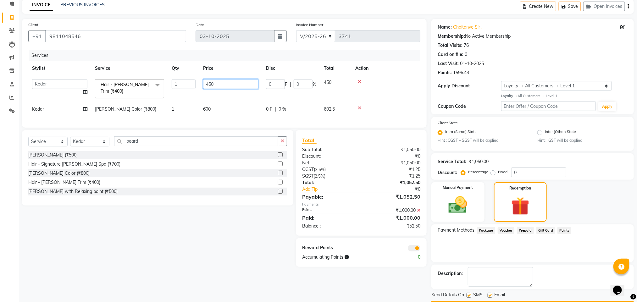
click at [208, 85] on input "450" at bounding box center [230, 84] width 55 height 10
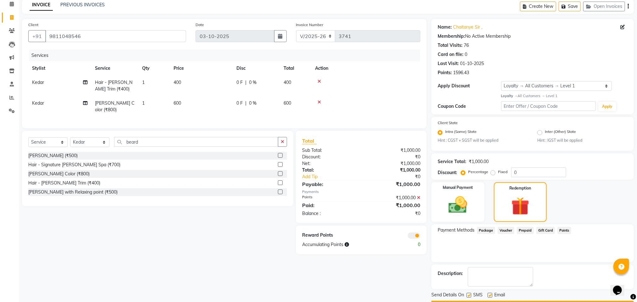
click at [417, 217] on div "Total Sub Total: ₹1,000.00 Discount: ₹0 Net: ₹1,000.00 Total: ₹1,000.00 Add Tip…" at bounding box center [361, 177] width 118 height 80
click at [563, 231] on span "Points" at bounding box center [565, 230] width 14 height 7
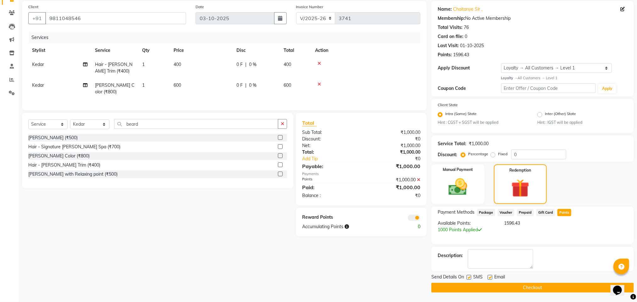
click at [469, 275] on label at bounding box center [469, 277] width 5 height 5
click at [469, 276] on input "checkbox" at bounding box center [469, 278] width 4 height 4
click at [490, 276] on label at bounding box center [490, 277] width 5 height 5
click at [490, 276] on input "checkbox" at bounding box center [490, 278] width 4 height 4
click at [508, 285] on button "Checkout" at bounding box center [532, 288] width 203 height 10
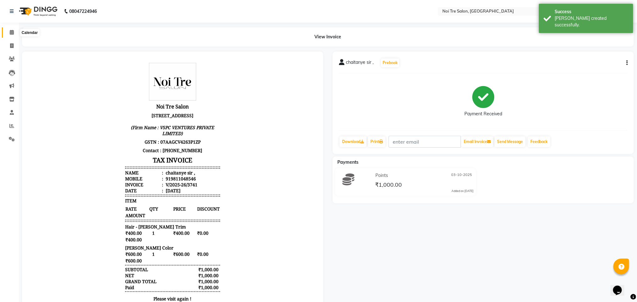
click at [10, 33] on icon at bounding box center [12, 32] width 4 height 5
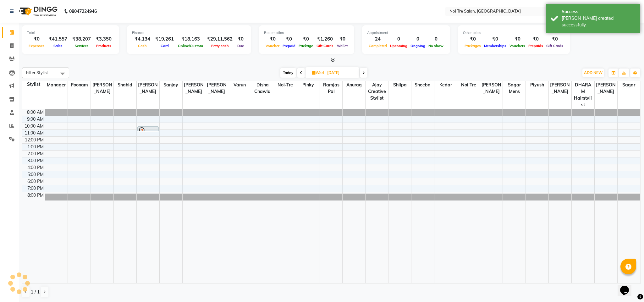
click at [150, 70] on div "[DATE] [DATE]" at bounding box center [323, 72] width 503 height 9
click at [10, 43] on icon at bounding box center [11, 45] width 3 height 5
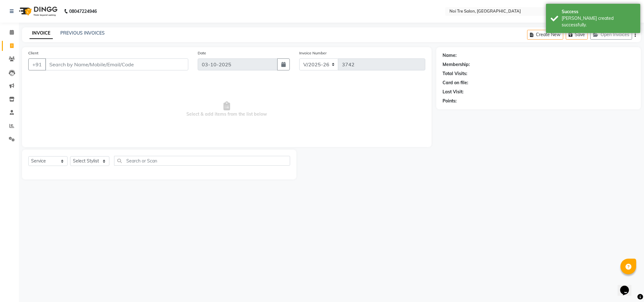
click at [299, 180] on main "INVOICE PREVIOUS INVOICES Create New Save Open Invoices Client +91 Date [DATE] …" at bounding box center [331, 108] width 625 height 162
click at [600, 38] on button "Open Invoices" at bounding box center [612, 35] width 42 height 10
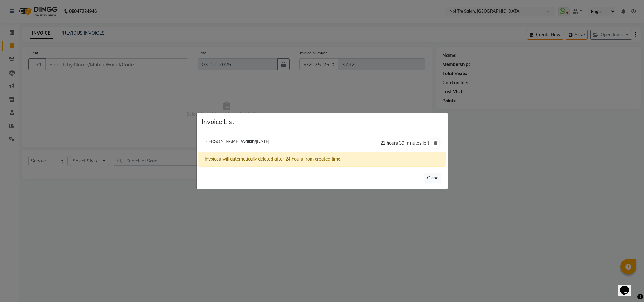
click at [284, 90] on ngb-modal-window "Invoice List [PERSON_NAME] Walkin/[DATE] 21 hours 39 minutes left Invoices will…" at bounding box center [322, 151] width 644 height 302
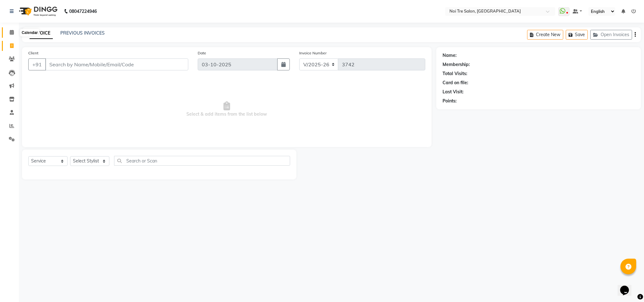
click at [7, 31] on span at bounding box center [11, 32] width 11 height 7
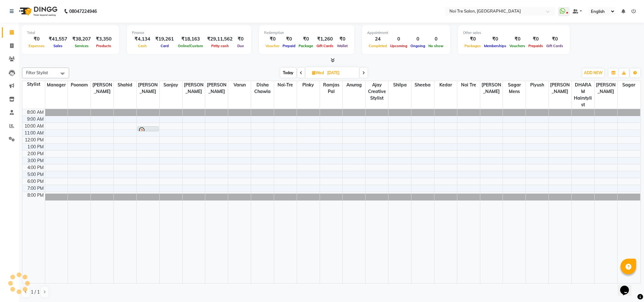
click at [223, 66] on div "Filter Stylist Select All Ajay Creative Stylist Anurag [PERSON_NAME] [PERSON_NA…" at bounding box center [331, 183] width 619 height 236
click at [332, 60] on icon at bounding box center [333, 60] width 4 height 5
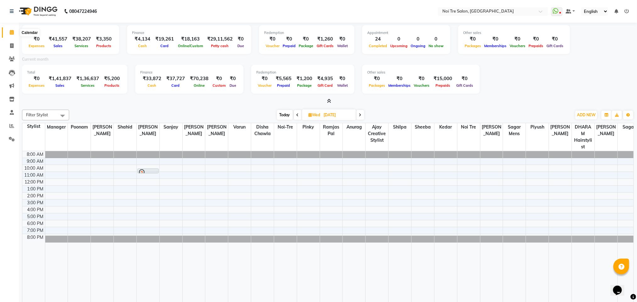
click at [11, 32] on icon at bounding box center [12, 32] width 4 height 5
click at [12, 48] on span at bounding box center [11, 45] width 11 height 7
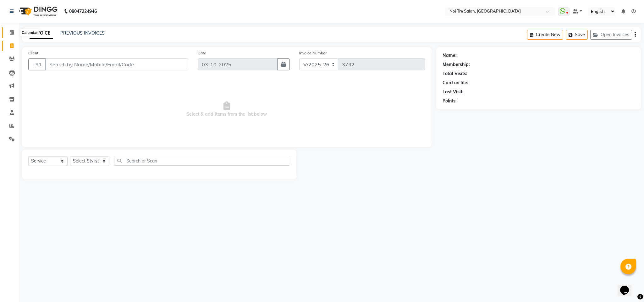
click at [12, 32] on icon at bounding box center [12, 32] width 4 height 5
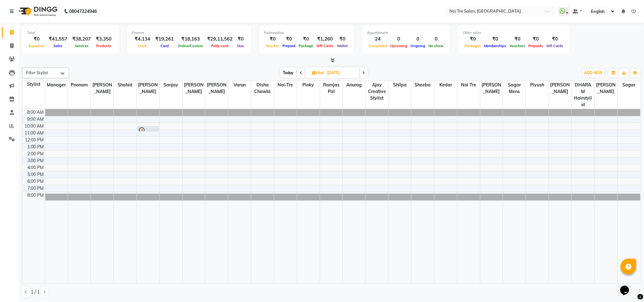
click at [195, 63] on div at bounding box center [331, 60] width 619 height 7
click at [122, 81] on span "Shahid" at bounding box center [125, 85] width 23 height 8
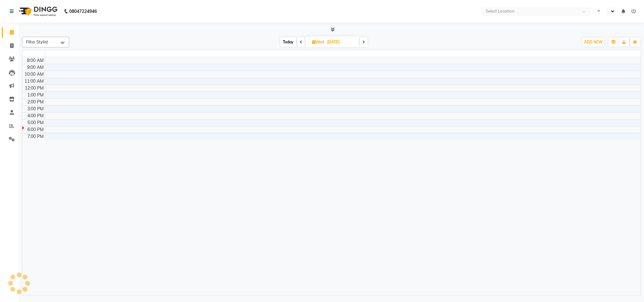
select select "en"
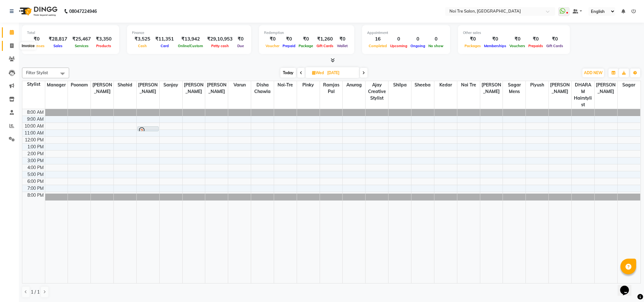
click at [13, 45] on icon at bounding box center [11, 45] width 3 height 5
select select "service"
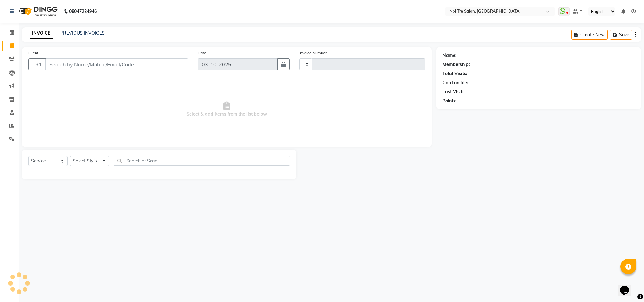
type input "3734"
select select "4307"
click at [101, 163] on select "Select Stylist Ajay Creative Stylist Anurag [PERSON_NAME] [PERSON_NAME] [PERSON…" at bounding box center [89, 161] width 39 height 10
click at [70, 157] on select "Select Stylist Ajay Creative Stylist Anurag [PERSON_NAME] [PERSON_NAME] [PERSON…" at bounding box center [89, 161] width 39 height 10
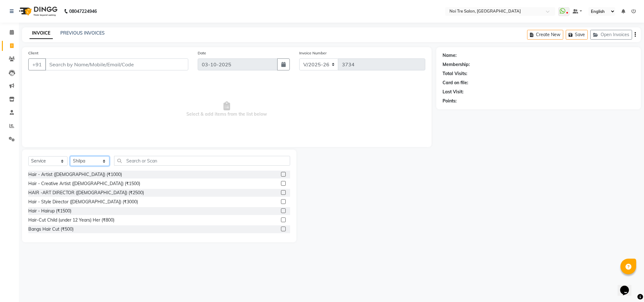
click at [95, 159] on select "Select Stylist Ajay Creative Stylist Anurag [PERSON_NAME] [PERSON_NAME] [PERSON…" at bounding box center [89, 161] width 39 height 10
select select "24672"
click at [70, 157] on select "Select Stylist Ajay Creative Stylist Anurag [PERSON_NAME] [PERSON_NAME] [PERSON…" at bounding box center [89, 161] width 39 height 10
click at [134, 160] on input "text" at bounding box center [202, 161] width 176 height 10
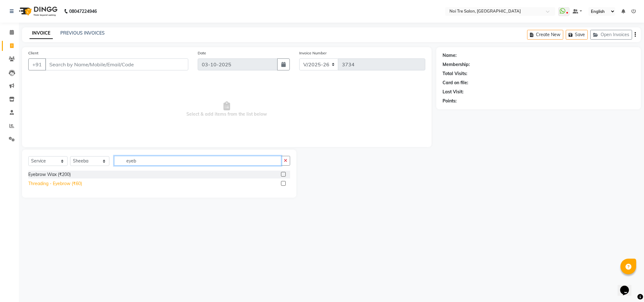
type input "eyeb"
click at [78, 180] on div "Threading - Eyebrow (₹60)" at bounding box center [55, 183] width 54 height 7
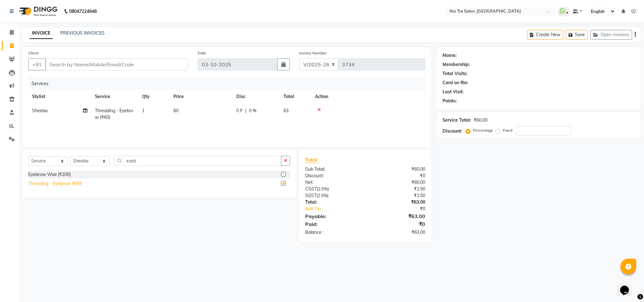
checkbox input "false"
click at [130, 164] on input "eyeb" at bounding box center [197, 161] width 167 height 10
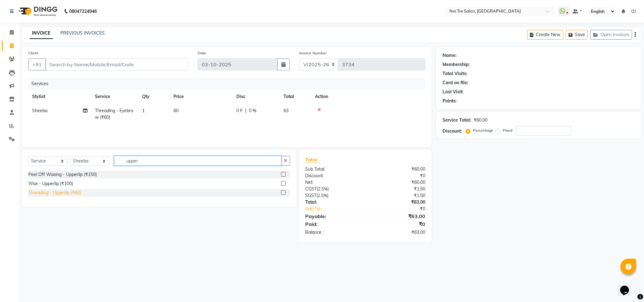
type input "upper"
click at [75, 192] on div "Threading - Upperlip (₹60)" at bounding box center [54, 193] width 53 height 7
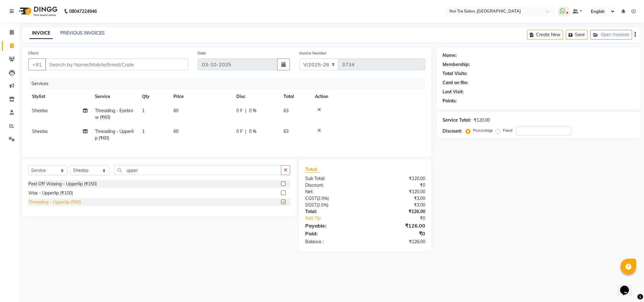
checkbox input "false"
click at [252, 84] on div "Services" at bounding box center [229, 84] width 401 height 12
click at [333, 76] on div "Client +91 Date 03-10-2025 Invoice Number V/2025 V/2025-26 3734 Services Stylis…" at bounding box center [227, 101] width 410 height 109
click at [206, 83] on div "Services" at bounding box center [229, 84] width 401 height 12
click at [268, 85] on div "Services" at bounding box center [229, 84] width 401 height 12
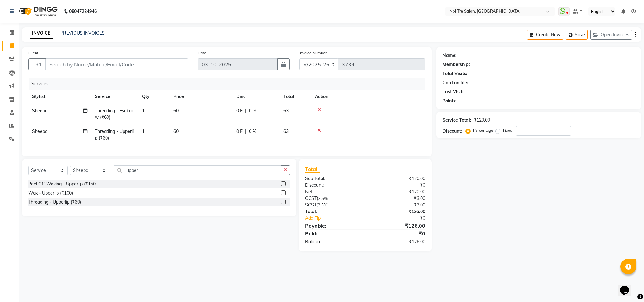
click at [259, 83] on div "Services" at bounding box center [229, 84] width 401 height 12
click at [384, 25] on div "08047224946 Select Location × Noi Tre Salon, Dwarka WhatsApp Status ✕ Status: D…" at bounding box center [322, 151] width 644 height 302
click at [118, 61] on input "Client" at bounding box center [116, 64] width 143 height 12
click at [318, 131] on icon at bounding box center [319, 130] width 3 height 4
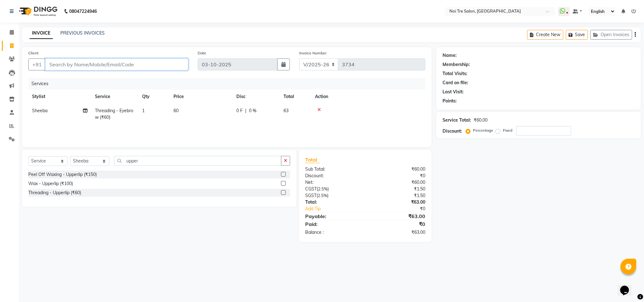
click at [77, 64] on input "Client" at bounding box center [116, 64] width 143 height 12
type input "9"
type input "0"
type input "9910092314"
click at [172, 65] on span "Add Client" at bounding box center [172, 64] width 25 height 6
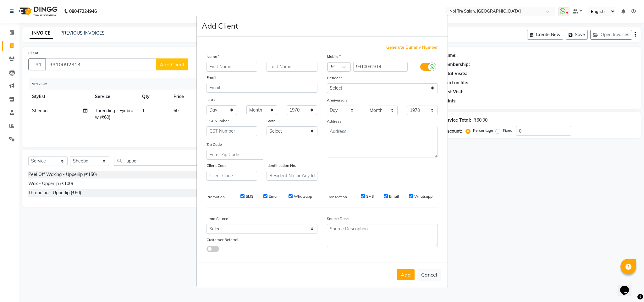
click at [234, 66] on input "text" at bounding box center [232, 67] width 51 height 10
type input "kunan"
click at [405, 89] on select "Select [DEMOGRAPHIC_DATA] [DEMOGRAPHIC_DATA] Other Prefer Not To Say" at bounding box center [382, 88] width 111 height 10
select select "[DEMOGRAPHIC_DATA]"
click at [327, 84] on select "Select [DEMOGRAPHIC_DATA] [DEMOGRAPHIC_DATA] Other Prefer Not To Say" at bounding box center [382, 88] width 111 height 10
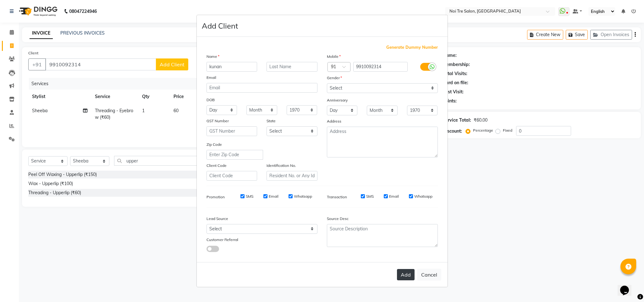
click at [409, 274] on button "Add" at bounding box center [406, 274] width 18 height 11
select select
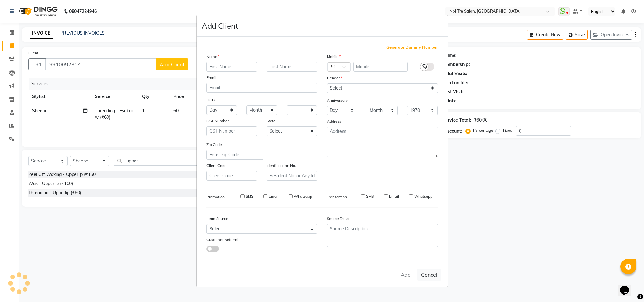
select select
checkbox input "false"
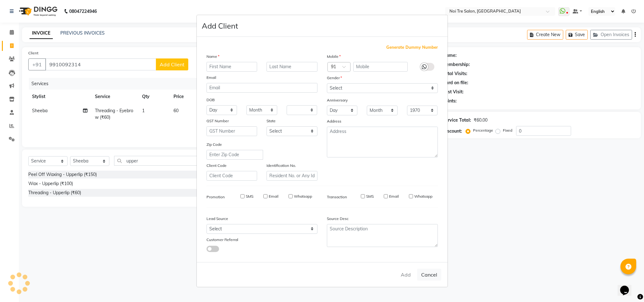
checkbox input "false"
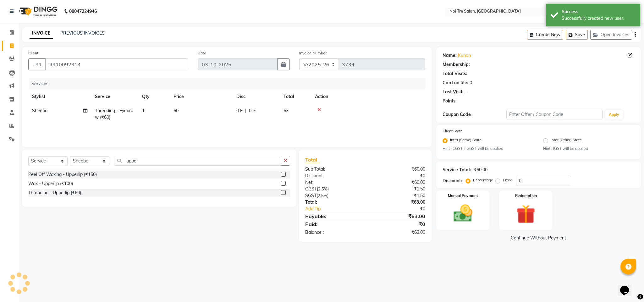
select select "1: Object"
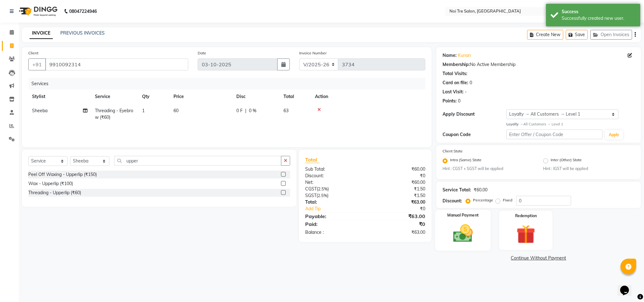
click at [458, 231] on img at bounding box center [463, 233] width 32 height 23
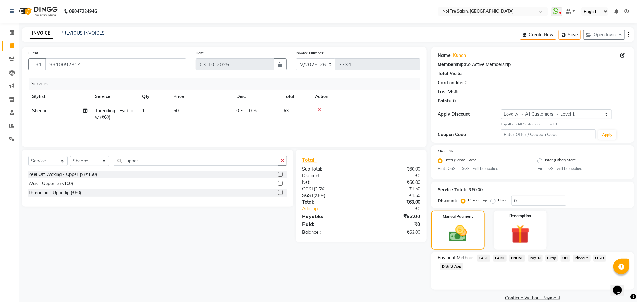
click at [481, 257] on span "CASH" at bounding box center [484, 258] width 14 height 7
click at [564, 299] on button "Add Payment" at bounding box center [565, 300] width 123 height 10
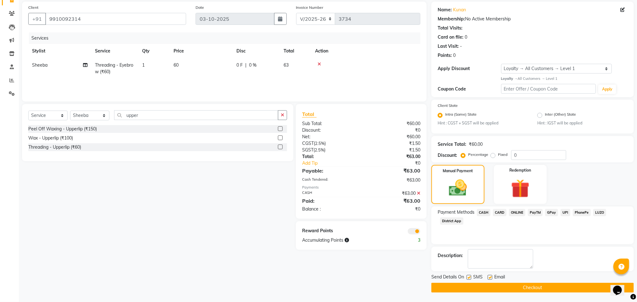
click at [523, 288] on button "Checkout" at bounding box center [532, 288] width 203 height 10
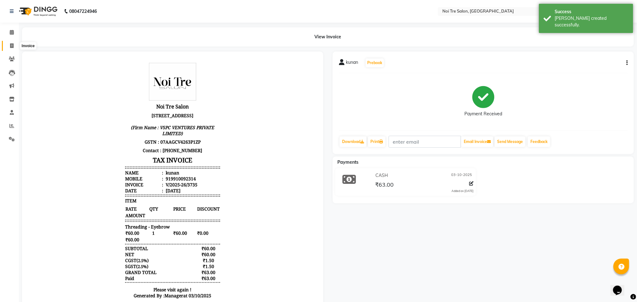
click at [10, 45] on icon at bounding box center [11, 45] width 3 height 5
select select "service"
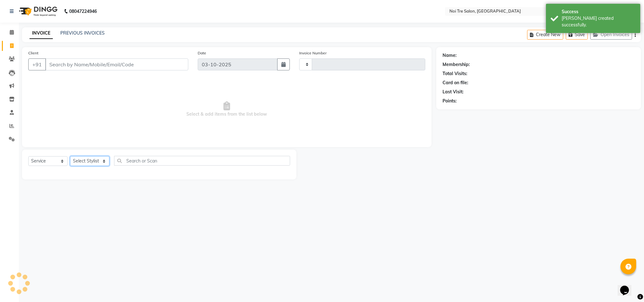
type input "3736"
select select "4307"
click at [85, 159] on select "Select Stylist" at bounding box center [89, 161] width 39 height 10
select select "23276"
click at [70, 157] on select "Select Stylist Ajay Creative Stylist Anurag [PERSON_NAME] [PERSON_NAME] [PERSON…" at bounding box center [89, 161] width 39 height 10
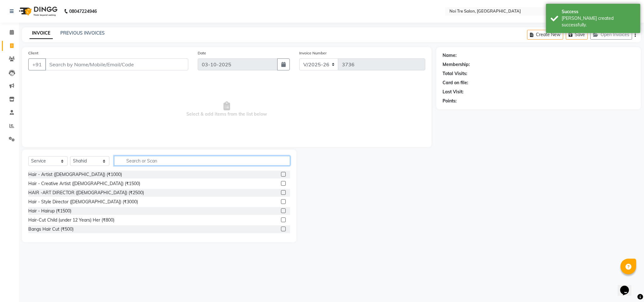
click at [142, 162] on input "text" at bounding box center [202, 161] width 176 height 10
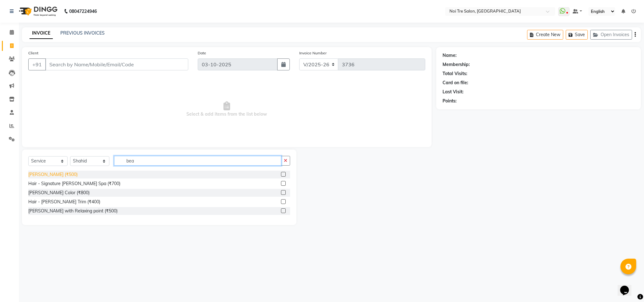
type input "bea"
click at [47, 177] on div "[PERSON_NAME] (₹500)" at bounding box center [52, 174] width 49 height 7
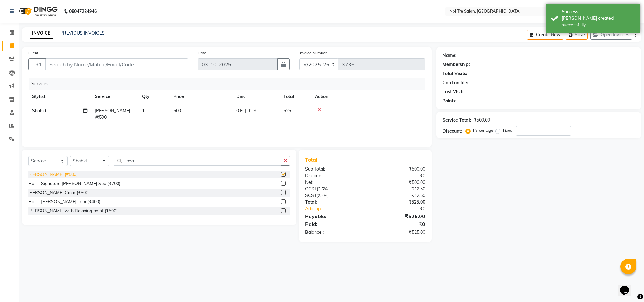
checkbox input "false"
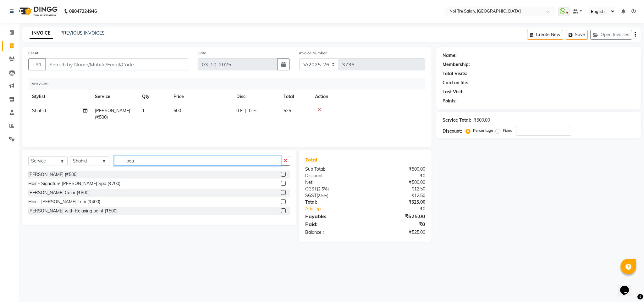
click at [129, 163] on input "bea" at bounding box center [197, 161] width 167 height 10
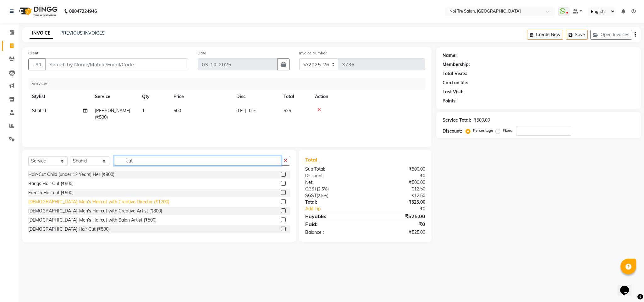
type input "cut"
click at [123, 200] on div "[DEMOGRAPHIC_DATA]-Men's Haircut with Creative Director (₹1200)" at bounding box center [98, 202] width 141 height 7
checkbox input "false"
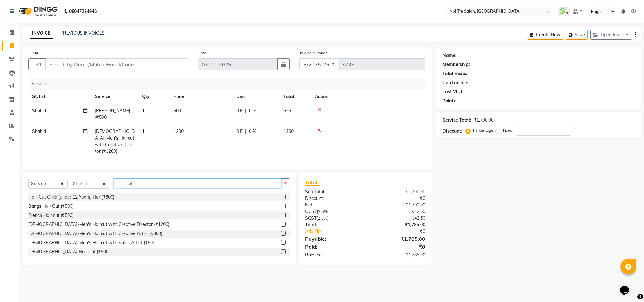
click at [129, 179] on input "cut" at bounding box center [197, 184] width 167 height 10
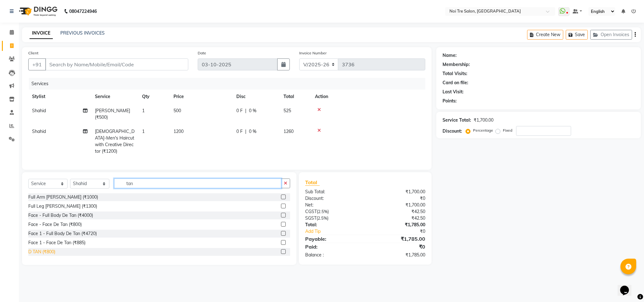
type input "tan"
click at [51, 249] on div "D TAN (₹800)" at bounding box center [41, 252] width 27 height 7
checkbox input "false"
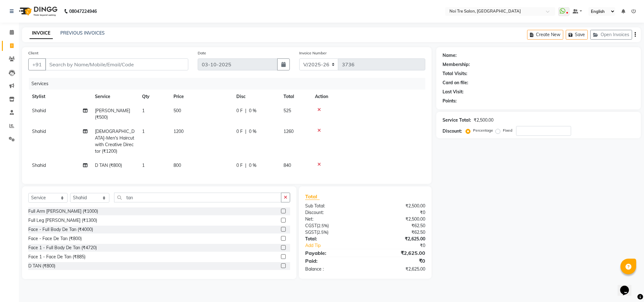
click at [180, 158] on td "800" at bounding box center [201, 165] width 63 height 14
select select "23276"
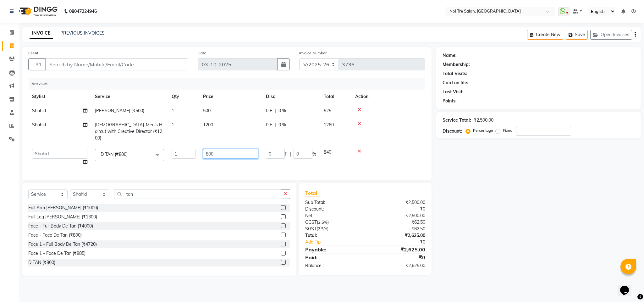
click at [211, 149] on input "800" at bounding box center [230, 154] width 55 height 10
type input "1000"
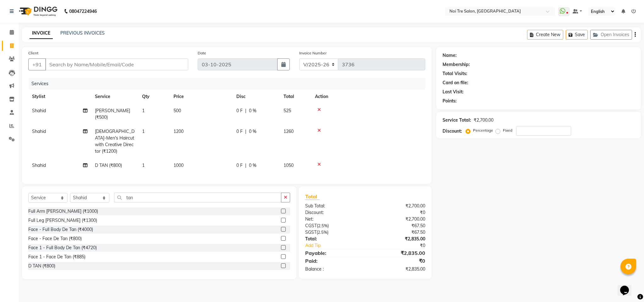
click at [378, 158] on td at bounding box center [368, 165] width 114 height 14
click at [93, 64] on input "Client" at bounding box center [116, 64] width 143 height 12
type input "9"
type input "0"
click at [96, 80] on ngb-highlight "9811272 870" at bounding box center [84, 79] width 33 height 6
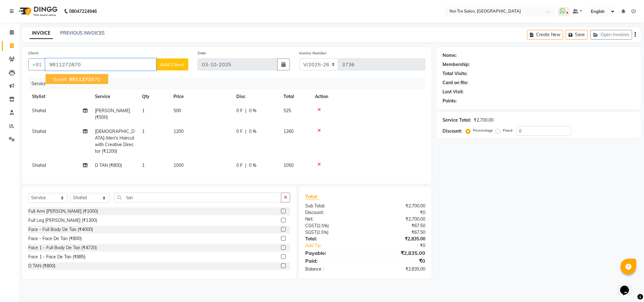
type input "9811272870"
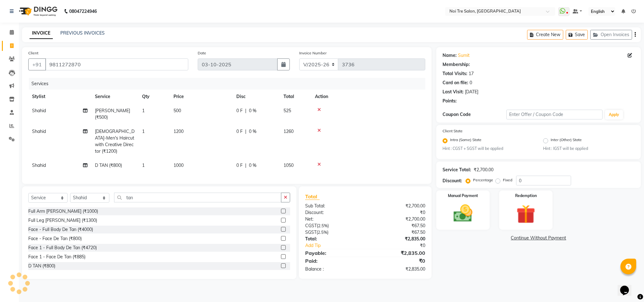
select select "1: Object"
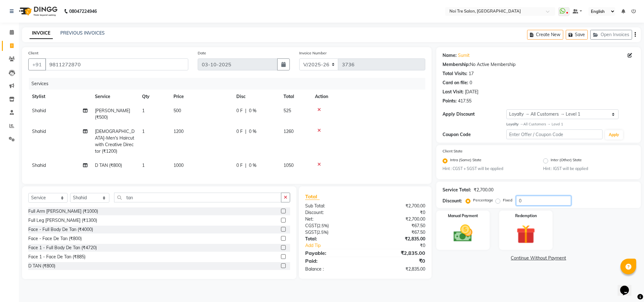
drag, startPoint x: 528, startPoint y: 200, endPoint x: 472, endPoint y: 205, distance: 56.5
click at [472, 205] on div "Percentage Fixed 0" at bounding box center [519, 201] width 104 height 10
type input "10"
click at [458, 244] on img at bounding box center [463, 233] width 32 height 23
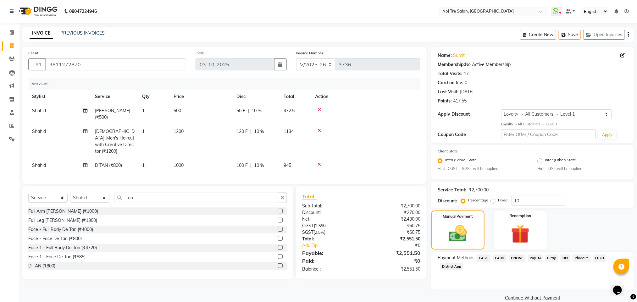
click at [497, 256] on span "CARD" at bounding box center [500, 258] width 14 height 7
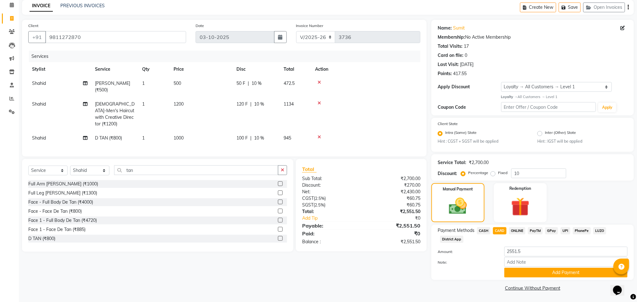
click at [517, 232] on span "ONLINE" at bounding box center [517, 230] width 16 height 7
click at [544, 272] on button "Add Payment" at bounding box center [565, 273] width 123 height 10
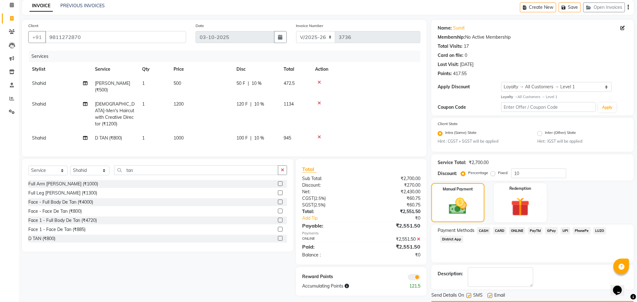
scroll to position [46, 0]
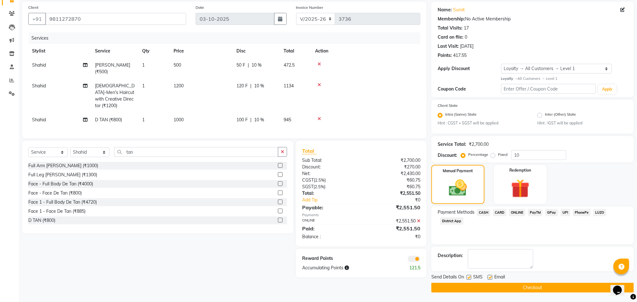
click at [413, 256] on span at bounding box center [414, 259] width 13 height 6
click at [420, 260] on input "checkbox" at bounding box center [420, 260] width 0 height 0
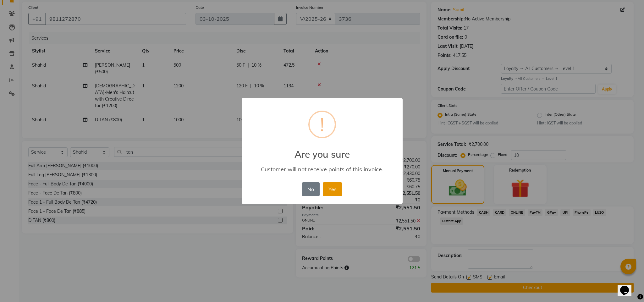
click at [330, 186] on button "Yes" at bounding box center [332, 189] width 19 height 14
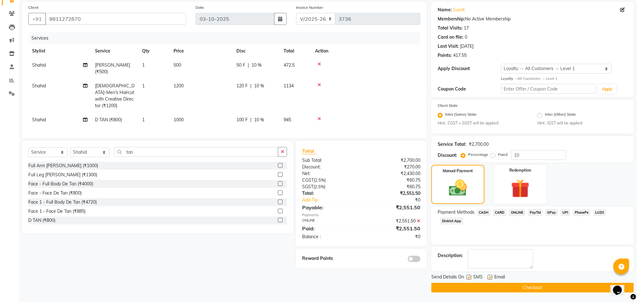
scroll to position [0, 0]
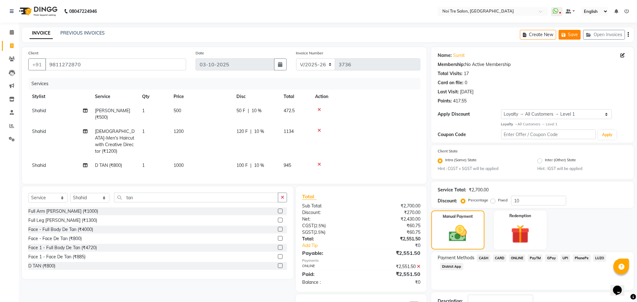
click at [570, 37] on button "Save" at bounding box center [570, 35] width 22 height 10
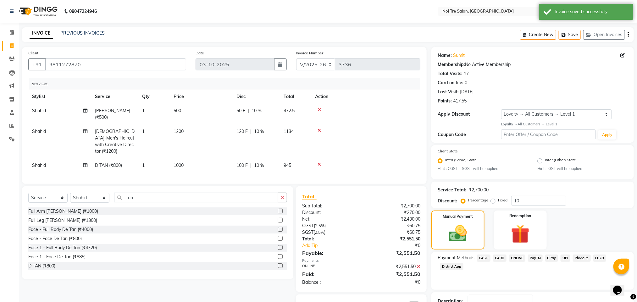
scroll to position [46, 0]
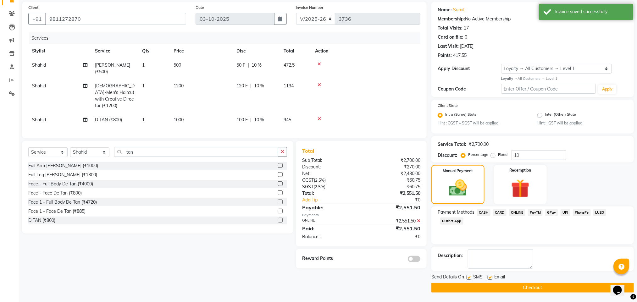
click at [509, 286] on button "Checkout" at bounding box center [532, 288] width 203 height 10
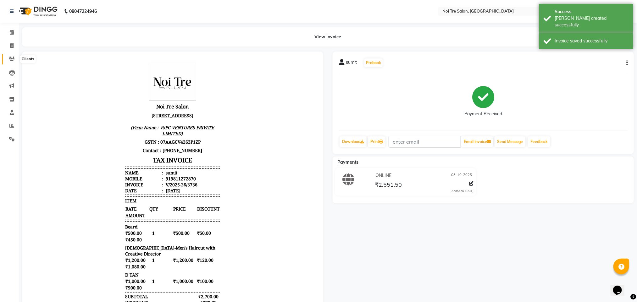
click at [10, 58] on icon at bounding box center [12, 59] width 6 height 5
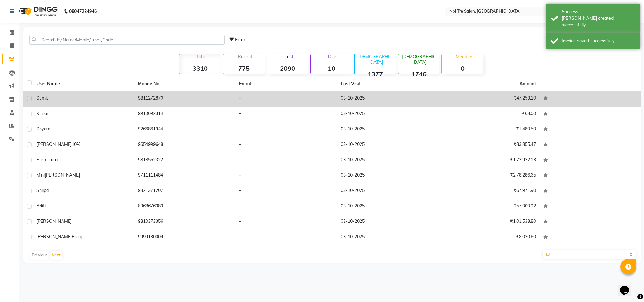
click at [130, 95] on td "sumit" at bounding box center [84, 98] width 102 height 15
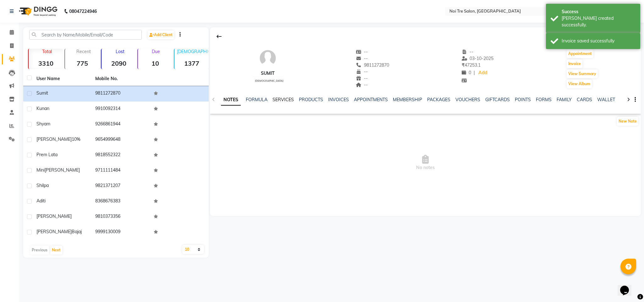
click at [280, 100] on link "SERVICES" at bounding box center [283, 100] width 21 height 6
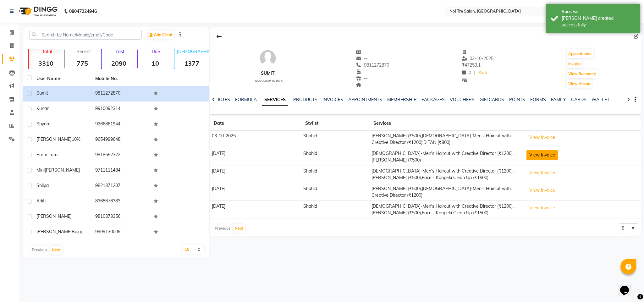
click at [546, 155] on button "View Invoice" at bounding box center [542, 155] width 31 height 10
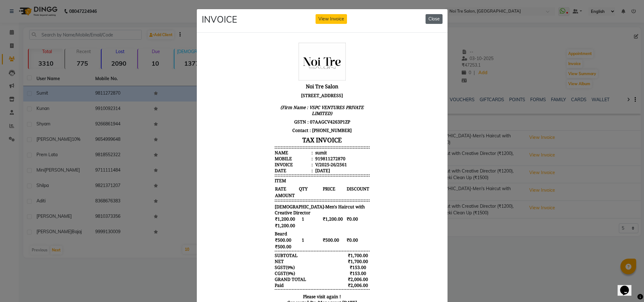
click at [431, 19] on button "Close" at bounding box center [434, 19] width 17 height 10
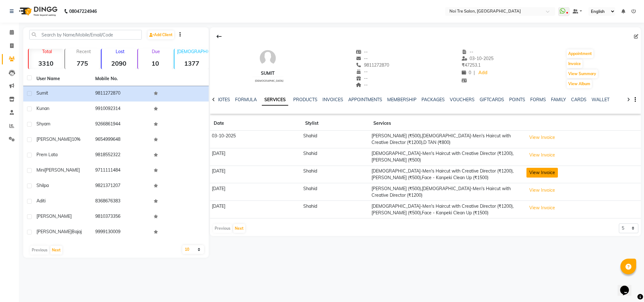
click at [541, 169] on button "View Invoice" at bounding box center [542, 173] width 31 height 10
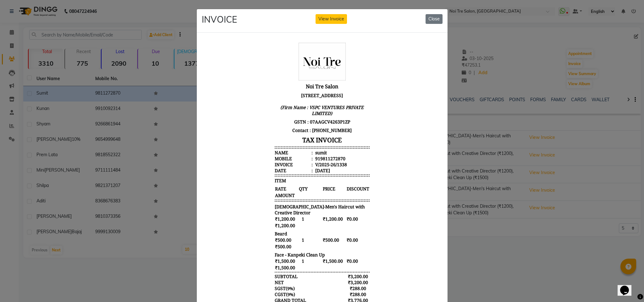
scroll to position [59, 0]
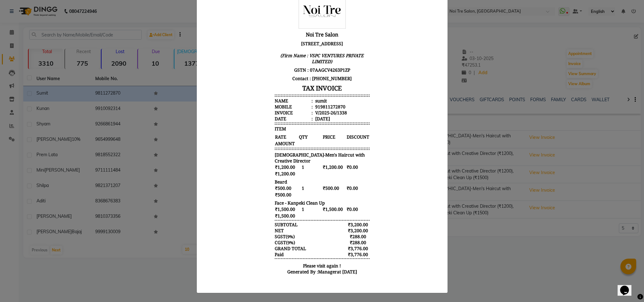
click at [525, 189] on ngb-modal-window "INVOICE View Invoice Close" at bounding box center [322, 151] width 644 height 302
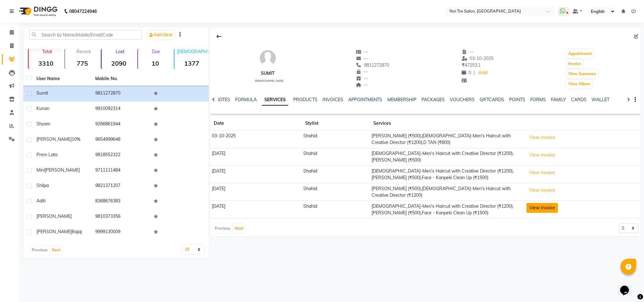
click at [541, 204] on button "View Invoice" at bounding box center [542, 208] width 31 height 10
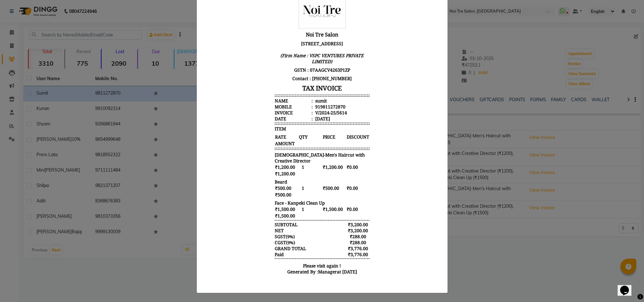
click at [502, 152] on ngb-modal-window "INVOICE View Invoice Close" at bounding box center [322, 151] width 644 height 302
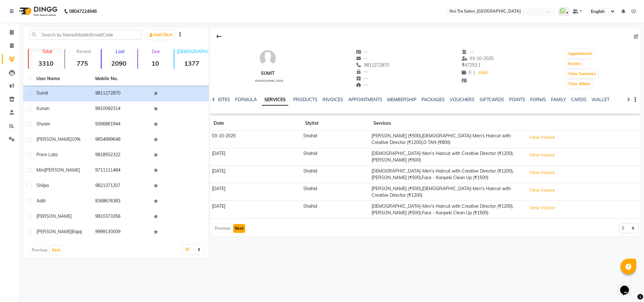
click at [235, 224] on button "Next" at bounding box center [239, 228] width 12 height 9
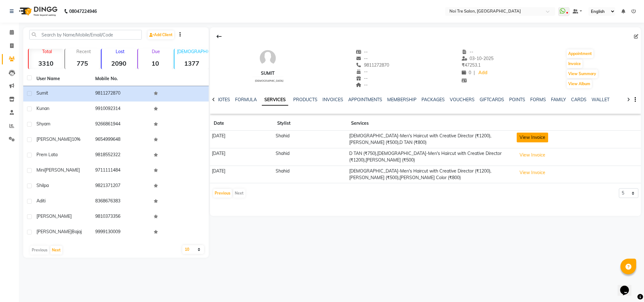
click at [538, 137] on button "View Invoice" at bounding box center [532, 138] width 31 height 10
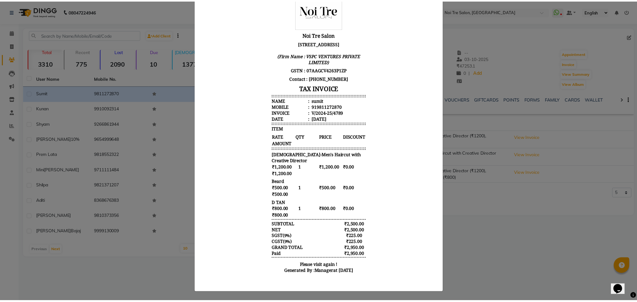
scroll to position [0, 0]
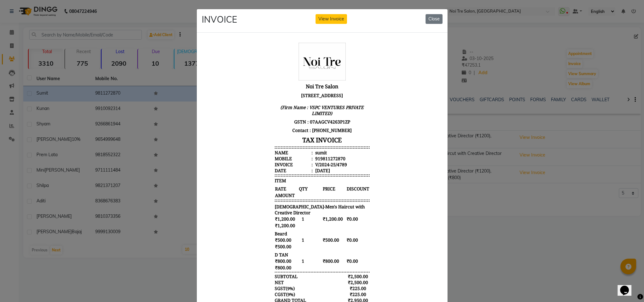
click at [531, 146] on ngb-modal-window "INVOICE View Invoice Close" at bounding box center [322, 151] width 644 height 302
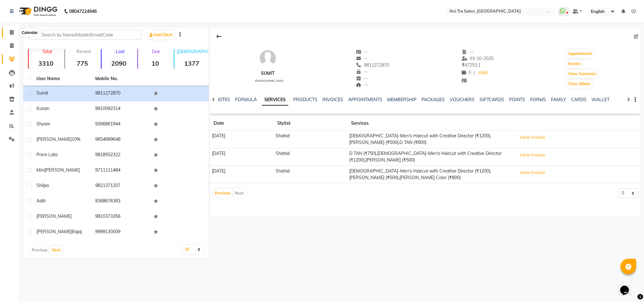
click at [8, 31] on span at bounding box center [11, 32] width 11 height 7
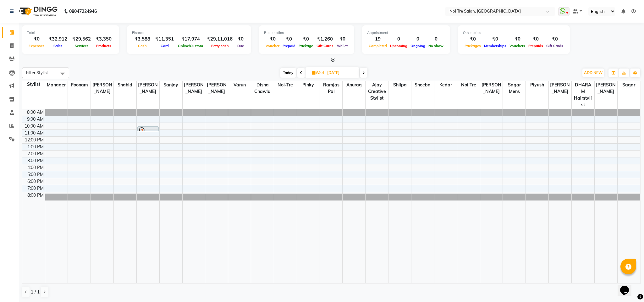
click at [113, 61] on div at bounding box center [331, 60] width 619 height 7
click at [11, 41] on link "Invoice" at bounding box center [9, 46] width 15 height 10
select select "4307"
select select "service"
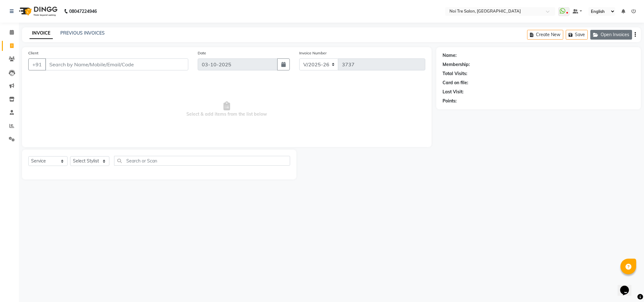
click at [604, 37] on button "Open Invoices" at bounding box center [612, 35] width 42 height 10
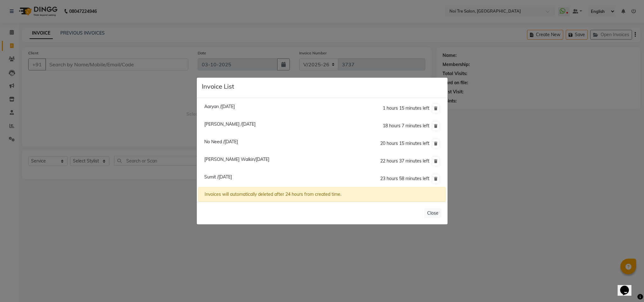
click at [364, 66] on ngb-modal-window "Invoice List Aaryan /02 October 2025 1 hours 15 minutes left Nidhi /03 October …" at bounding box center [322, 151] width 644 height 302
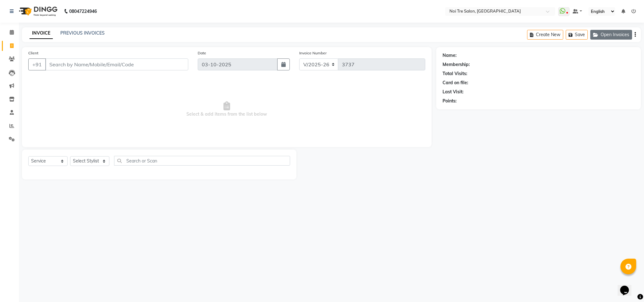
click at [607, 37] on button "Open Invoices" at bounding box center [612, 35] width 42 height 10
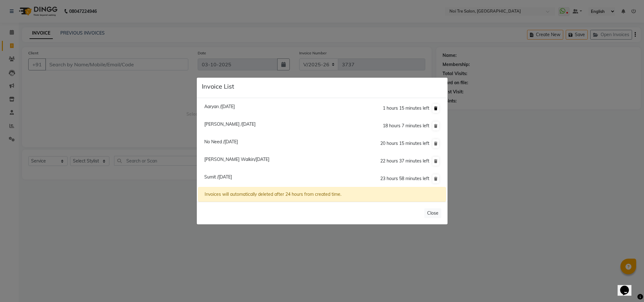
click at [434, 109] on icon at bounding box center [435, 109] width 3 height 4
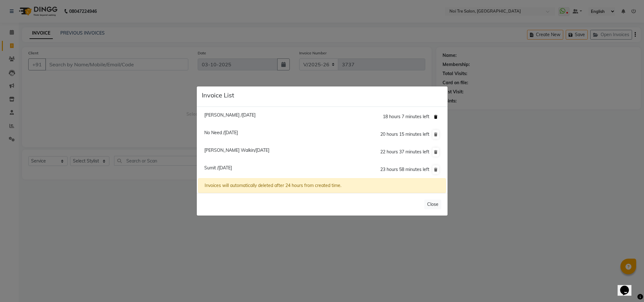
click at [434, 114] on button at bounding box center [436, 117] width 7 height 9
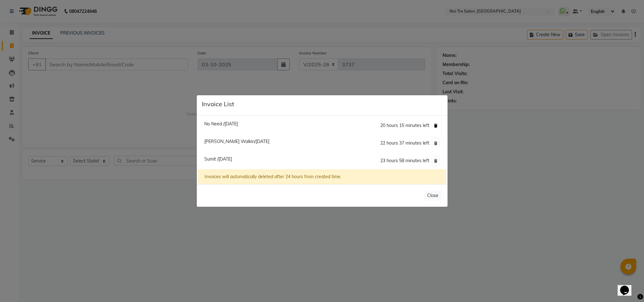
click at [436, 124] on icon at bounding box center [435, 126] width 3 height 4
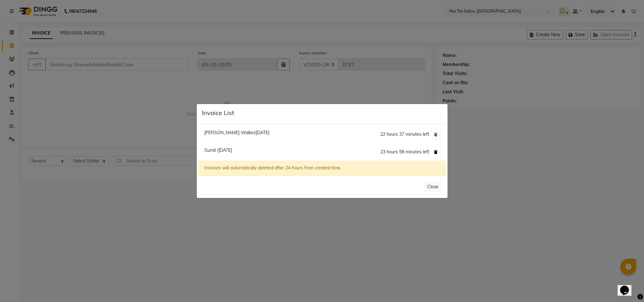
click at [436, 154] on icon at bounding box center [435, 152] width 3 height 4
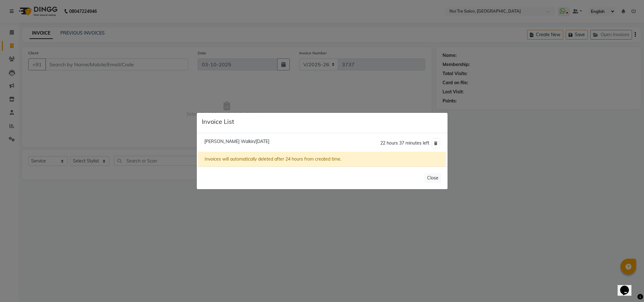
click at [267, 70] on ngb-modal-window "Invoice List Shalini Walkin/03 October 2025 22 hours 37 minutes left Invoices w…" at bounding box center [322, 151] width 644 height 302
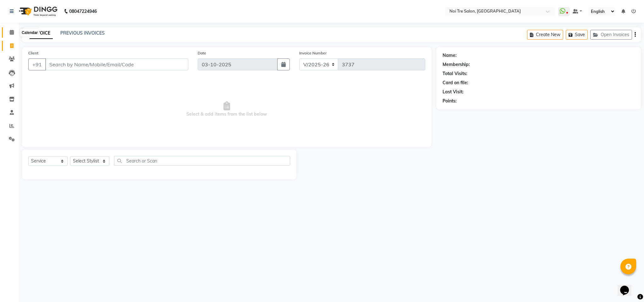
click at [8, 33] on span at bounding box center [11, 32] width 11 height 7
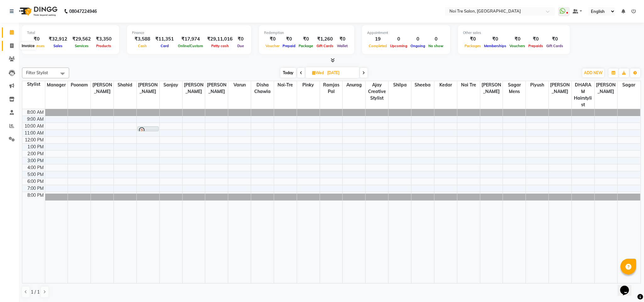
click at [12, 43] on icon at bounding box center [11, 45] width 3 height 5
select select "4307"
select select "service"
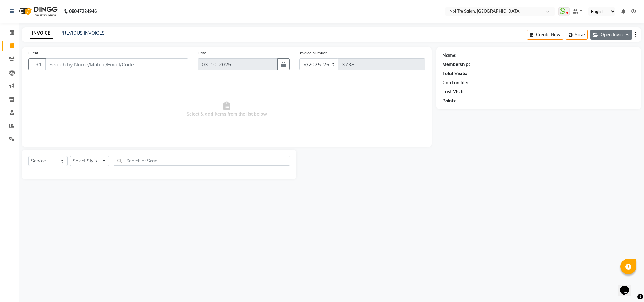
click at [615, 34] on button "Open Invoices" at bounding box center [612, 35] width 42 height 10
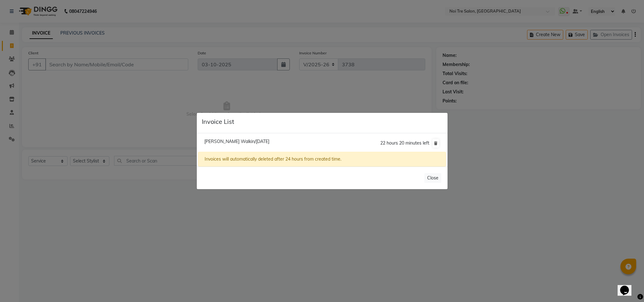
click at [235, 143] on span "[PERSON_NAME] Walkin/[DATE]" at bounding box center [236, 142] width 65 height 6
type input "8920405674"
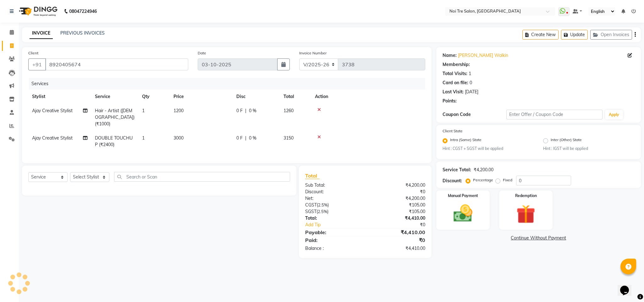
select select "1: Object"
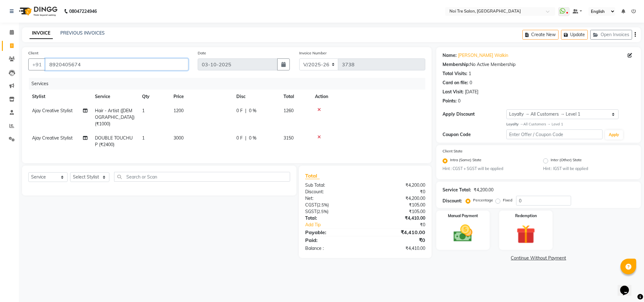
click at [72, 67] on input "8920405674" at bounding box center [116, 64] width 143 height 12
click at [65, 66] on input "8920405674" at bounding box center [116, 64] width 143 height 12
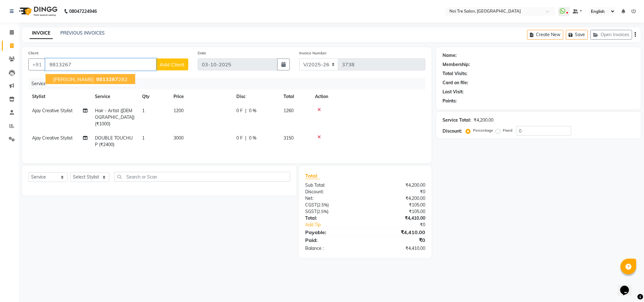
click at [94, 76] on span "[PERSON_NAME]" at bounding box center [73, 79] width 41 height 6
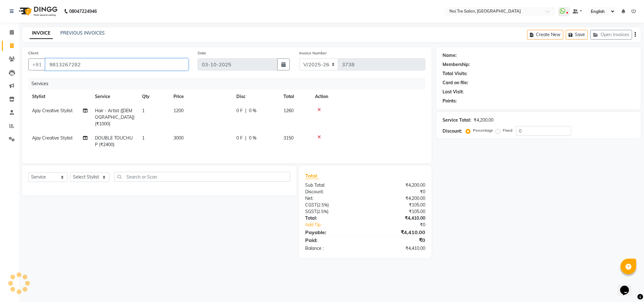
type input "9813267282"
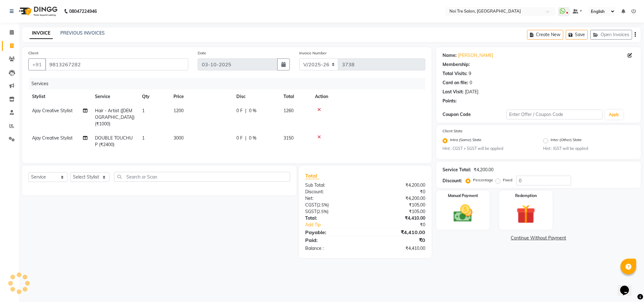
select select "1: Object"
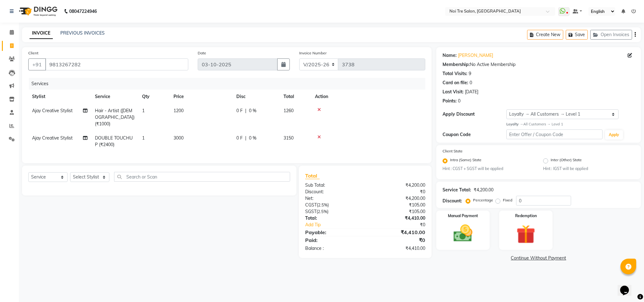
click at [408, 118] on td at bounding box center [368, 117] width 114 height 27
click at [472, 240] on img at bounding box center [463, 233] width 32 height 23
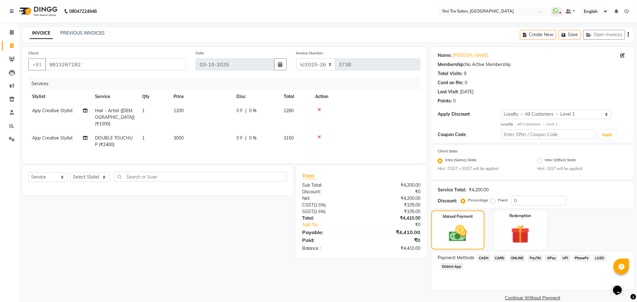
click at [499, 255] on span "CARD" at bounding box center [500, 258] width 14 height 7
click at [529, 301] on button "Add Payment" at bounding box center [565, 300] width 123 height 10
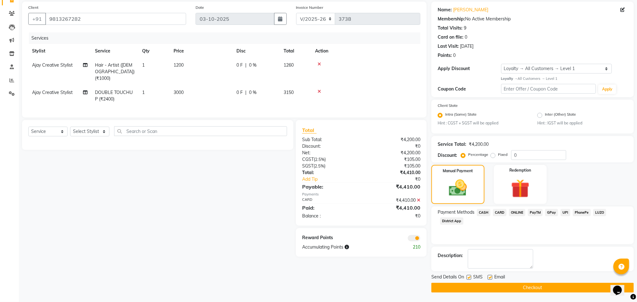
click at [415, 241] on span at bounding box center [414, 238] width 13 height 6
click at [420, 239] on input "checkbox" at bounding box center [420, 239] width 0 height 0
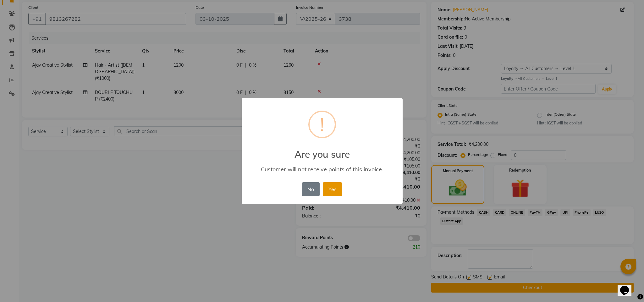
click at [325, 192] on button "Yes" at bounding box center [332, 189] width 19 height 14
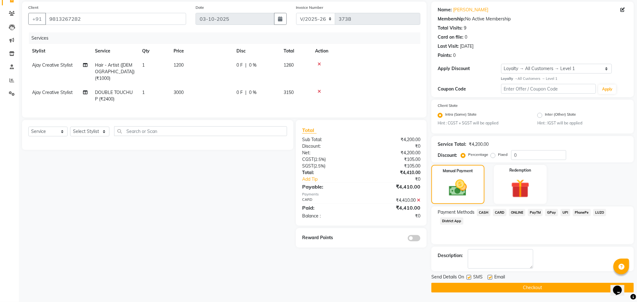
click at [485, 286] on button "Checkout" at bounding box center [532, 288] width 203 height 10
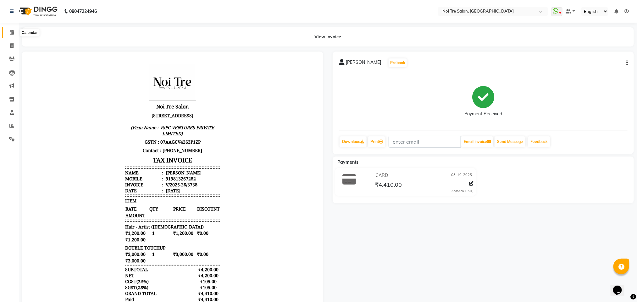
click at [16, 32] on span at bounding box center [11, 32] width 11 height 7
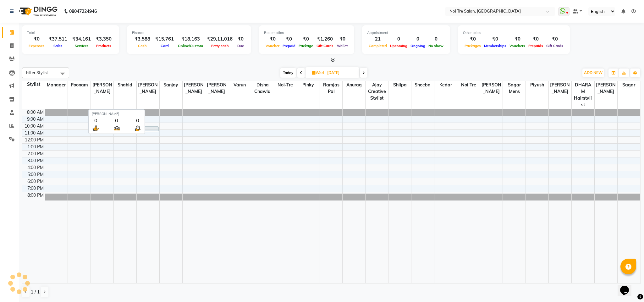
click at [146, 85] on span "[PERSON_NAME]" at bounding box center [148, 88] width 23 height 14
click at [125, 65] on div "Filter Stylist Select All Ajay Creative Stylist Anurag [PERSON_NAME] [PERSON_NA…" at bounding box center [331, 183] width 619 height 236
click at [11, 34] on icon at bounding box center [12, 32] width 4 height 5
click at [11, 48] on span at bounding box center [11, 45] width 11 height 7
select select "service"
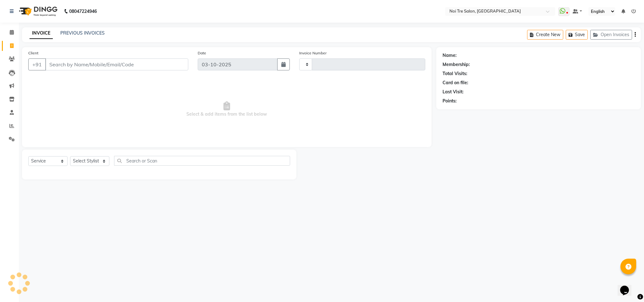
type input "3739"
select select "4307"
click at [10, 32] on icon at bounding box center [12, 32] width 4 height 5
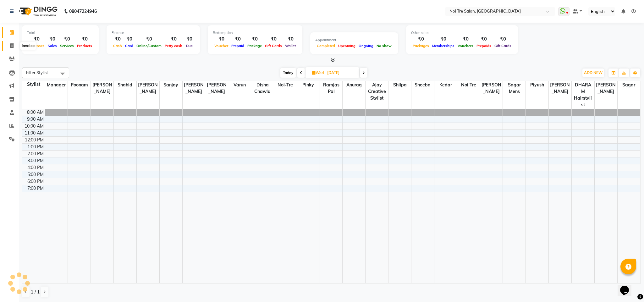
click at [11, 44] on icon at bounding box center [11, 45] width 3 height 5
select select "service"
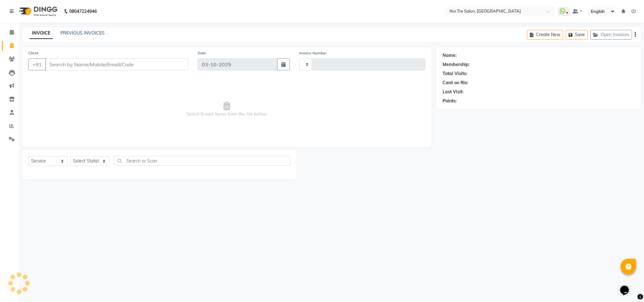
type input "3739"
select select "4307"
click at [12, 33] on icon at bounding box center [12, 32] width 4 height 5
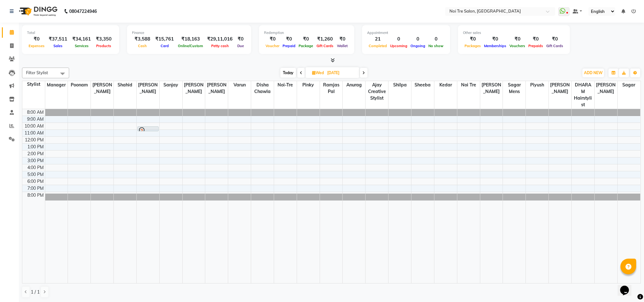
click at [448, 79] on div "Filter Stylist Select All Ajay Creative Stylist Anurag [PERSON_NAME] [PERSON_NA…" at bounding box center [331, 183] width 619 height 236
click at [166, 63] on div at bounding box center [331, 60] width 619 height 7
click at [14, 34] on span at bounding box center [11, 32] width 11 height 7
click at [8, 47] on span at bounding box center [11, 45] width 11 height 7
select select "service"
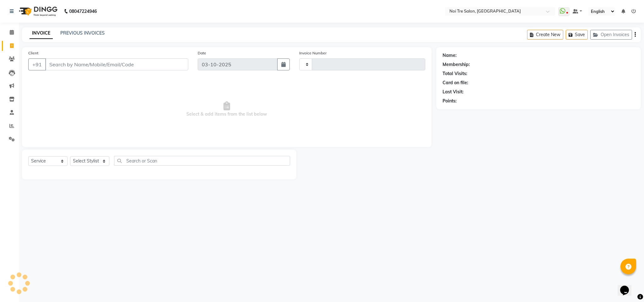
type input "3742"
select select "4307"
click at [10, 30] on icon at bounding box center [12, 32] width 4 height 5
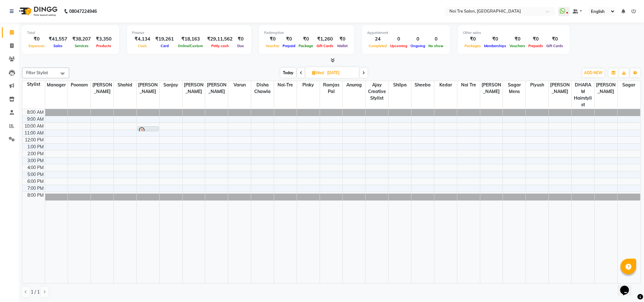
click at [218, 63] on div at bounding box center [331, 60] width 619 height 7
click at [220, 76] on div "[DATE] [DATE]" at bounding box center [323, 72] width 503 height 9
